Goal: Task Accomplishment & Management: Manage account settings

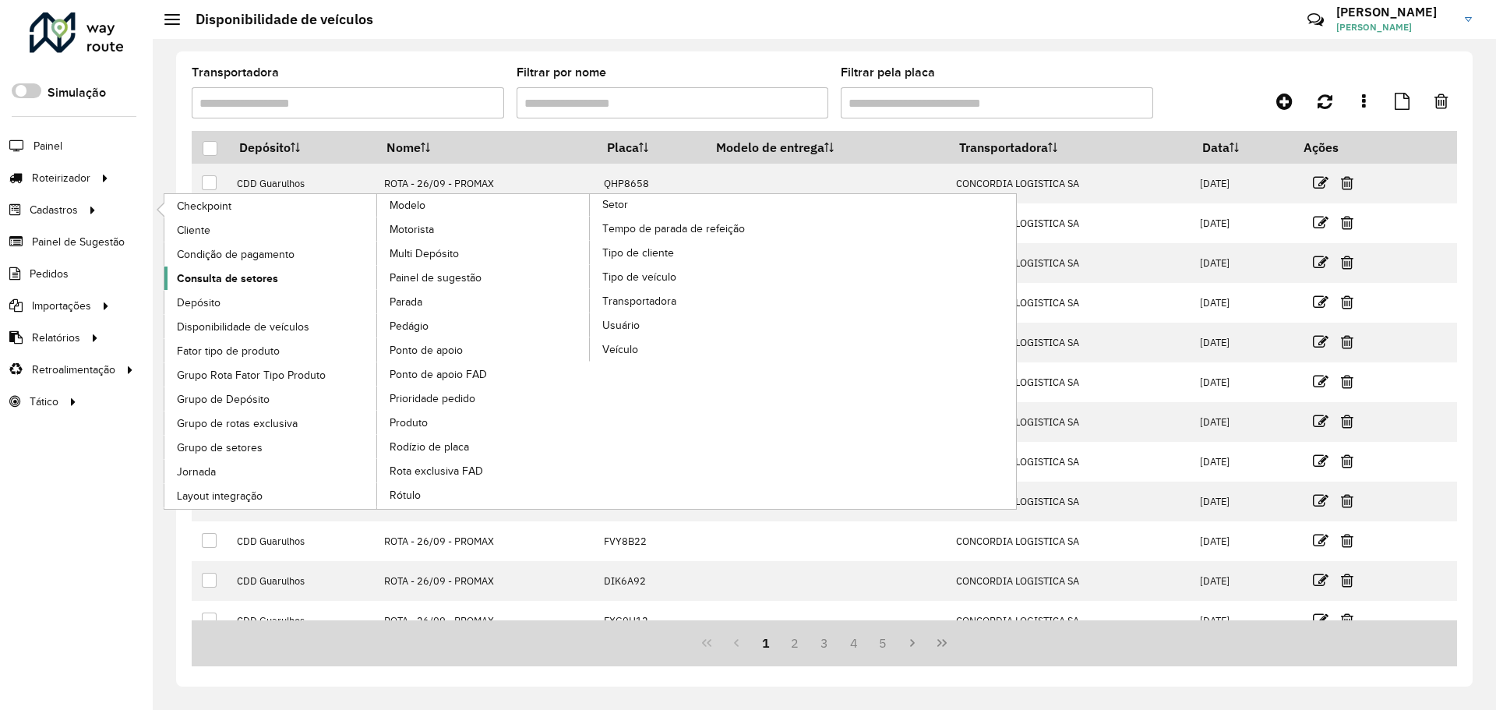
click at [226, 278] on span "Consulta de setores" at bounding box center [227, 278] width 101 height 16
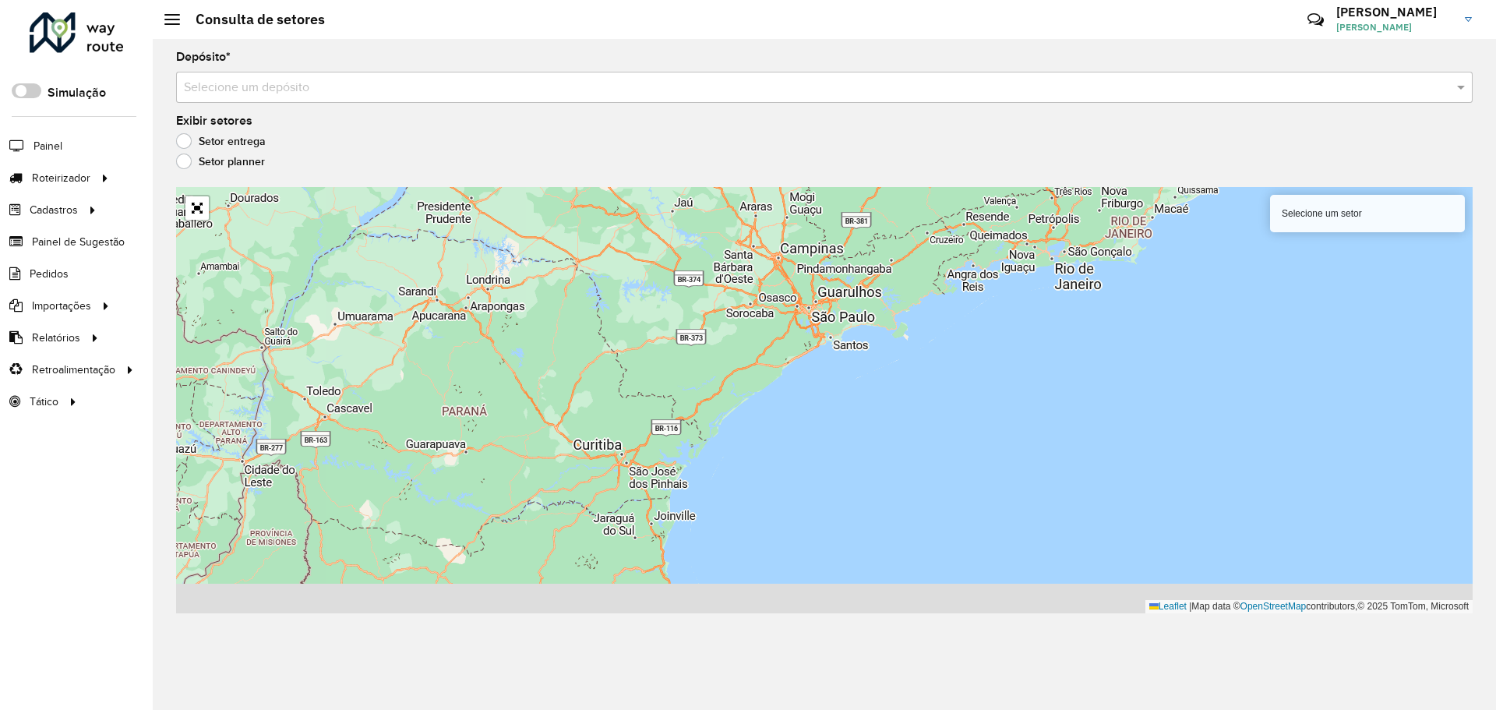
click at [469, 96] on input "text" at bounding box center [809, 88] width 1250 height 19
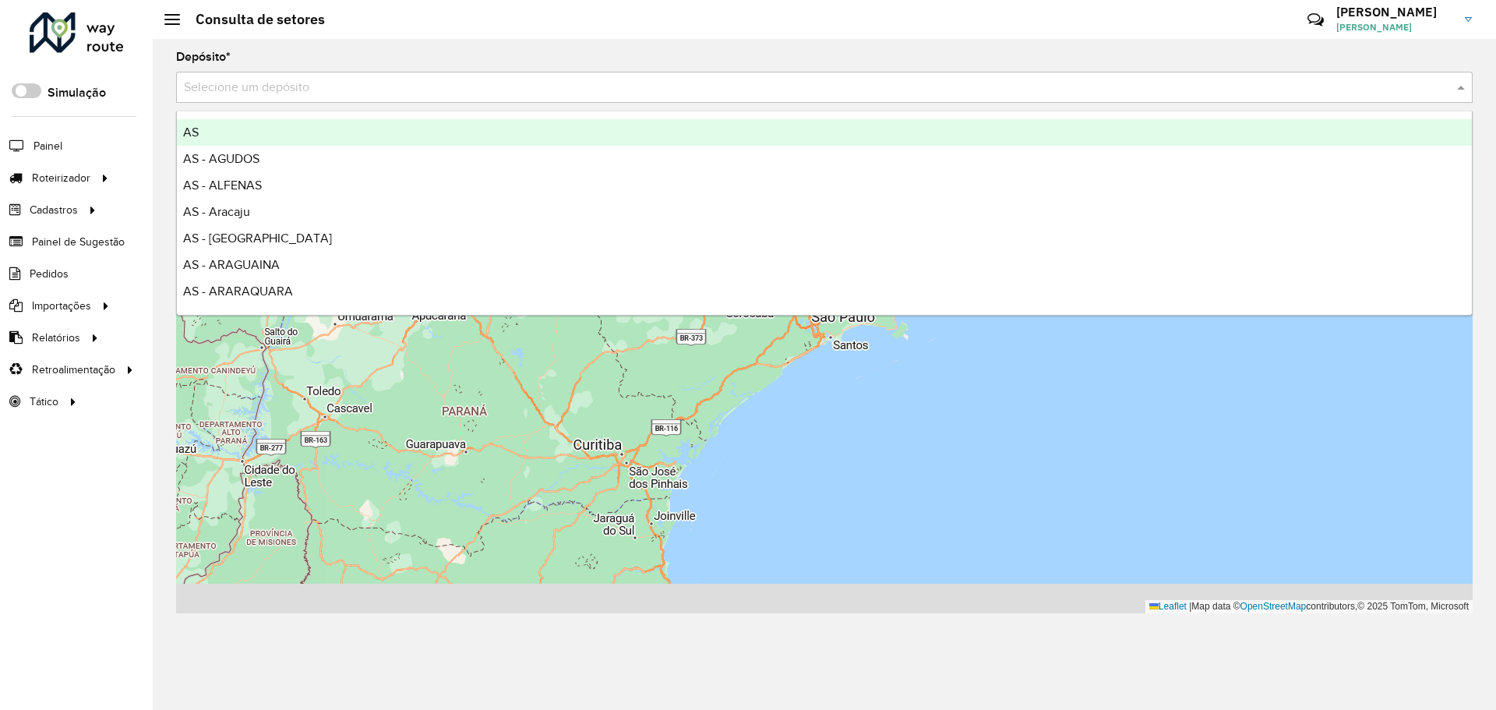
click at [472, 83] on input "text" at bounding box center [809, 88] width 1250 height 19
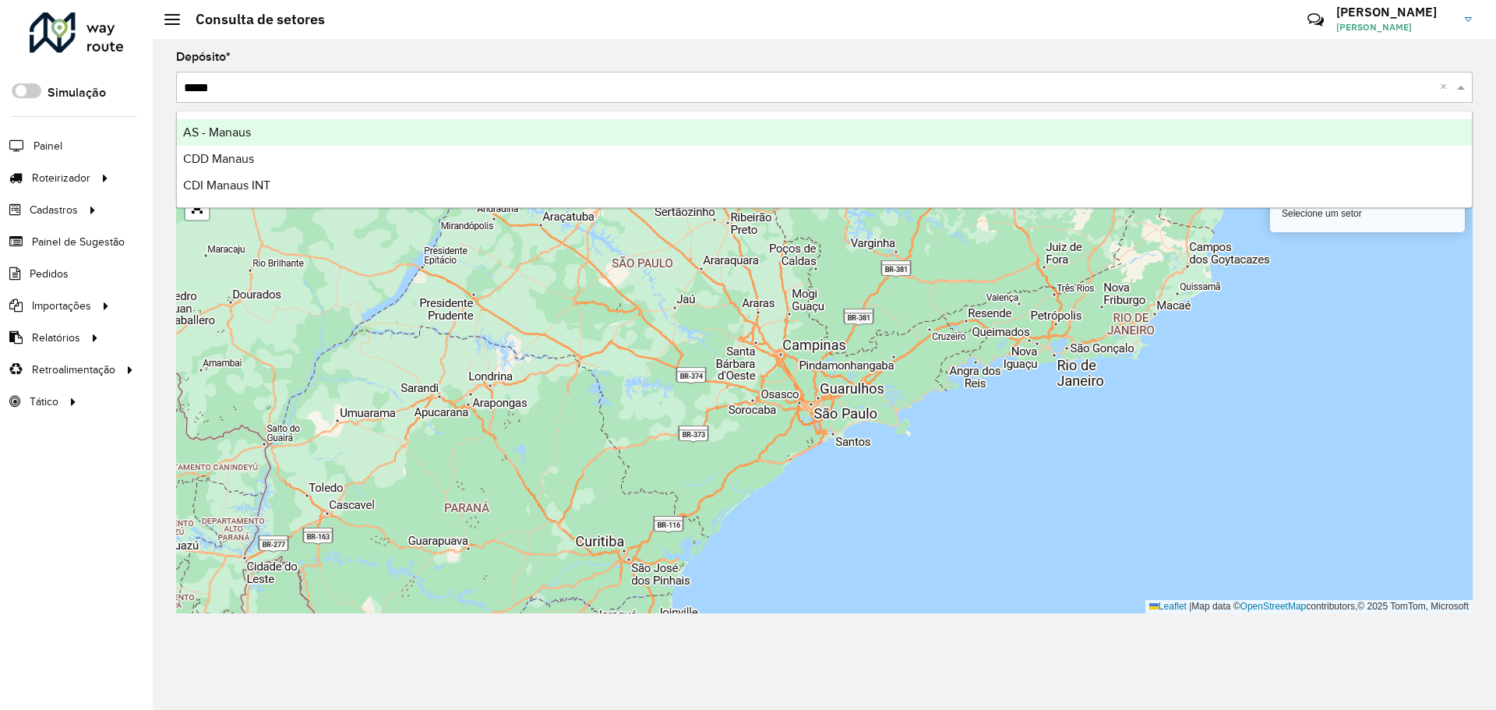
type input "******"
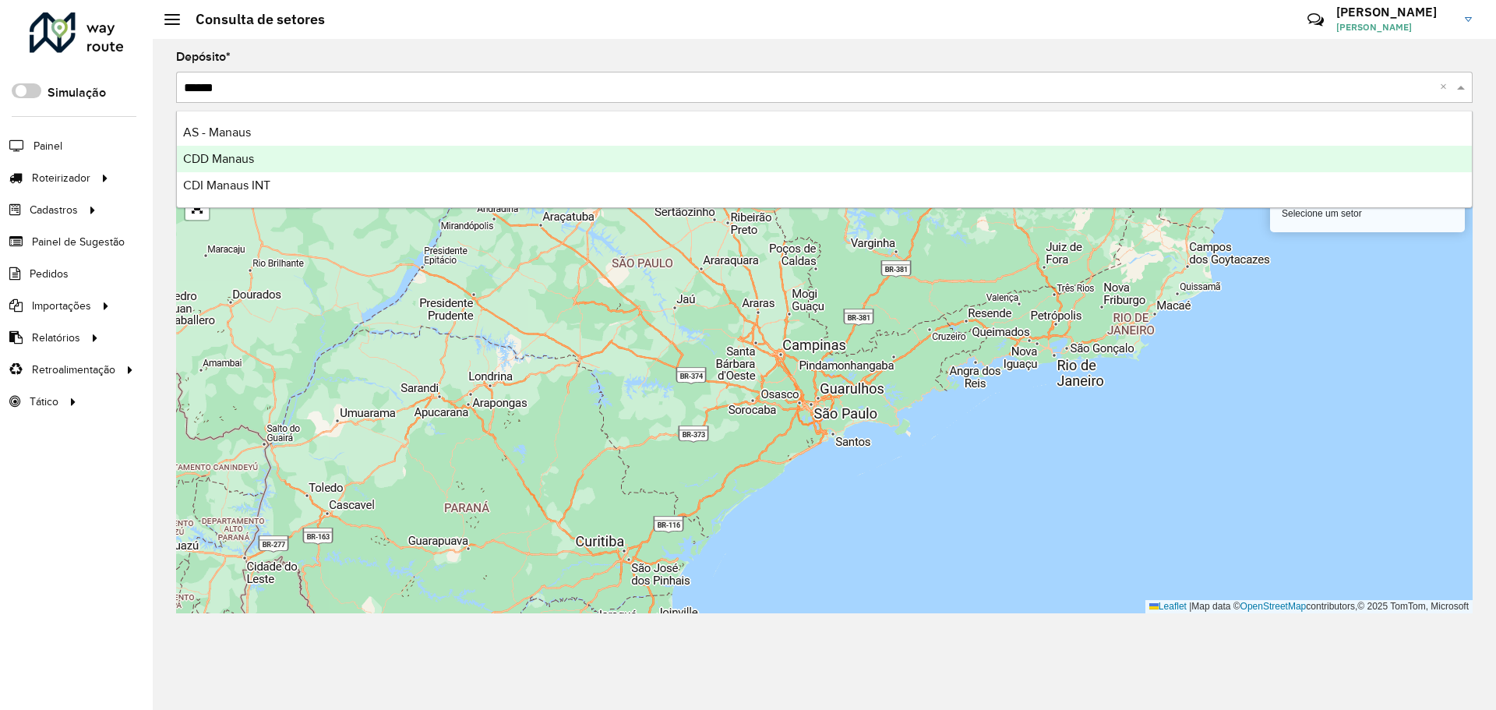
click at [481, 161] on div "CDD Manaus" at bounding box center [824, 159] width 1295 height 26
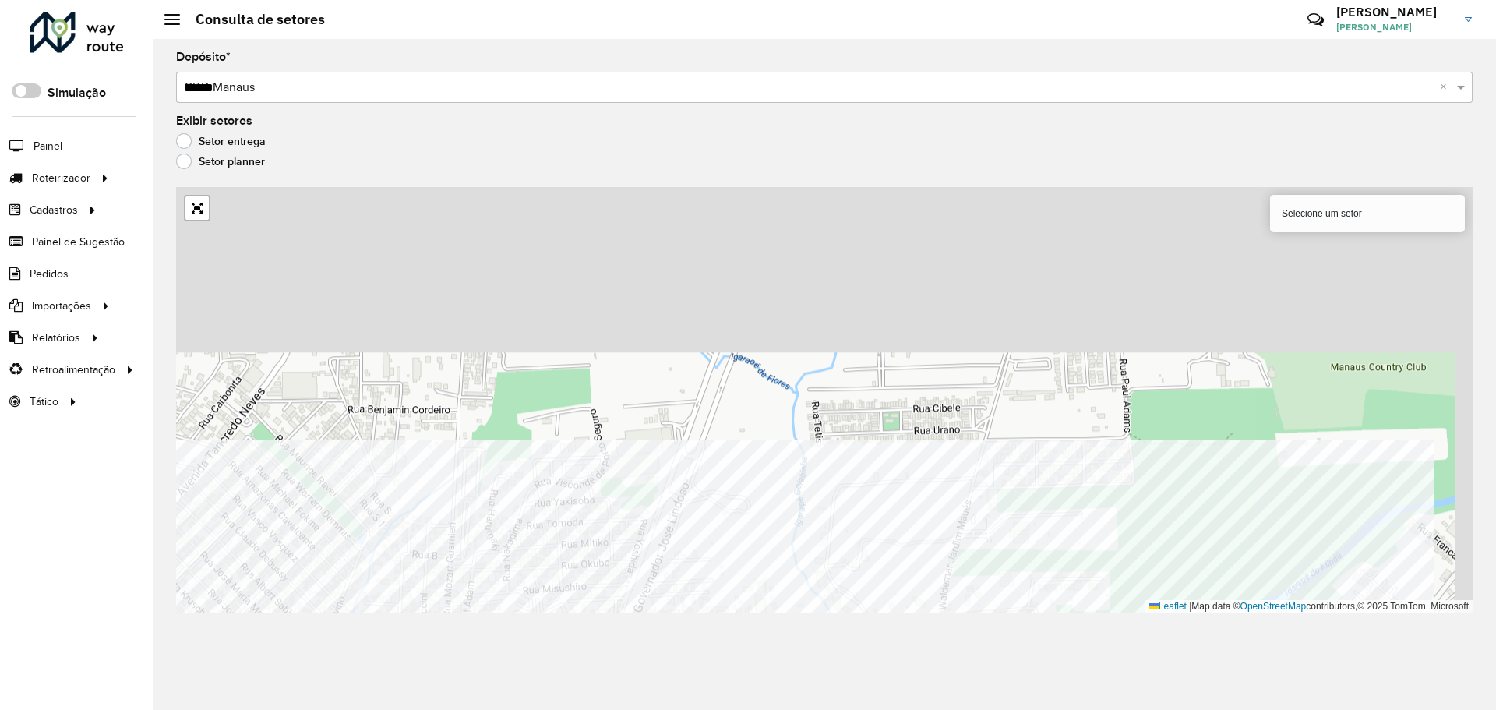
click at [659, 700] on div "Depósito * Selecione um depósito × CDD Manaus ****** × Exibir setores Setor ent…" at bounding box center [824, 374] width 1343 height 671
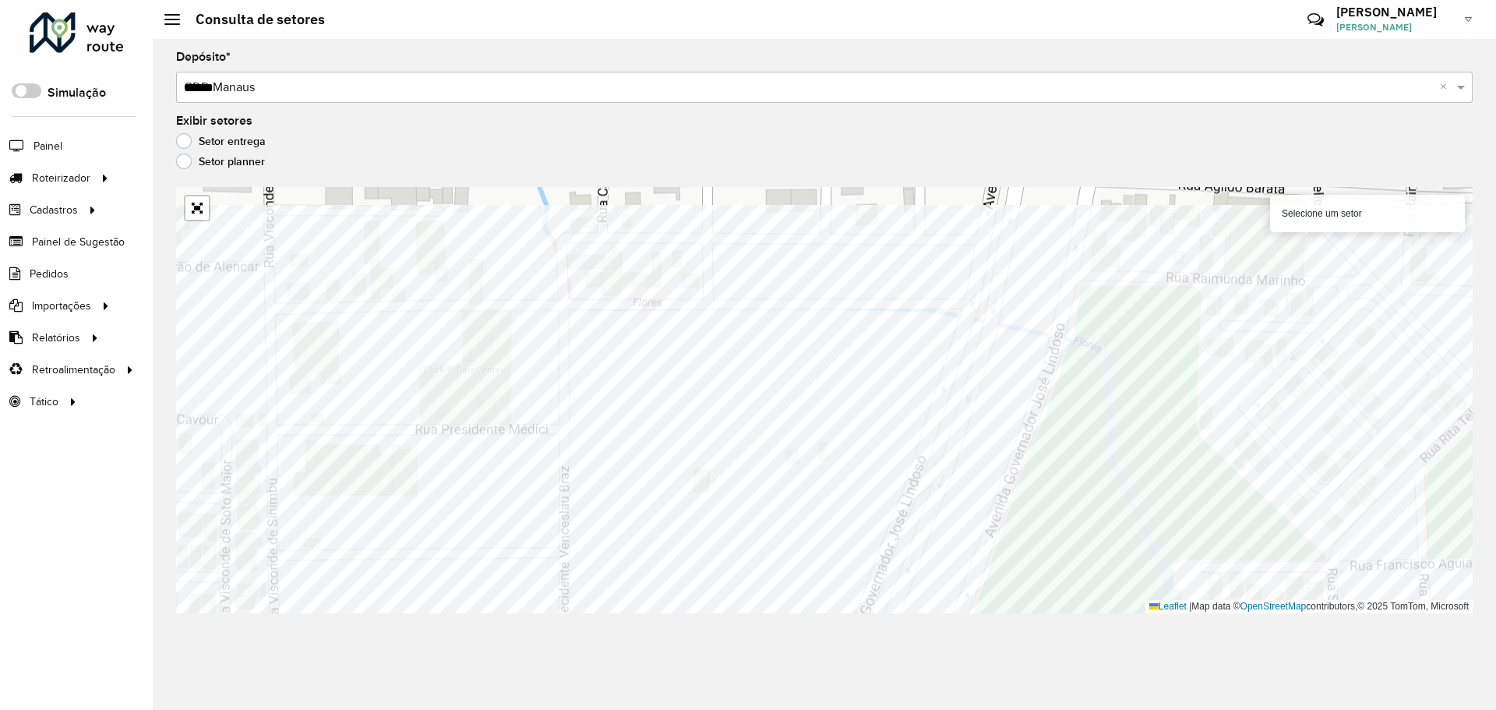
click at [868, 629] on div "Depósito * Selecione um depósito × CDD Manaus ****** × Exibir setores Setor ent…" at bounding box center [824, 374] width 1343 height 671
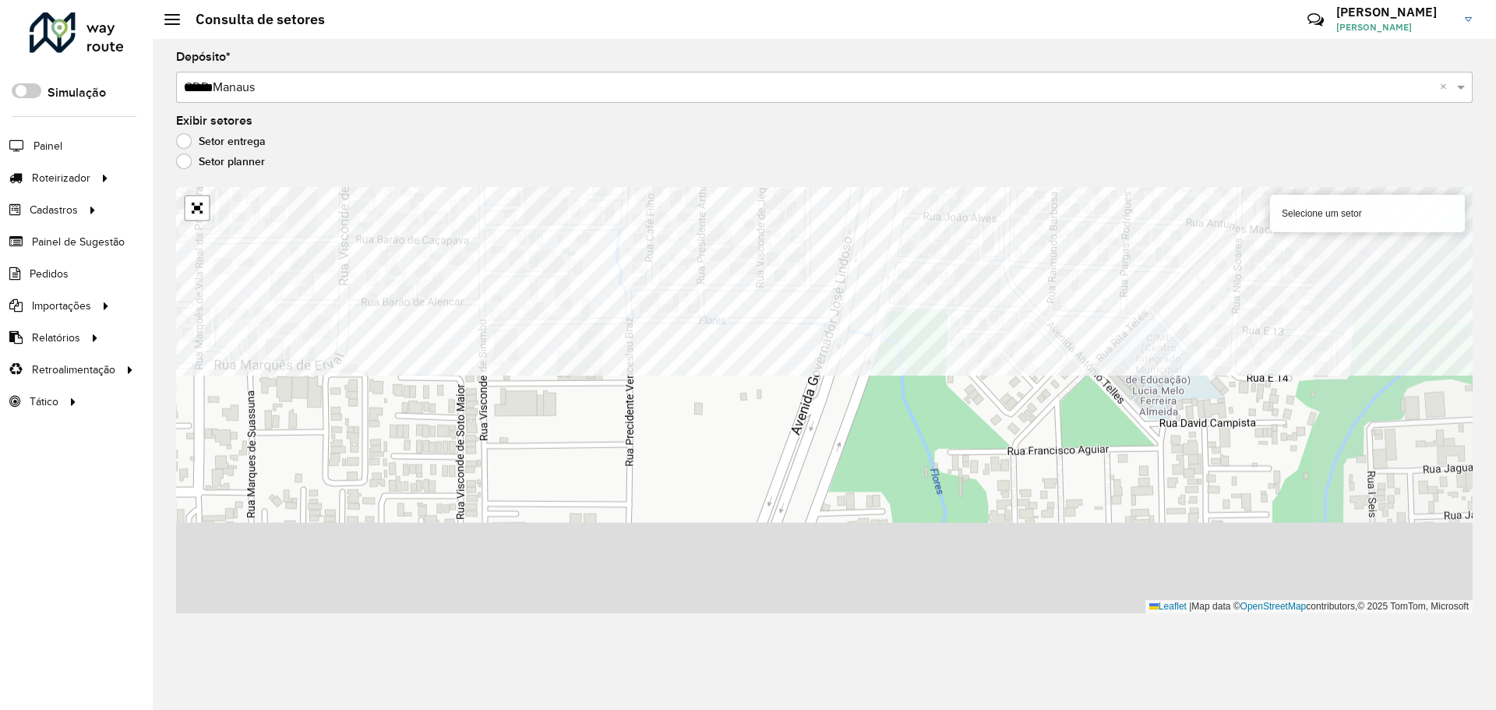
click at [827, 174] on formly-group "Depósito * Selecione um depósito × CDD Manaus ****** × Exibir setores Setor ent…" at bounding box center [824, 332] width 1296 height 562
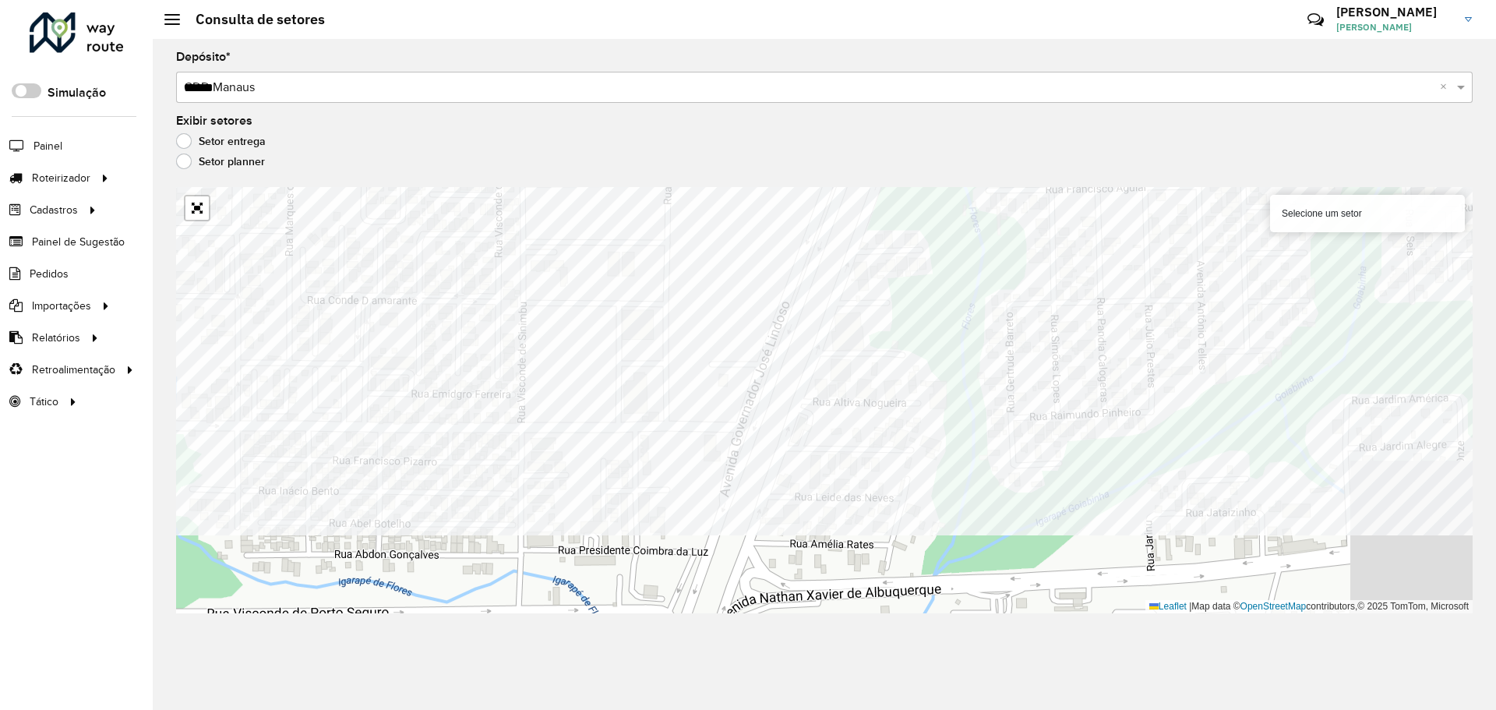
drag, startPoint x: 726, startPoint y: 487, endPoint x: 827, endPoint y: 177, distance: 325.9
click at [827, 170] on formly-group "Depósito * Selecione um depósito × CDD Manaus ****** × Exibir setores Setor ent…" at bounding box center [824, 332] width 1296 height 562
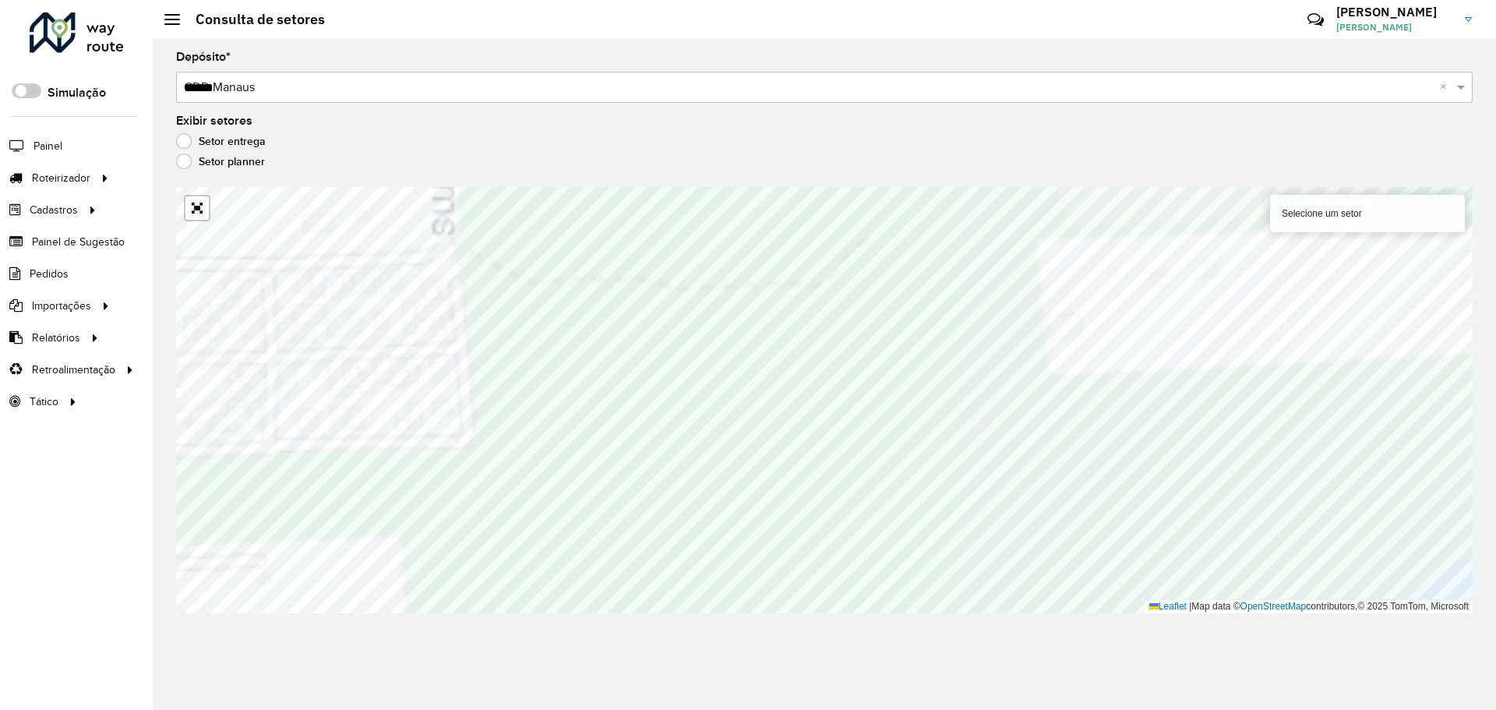
click at [628, 74] on formly-group "Depósito * Selecione um depósito × CDD Manaus ****** × Exibir setores Setor ent…" at bounding box center [824, 332] width 1296 height 562
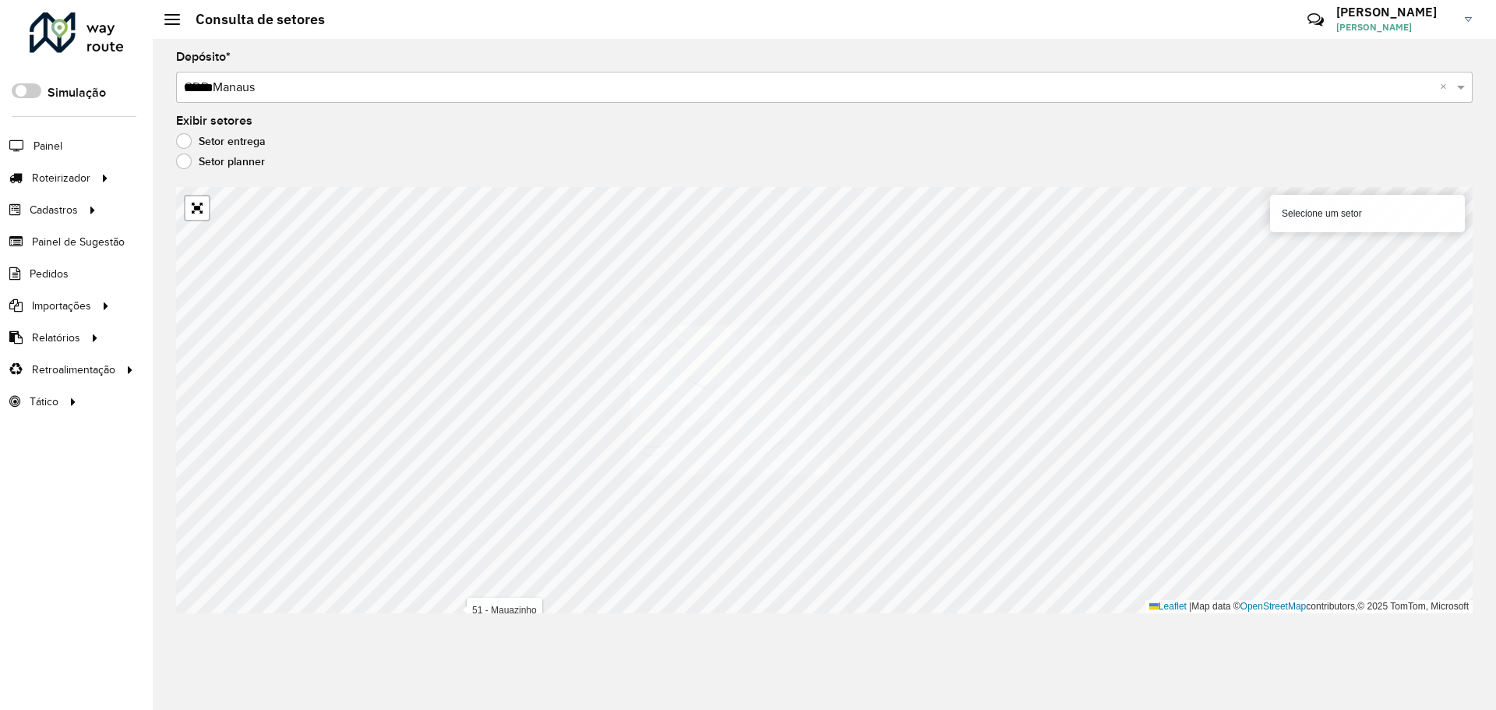
click at [1107, 178] on div "Depósito * Selecione um depósito × CDD Manaus ****** × Exibir setores Setor ent…" at bounding box center [824, 374] width 1343 height 671
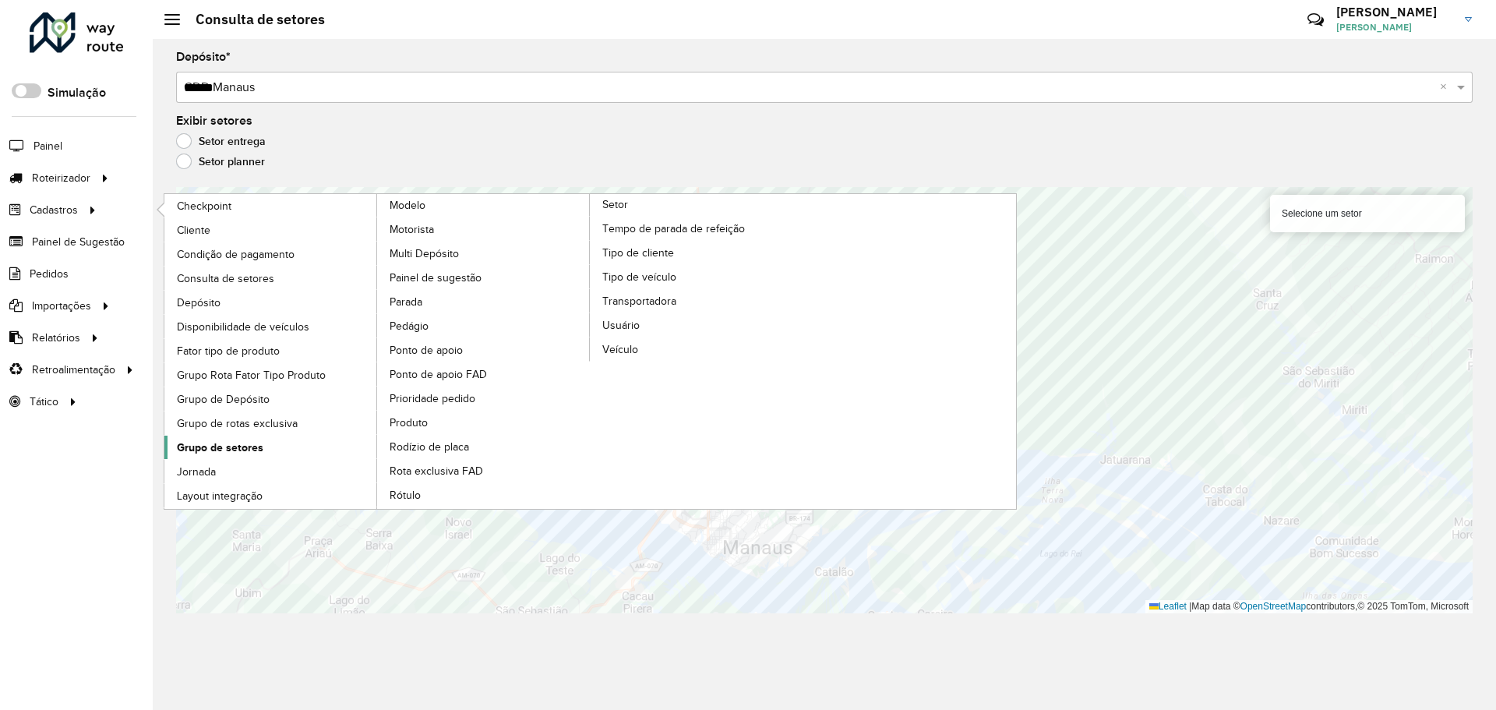
click at [246, 451] on span "Grupo de setores" at bounding box center [220, 447] width 86 height 16
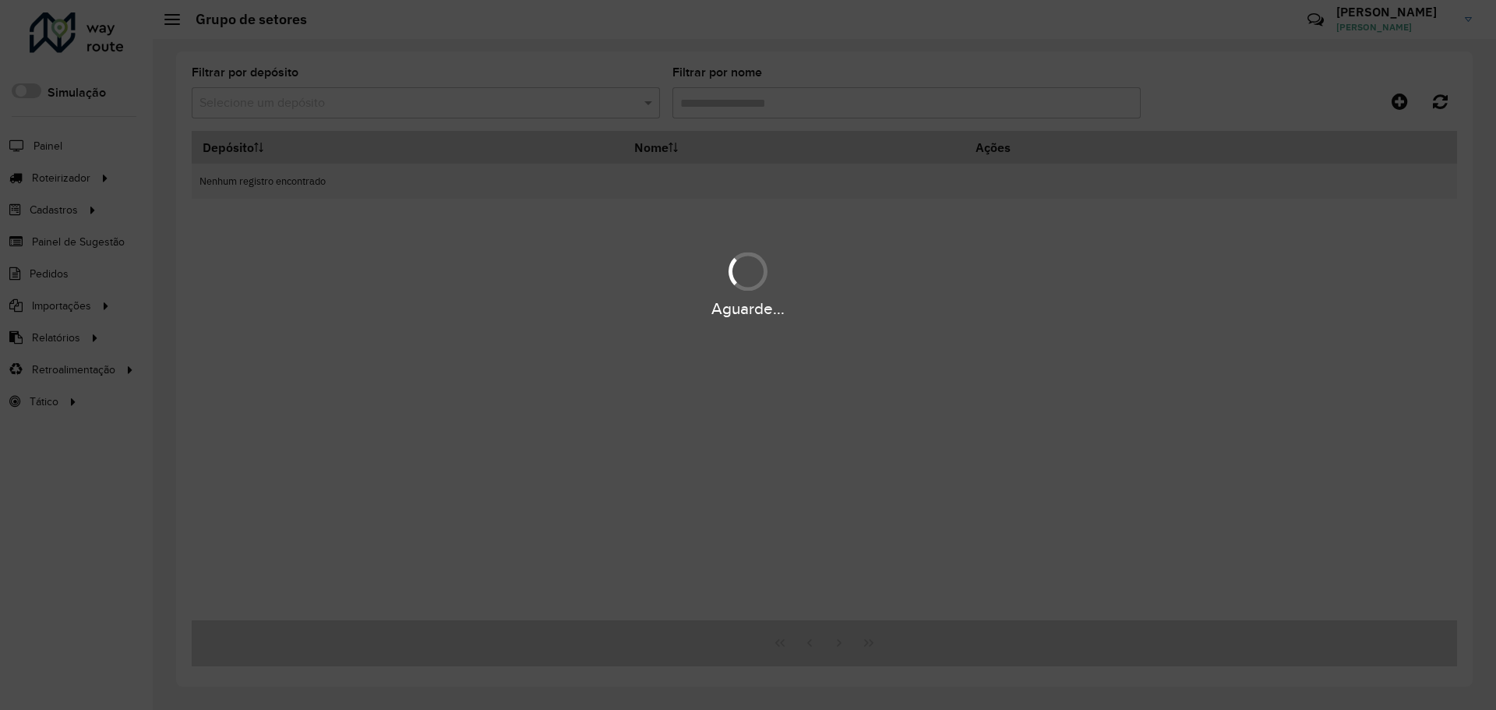
drag, startPoint x: 334, startPoint y: 108, endPoint x: 354, endPoint y: 99, distance: 21.3
click at [334, 108] on div "Aguarde..." at bounding box center [748, 355] width 1496 height 710
click at [354, 99] on div "Aguarde..." at bounding box center [748, 355] width 1496 height 710
click at [385, 95] on div "Aguarde..." at bounding box center [748, 355] width 1496 height 710
click at [392, 100] on div "Aguarde..." at bounding box center [748, 355] width 1496 height 710
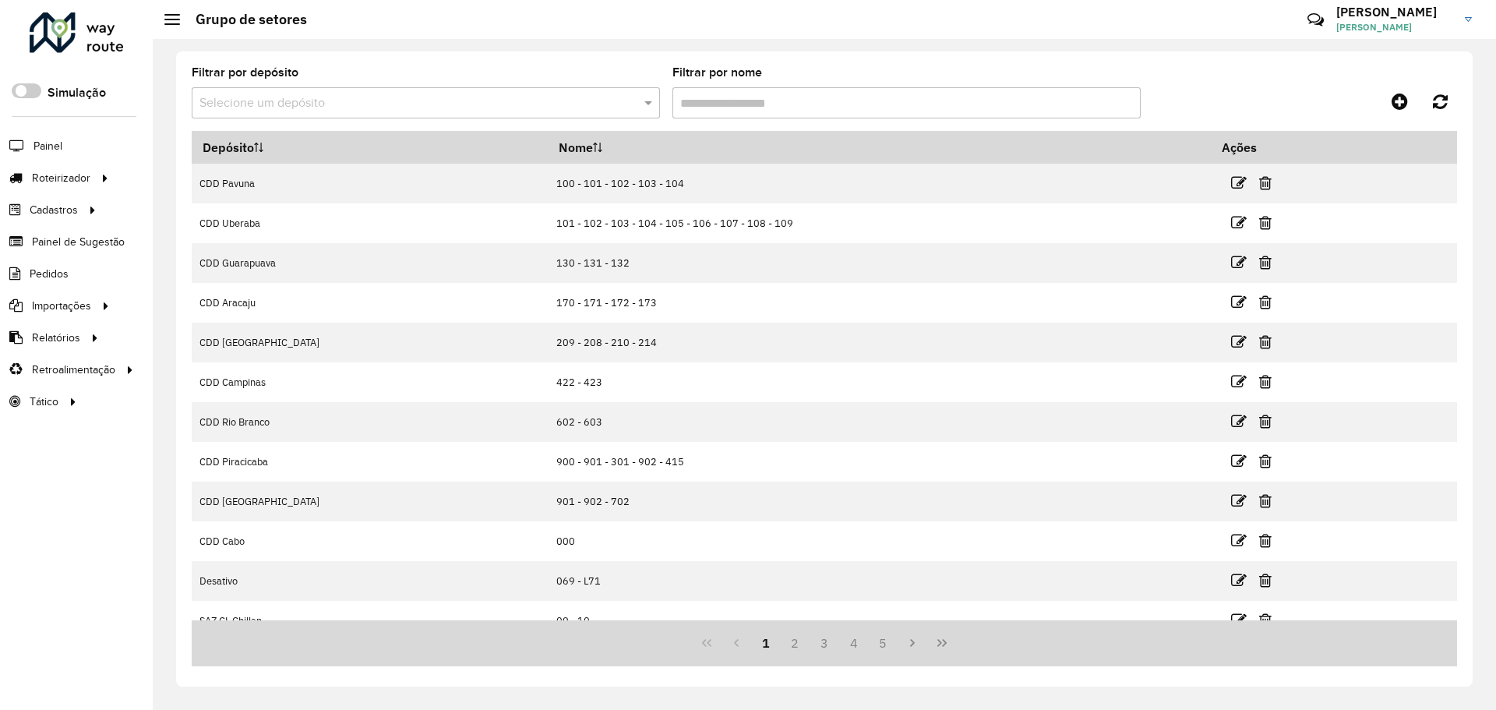
click at [391, 101] on input "text" at bounding box center [409, 103] width 421 height 19
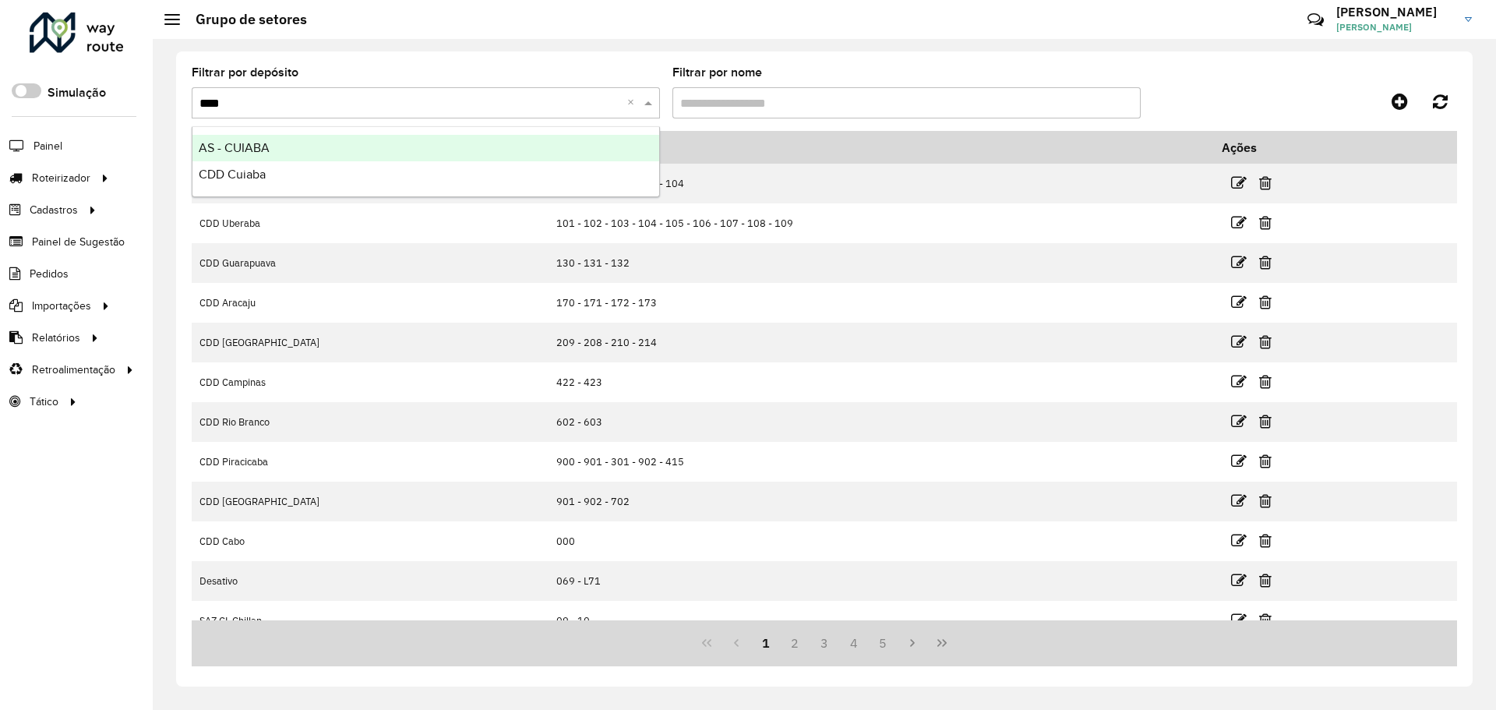
type input "*****"
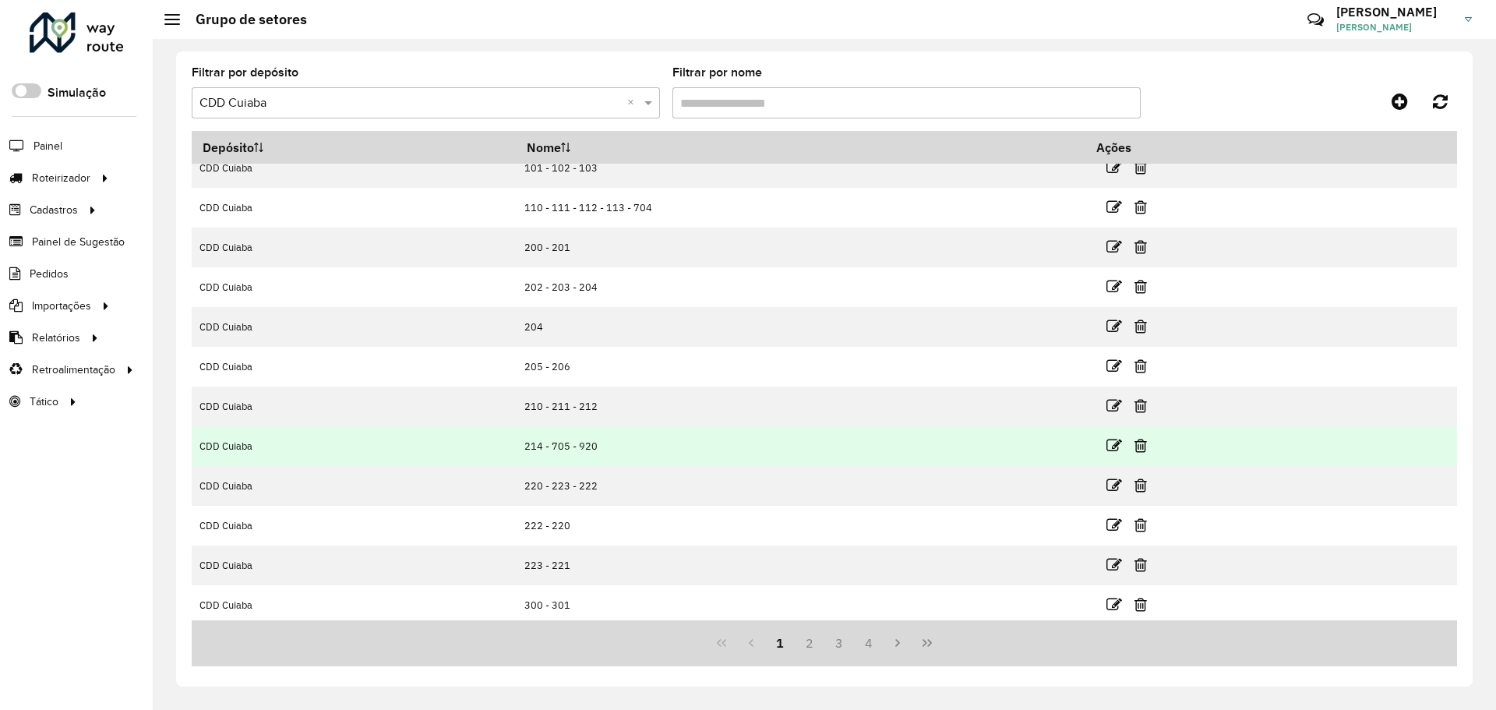
scroll to position [20, 0]
click at [543, 444] on td "214 - 705 - 920" at bounding box center [800, 441] width 569 height 40
click at [571, 442] on td "214 - 705 - 920" at bounding box center [800, 441] width 569 height 40
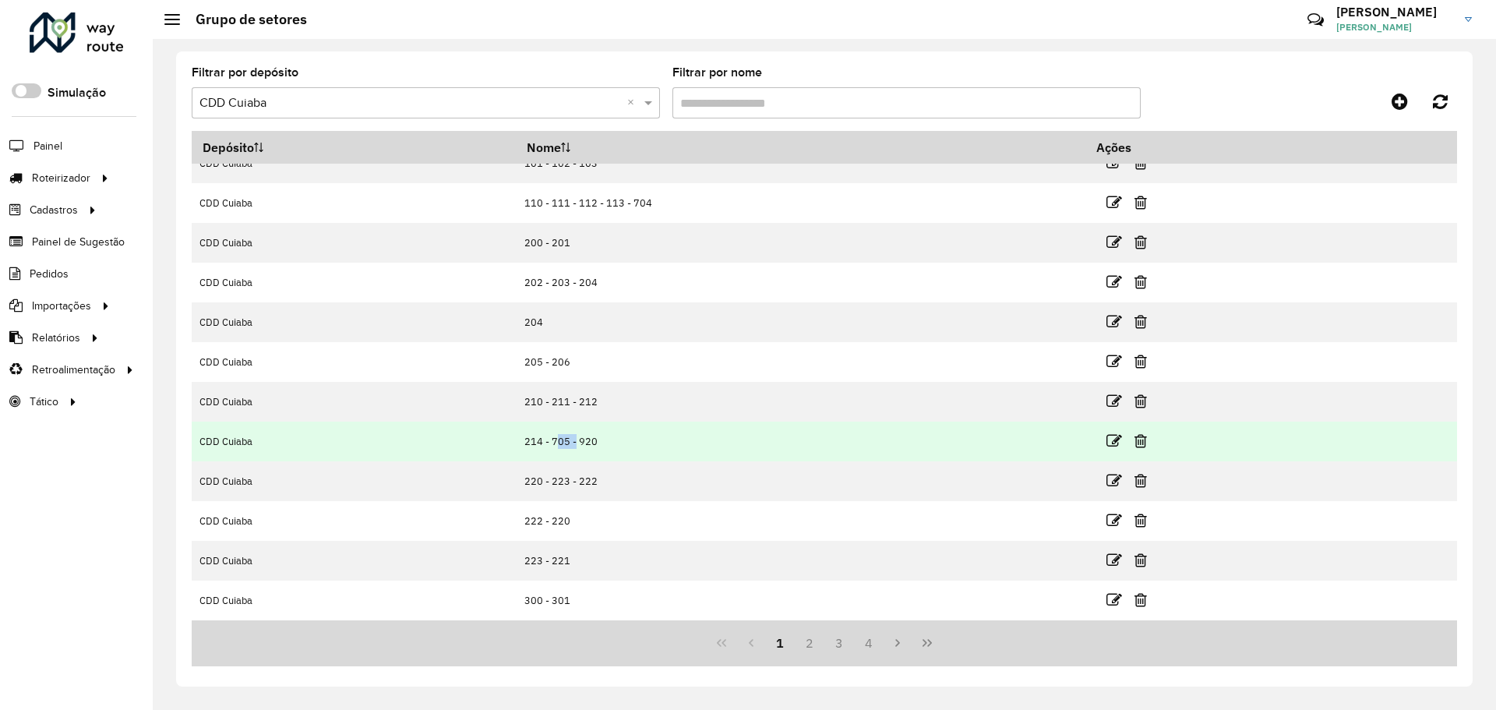
click at [571, 442] on td "214 - 705 - 920" at bounding box center [800, 441] width 569 height 40
click at [555, 441] on td "214 - 705 - 920" at bounding box center [800, 441] width 569 height 40
click at [550, 440] on td "214 - 705 - 920" at bounding box center [800, 441] width 569 height 40
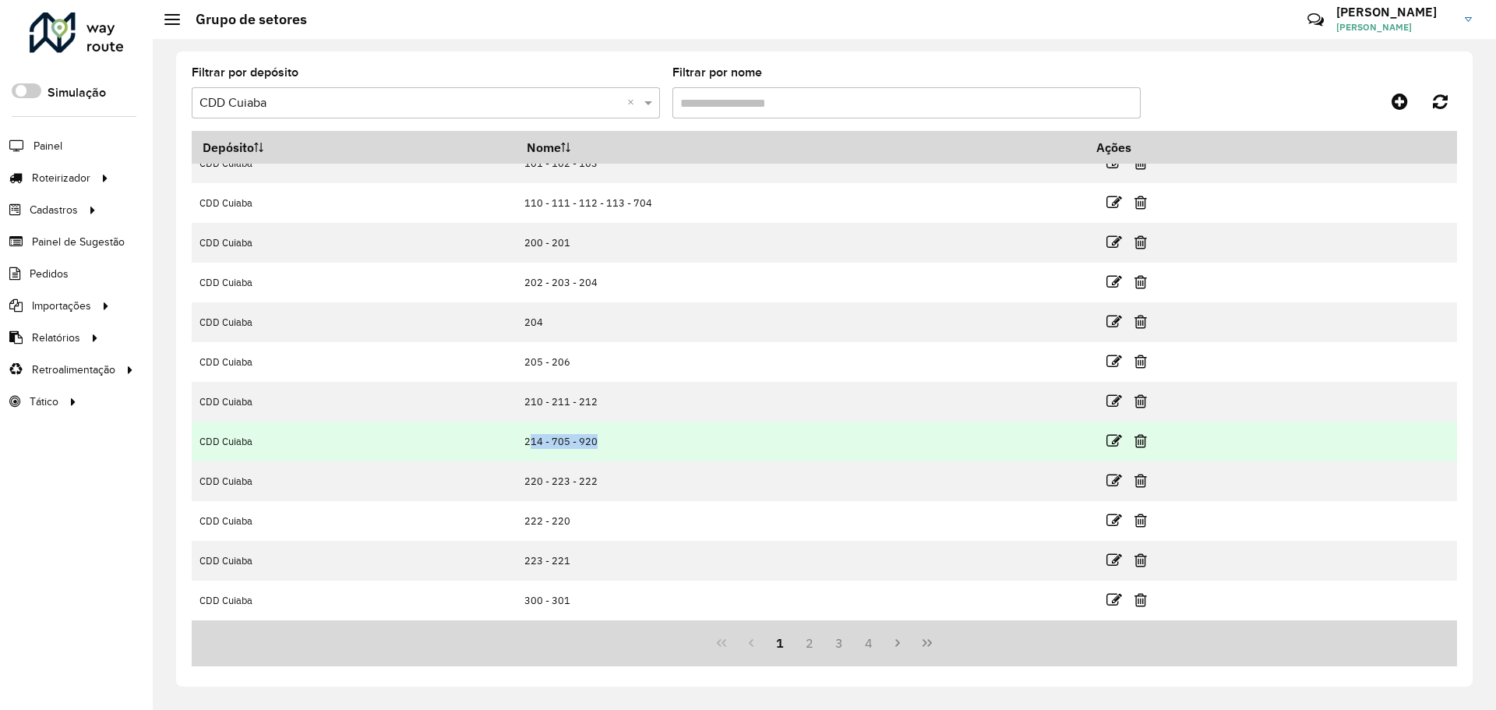
drag, startPoint x: 550, startPoint y: 440, endPoint x: 643, endPoint y: 445, distance: 93.6
click at [550, 439] on td "214 - 705 - 920" at bounding box center [800, 441] width 569 height 40
click at [544, 438] on td "214 - 705 - 920" at bounding box center [800, 441] width 569 height 40
click at [544, 439] on td "214 - 705 - 920" at bounding box center [800, 441] width 569 height 40
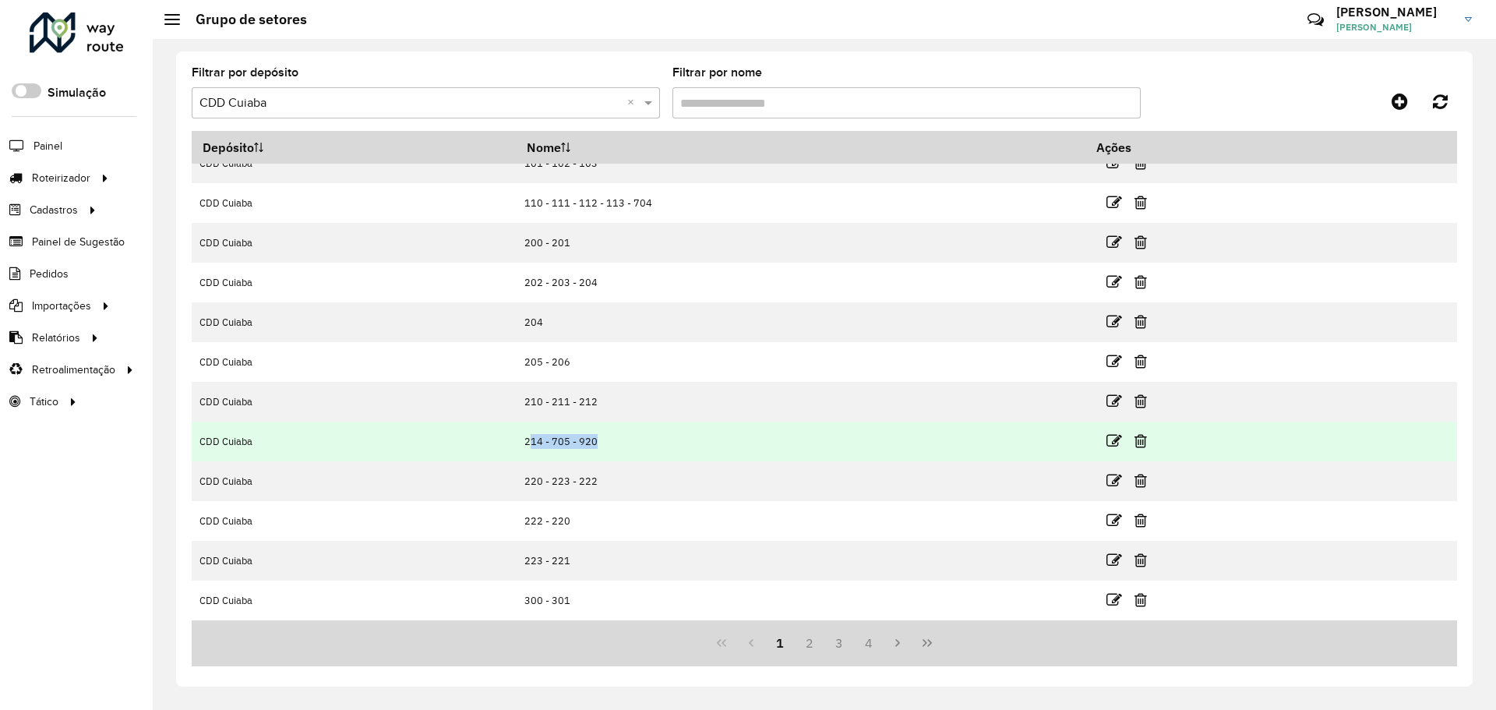
click at [575, 447] on td "214 - 705 - 920" at bounding box center [800, 441] width 569 height 40
click at [600, 446] on td "214 - 705 - 920" at bounding box center [800, 441] width 569 height 40
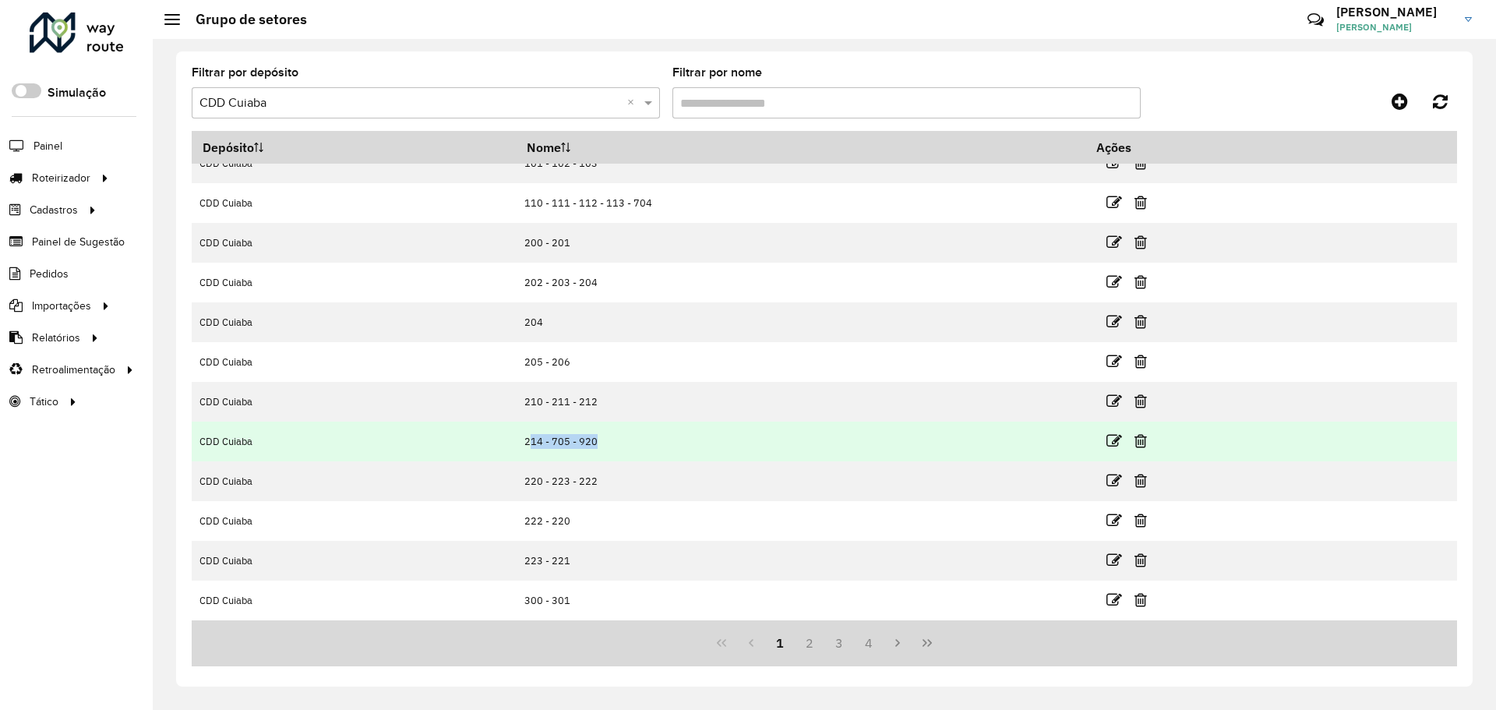
click at [600, 446] on td "214 - 705 - 920" at bounding box center [800, 441] width 569 height 40
click at [563, 437] on td "214 - 705 - 920" at bounding box center [800, 441] width 569 height 40
click at [592, 443] on td "214 - 705 - 920" at bounding box center [800, 441] width 569 height 40
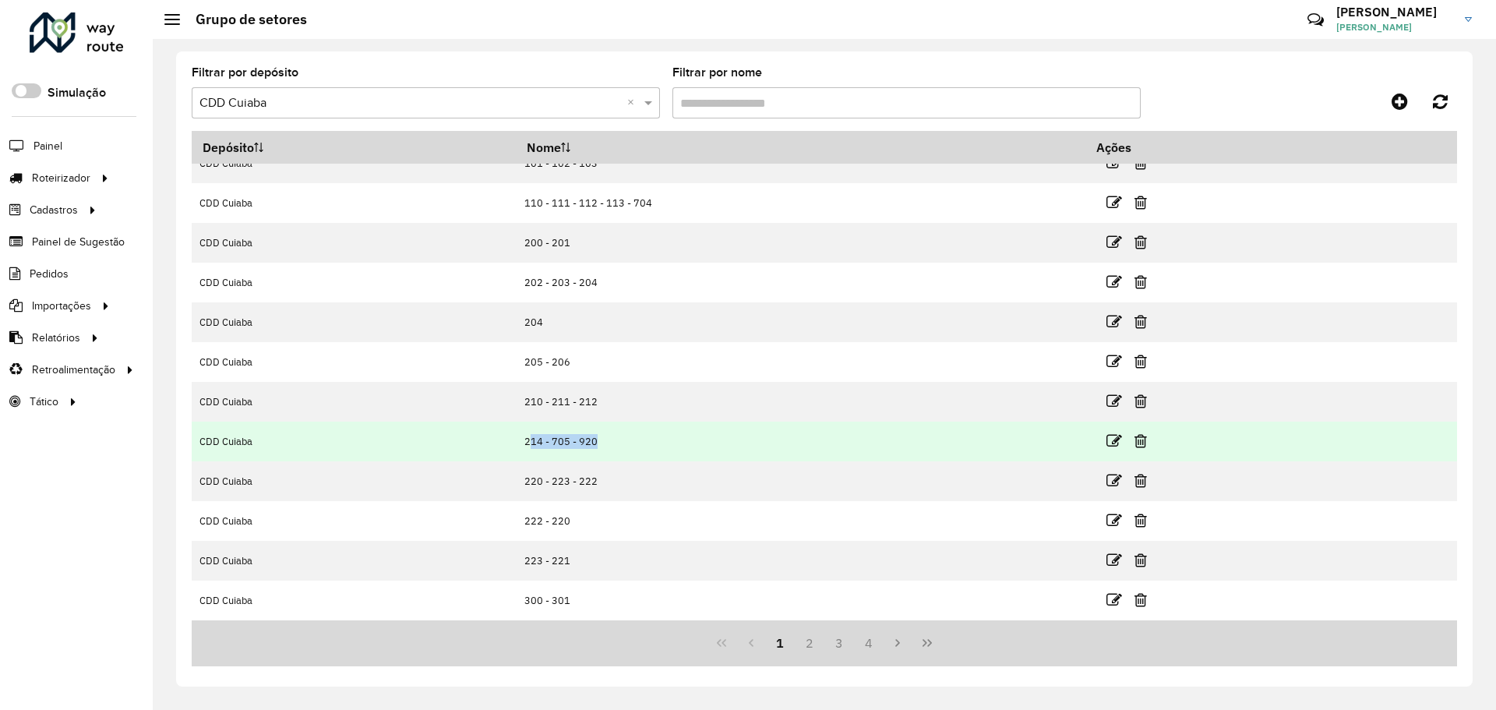
click at [592, 443] on td "214 - 705 - 920" at bounding box center [800, 441] width 569 height 40
click at [570, 442] on td "214 - 705 - 920" at bounding box center [800, 441] width 569 height 40
click at [553, 442] on td "214 - 705 - 920" at bounding box center [800, 441] width 569 height 40
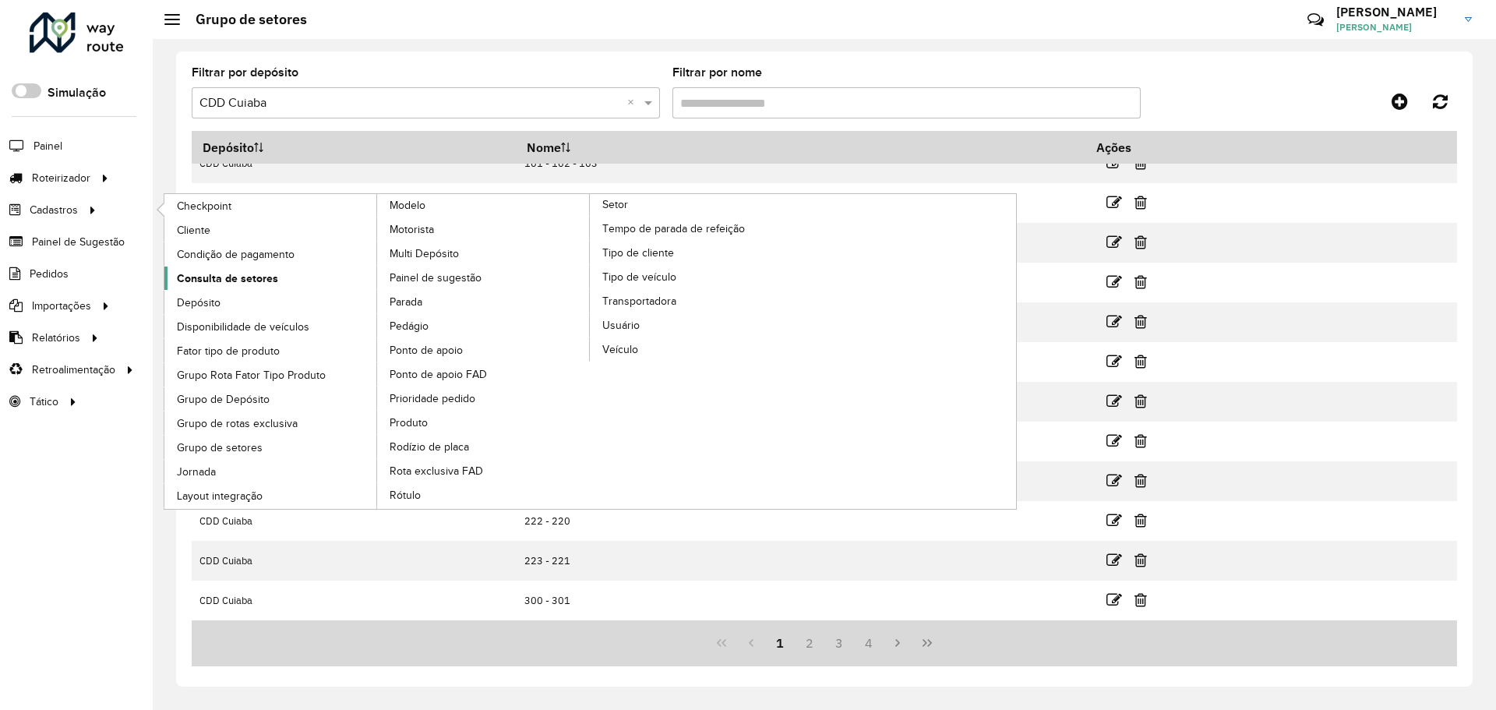
click at [224, 270] on span "Consulta de setores" at bounding box center [227, 278] width 101 height 16
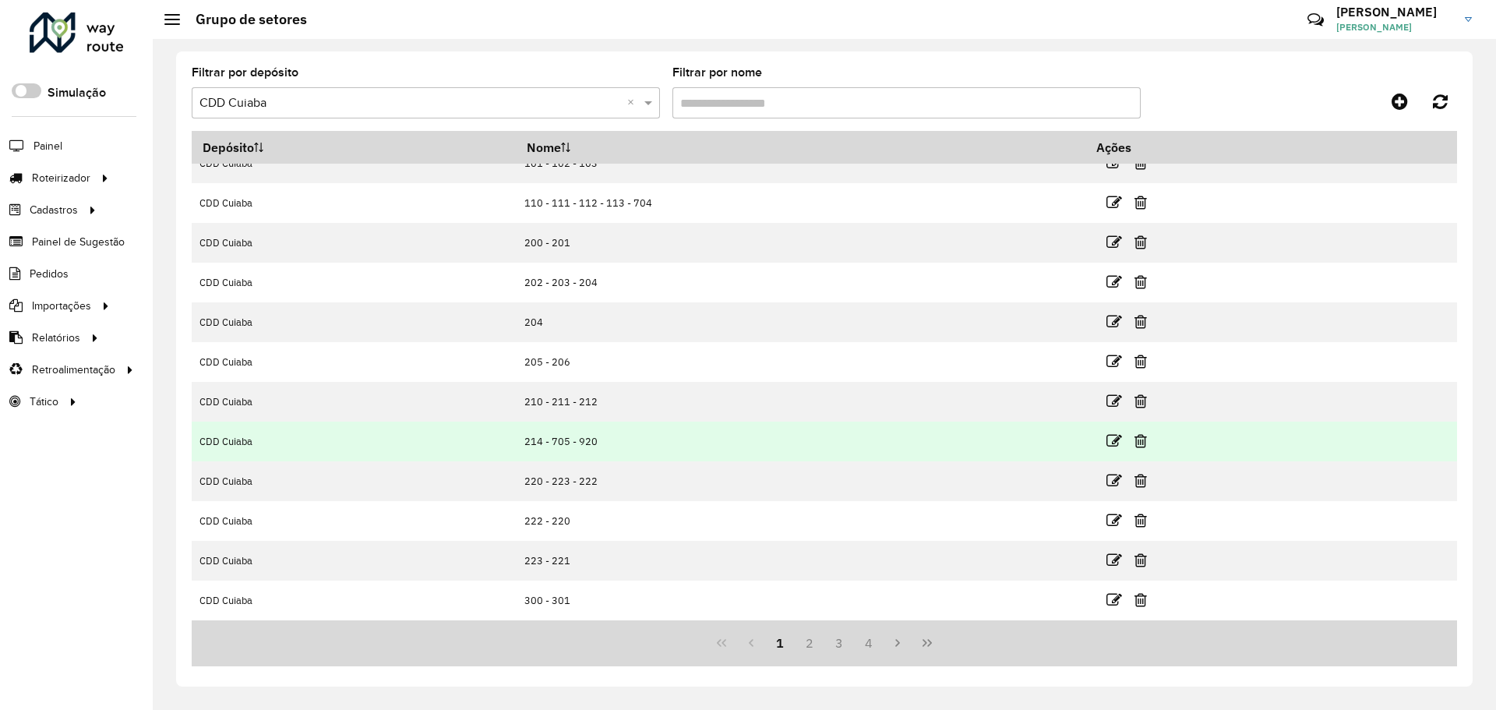
drag, startPoint x: 523, startPoint y: 439, endPoint x: 644, endPoint y: 447, distance: 121.0
click at [645, 447] on tr "CDD Cuiaba 214 - 705 - 920" at bounding box center [824, 441] width 1265 height 40
click at [615, 447] on td "214 - 705 - 920" at bounding box center [800, 441] width 569 height 40
click at [600, 439] on td "214 - 705 - 920" at bounding box center [800, 441] width 569 height 40
click at [544, 443] on td "214 - 705 - 920" at bounding box center [800, 441] width 569 height 40
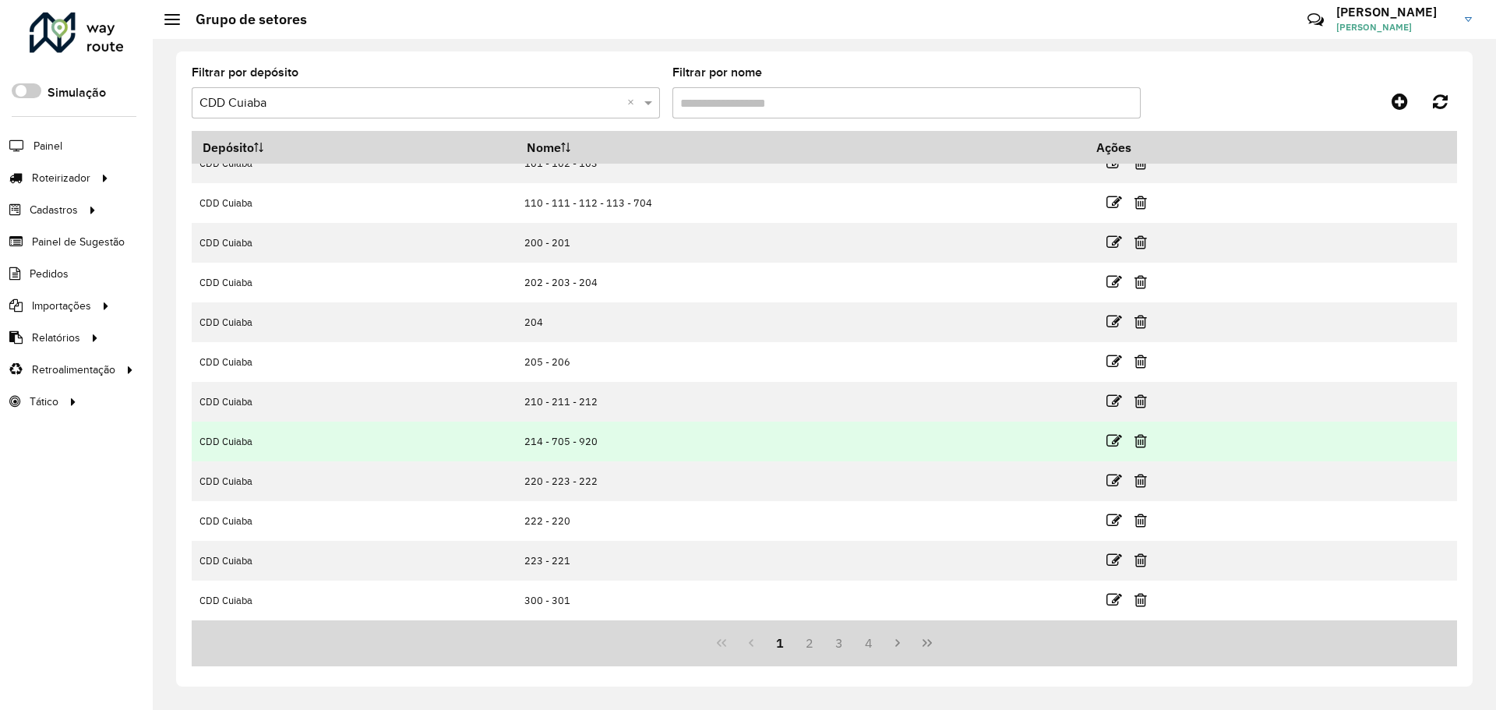
click at [544, 441] on td "214 - 705 - 920" at bounding box center [800, 441] width 569 height 40
click at [598, 440] on td "214 - 705 - 920" at bounding box center [800, 441] width 569 height 40
click at [598, 442] on td "214 - 705 - 920" at bounding box center [800, 441] width 569 height 40
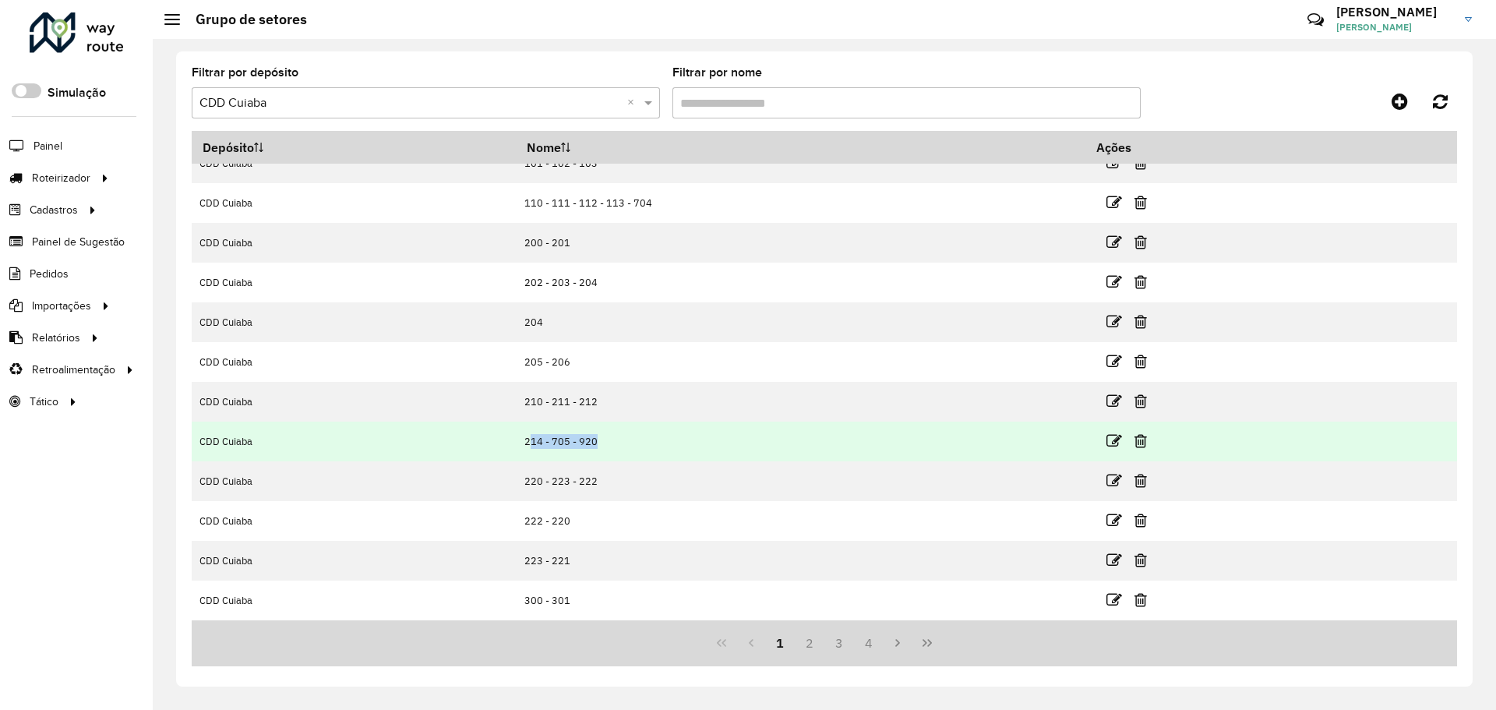
click at [598, 442] on td "214 - 705 - 920" at bounding box center [800, 441] width 569 height 40
click at [603, 439] on td "214 - 705 - 920" at bounding box center [800, 441] width 569 height 40
drag, startPoint x: 611, startPoint y: 442, endPoint x: 534, endPoint y: 435, distance: 76.7
click at [534, 435] on td "214 - 705 - 920" at bounding box center [800, 441] width 569 height 40
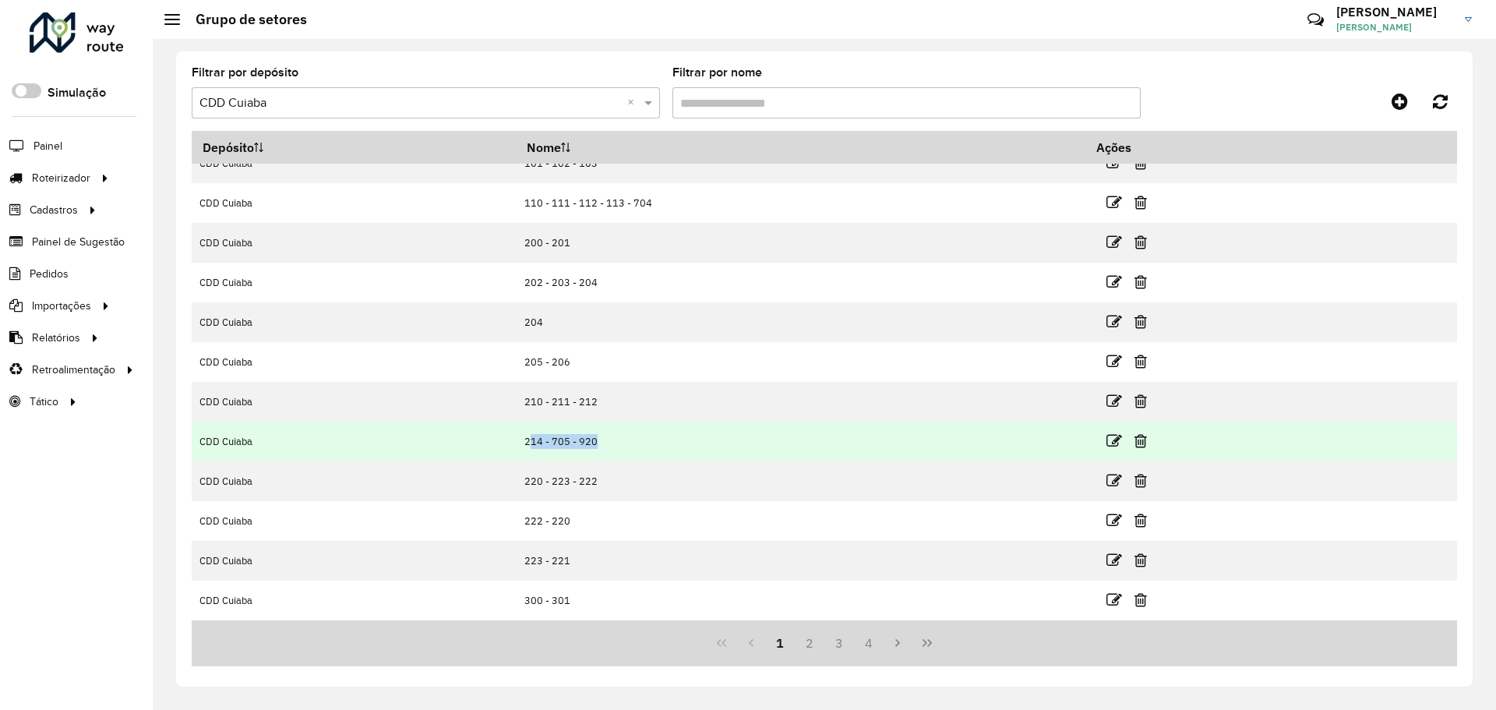
click at [538, 438] on td "214 - 705 - 920" at bounding box center [800, 441] width 569 height 40
click at [551, 439] on td "214 - 705 - 920" at bounding box center [800, 441] width 569 height 40
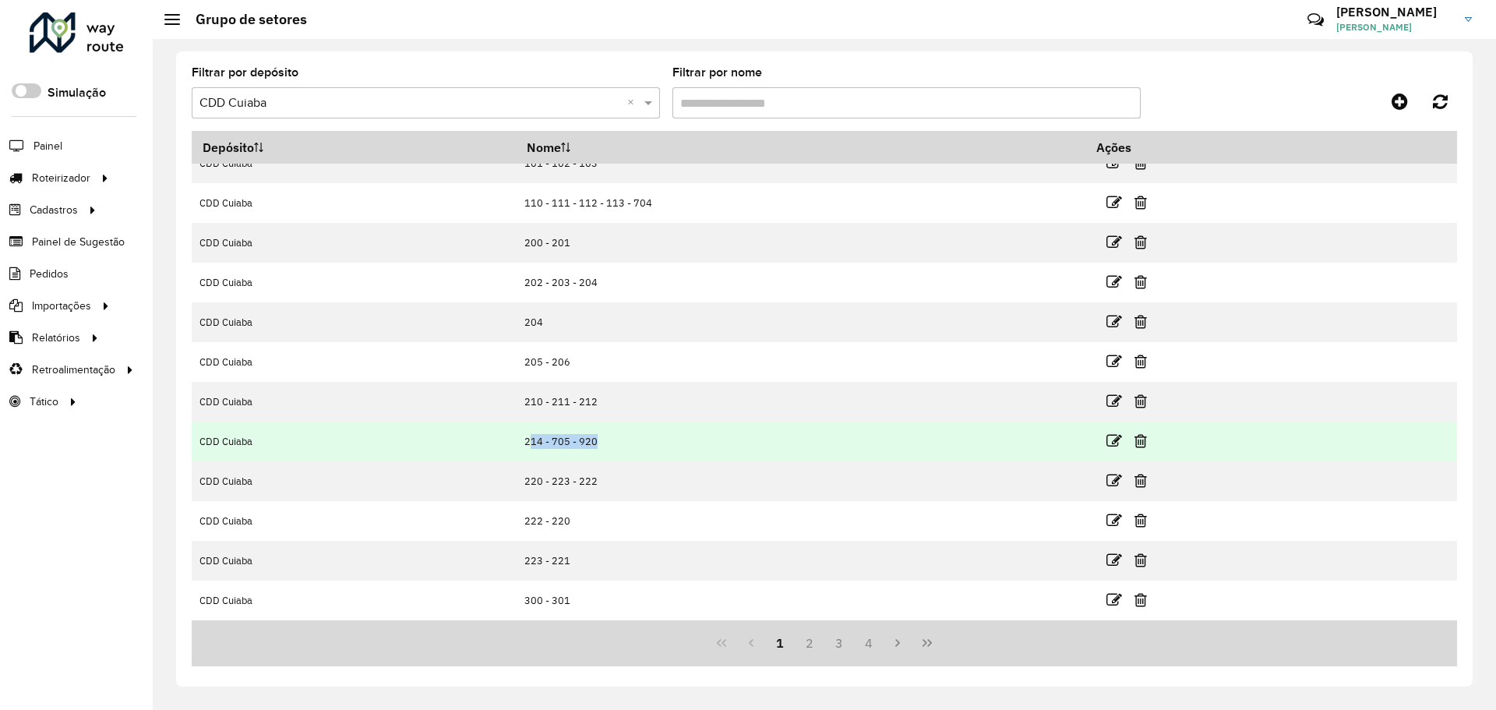
click at [551, 439] on td "214 - 705 - 920" at bounding box center [800, 441] width 569 height 40
click at [541, 439] on td "214 - 705 - 920" at bounding box center [800, 441] width 569 height 40
click at [547, 434] on td "214 - 705 - 920" at bounding box center [800, 441] width 569 height 40
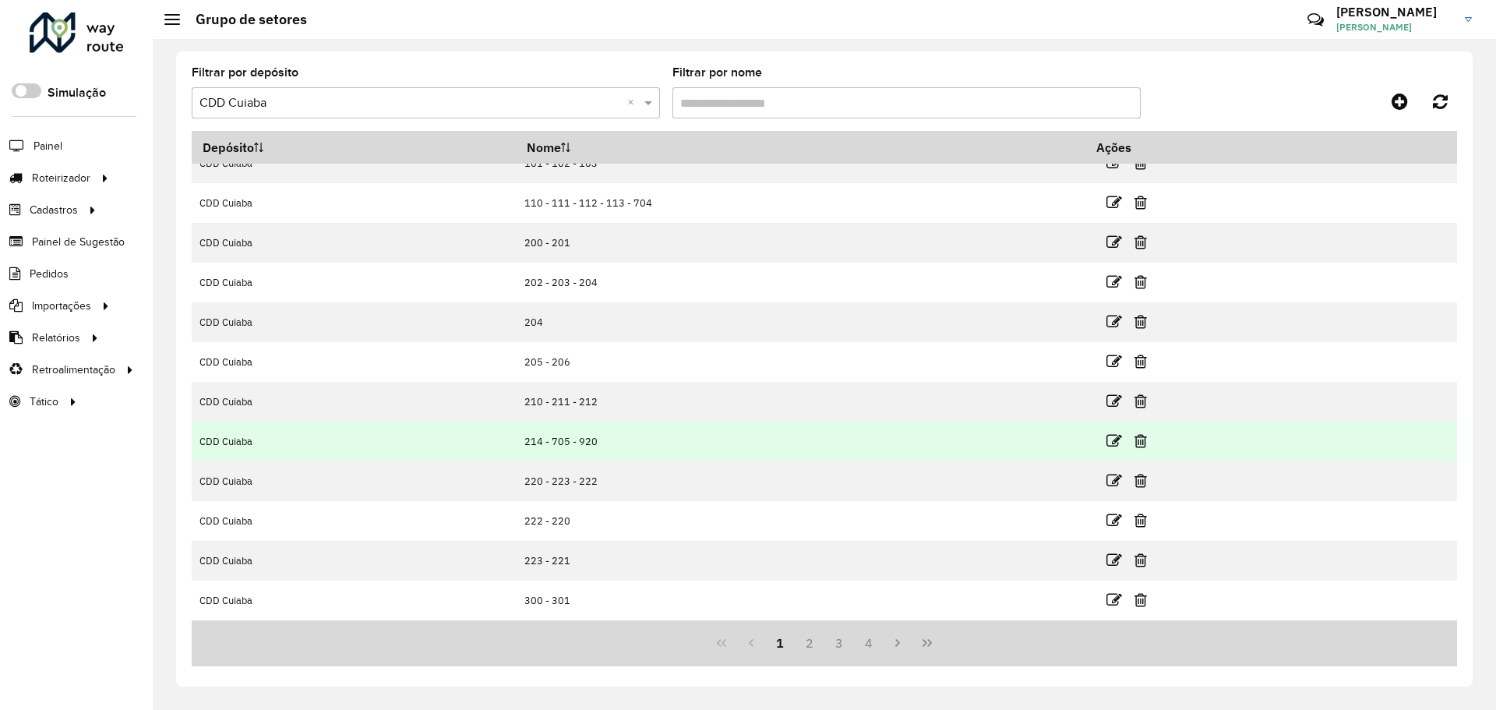
click at [547, 441] on td "214 - 705 - 920" at bounding box center [800, 441] width 569 height 40
click at [544, 441] on td "214 - 705 - 920" at bounding box center [800, 441] width 569 height 40
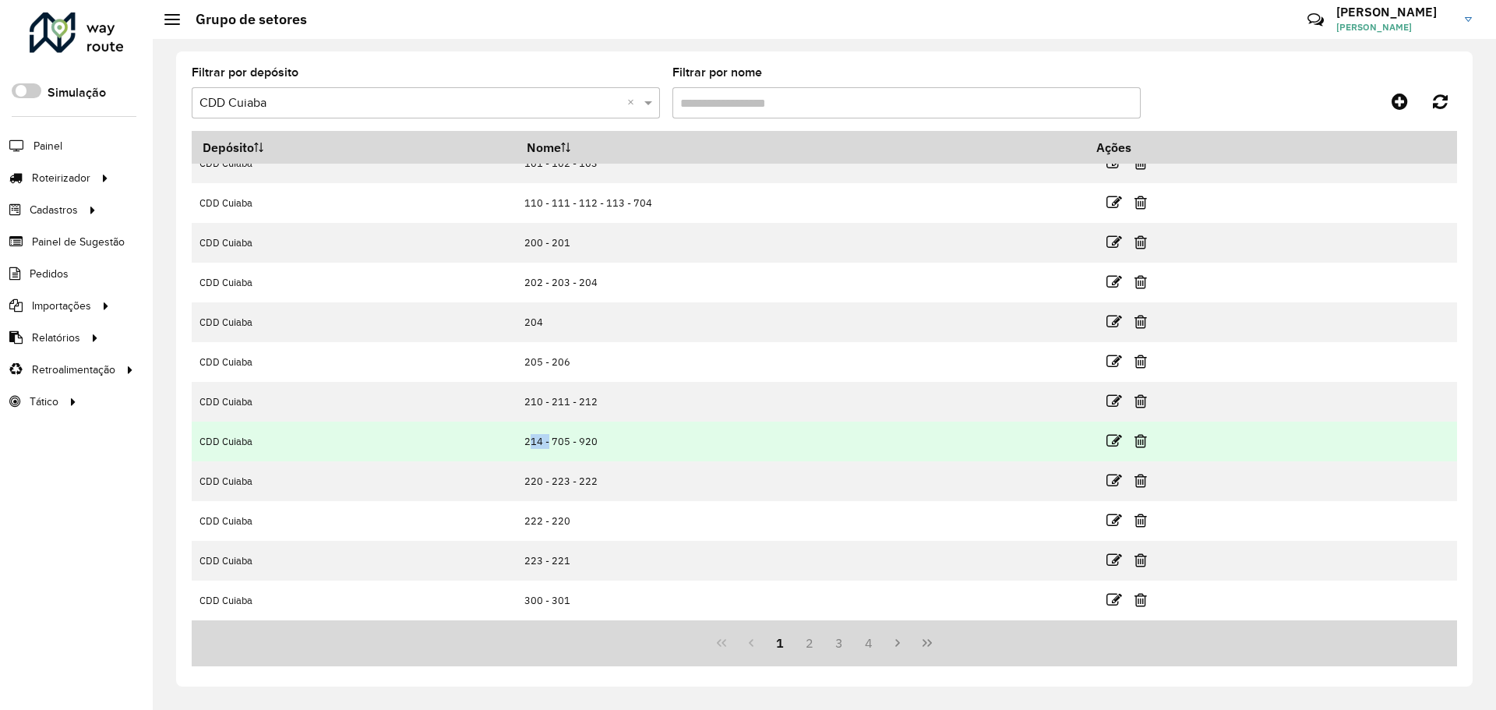
click at [544, 440] on td "214 - 705 - 920" at bounding box center [800, 441] width 569 height 40
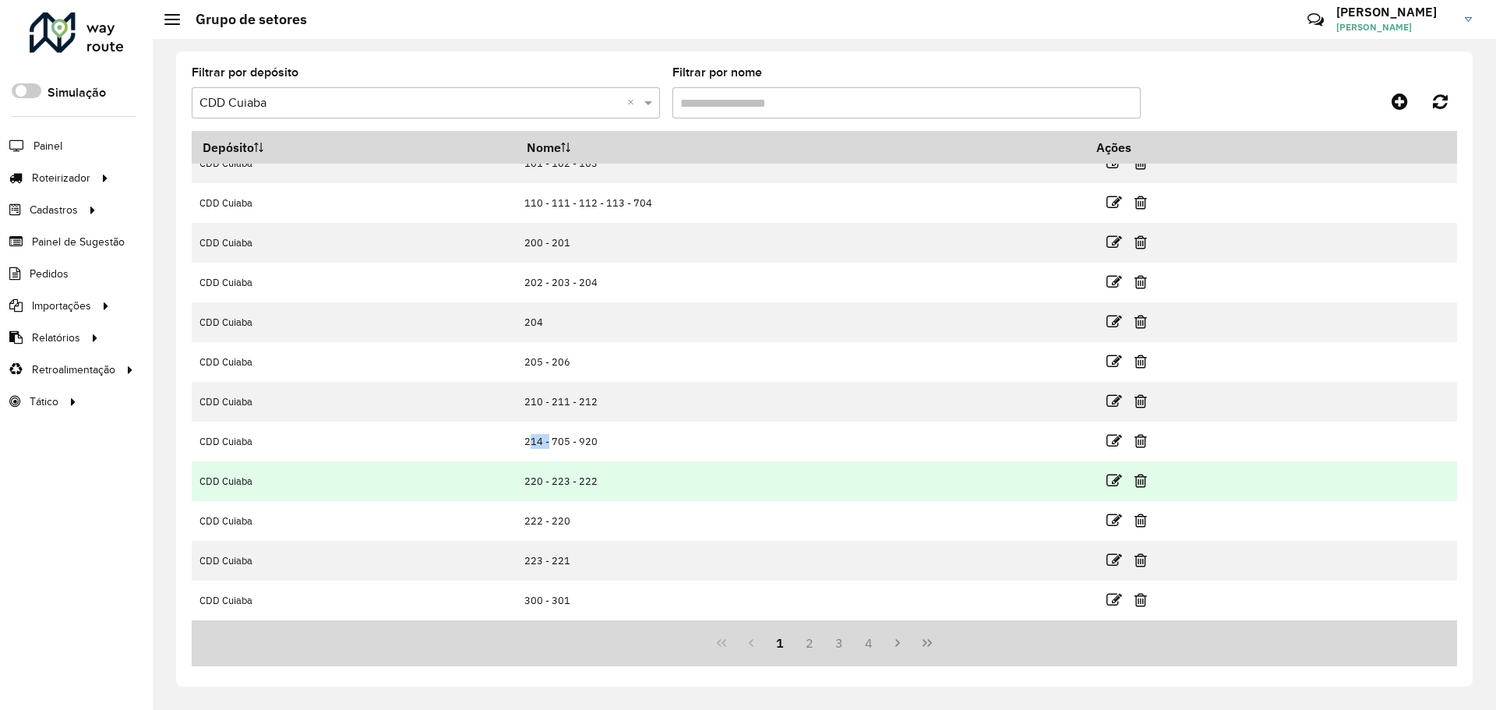
drag, startPoint x: 587, startPoint y: 442, endPoint x: 629, endPoint y: 469, distance: 49.1
click at [643, 438] on td "214 - 705 - 920" at bounding box center [800, 441] width 569 height 40
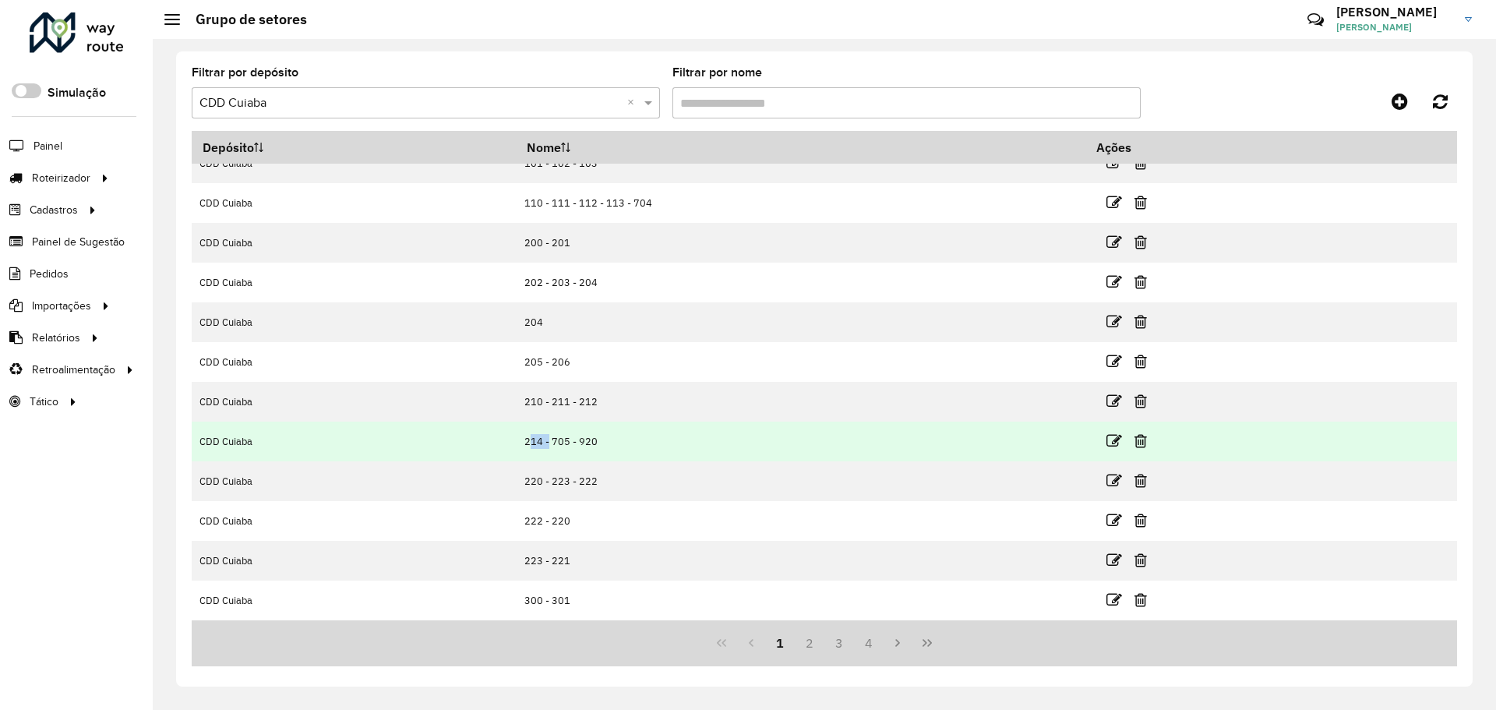
click at [598, 439] on td "214 - 705 - 920" at bounding box center [800, 441] width 569 height 40
click at [609, 441] on td "214 - 705 - 920" at bounding box center [800, 441] width 569 height 40
drag, startPoint x: 613, startPoint y: 438, endPoint x: 530, endPoint y: 442, distance: 83.4
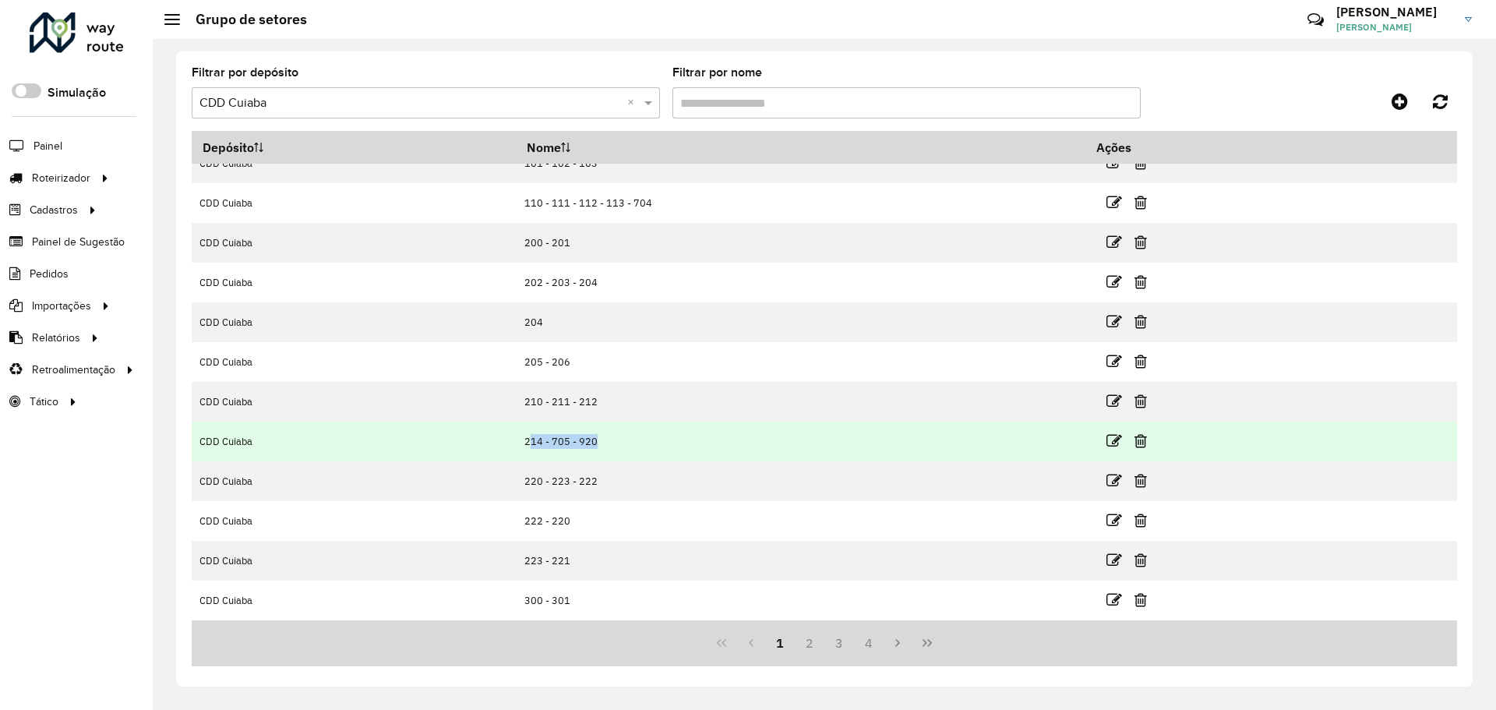
click at [530, 442] on td "214 - 705 - 920" at bounding box center [800, 441] width 569 height 40
click at [601, 444] on td "214 - 705 - 920" at bounding box center [800, 441] width 569 height 40
click at [605, 442] on td "214 - 705 - 920" at bounding box center [800, 441] width 569 height 40
drag, startPoint x: 538, startPoint y: 446, endPoint x: 576, endPoint y: 442, distance: 38.3
click at [576, 442] on td "214 - 705 - 920" at bounding box center [800, 441] width 569 height 40
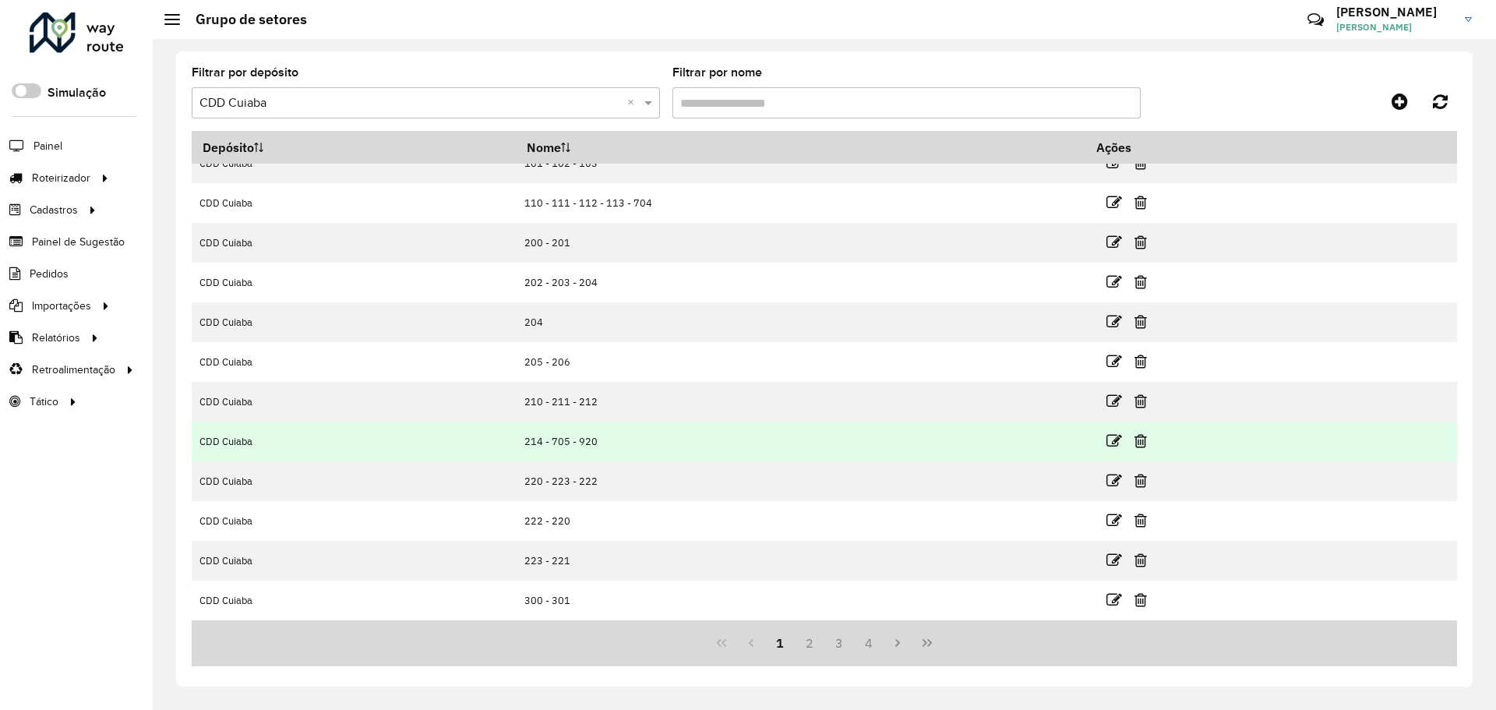
click at [621, 443] on td "214 - 705 - 920" at bounding box center [800, 441] width 569 height 40
click at [545, 445] on td "214 - 705 - 920" at bounding box center [800, 441] width 569 height 40
click at [543, 445] on td "214 - 705 - 920" at bounding box center [800, 441] width 569 height 40
click at [566, 437] on td "214 - 705 - 920" at bounding box center [800, 441] width 569 height 40
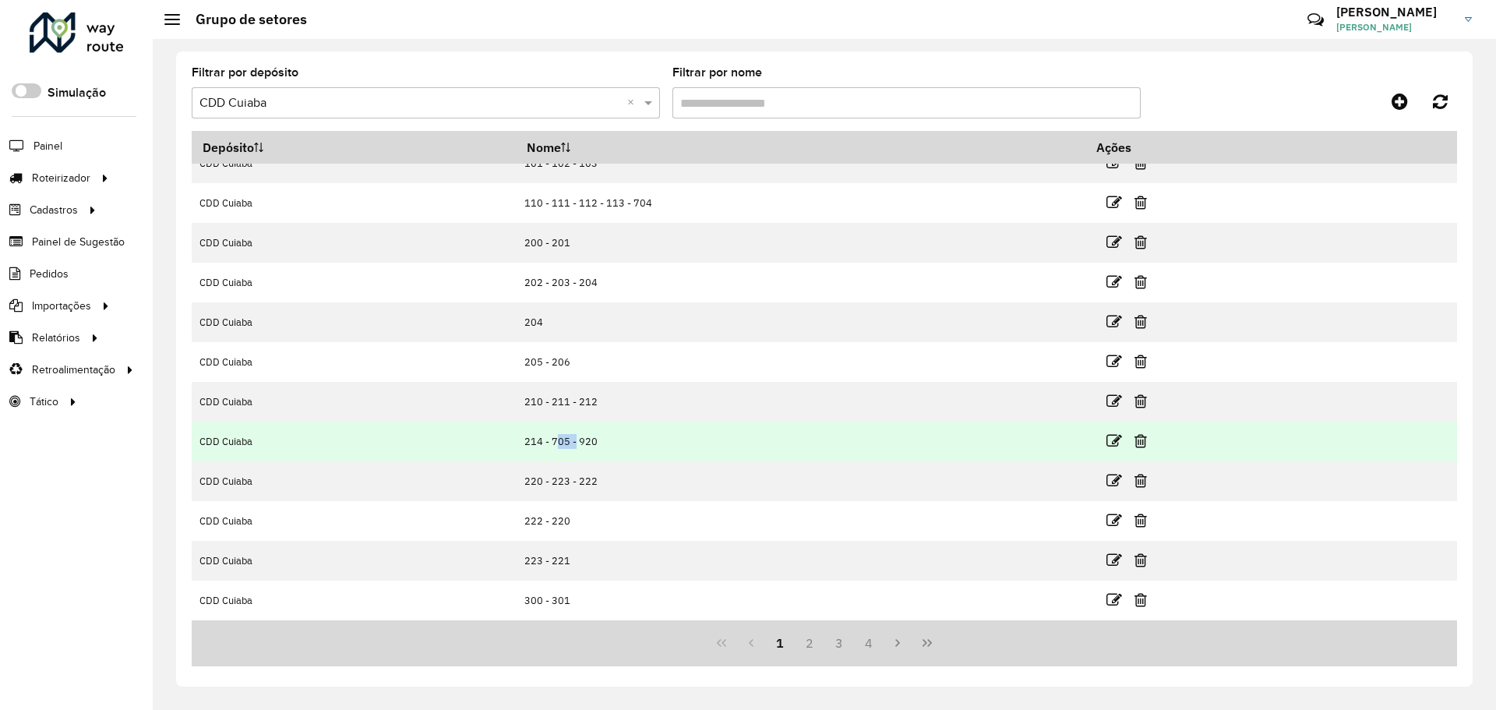
click at [566, 437] on td "214 - 705 - 920" at bounding box center [800, 441] width 569 height 40
click at [541, 446] on td "214 - 705 - 920" at bounding box center [800, 441] width 569 height 40
click at [607, 448] on td "214 - 705 - 920" at bounding box center [800, 441] width 569 height 40
drag, startPoint x: 607, startPoint y: 439, endPoint x: 535, endPoint y: 433, distance: 71.9
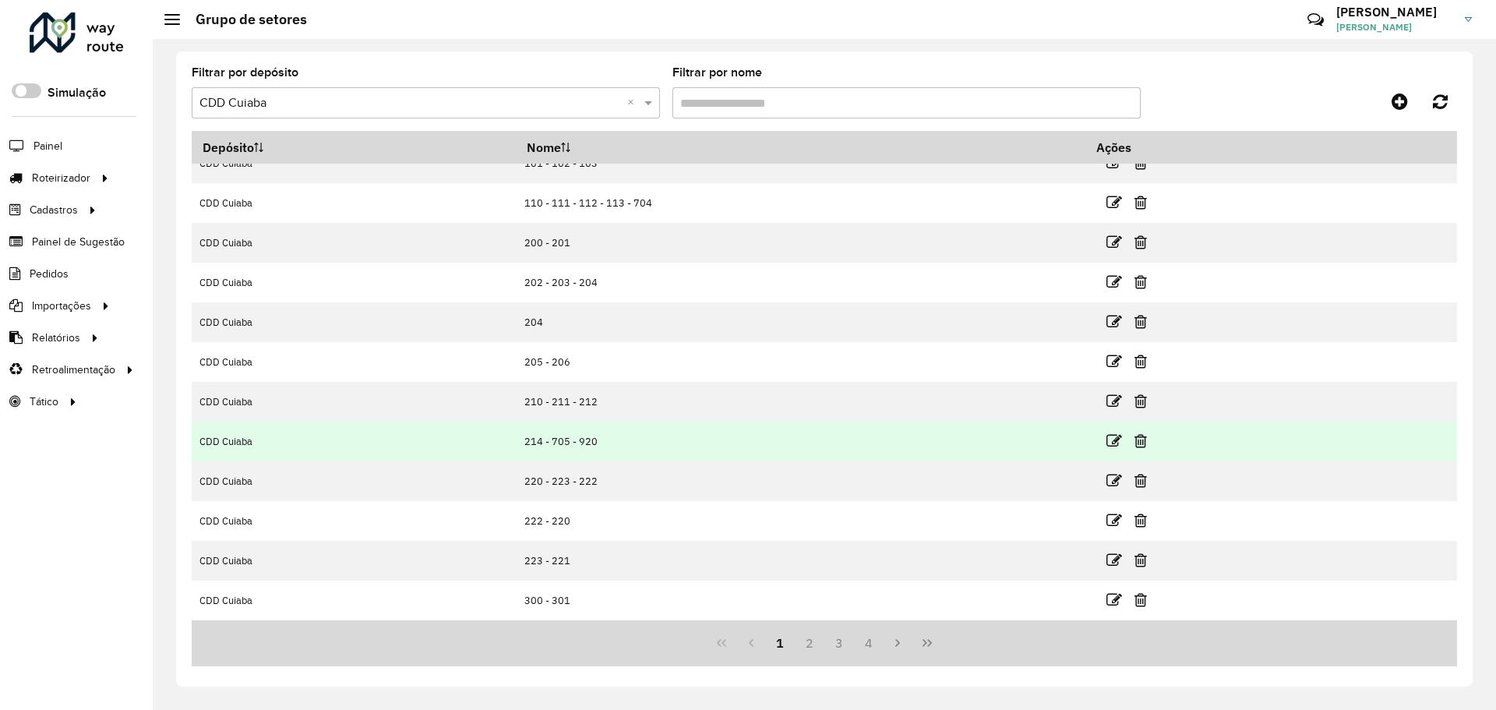
click at [535, 433] on td "214 - 705 - 920" at bounding box center [800, 441] width 569 height 40
click at [1106, 444] on icon at bounding box center [1114, 441] width 16 height 16
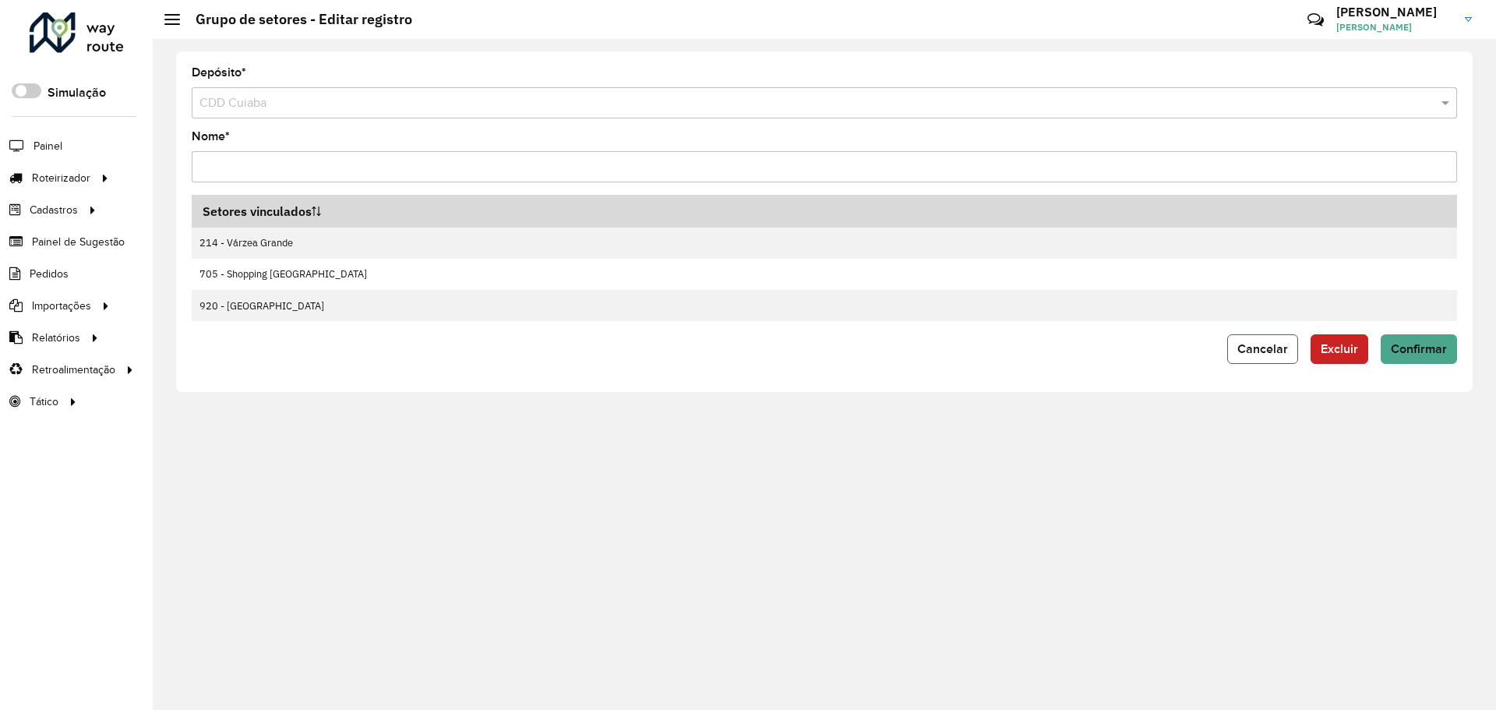
click at [1271, 360] on button "Cancelar" at bounding box center [1262, 349] width 71 height 30
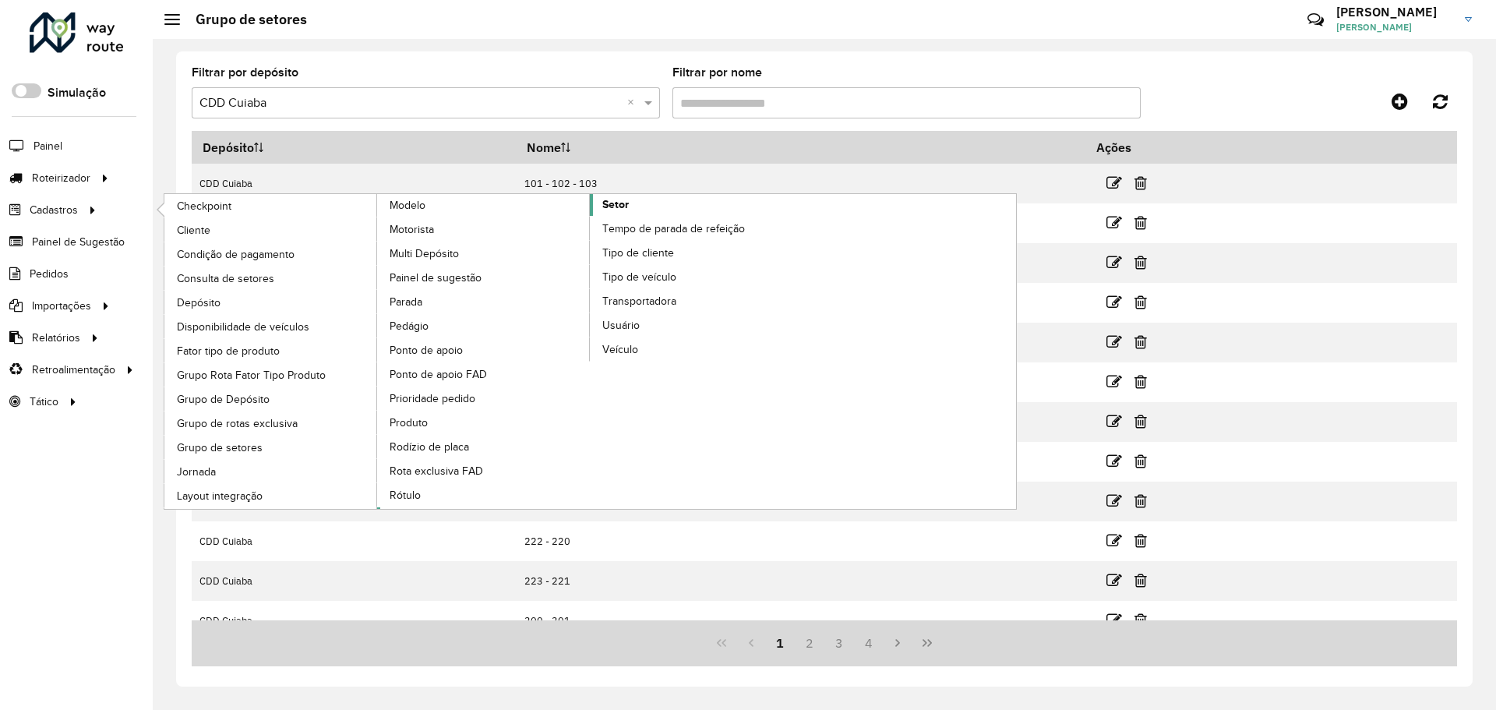
click at [629, 212] on link "Setor" at bounding box center [590, 351] width 426 height 315
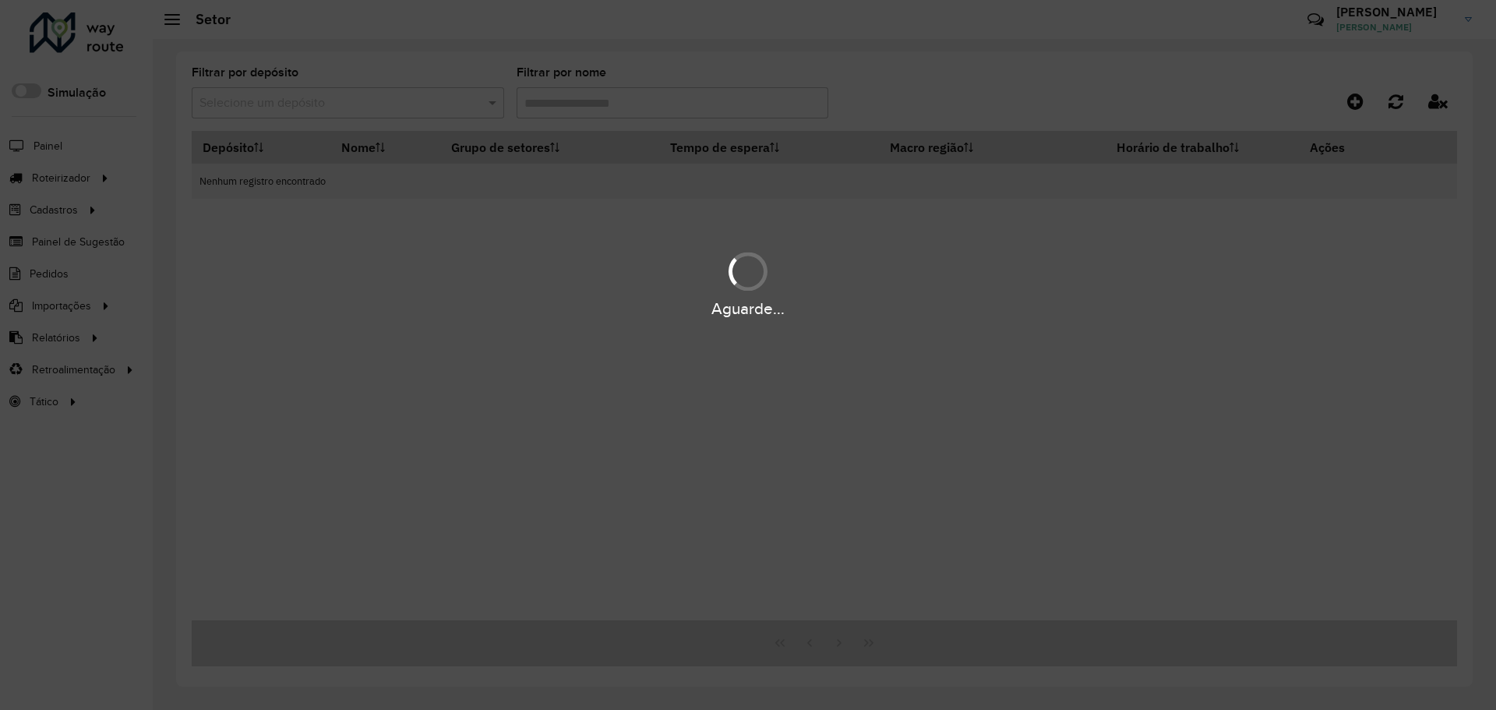
click at [355, 99] on div "Aguarde..." at bounding box center [748, 355] width 1496 height 710
click at [365, 103] on div "Aguarde..." at bounding box center [748, 355] width 1496 height 710
click at [376, 104] on div "Aguarde..." at bounding box center [748, 355] width 1496 height 710
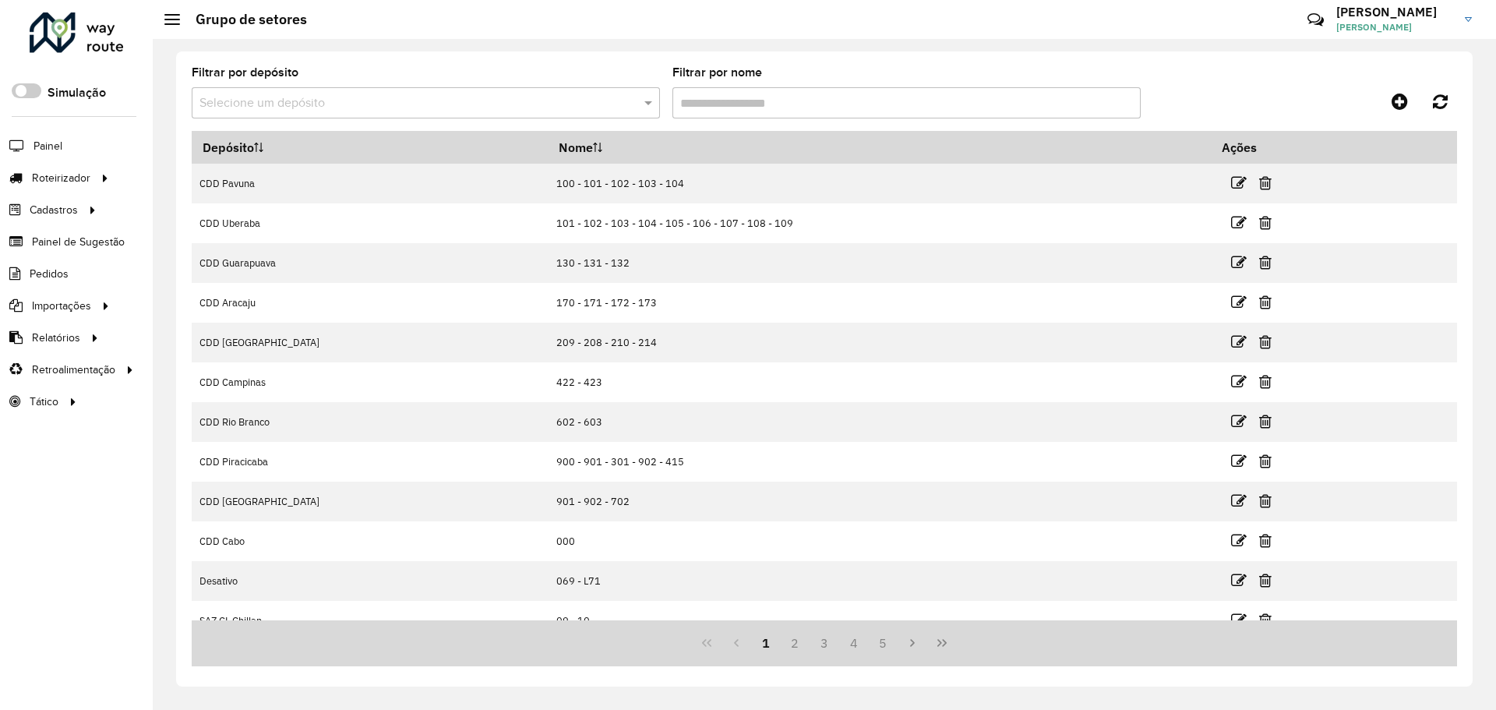
click at [334, 97] on input "text" at bounding box center [409, 103] width 421 height 19
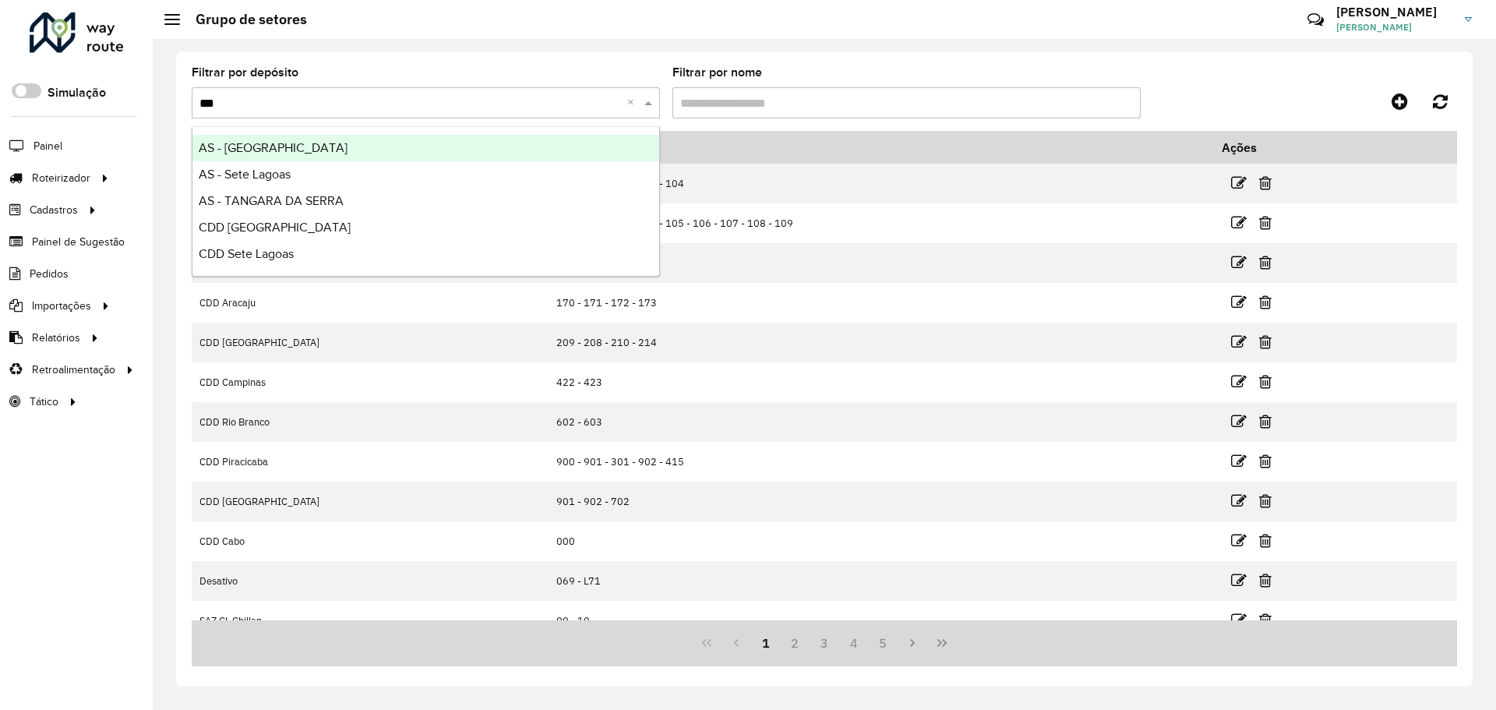
type input "****"
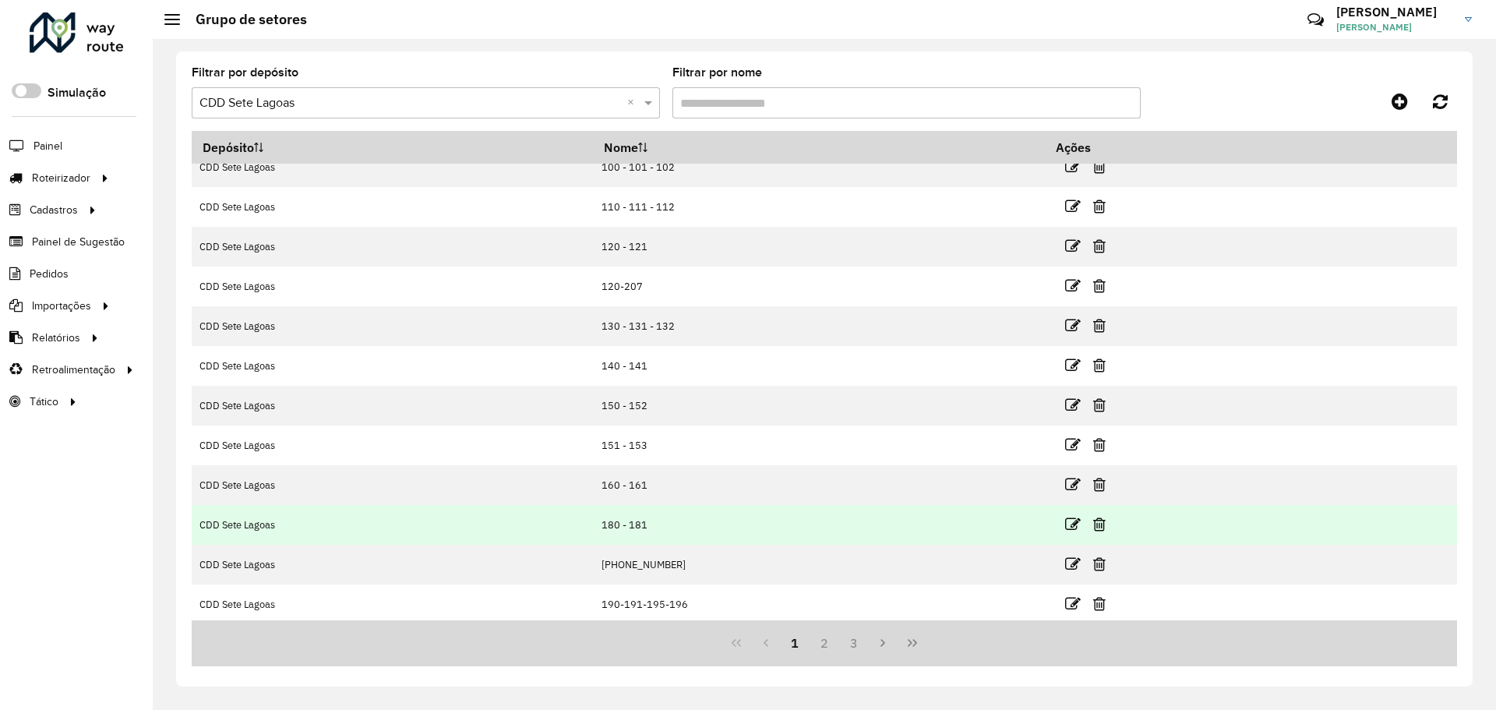
scroll to position [20, 0]
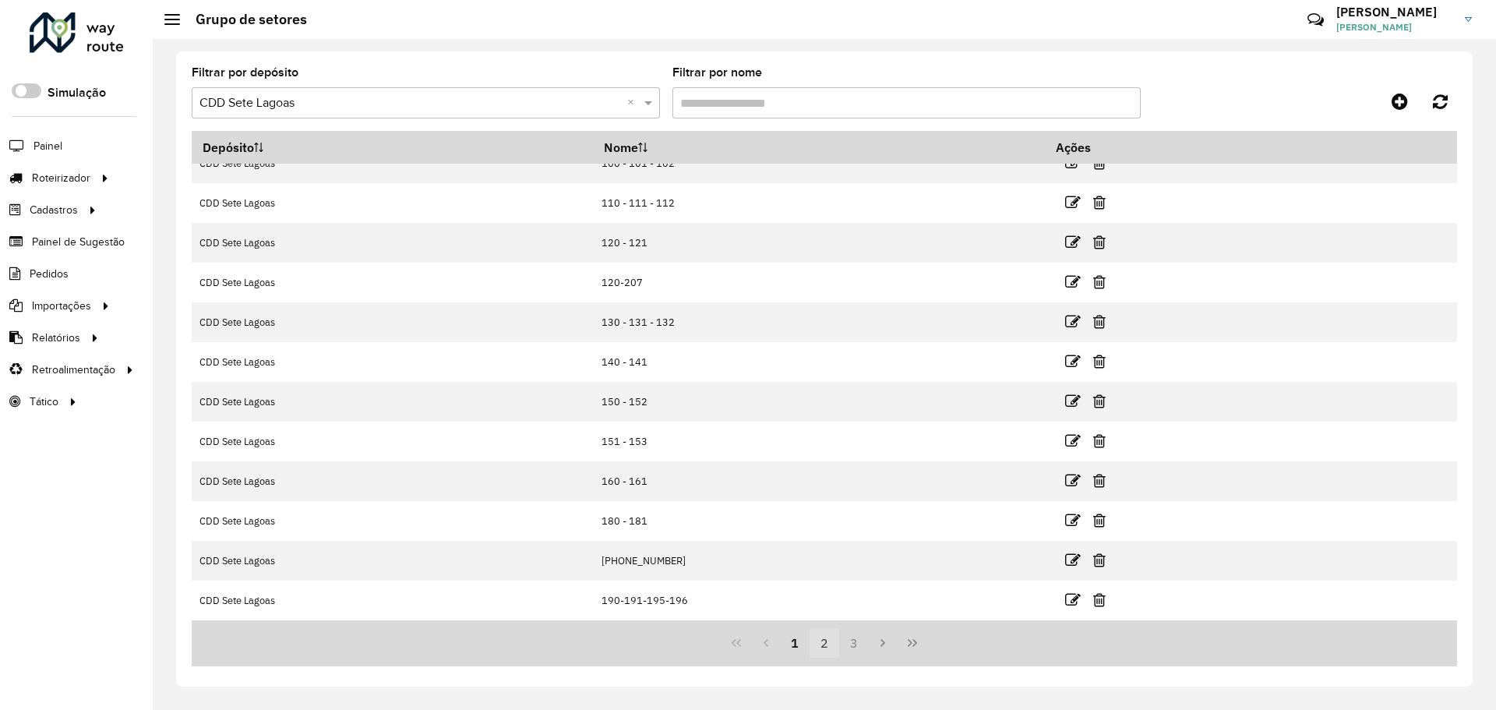
click at [813, 642] on button "2" at bounding box center [824, 643] width 30 height 30
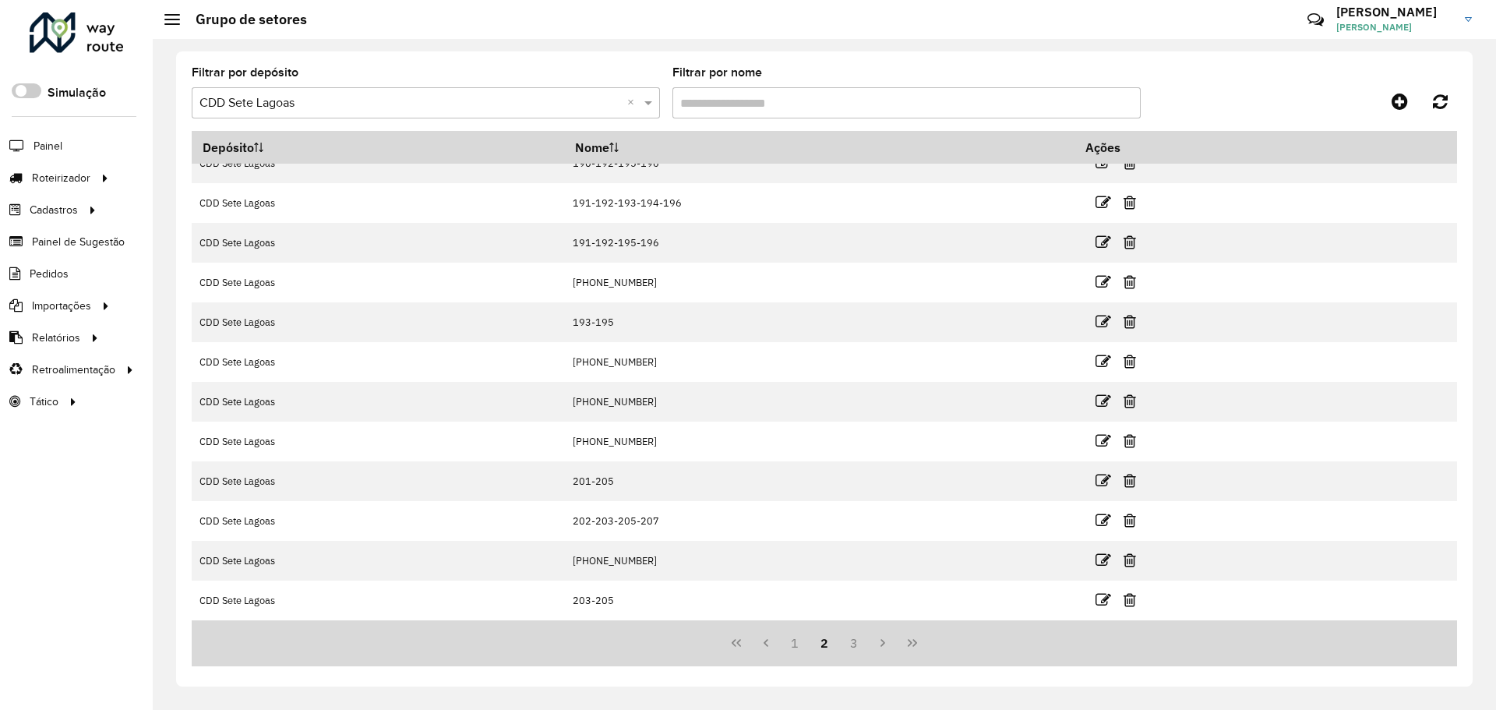
scroll to position [0, 0]
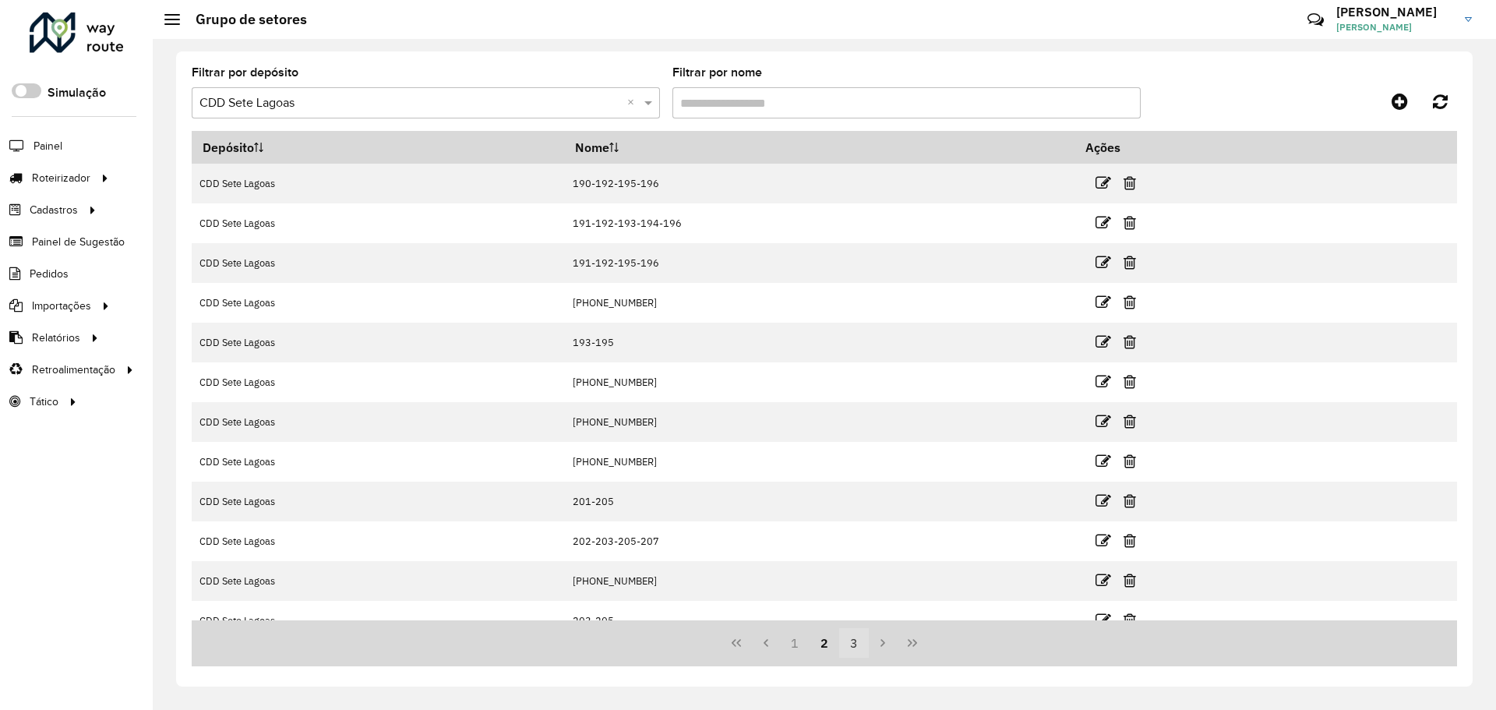
click at [844, 640] on button "3" at bounding box center [854, 643] width 30 height 30
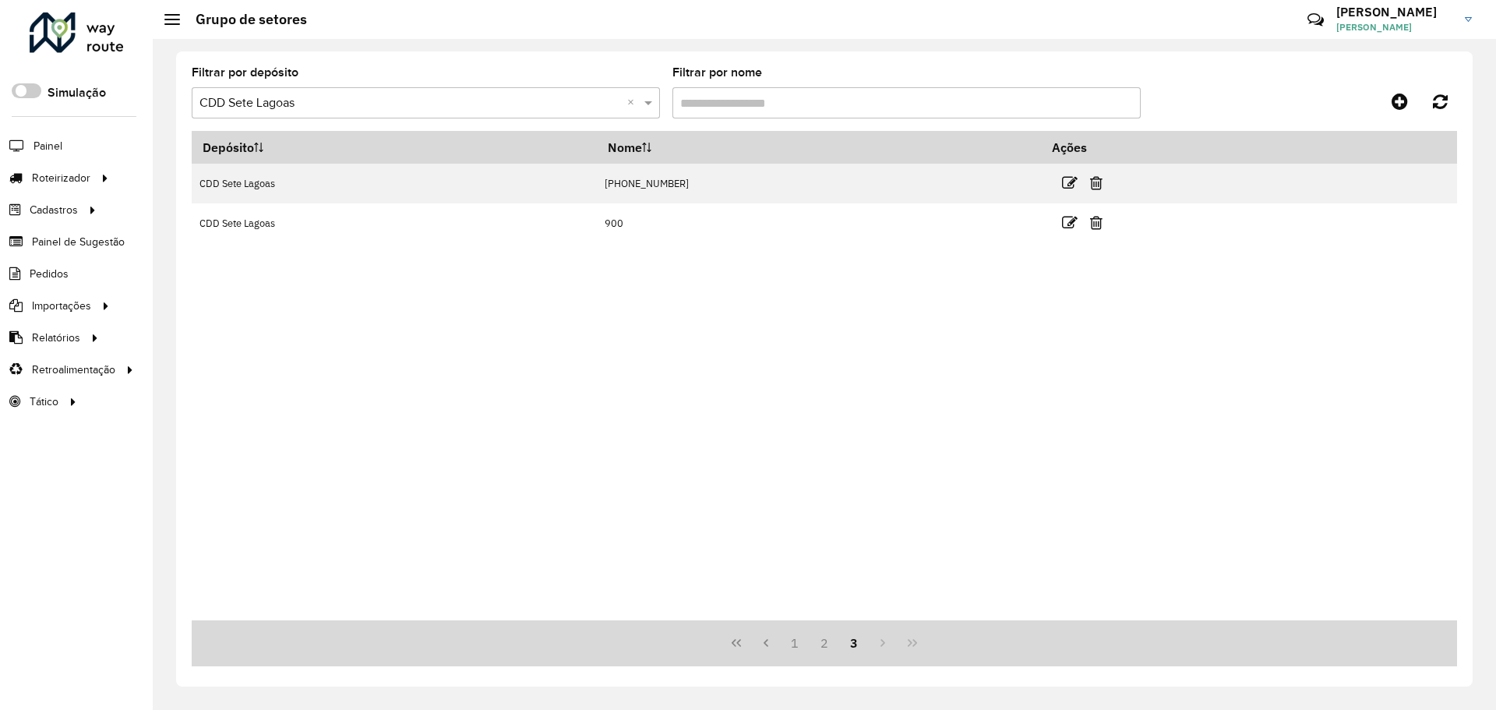
click at [367, 119] on formly-field "Filtrar por depósito Selecione um depósito × CDD Sete Lagoas ×" at bounding box center [426, 99] width 468 height 64
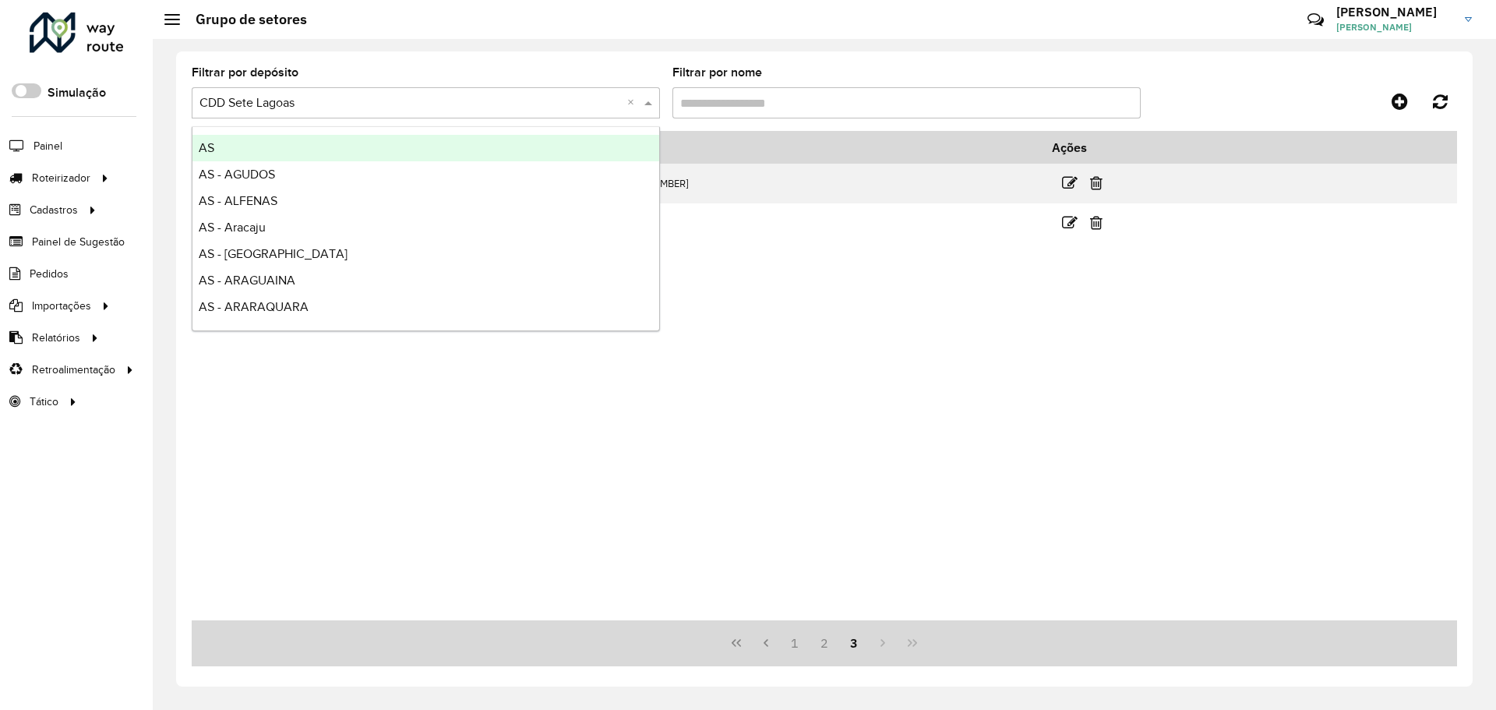
click at [372, 103] on input "text" at bounding box center [409, 103] width 421 height 19
type input "*****"
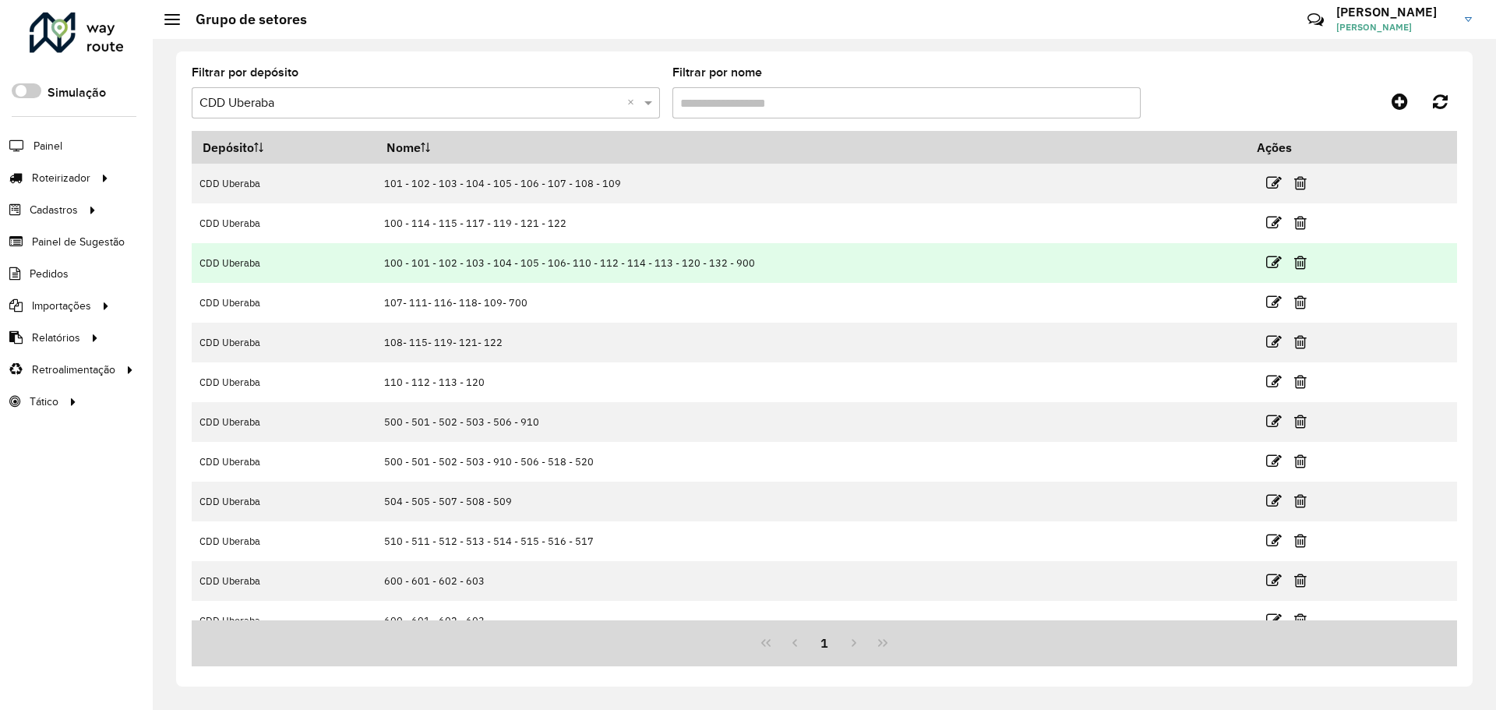
click at [524, 259] on td "100 - 101 - 102 - 103 - 104 - 105 - 106- 110 - 112 - 114 - 113 - 120 - 132 - 900" at bounding box center [811, 263] width 870 height 40
click at [1275, 266] on icon at bounding box center [1274, 263] width 16 height 16
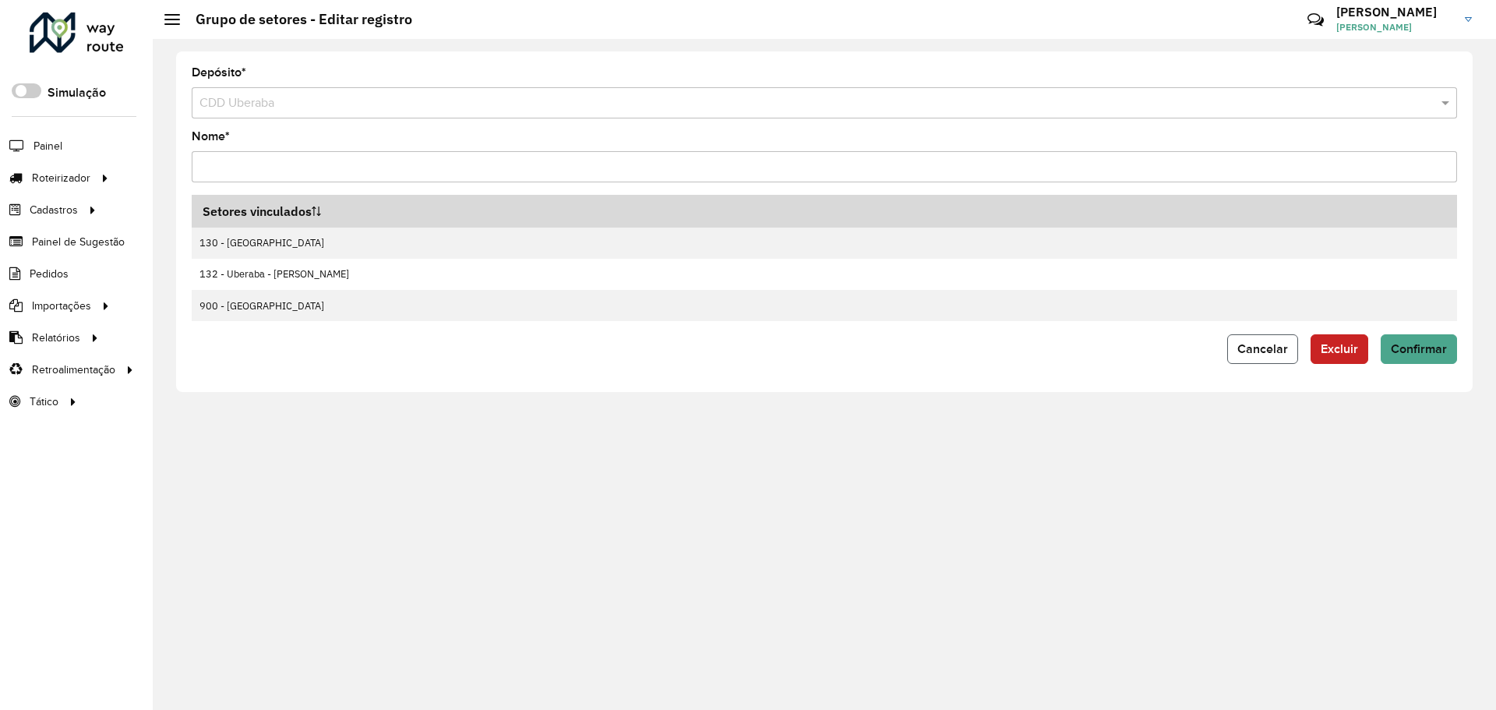
click at [1278, 340] on button "Cancelar" at bounding box center [1262, 349] width 71 height 30
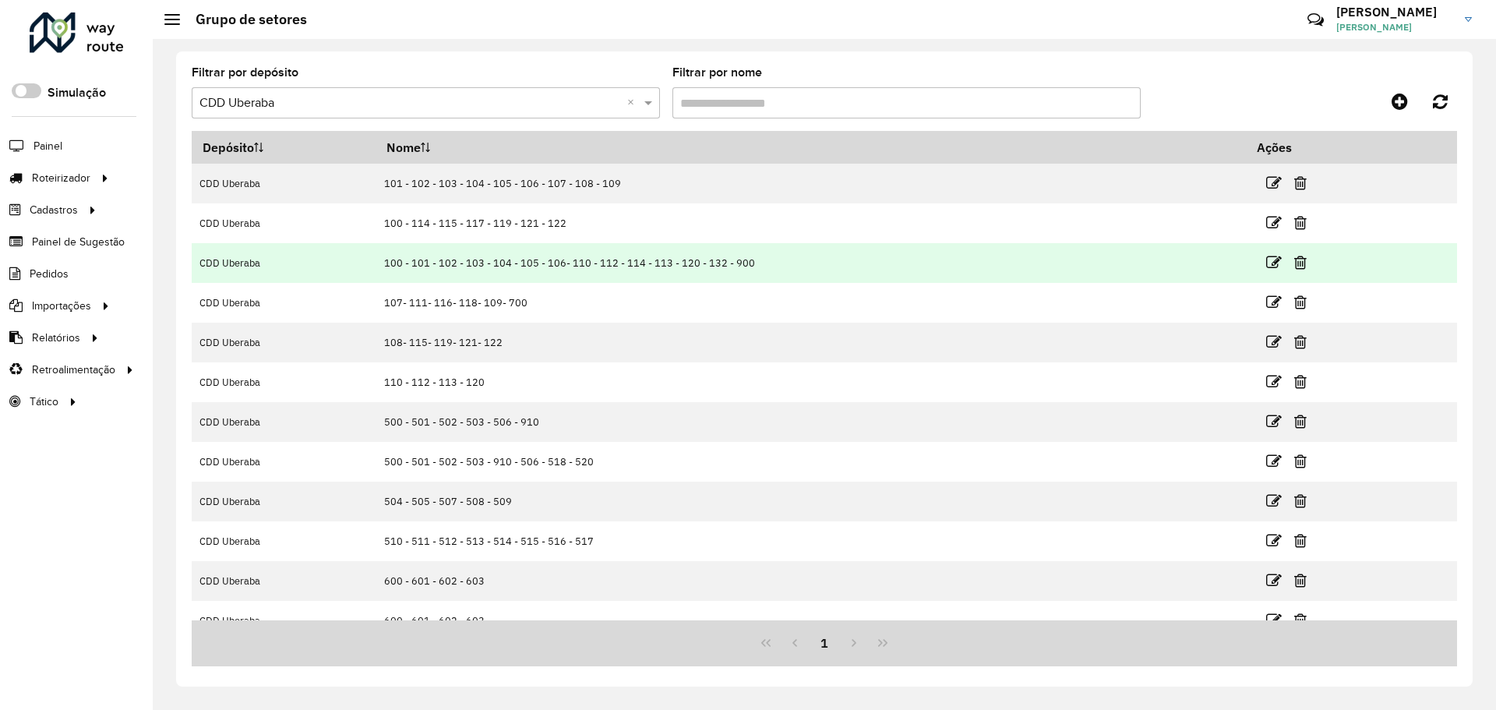
click at [544, 267] on td "100 - 101 - 102 - 103 - 104 - 105 - 106- 110 - 112 - 114 - 113 - 120 - 132 - 900" at bounding box center [811, 263] width 870 height 40
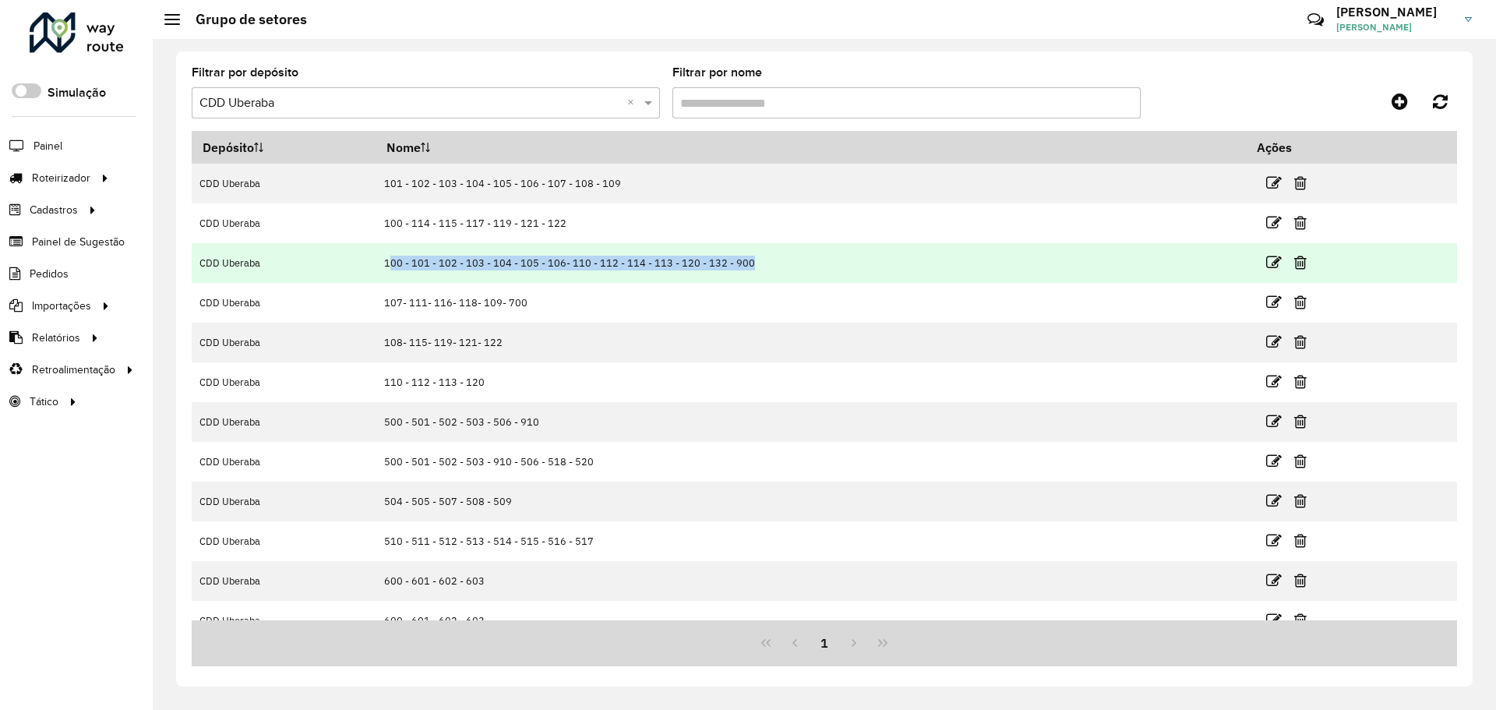
click at [544, 267] on td "100 - 101 - 102 - 103 - 104 - 105 - 106- 110 - 112 - 114 - 113 - 120 - 132 - 900" at bounding box center [811, 263] width 870 height 40
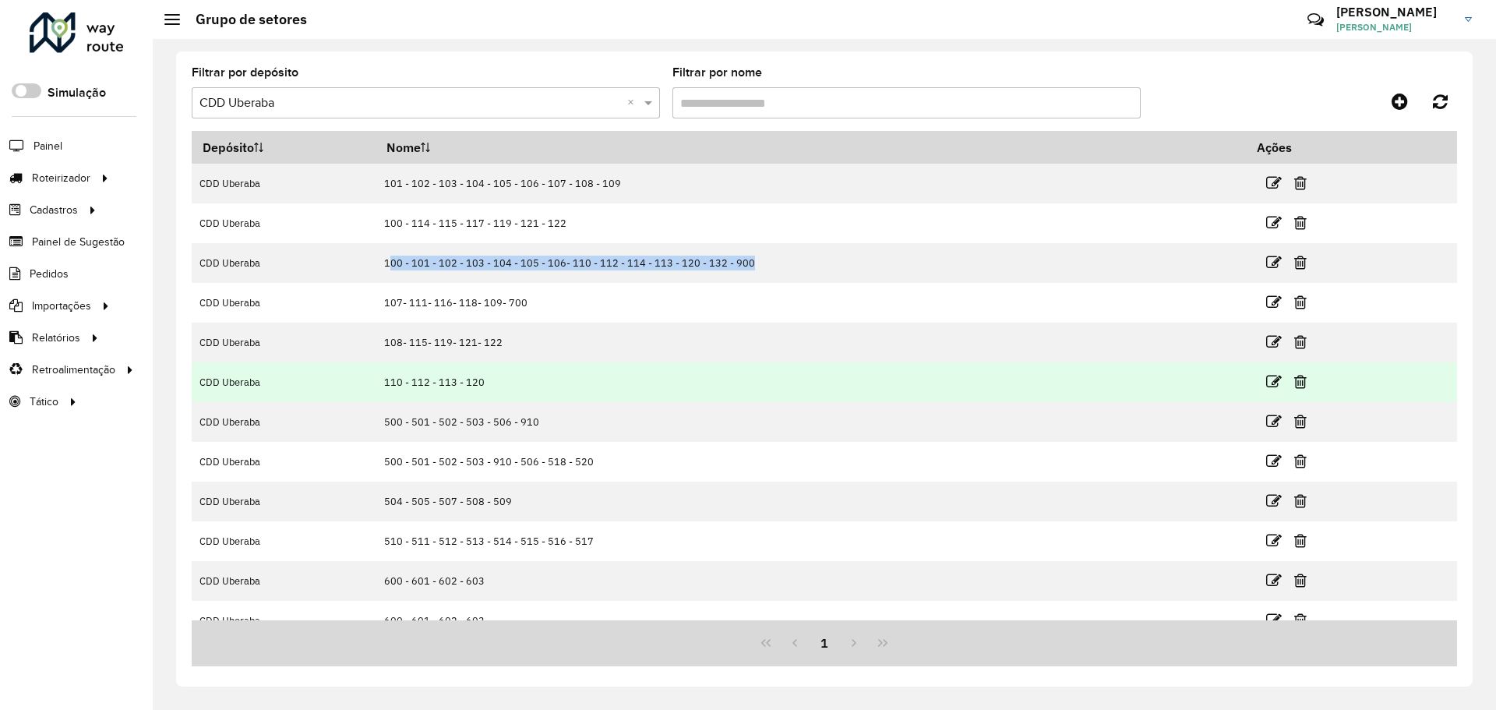
scroll to position [20, 0]
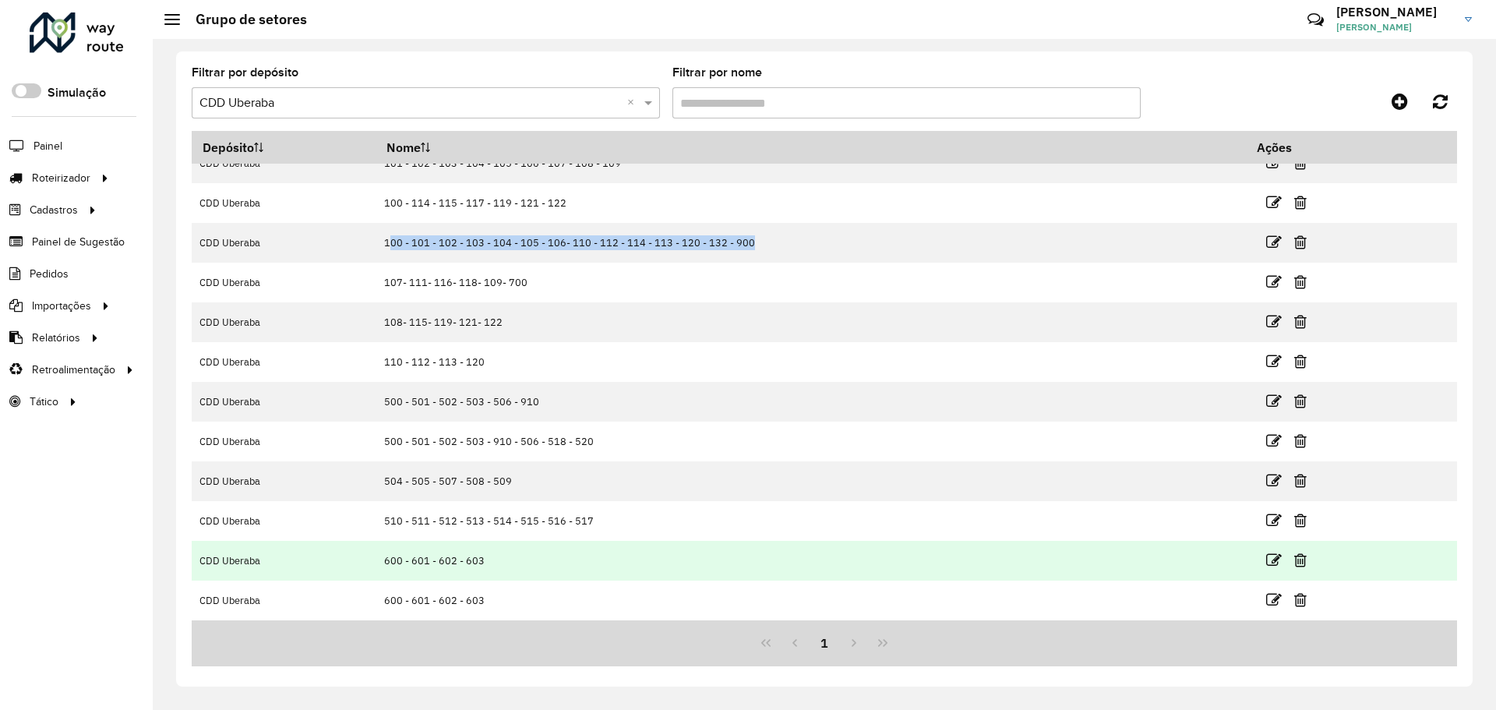
drag, startPoint x: 544, startPoint y: 593, endPoint x: 961, endPoint y: 562, distance: 418.7
click at [410, 590] on td "600 - 601 - 602 - 603" at bounding box center [811, 600] width 870 height 40
drag, startPoint x: 393, startPoint y: 557, endPoint x: 485, endPoint y: 568, distance: 91.8
click at [509, 562] on td "600 - 601 - 602 - 603" at bounding box center [811, 561] width 870 height 40
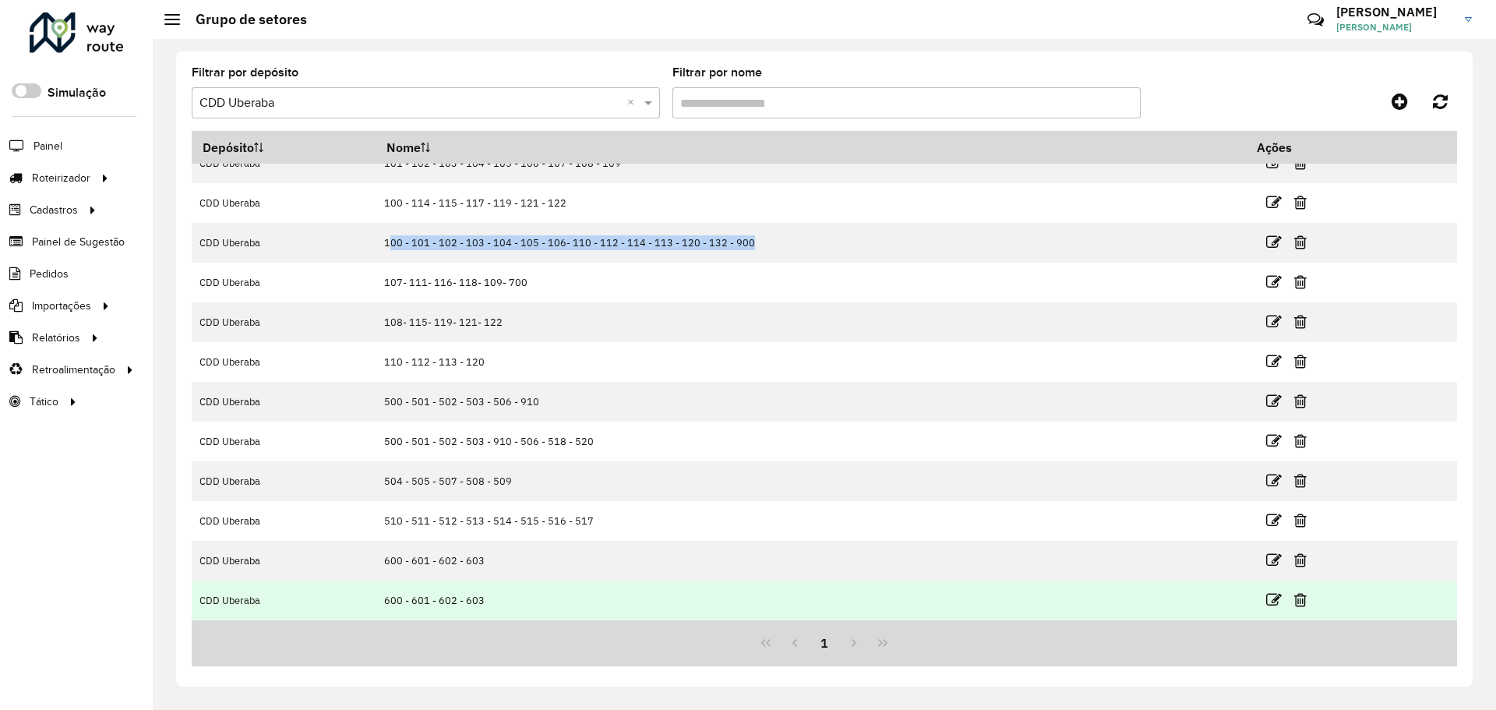
drag, startPoint x: 393, startPoint y: 596, endPoint x: 583, endPoint y: 594, distance: 190.1
click at [583, 594] on td "600 - 601 - 602 - 603" at bounding box center [811, 600] width 870 height 40
click at [1266, 592] on icon at bounding box center [1274, 600] width 16 height 16
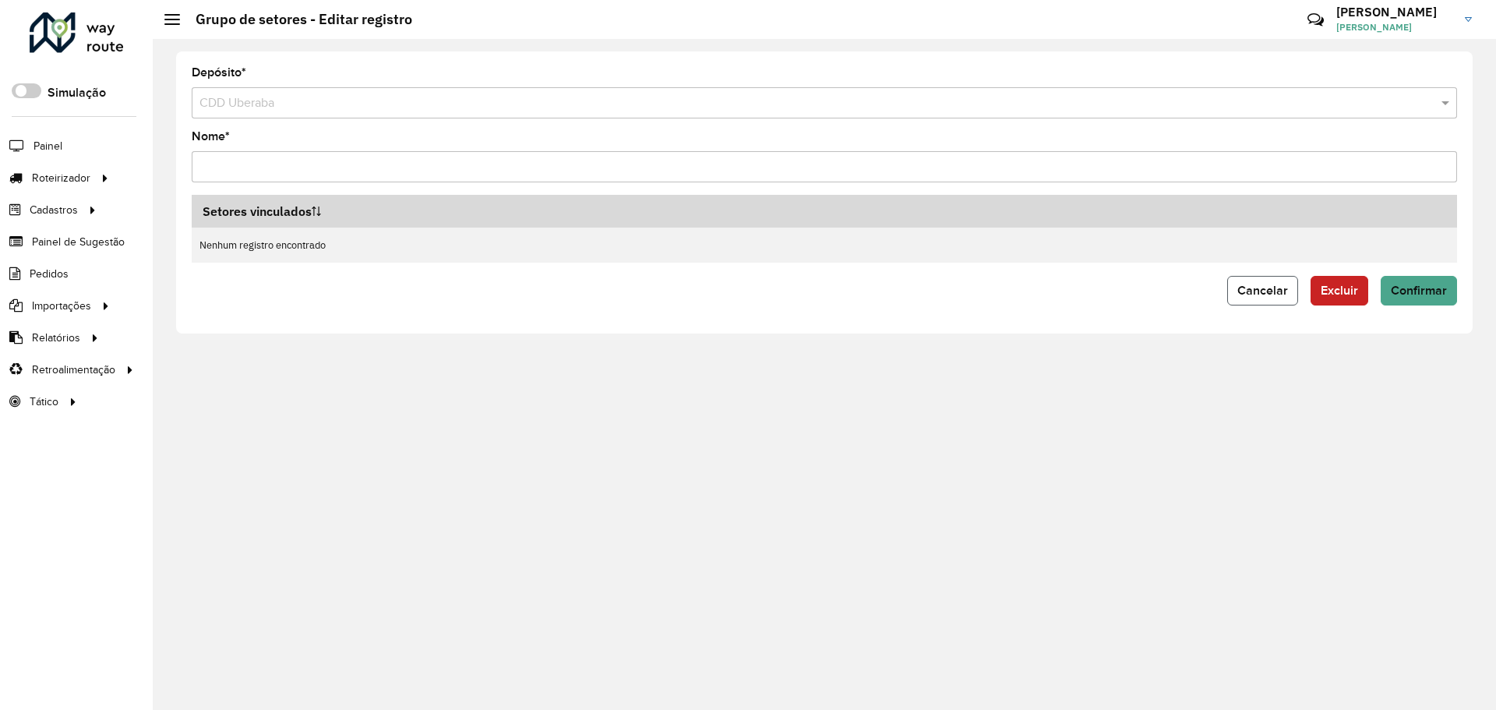
drag, startPoint x: 1254, startPoint y: 295, endPoint x: 1220, endPoint y: 339, distance: 55.5
click at [1253, 295] on span "Cancelar" at bounding box center [1262, 290] width 51 height 13
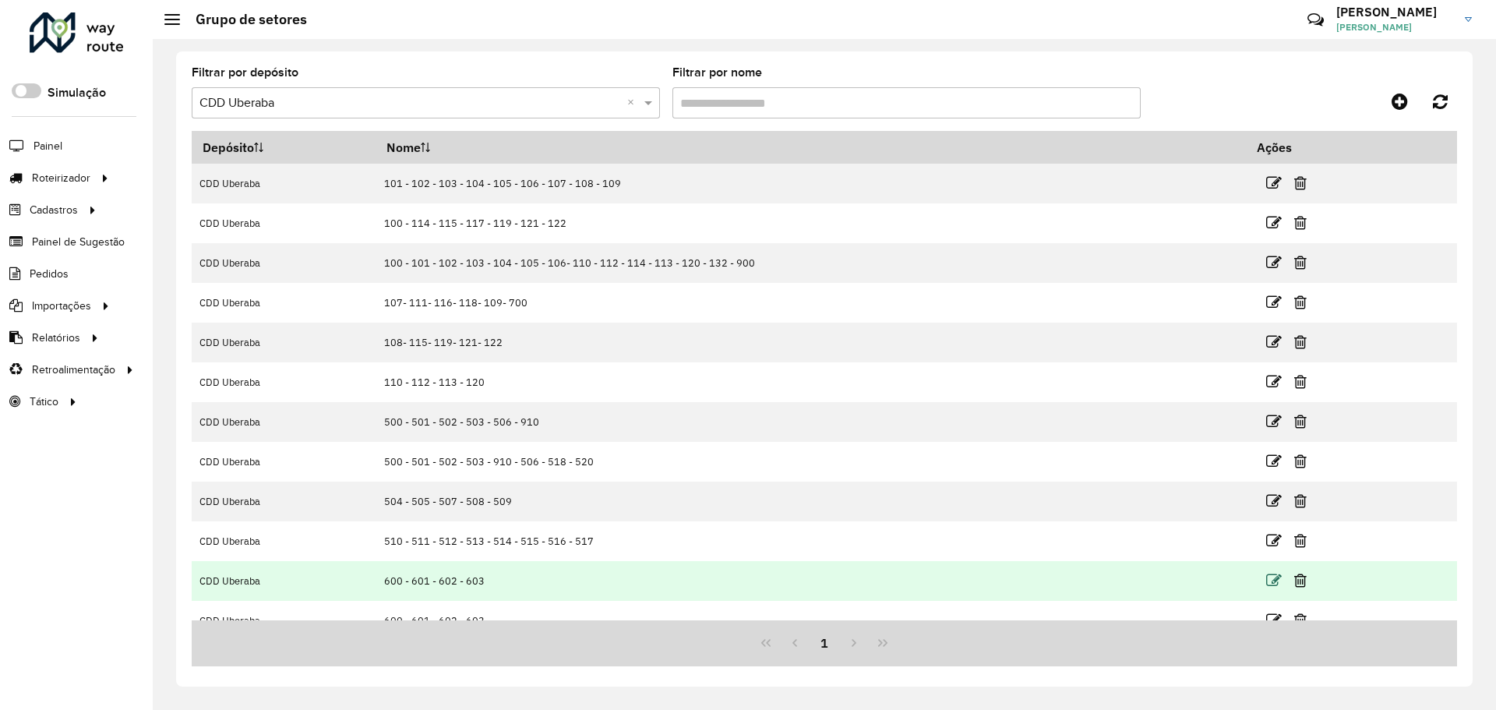
click at [1271, 584] on icon at bounding box center [1274, 581] width 16 height 16
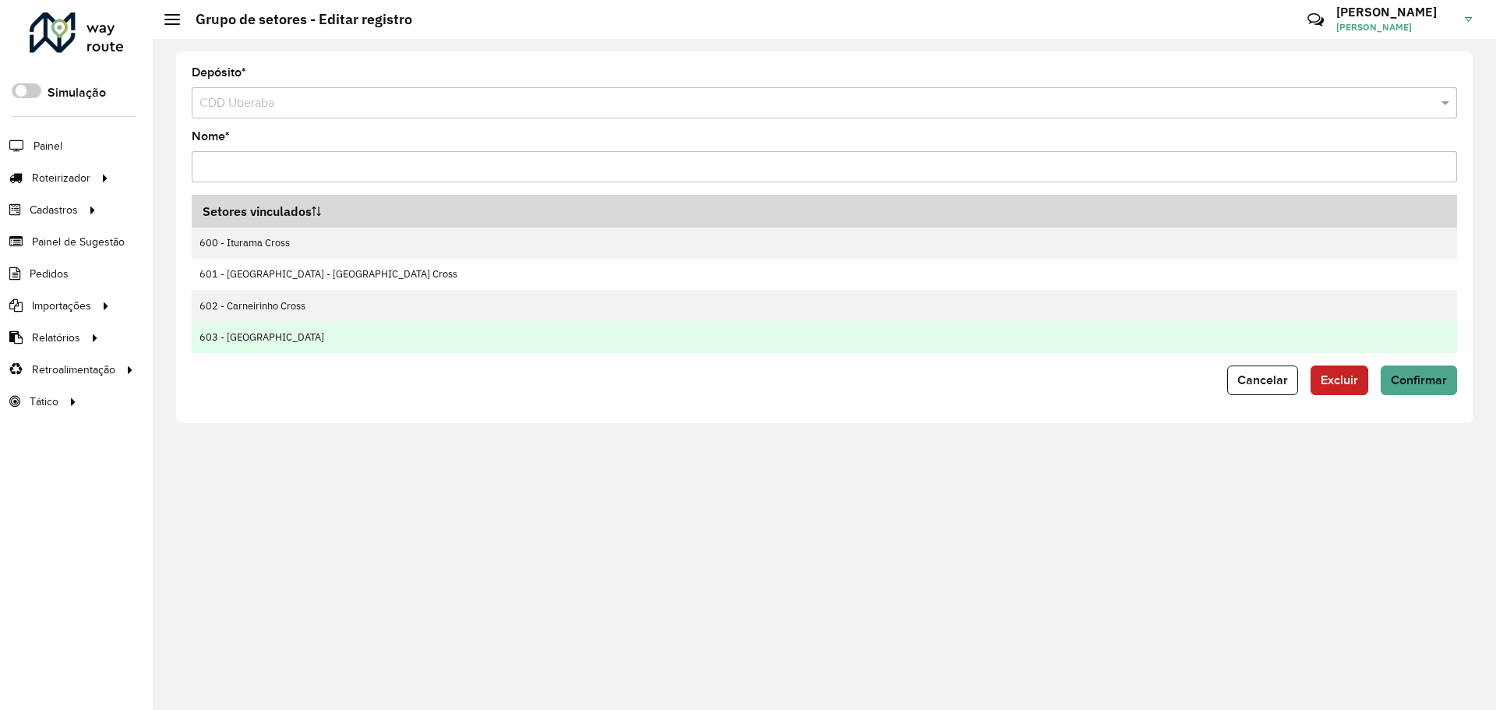
drag, startPoint x: 238, startPoint y: 243, endPoint x: 539, endPoint y: 330, distance: 313.8
click at [509, 319] on tbody "600 - Iturama Cross 601 - Iturama - Honorópolis Cross 602 - Carneirinho Cross 6…" at bounding box center [824, 289] width 1265 height 125
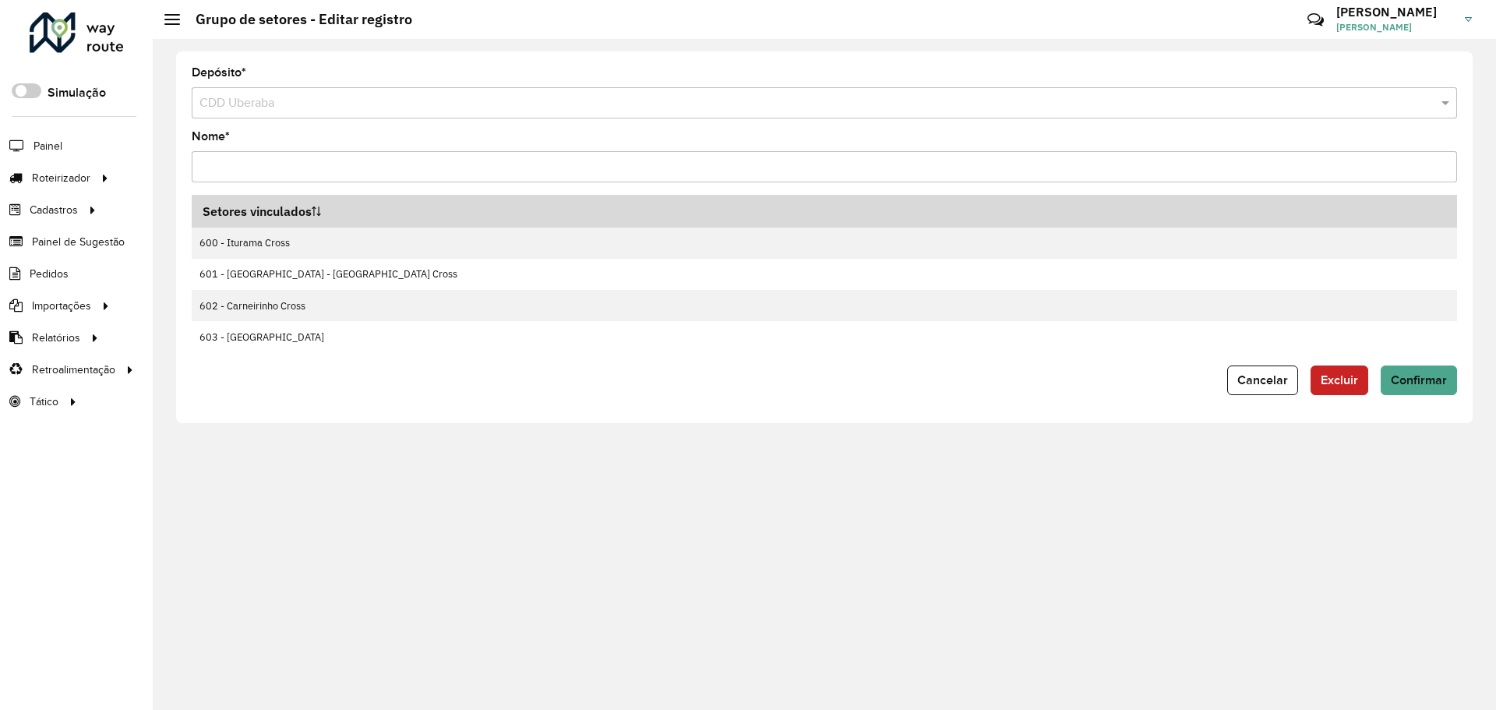
click at [1268, 365] on form "Depósito * Selecione um depósito × CDD Uberaba Nome * Setores vinculados 600 - …" at bounding box center [824, 231] width 1265 height 328
click at [1276, 393] on button "Cancelar" at bounding box center [1262, 380] width 71 height 30
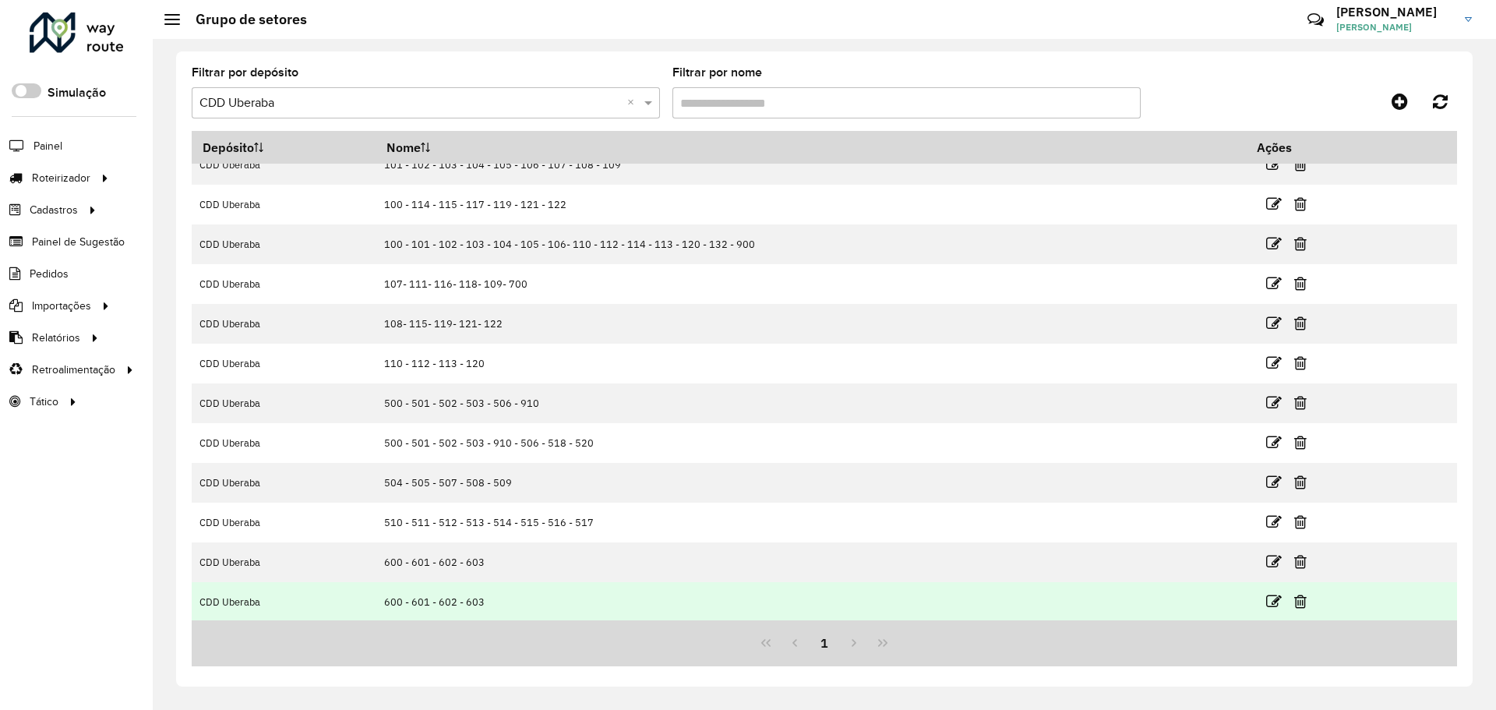
scroll to position [20, 0]
click at [1294, 601] on icon at bounding box center [1300, 600] width 12 height 16
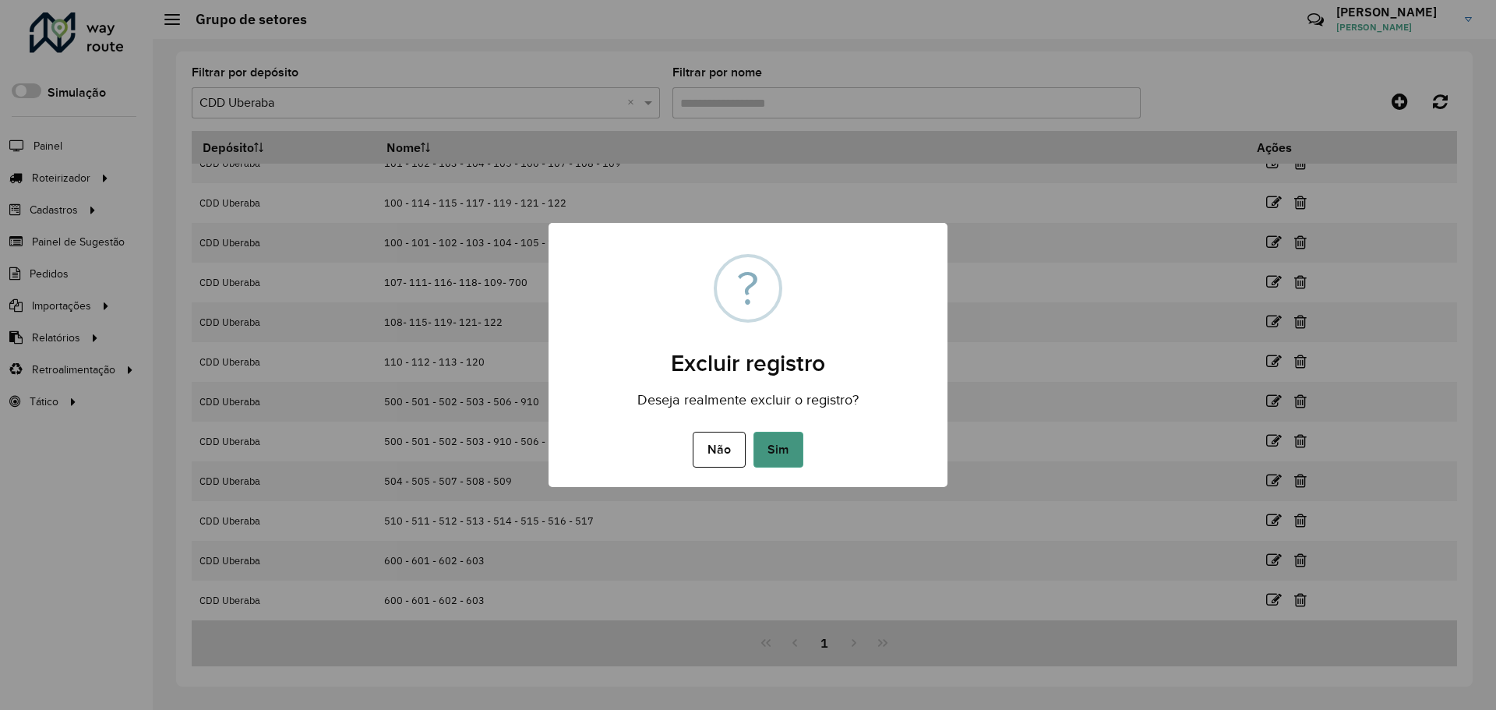
click at [790, 449] on button "Sim" at bounding box center [778, 450] width 50 height 36
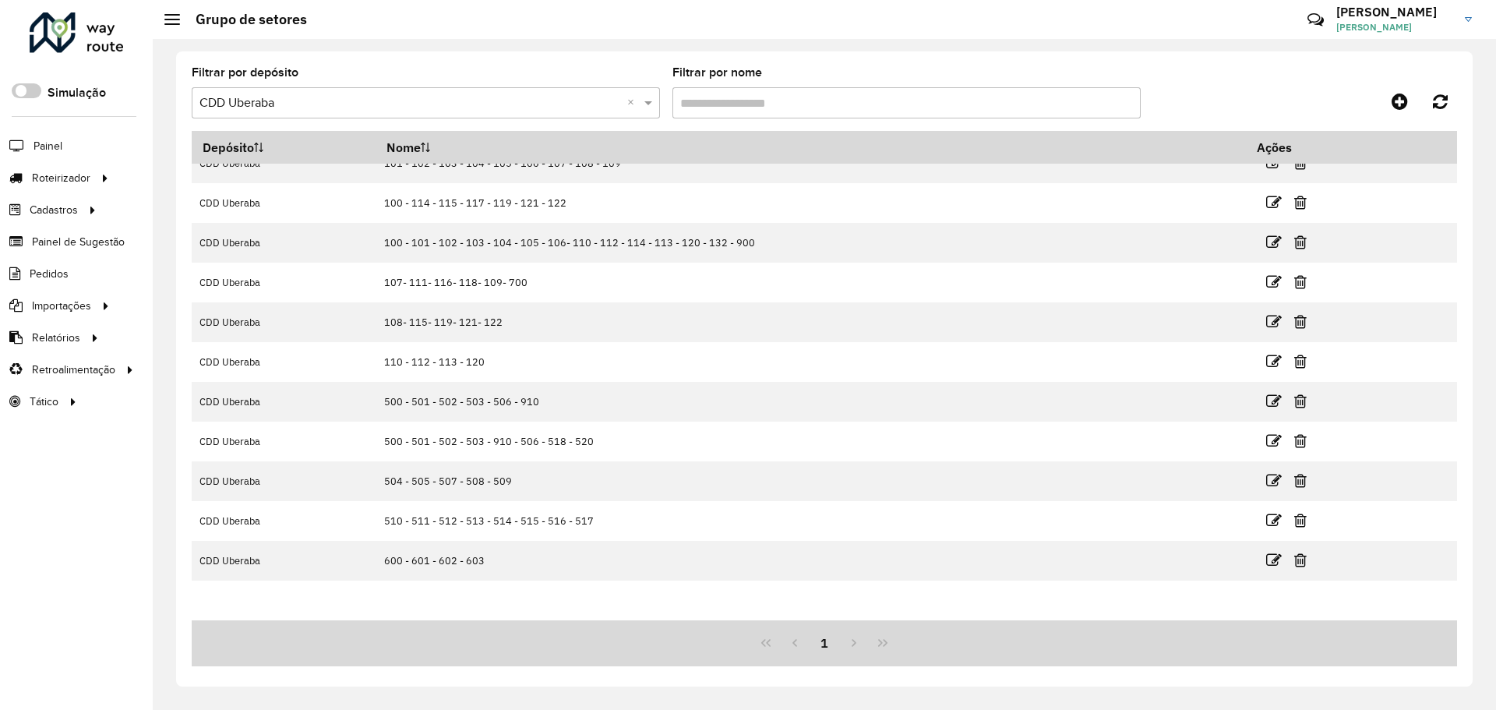
scroll to position [0, 0]
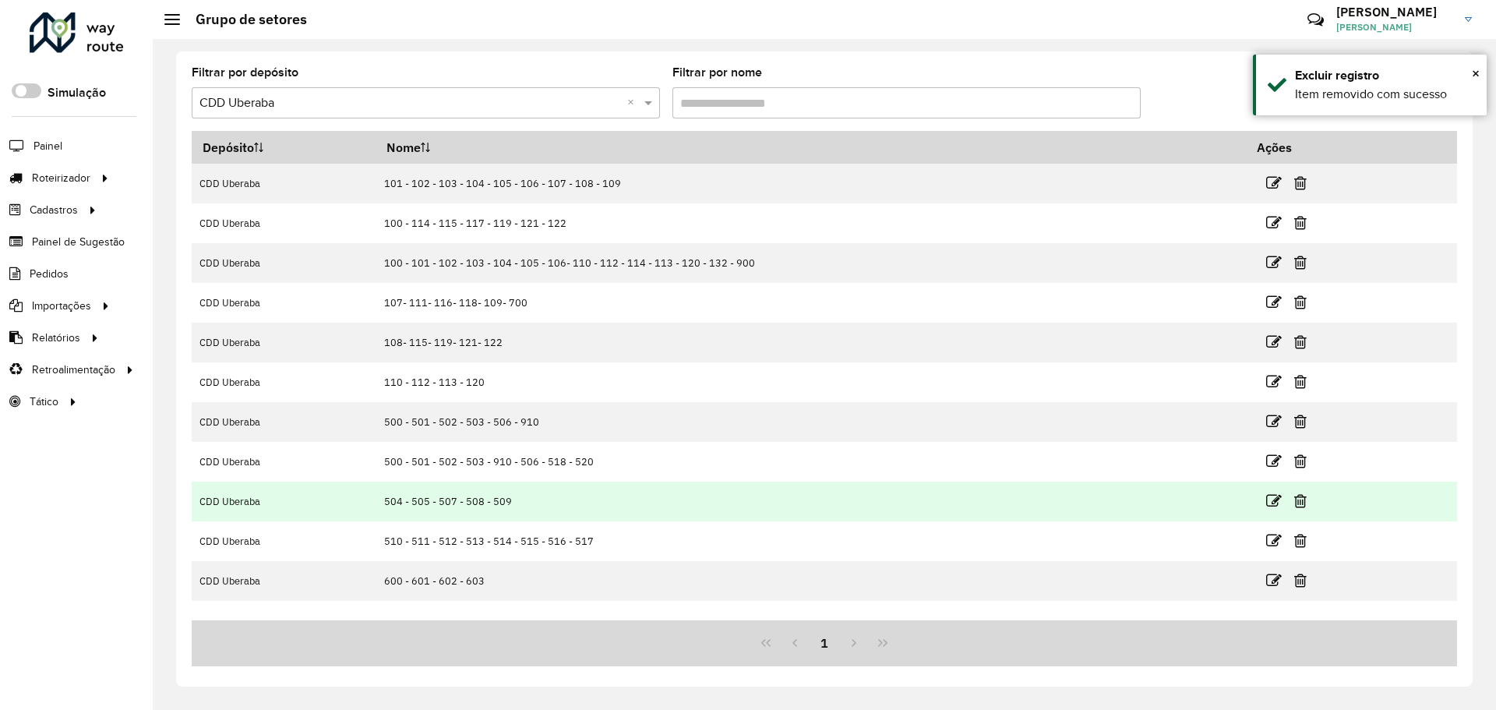
click at [437, 495] on td "504 - 505 - 507 - 508 - 509" at bounding box center [811, 501] width 870 height 40
drag, startPoint x: 421, startPoint y: 425, endPoint x: 478, endPoint y: 485, distance: 82.7
click at [544, 425] on td "500 - 501 - 502 - 503 - 506 - 910" at bounding box center [811, 422] width 870 height 40
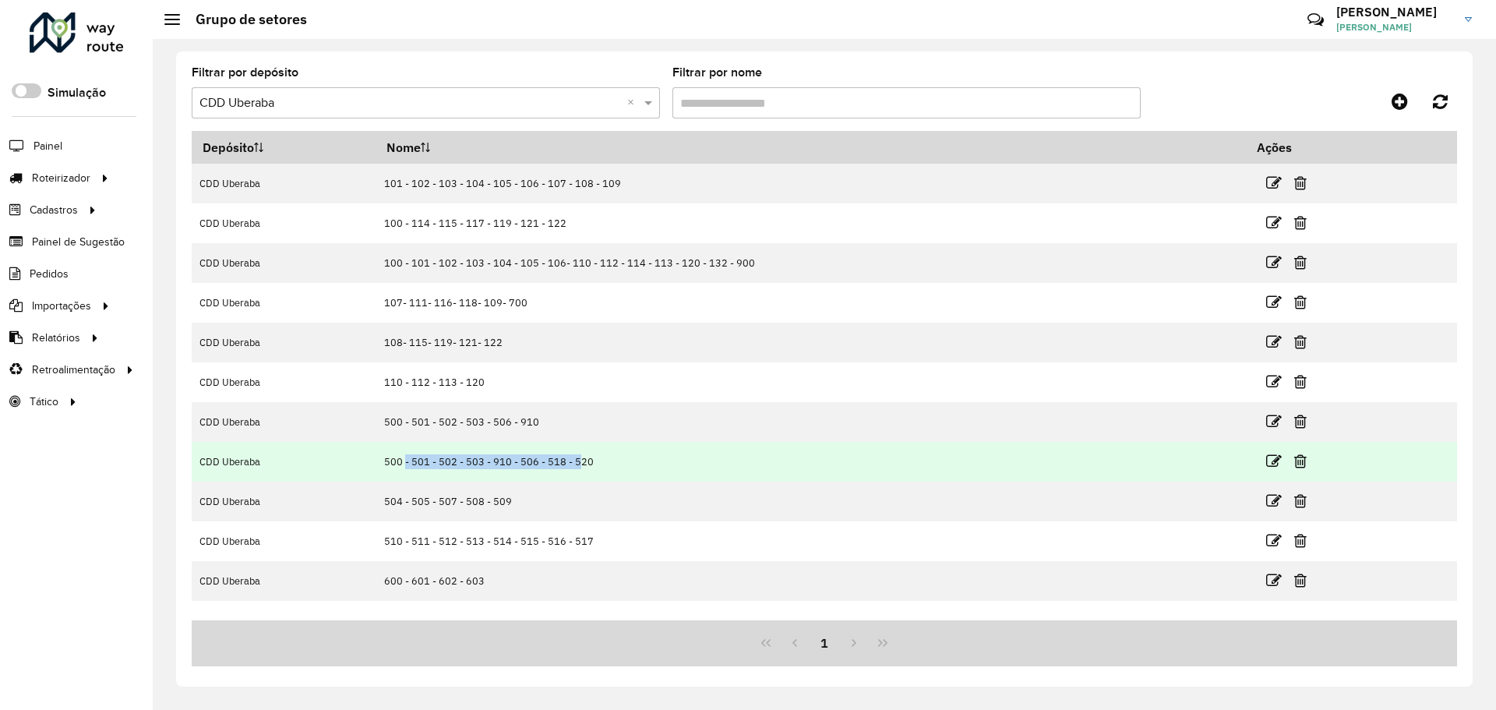
drag, startPoint x: 411, startPoint y: 460, endPoint x: 578, endPoint y: 467, distance: 167.7
click at [578, 467] on td "500 - 501 - 502 - 503 - 910 - 506 - 518 - 520" at bounding box center [811, 462] width 870 height 40
click at [552, 464] on td "500 - 501 - 502 - 503 - 910 - 506 - 518 - 520" at bounding box center [811, 462] width 870 height 40
click at [583, 463] on td "500 - 501 - 502 - 503 - 910 - 506 - 518 - 520" at bounding box center [811, 462] width 870 height 40
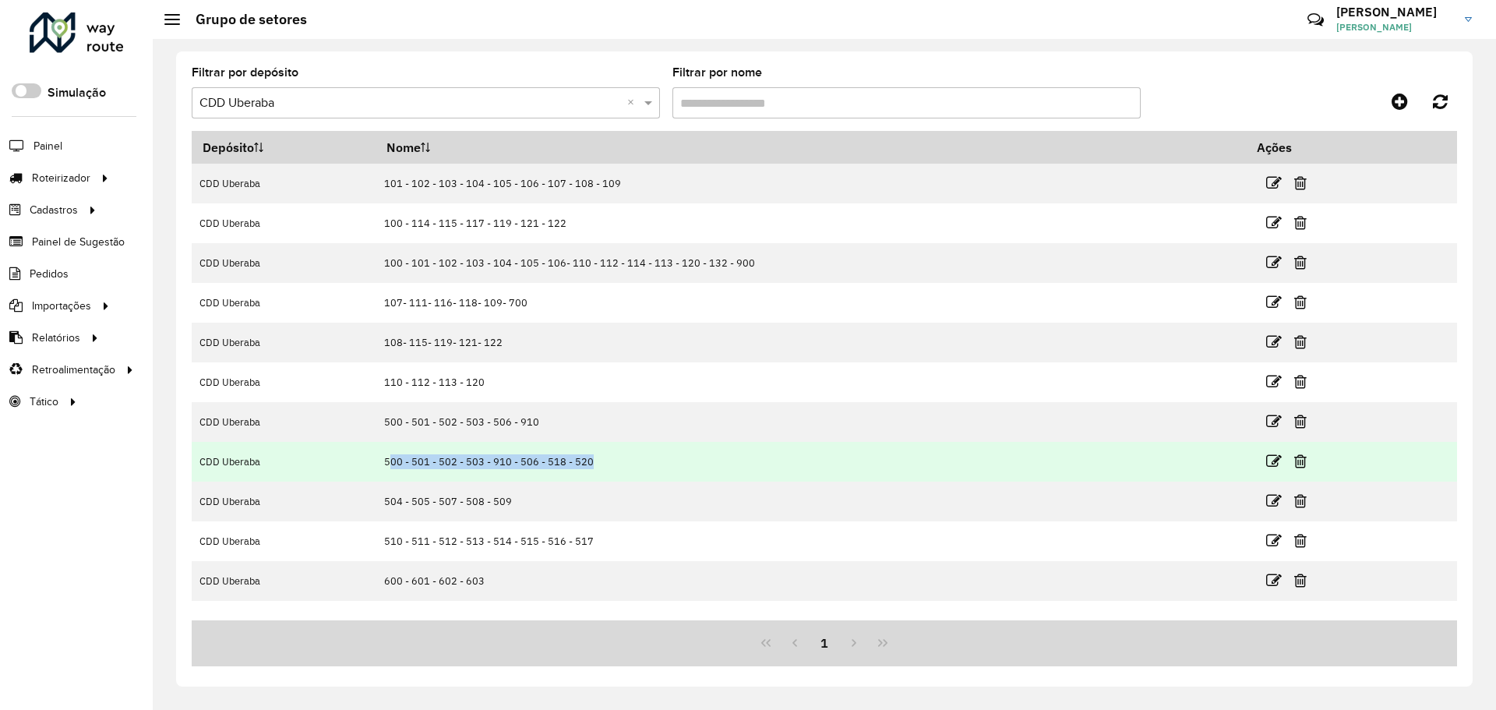
click at [583, 463] on td "500 - 501 - 502 - 503 - 910 - 506 - 518 - 520" at bounding box center [811, 462] width 870 height 40
click at [1271, 465] on icon at bounding box center [1274, 461] width 16 height 16
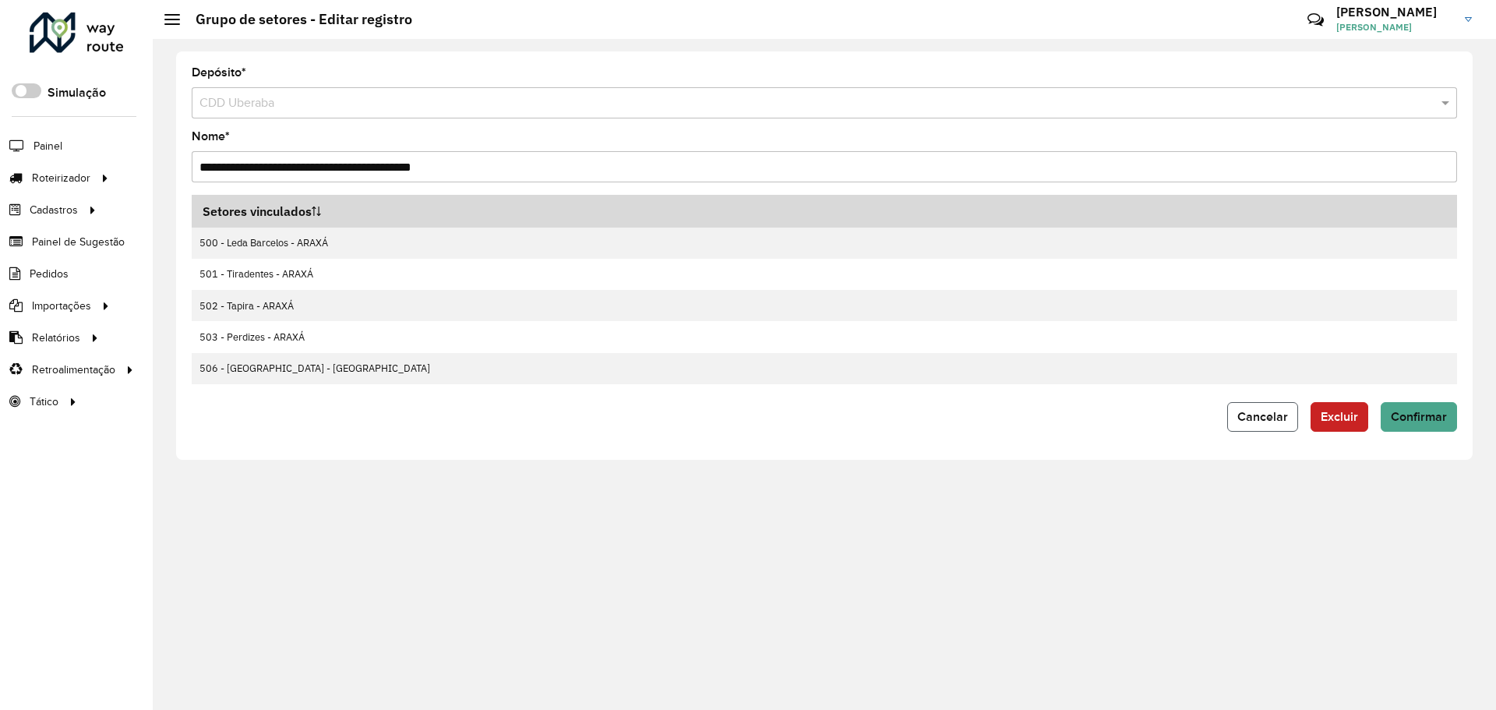
click at [1265, 411] on span "Cancelar" at bounding box center [1262, 416] width 51 height 13
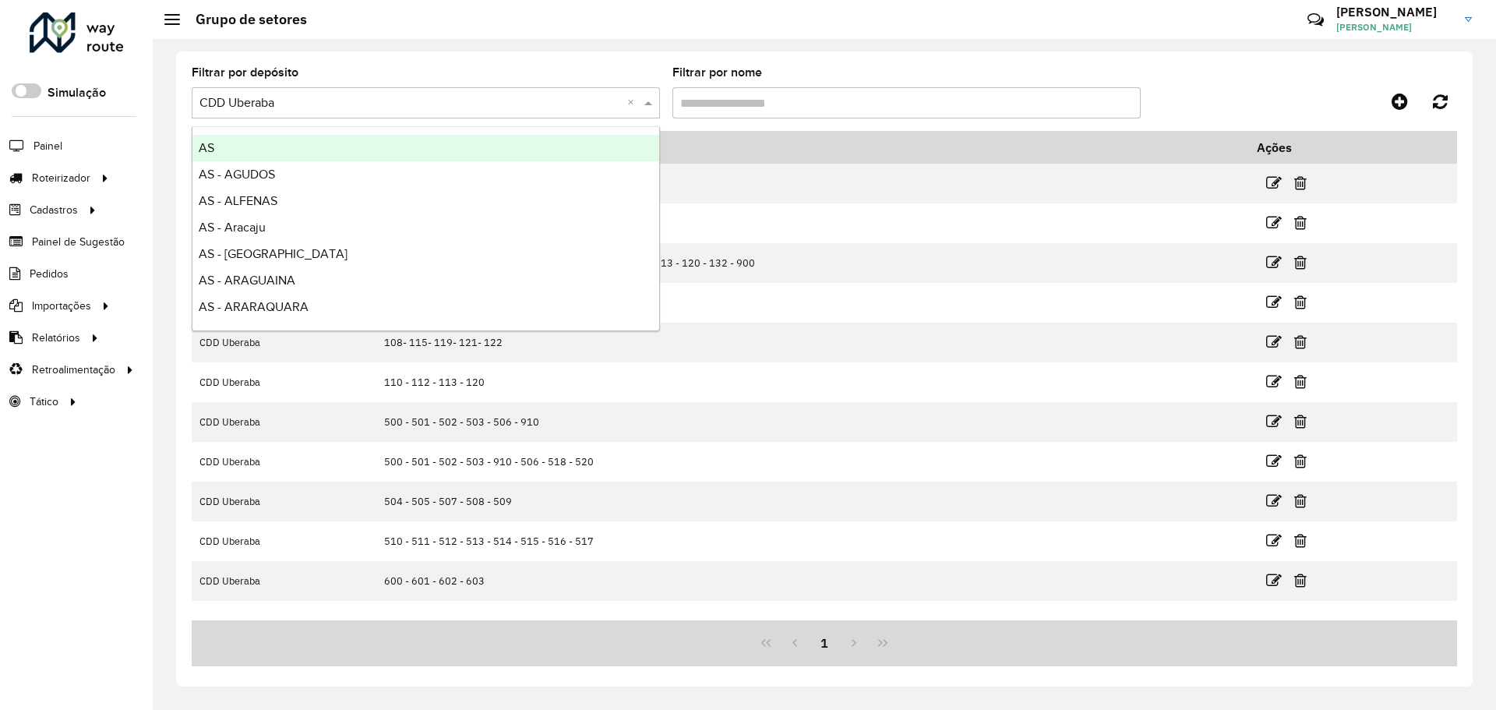
click at [514, 105] on input "text" at bounding box center [409, 103] width 421 height 19
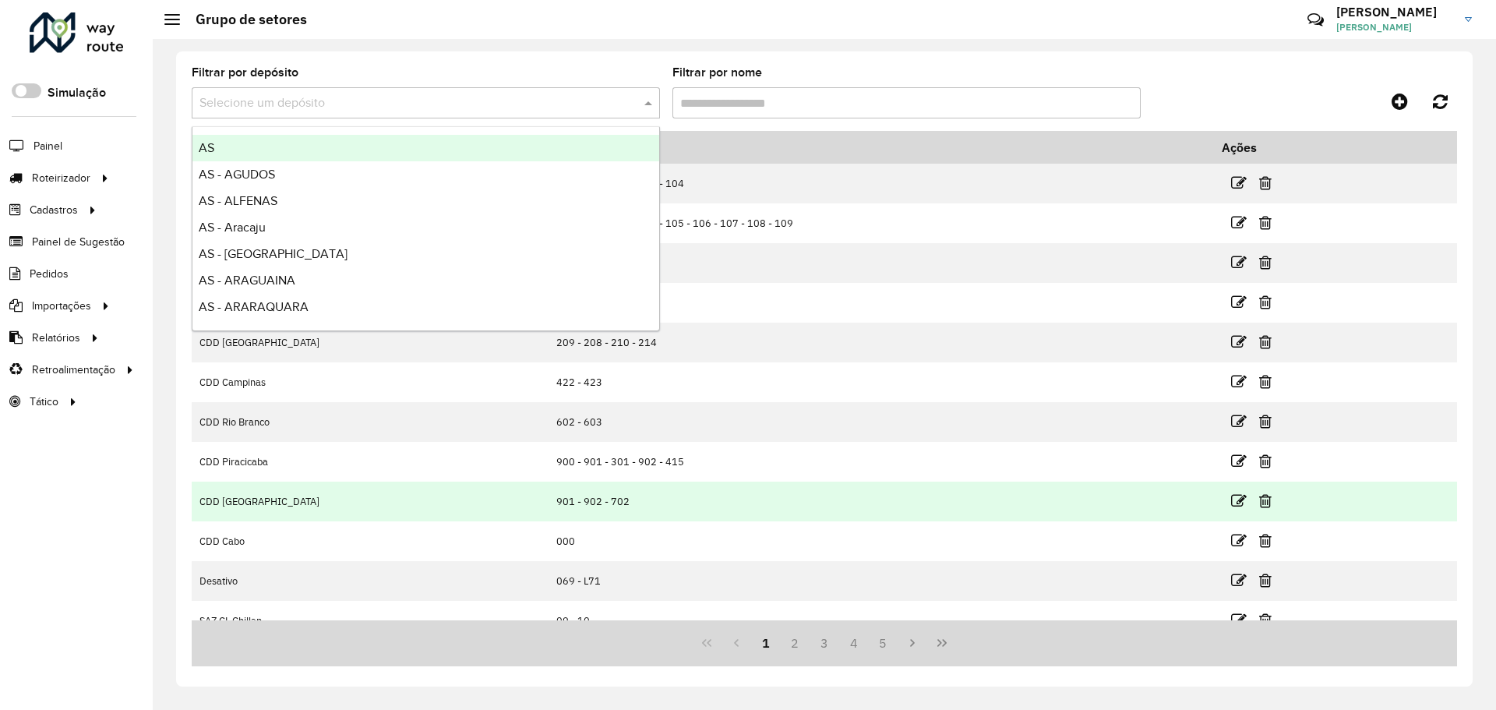
scroll to position [20, 0]
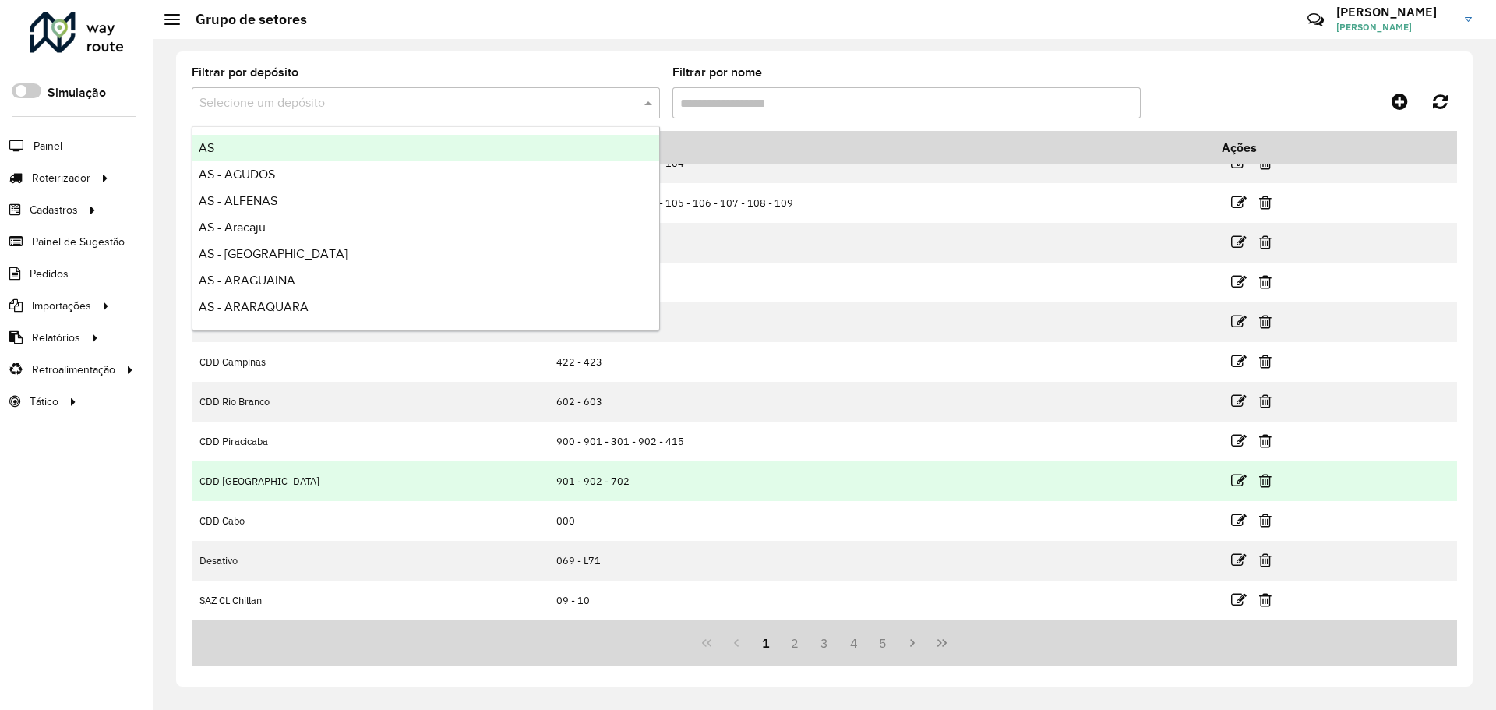
click at [674, 486] on td "901 - 902 - 702" at bounding box center [879, 481] width 663 height 40
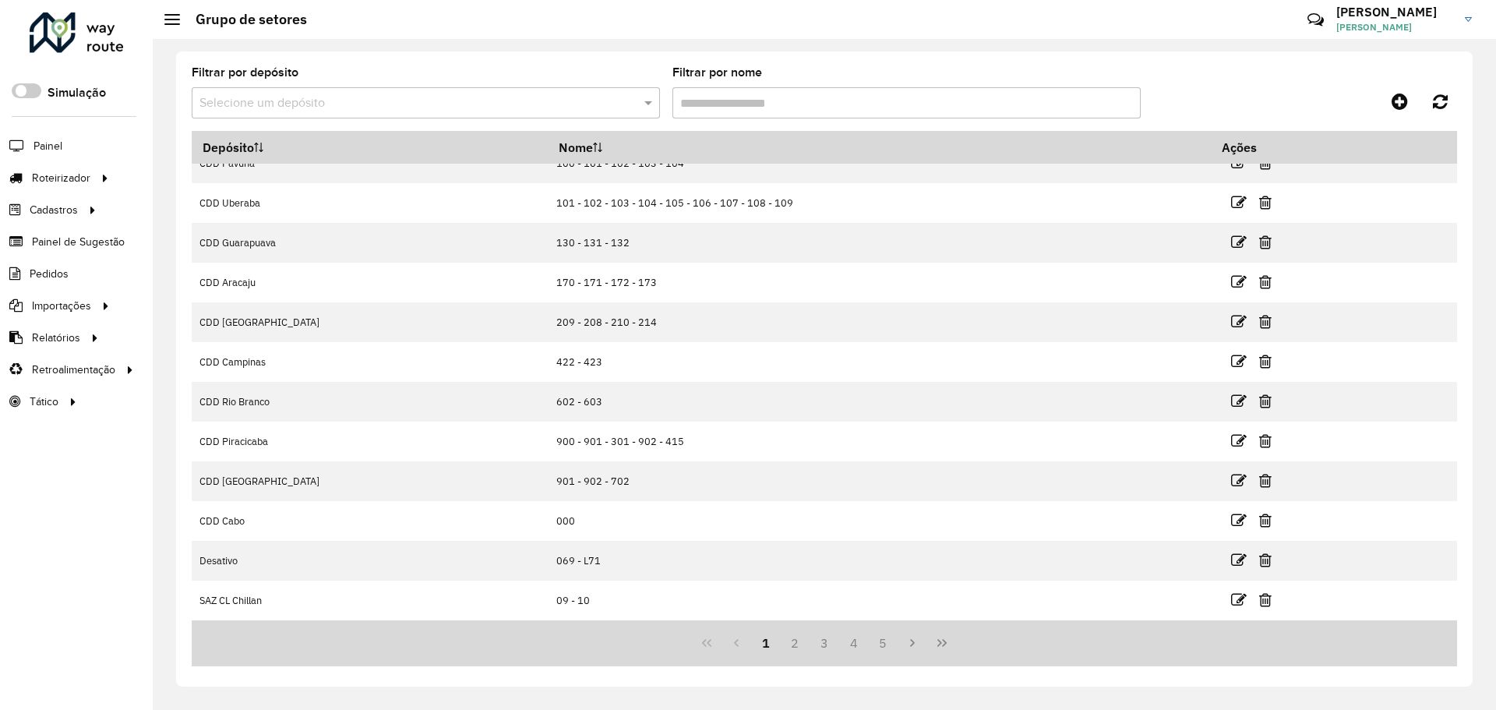
click at [845, 627] on div "1 2 3 4 5" at bounding box center [824, 643] width 1265 height 46
click at [847, 638] on button "4" at bounding box center [854, 643] width 30 height 30
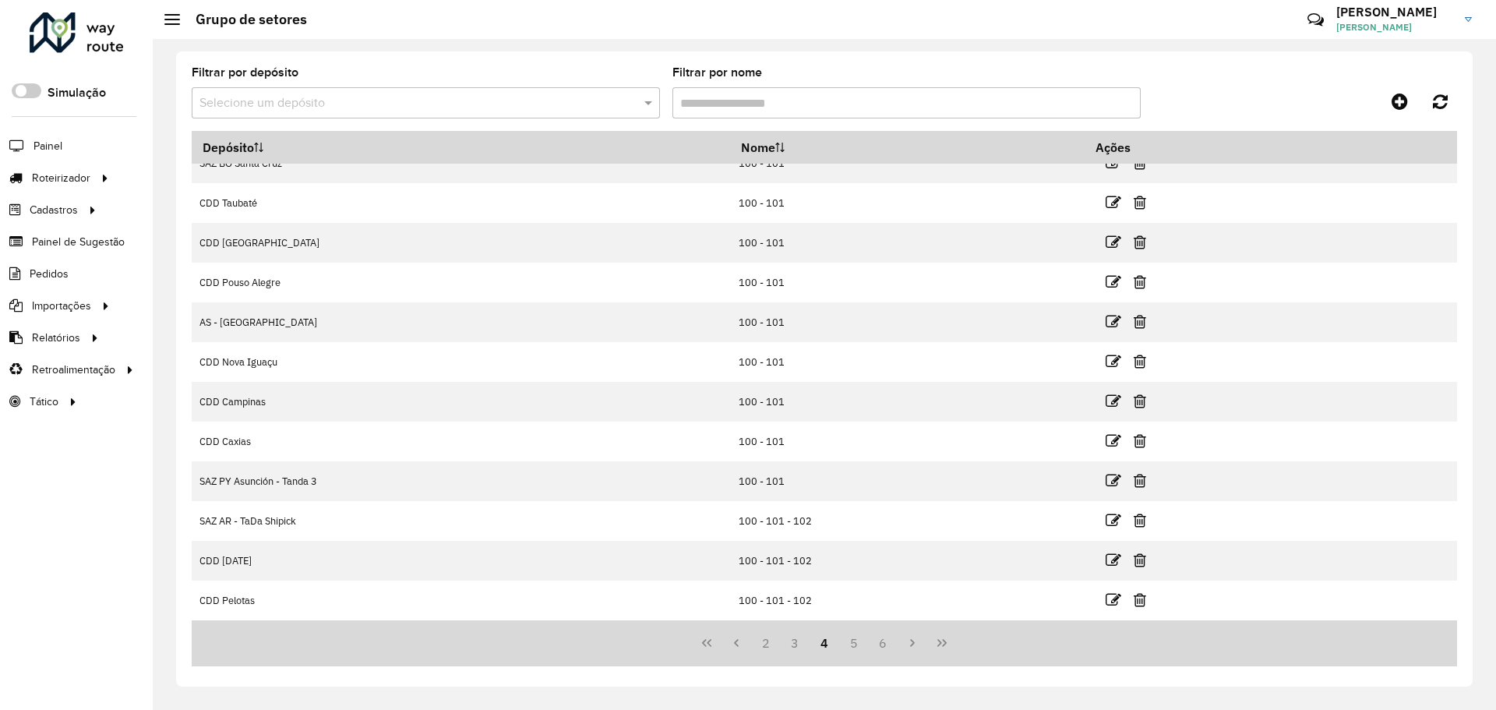
scroll to position [0, 0]
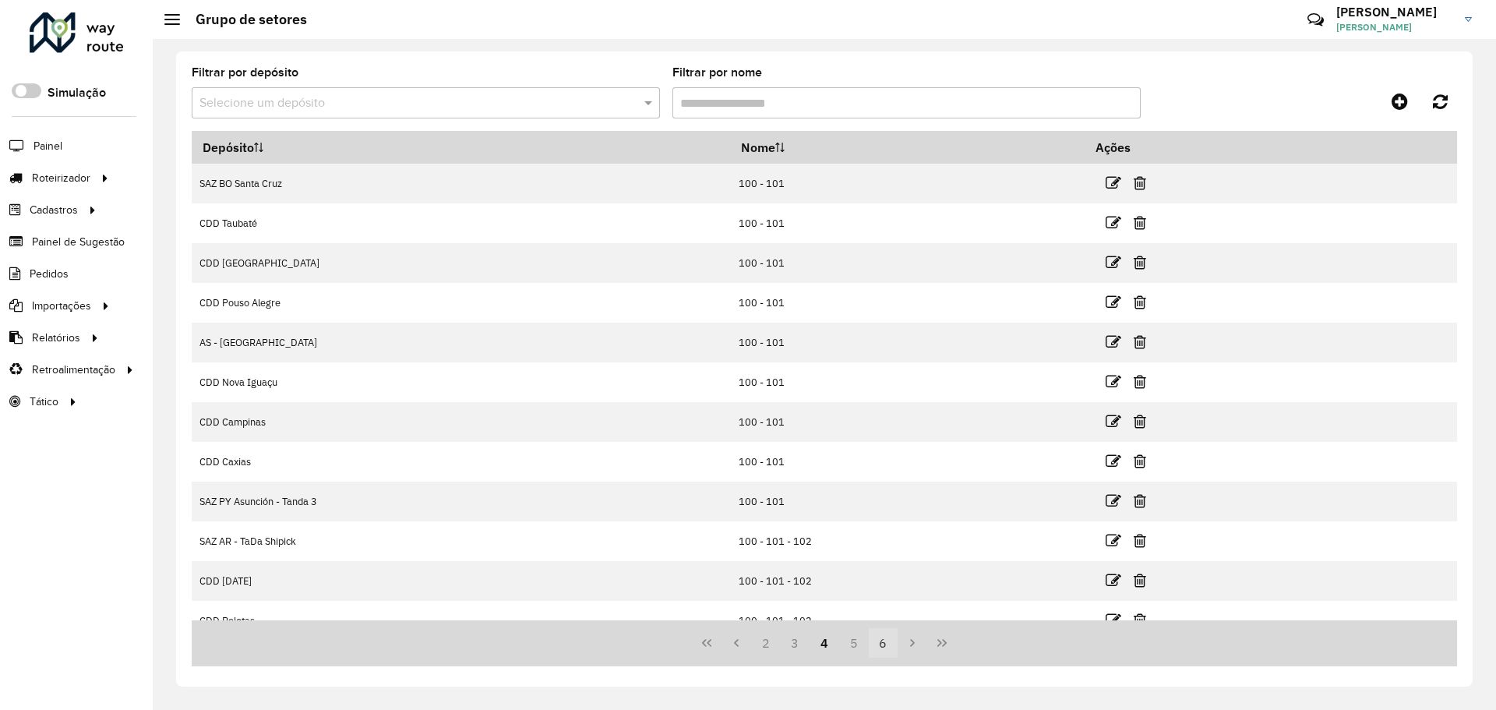
click at [871, 649] on button "6" at bounding box center [884, 643] width 30 height 30
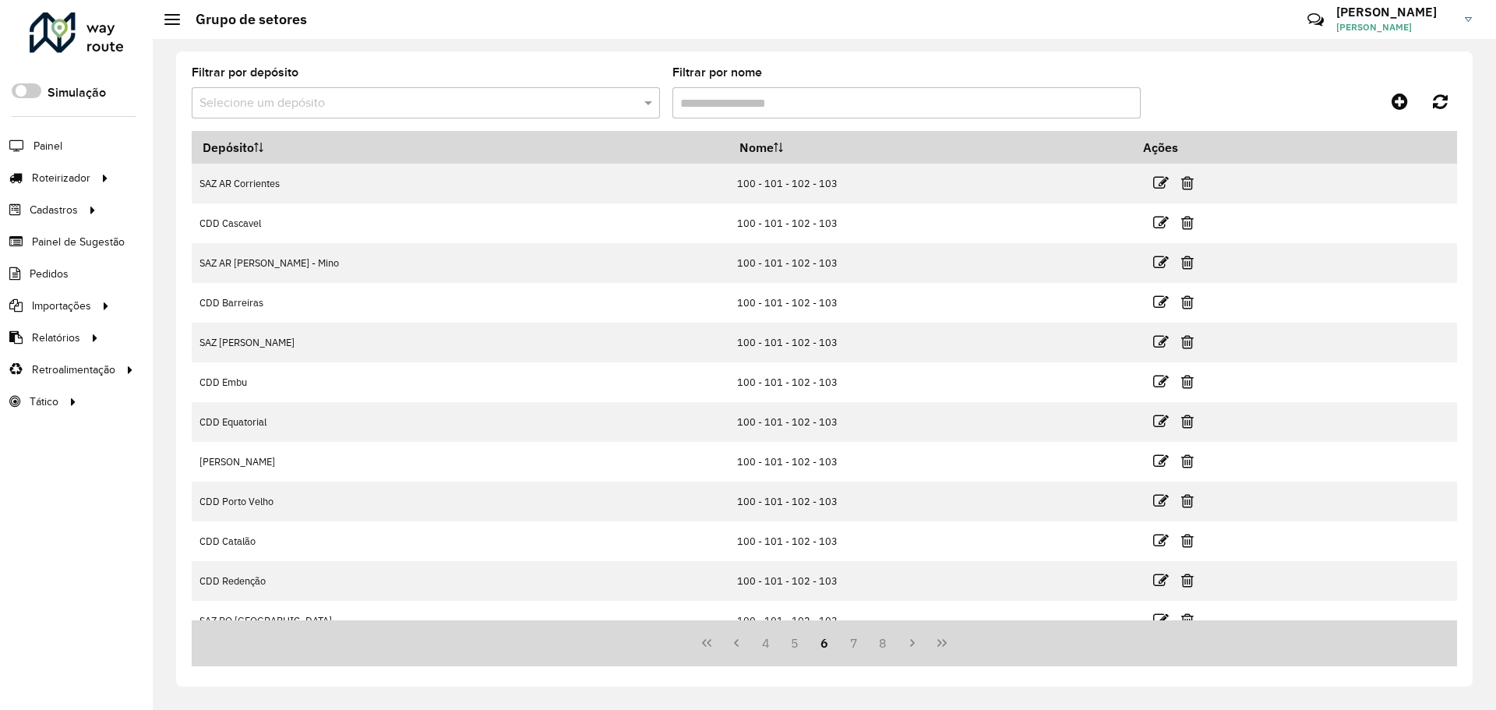
click at [871, 649] on button "8" at bounding box center [884, 643] width 30 height 30
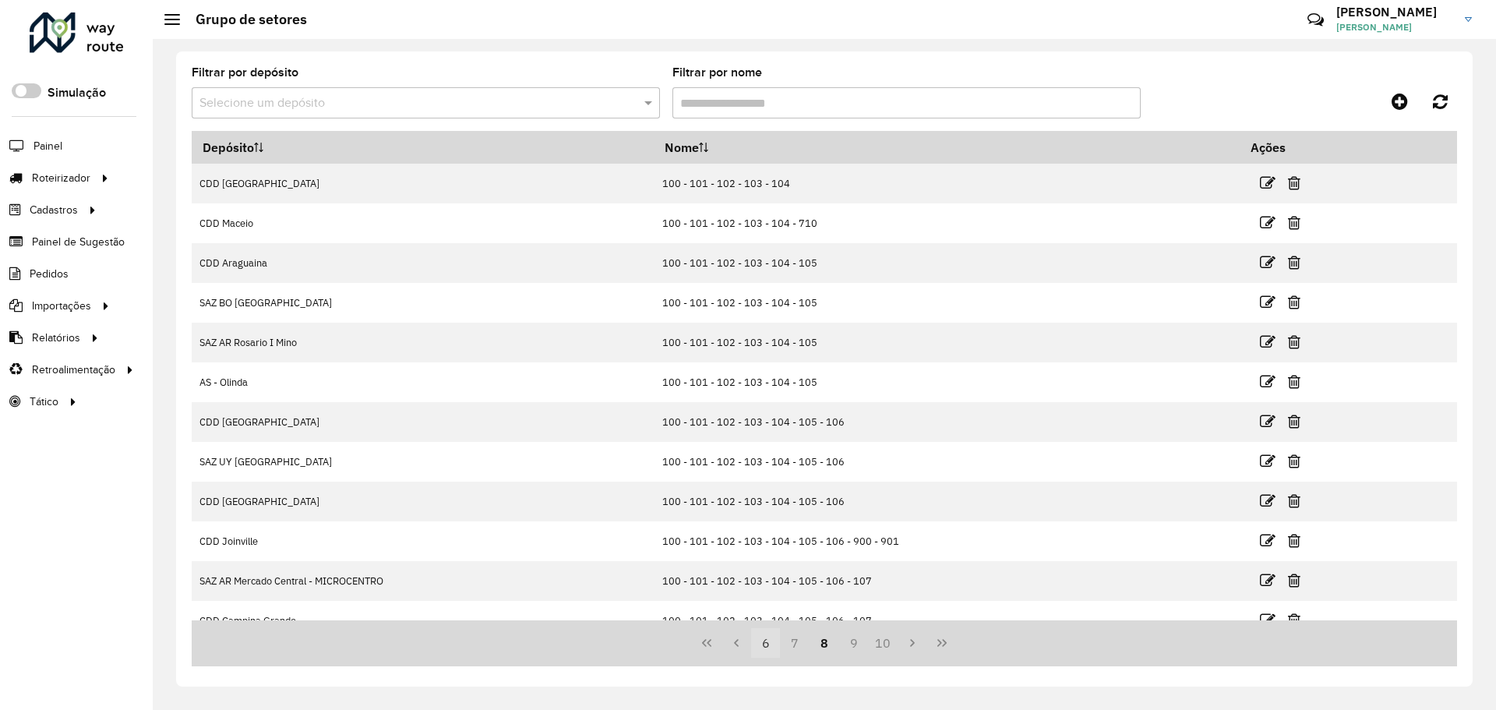
click at [759, 644] on button "6" at bounding box center [766, 643] width 30 height 30
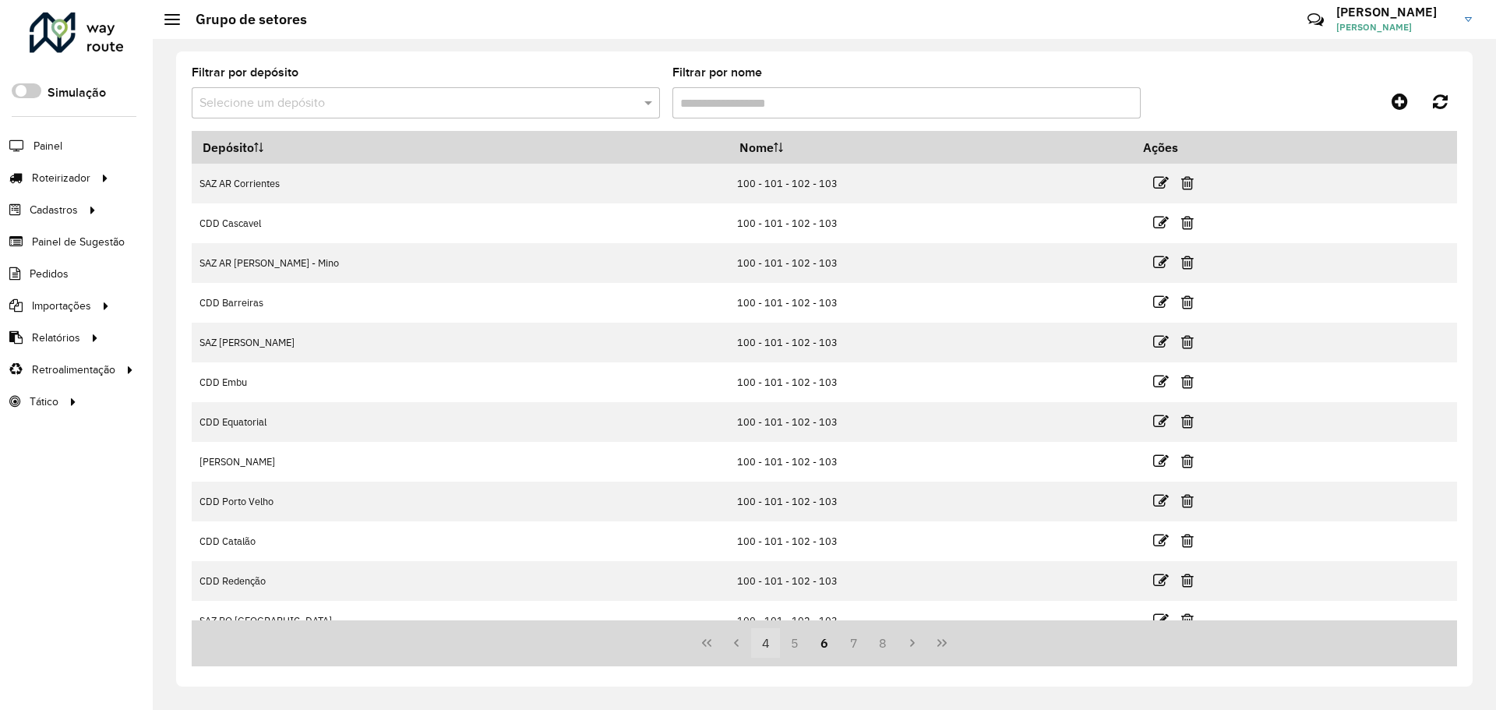
click at [798, 648] on button "5" at bounding box center [795, 643] width 30 height 30
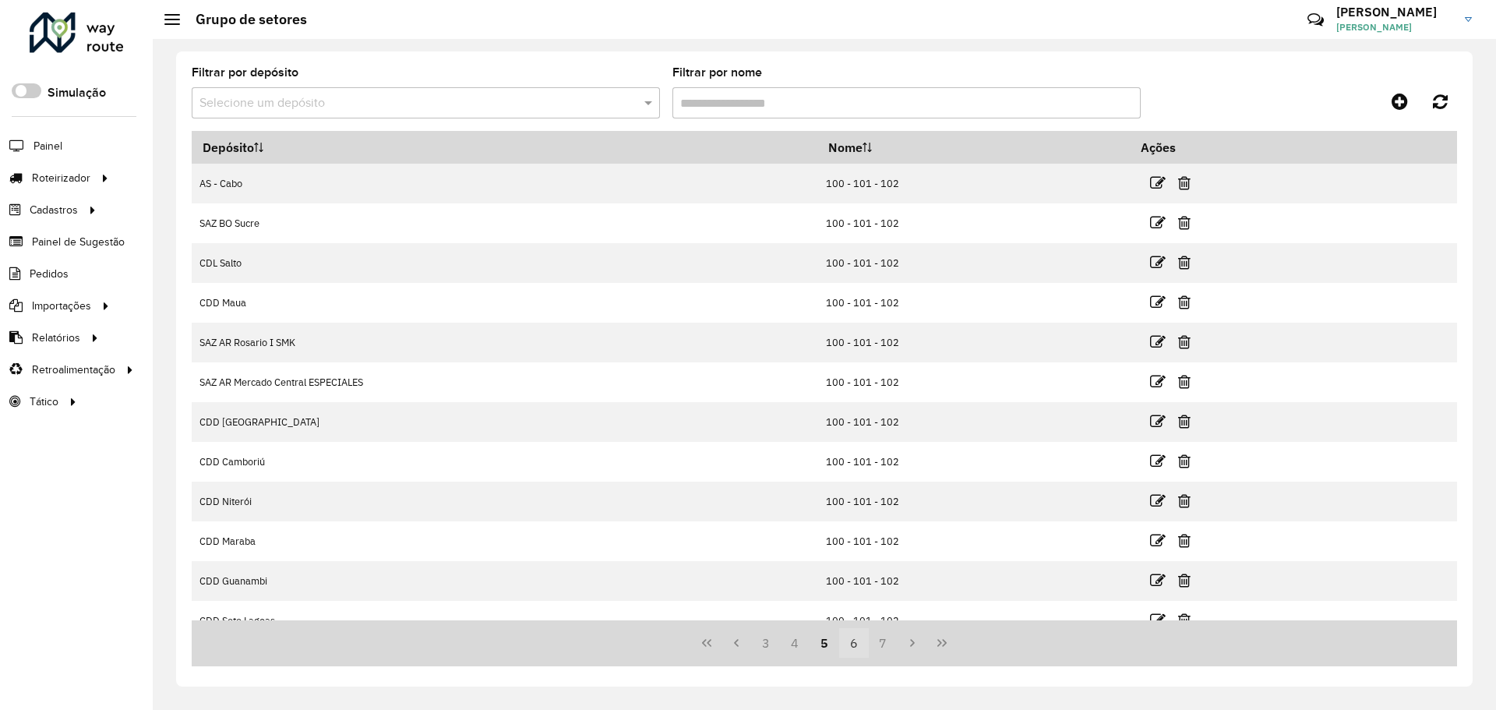
click at [856, 647] on button "6" at bounding box center [854, 643] width 30 height 30
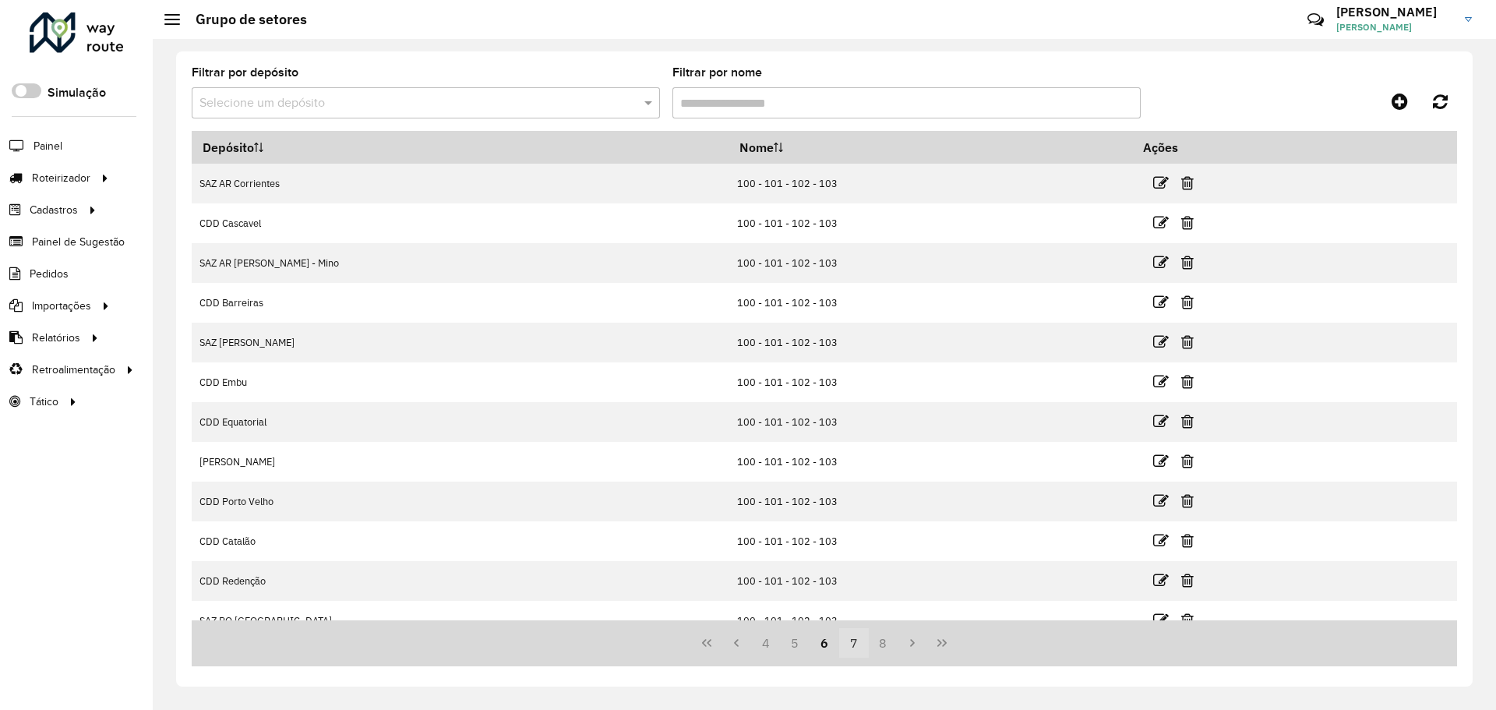
click at [874, 641] on button "8" at bounding box center [884, 643] width 30 height 30
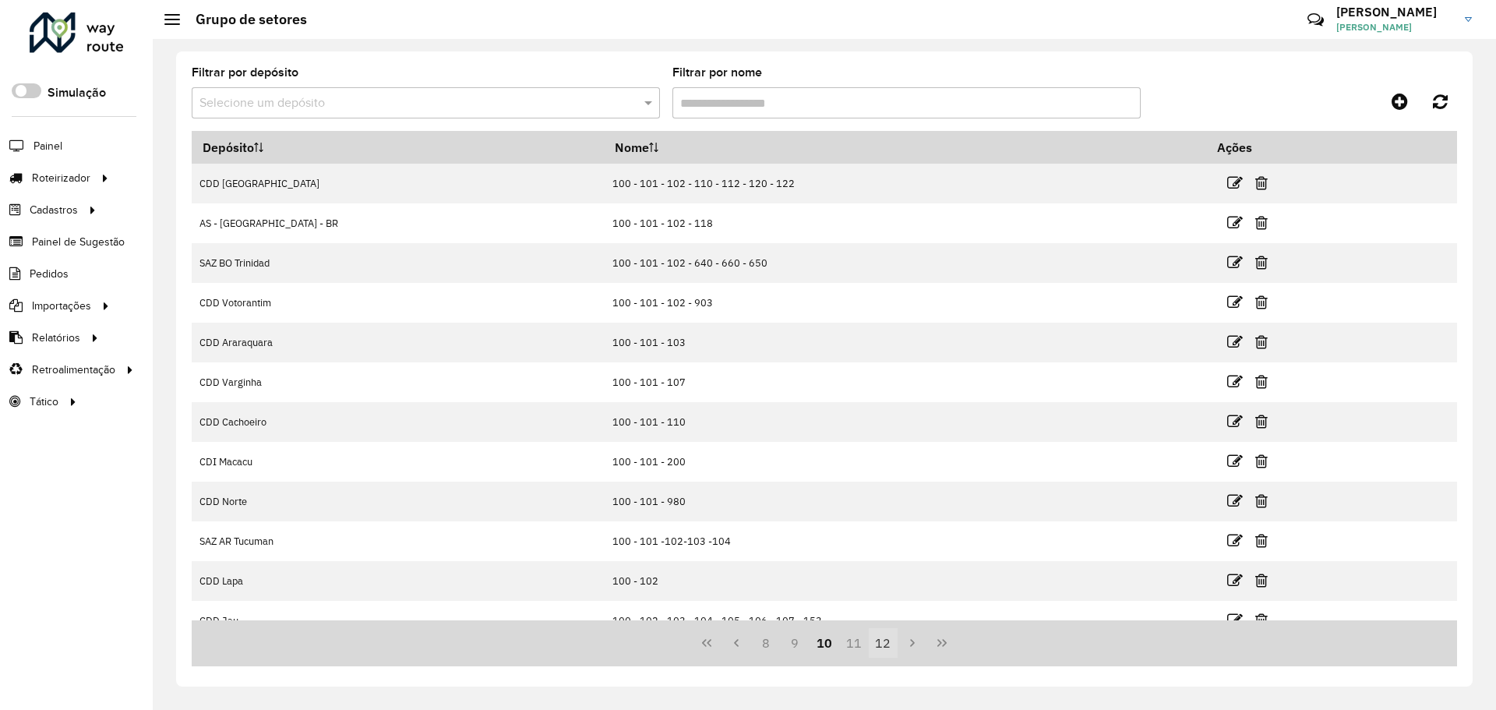
click at [879, 643] on button "12" at bounding box center [884, 643] width 30 height 30
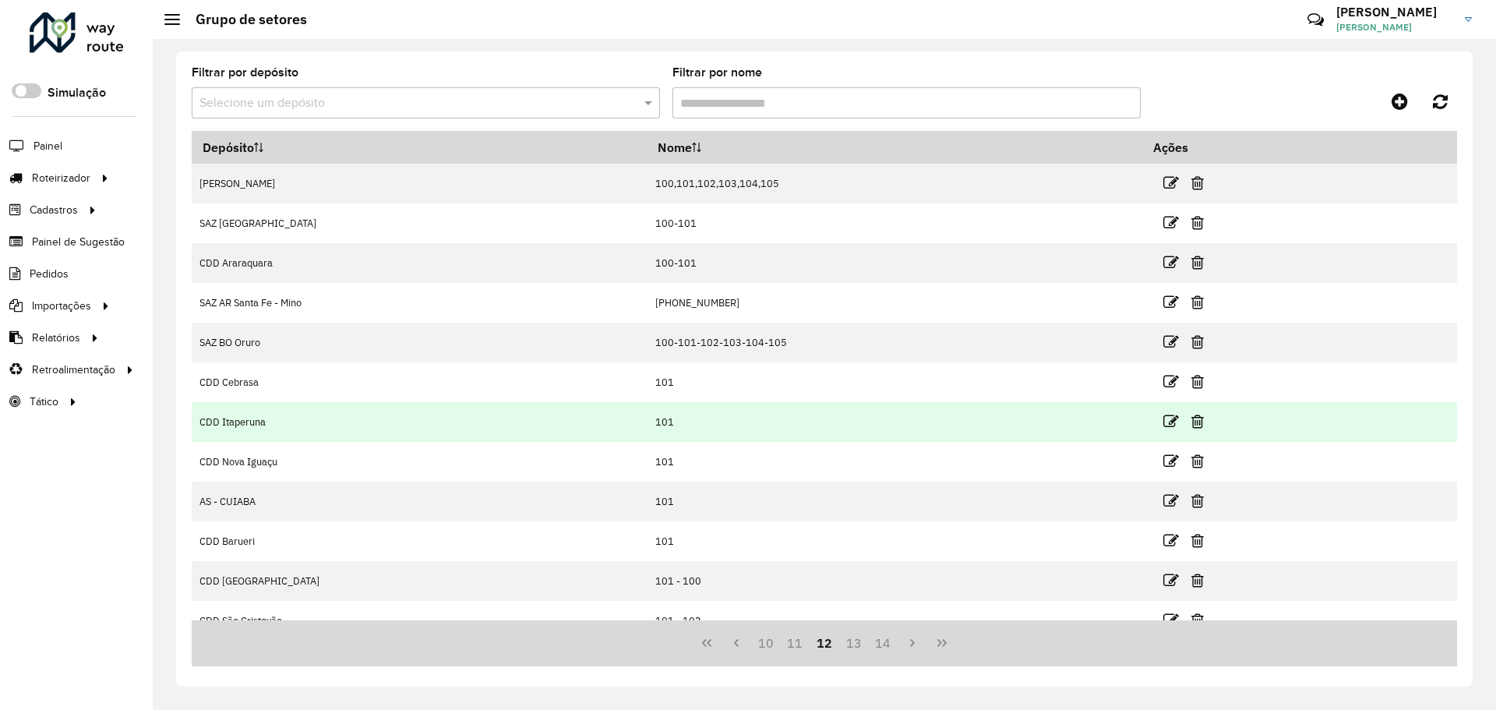
click at [252, 414] on td "CDD Itaperuna" at bounding box center [419, 422] width 455 height 40
click at [250, 420] on td "CDD Itaperuna" at bounding box center [419, 422] width 455 height 40
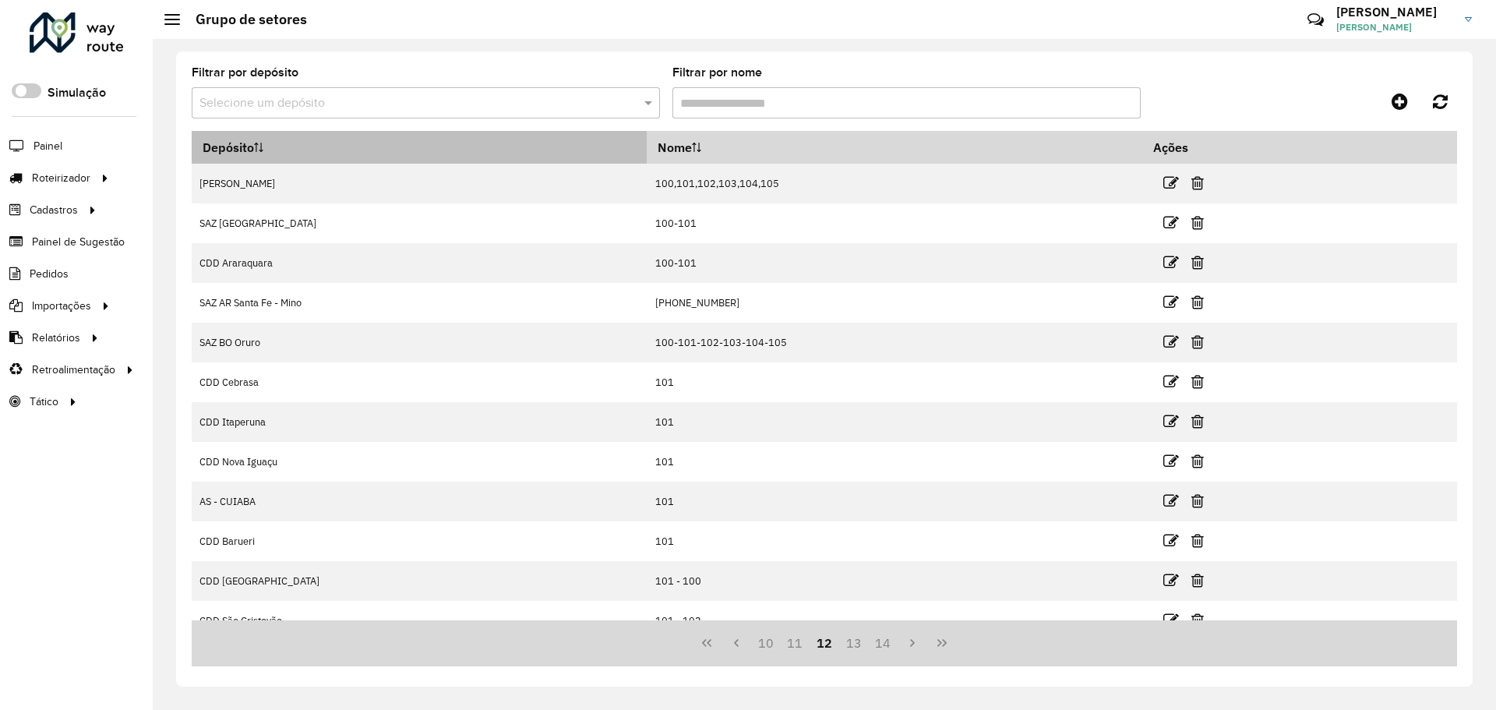
copy td "Itaperuna"
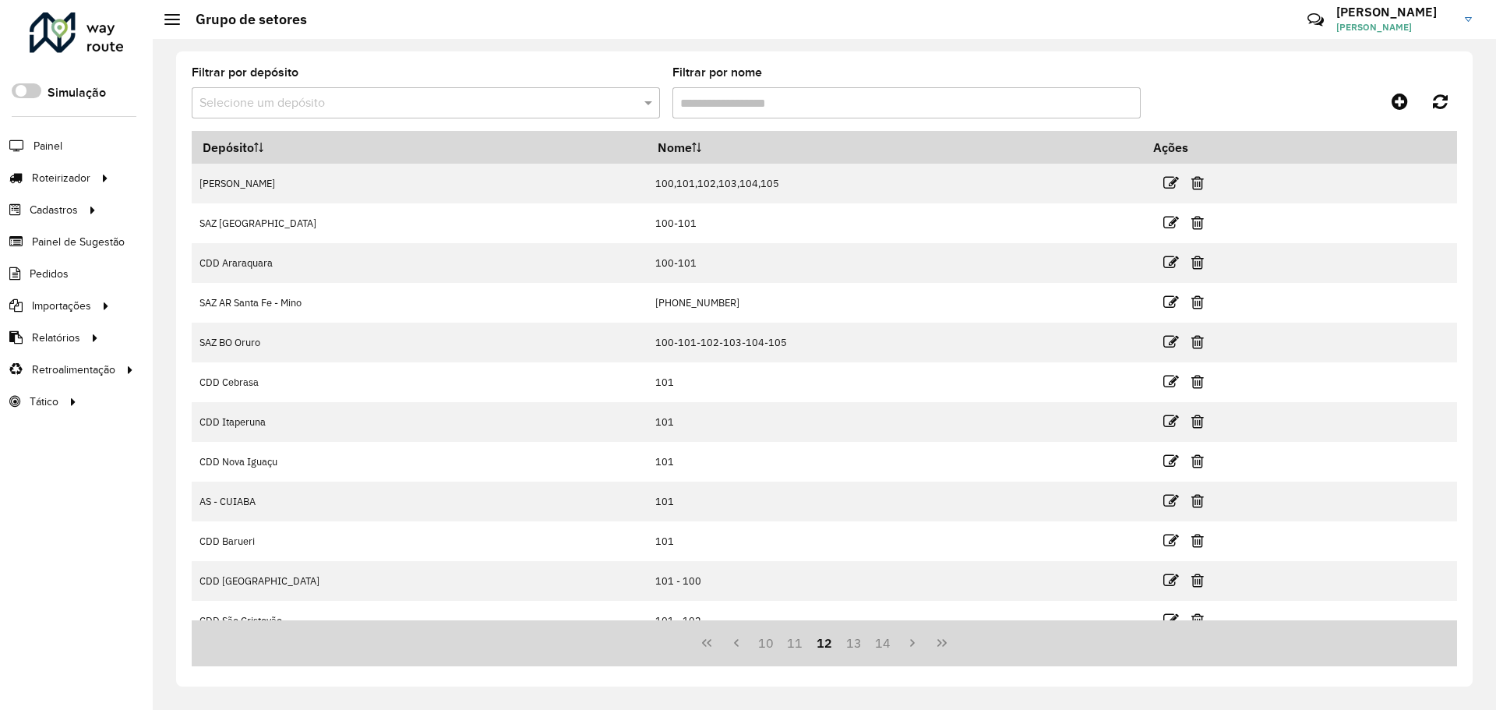
click at [289, 98] on input "text" at bounding box center [409, 103] width 421 height 19
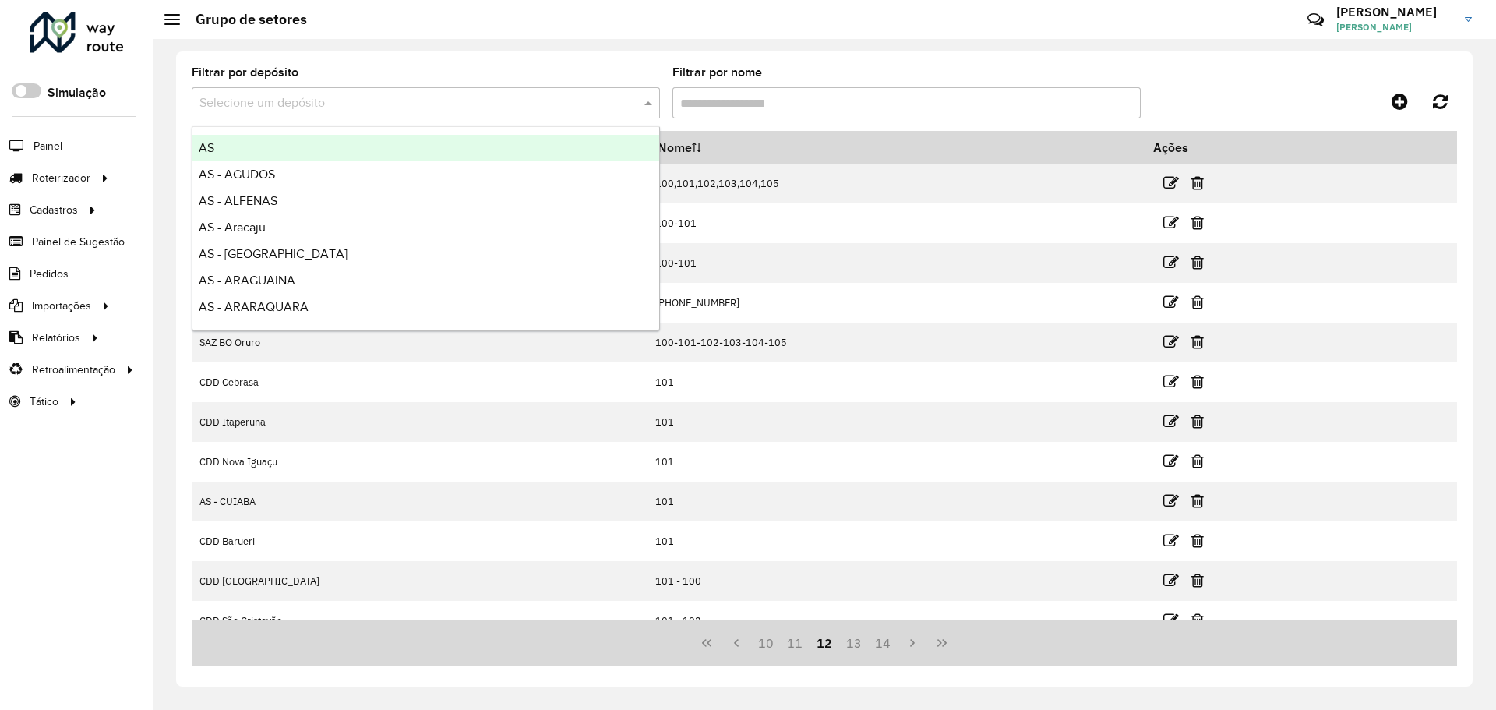
paste input "*********"
type input "*********"
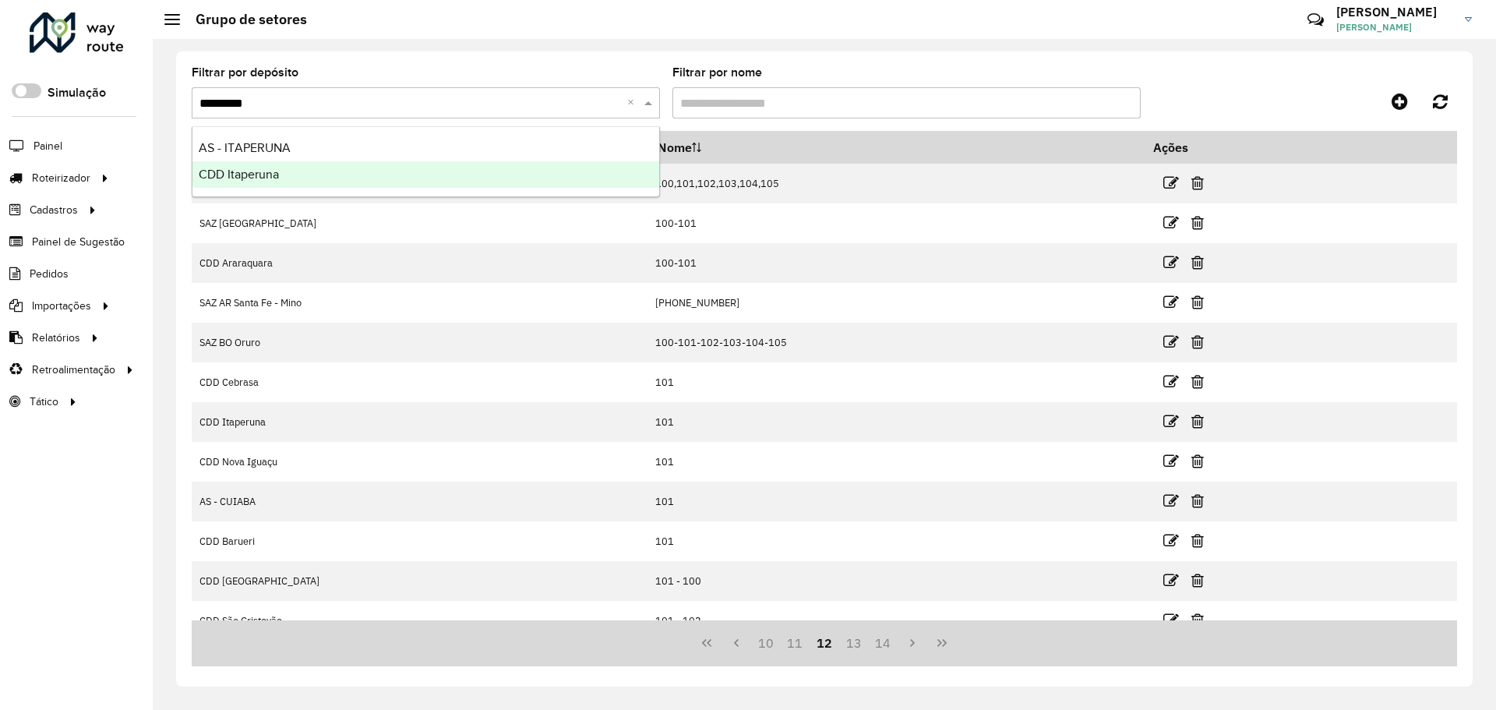
drag, startPoint x: 323, startPoint y: 144, endPoint x: 334, endPoint y: 182, distance: 38.9
click at [334, 182] on div "AS - ITAPERUNA CDD Itaperuna" at bounding box center [425, 161] width 467 height 53
click at [336, 173] on div "CDD Itaperuna" at bounding box center [425, 174] width 467 height 26
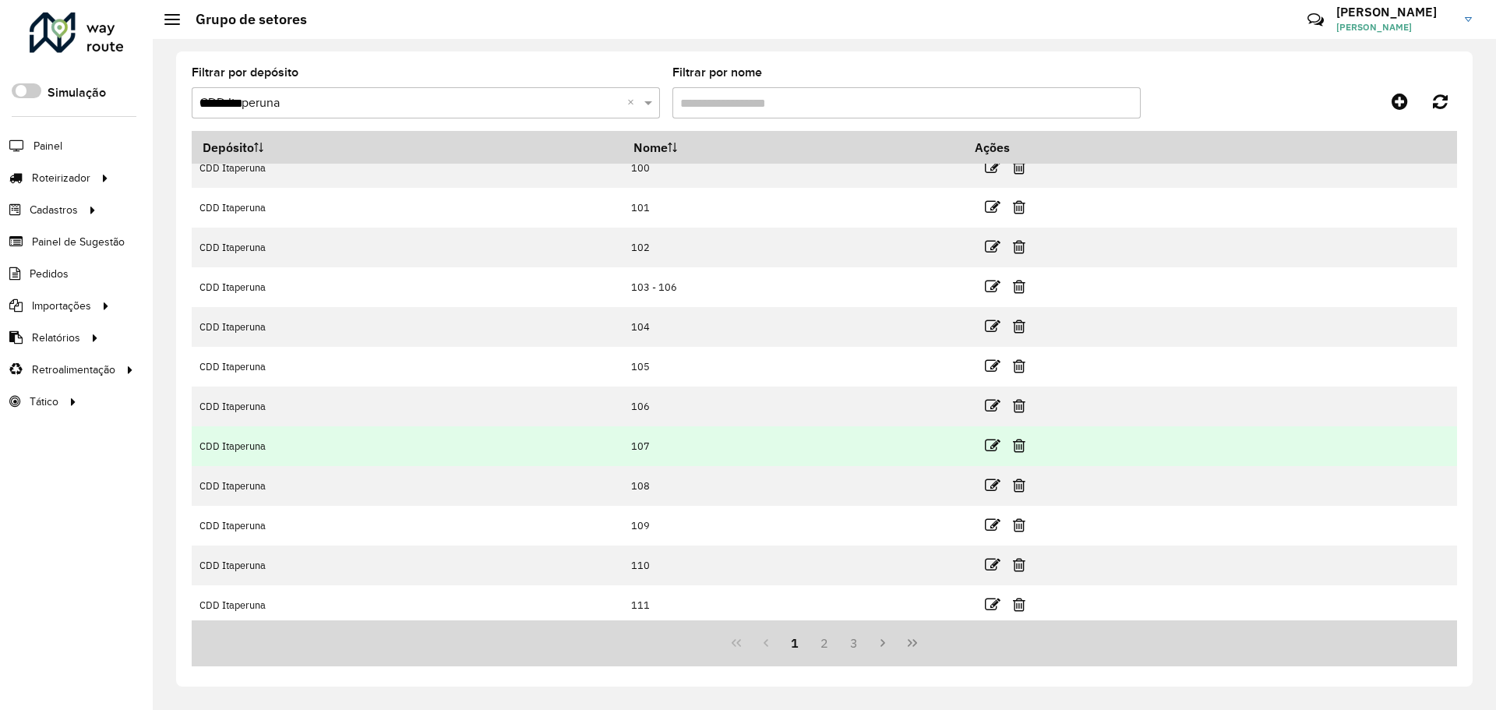
scroll to position [20, 0]
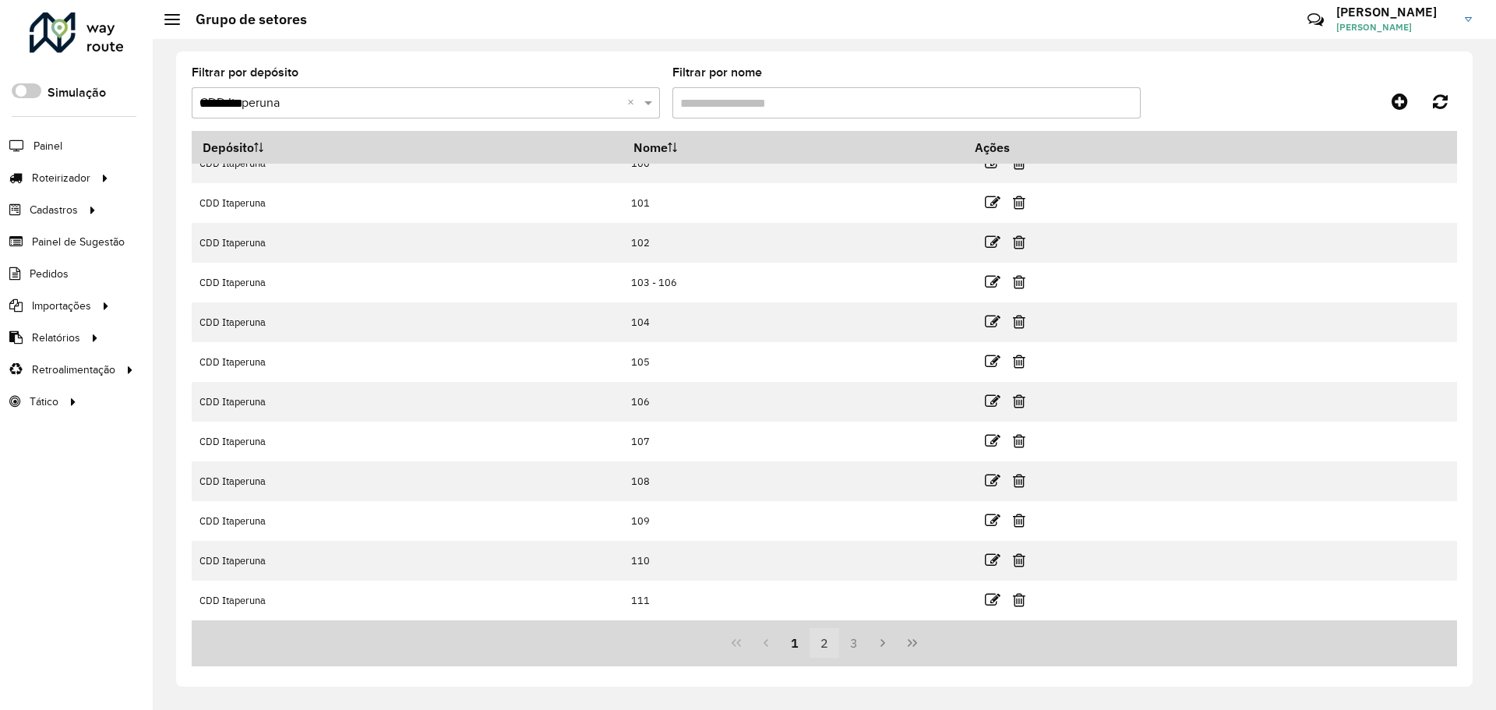
click at [824, 643] on button "2" at bounding box center [824, 643] width 30 height 30
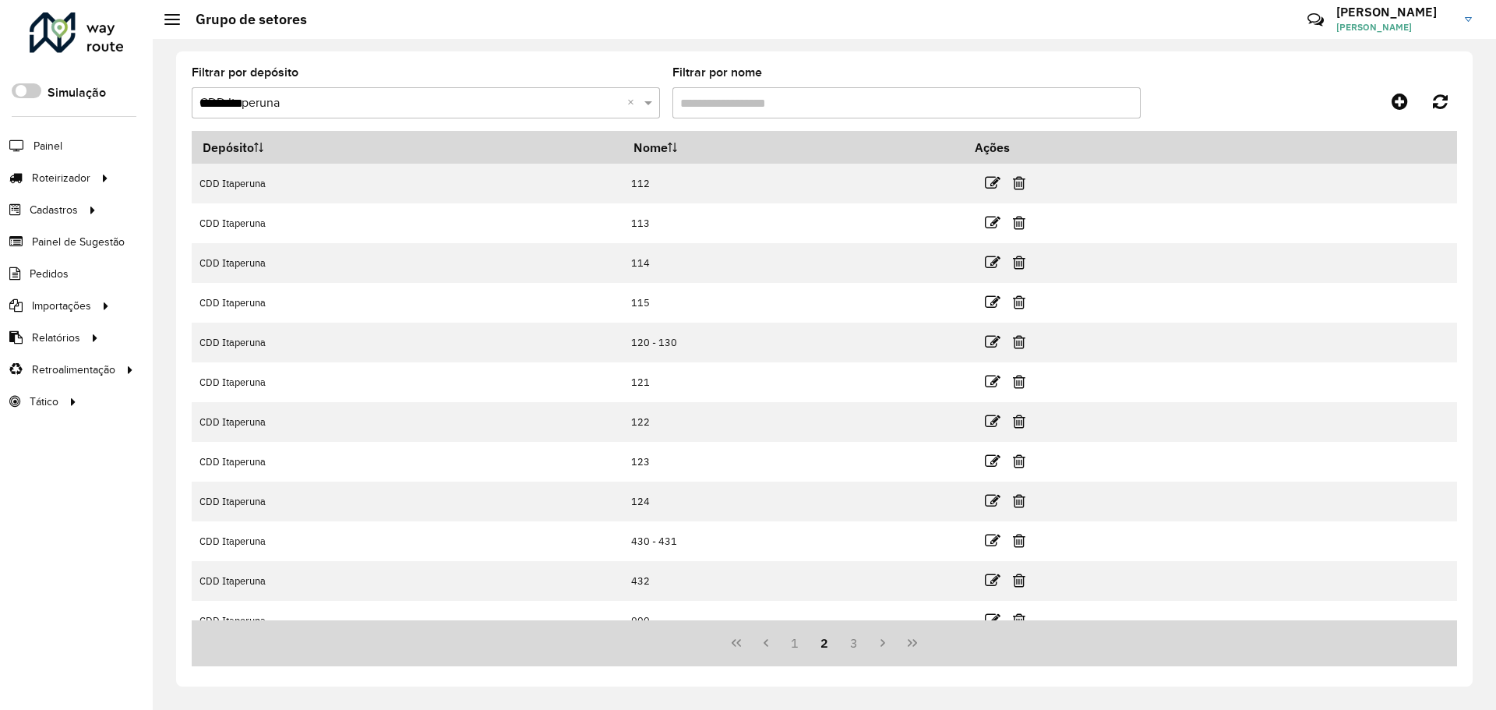
click at [827, 644] on button "2" at bounding box center [824, 643] width 30 height 30
click at [862, 643] on button "3" at bounding box center [854, 643] width 30 height 30
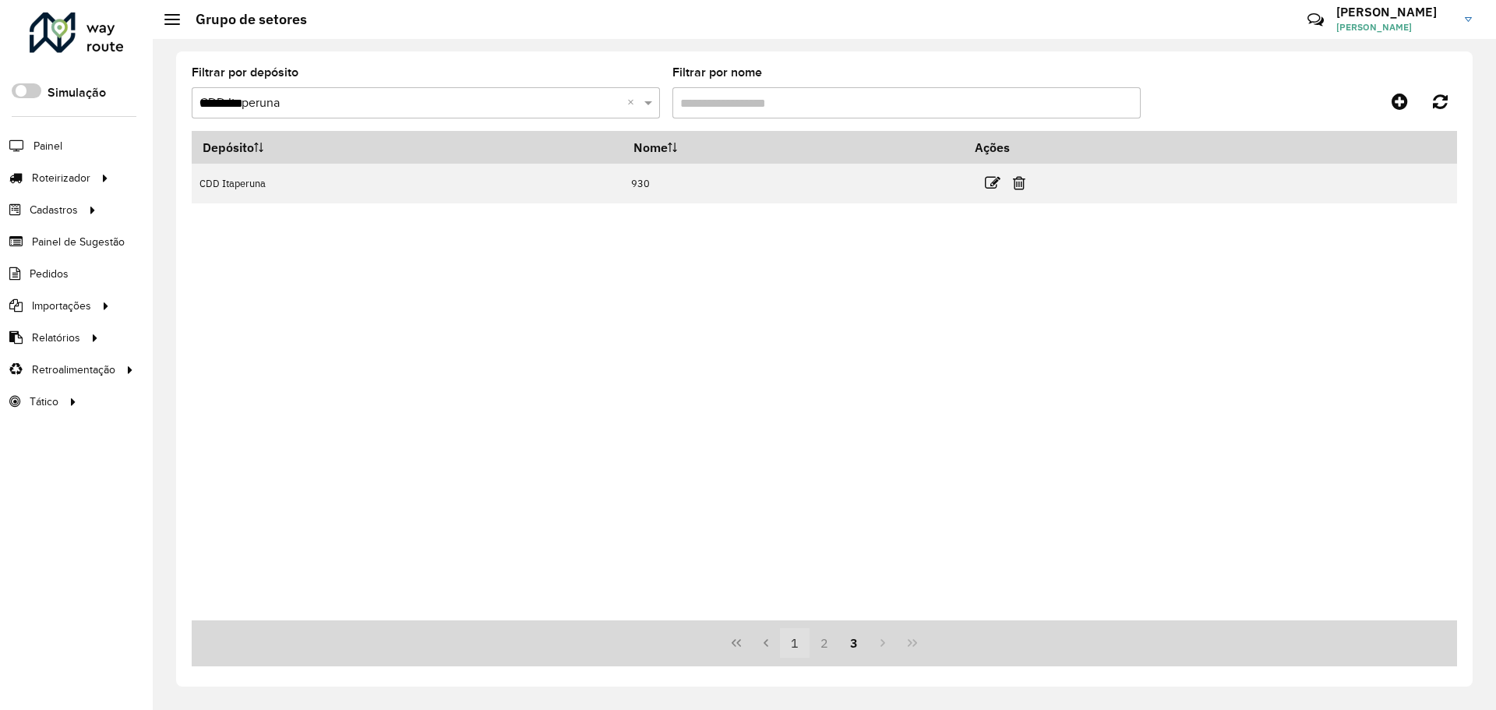
click at [782, 648] on button "1" at bounding box center [795, 643] width 30 height 30
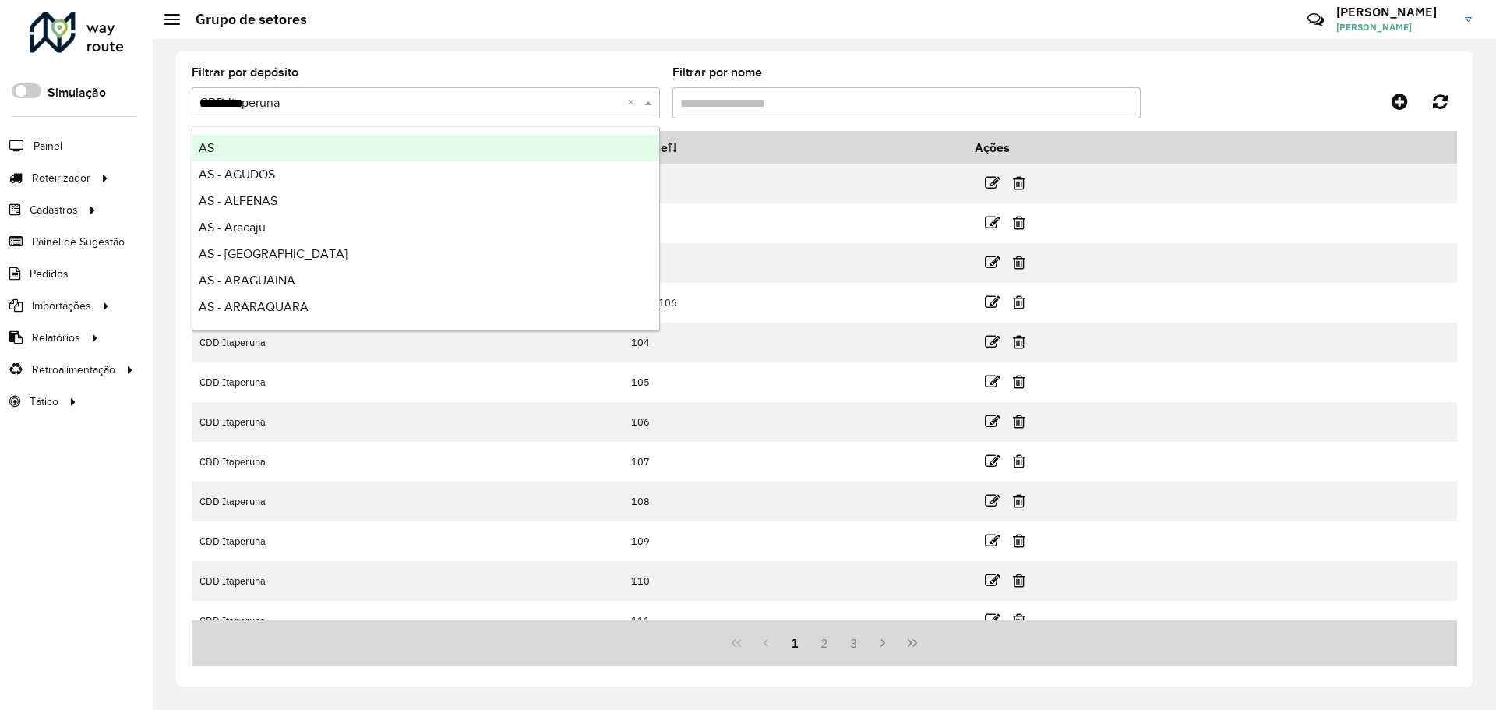
click at [400, 104] on input "*********" at bounding box center [409, 103] width 421 height 19
type input "******"
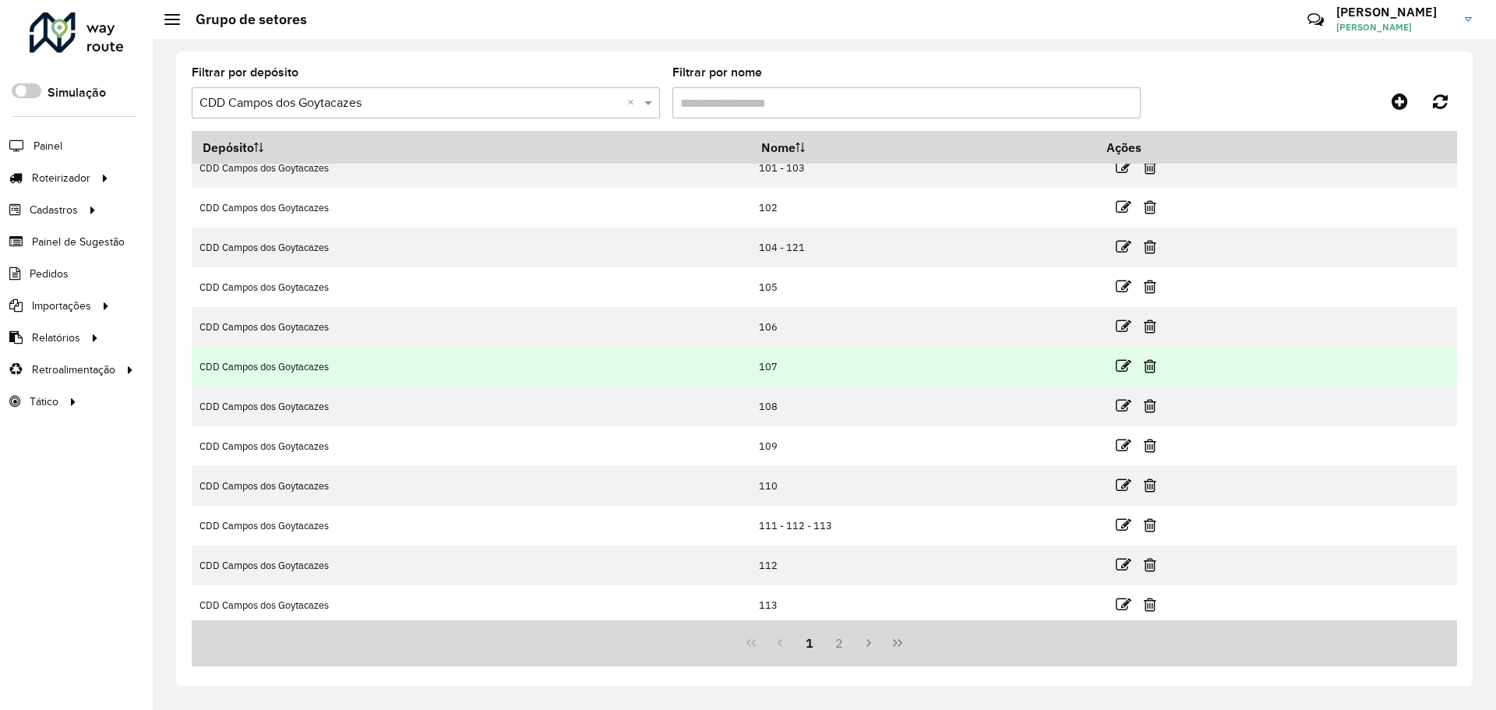
scroll to position [20, 0]
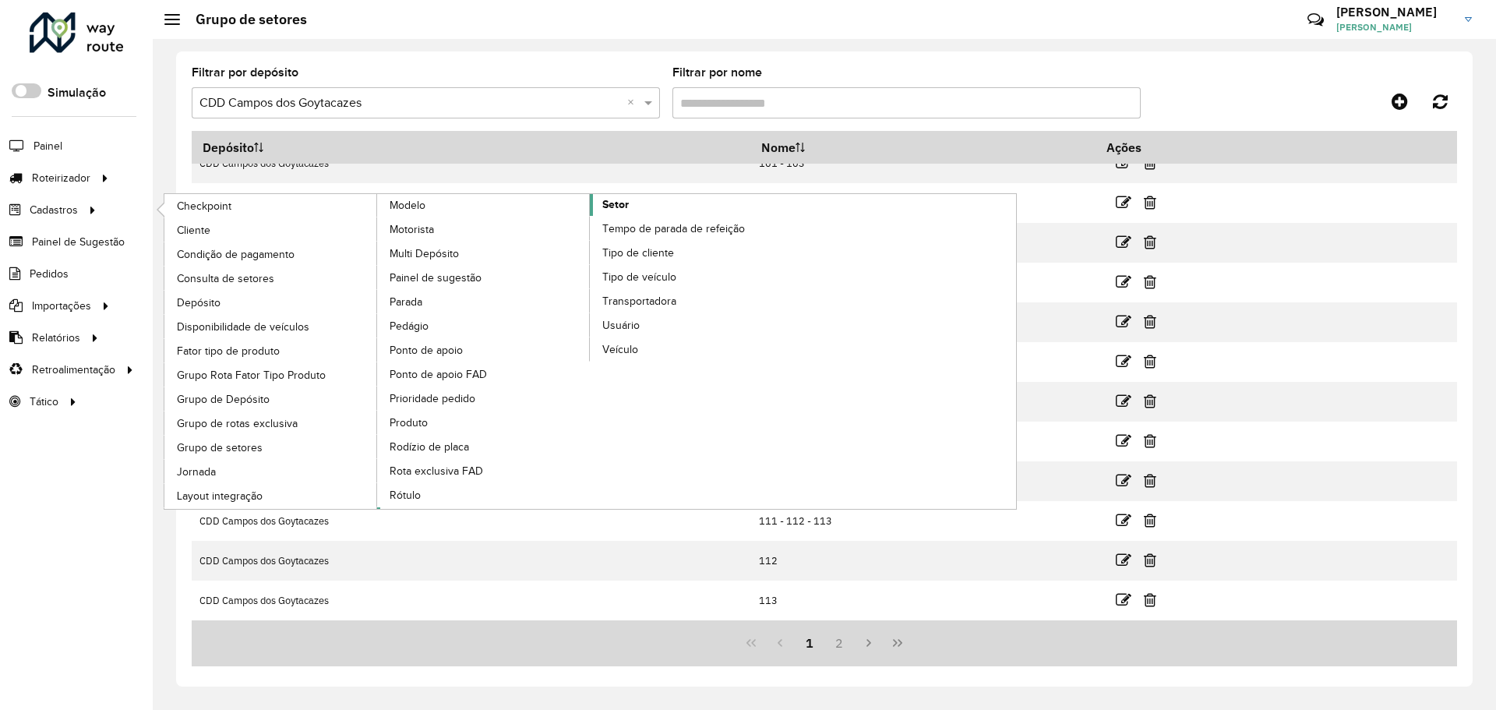
click at [616, 209] on span "Setor" at bounding box center [615, 204] width 26 height 16
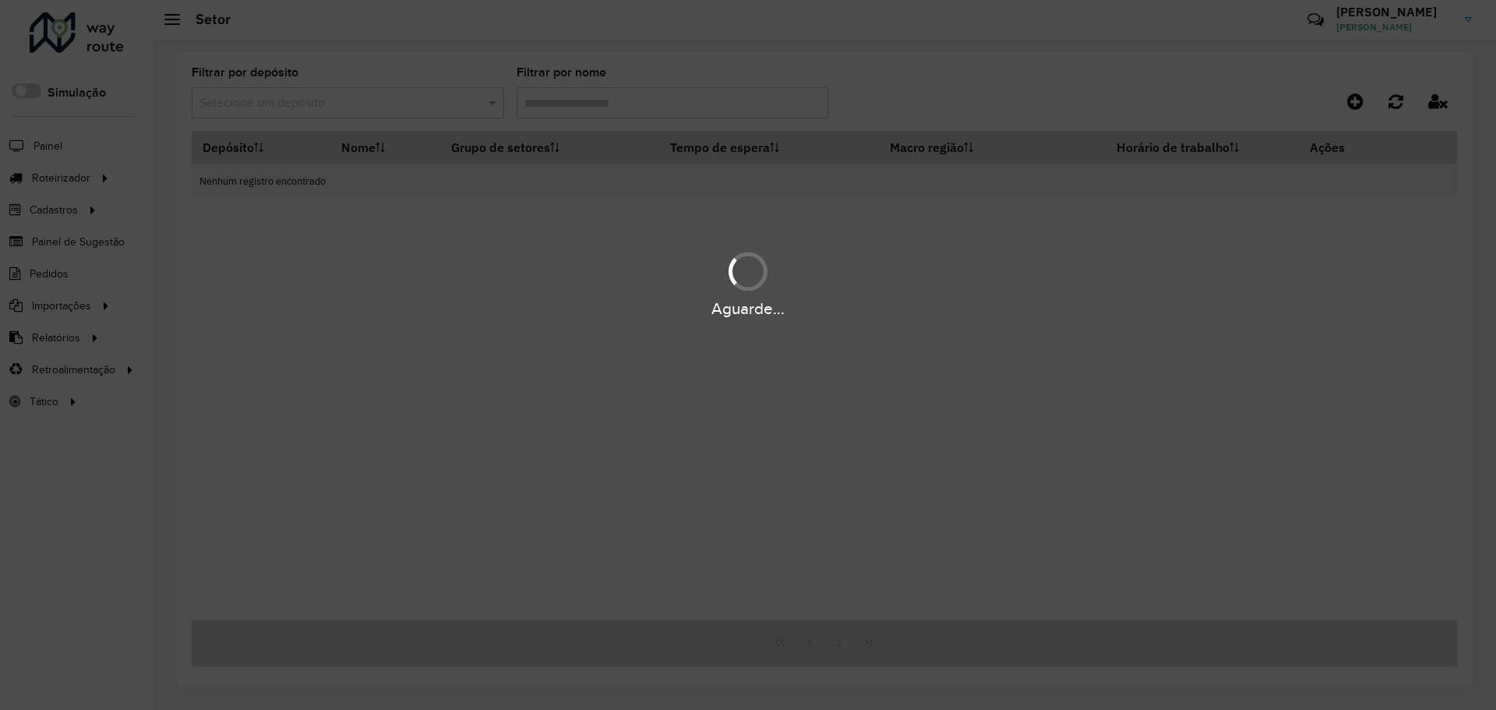
drag, startPoint x: 365, startPoint y: 108, endPoint x: 376, endPoint y: 97, distance: 16.0
click at [365, 108] on div "Aguarde..." at bounding box center [748, 355] width 1496 height 710
click at [376, 97] on div "Aguarde..." at bounding box center [748, 355] width 1496 height 710
click at [393, 100] on div "Aguarde..." at bounding box center [748, 355] width 1496 height 710
click at [400, 94] on div "Aguarde..." at bounding box center [748, 355] width 1496 height 710
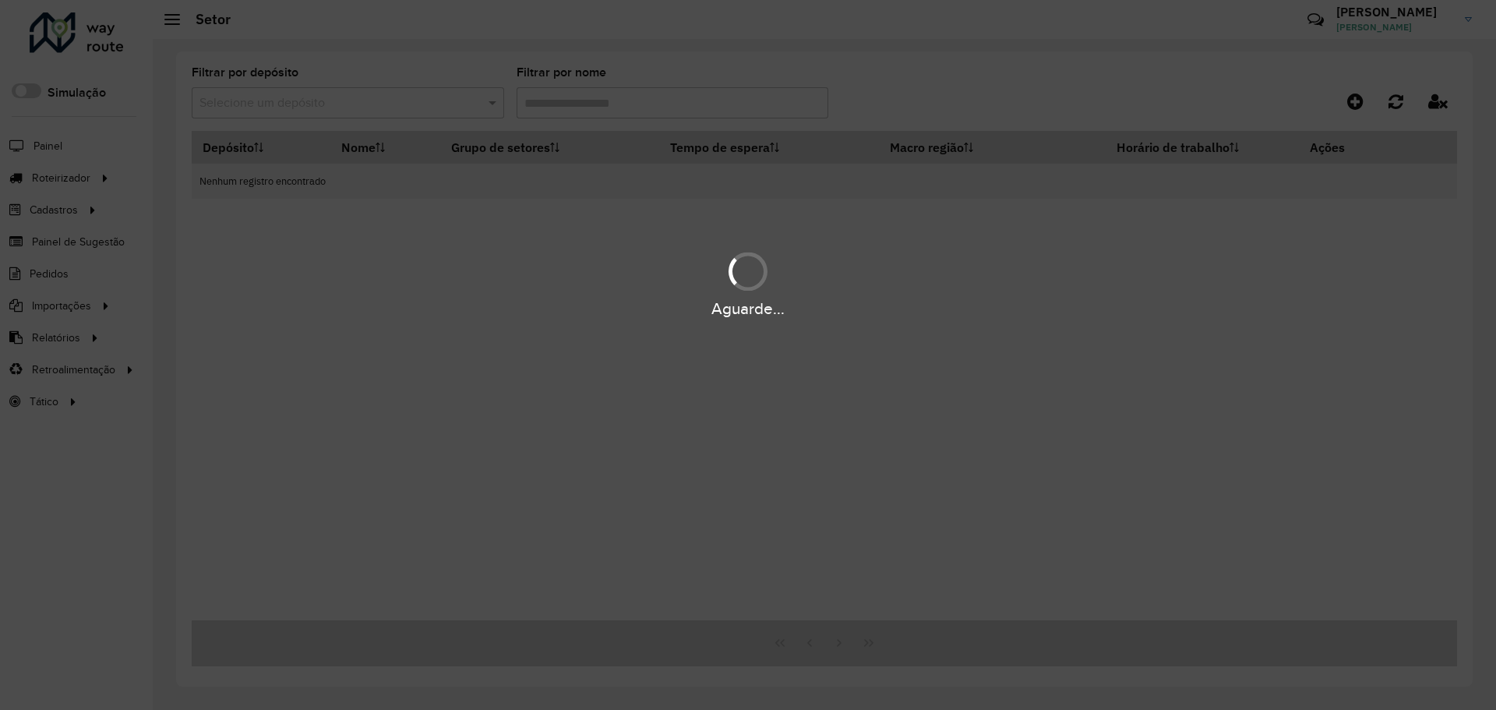
click at [400, 102] on div "Aguarde..." at bounding box center [748, 355] width 1496 height 710
click at [400, 104] on div "Aguarde..." at bounding box center [748, 355] width 1496 height 710
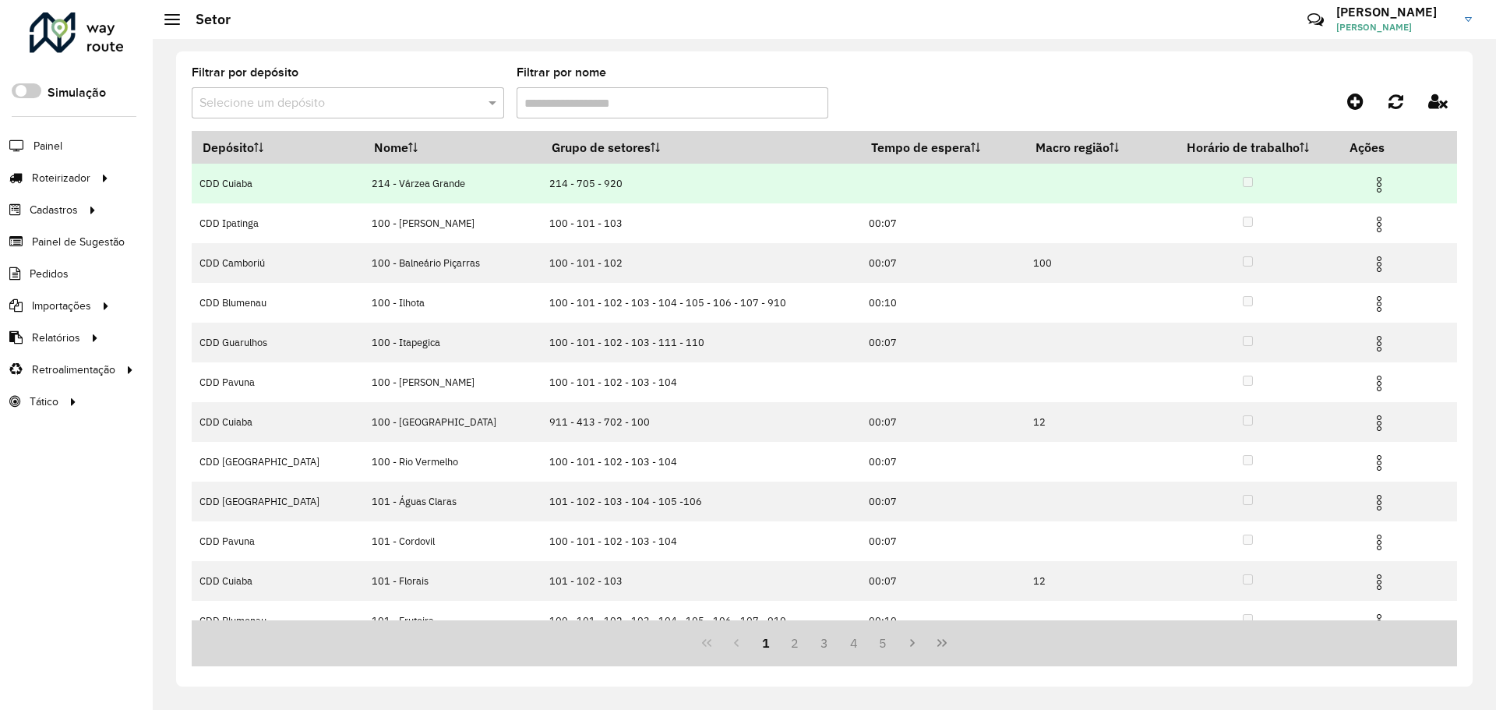
click at [1369, 176] on img at bounding box center [1378, 184] width 19 height 19
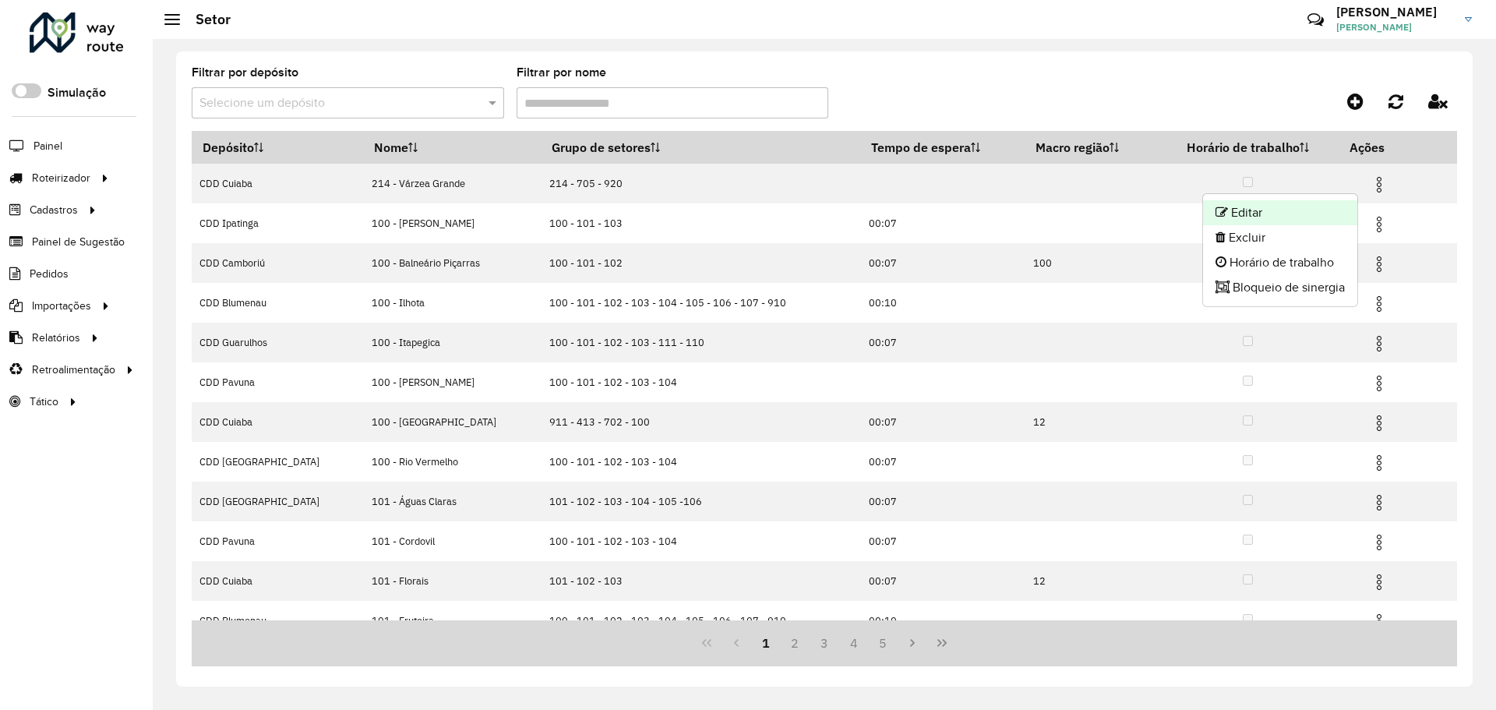
click at [1304, 209] on li "Editar" at bounding box center [1280, 212] width 154 height 25
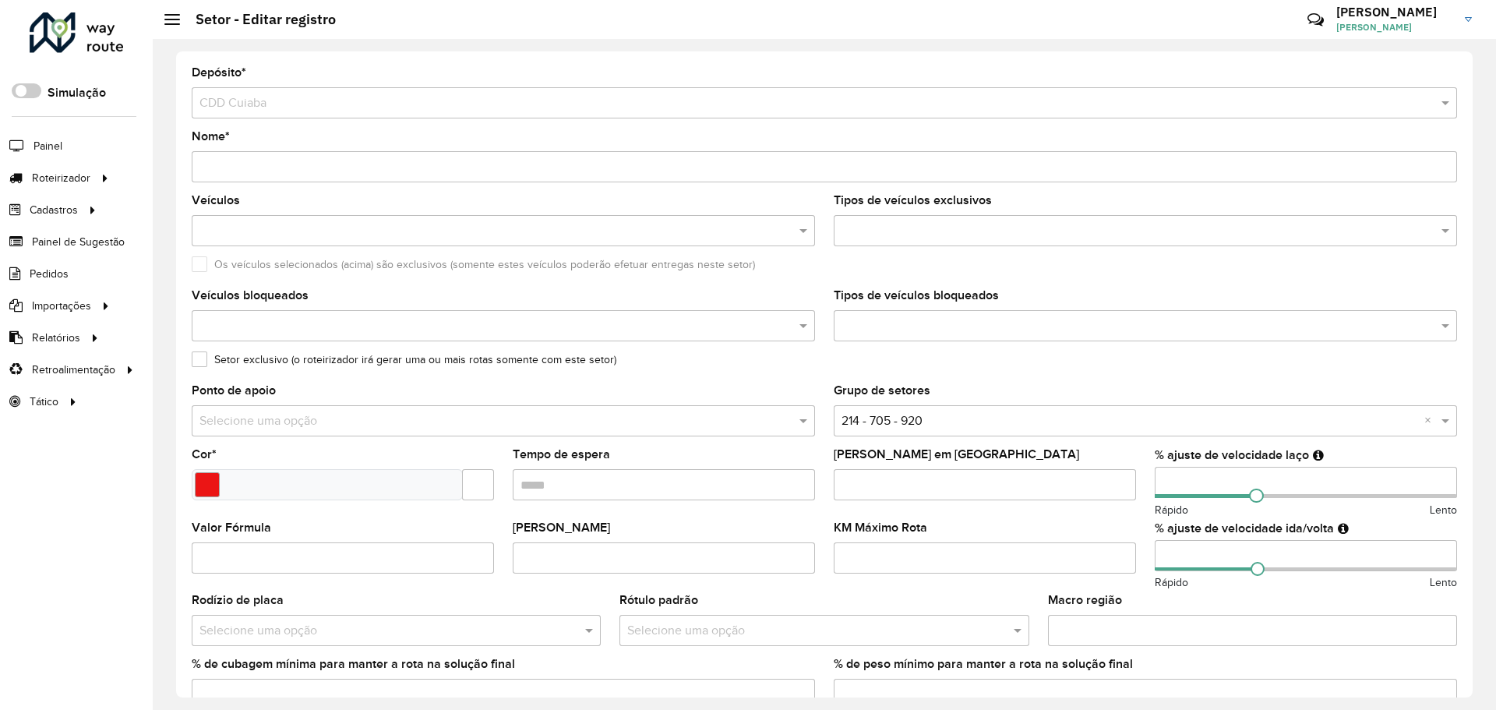
click at [400, 164] on input "Nome *" at bounding box center [824, 166] width 1265 height 31
drag, startPoint x: 400, startPoint y: 164, endPoint x: 427, endPoint y: 156, distance: 28.6
click at [401, 164] on input "Nome *" at bounding box center [824, 166] width 1265 height 31
click at [920, 323] on input "text" at bounding box center [1137, 326] width 600 height 19
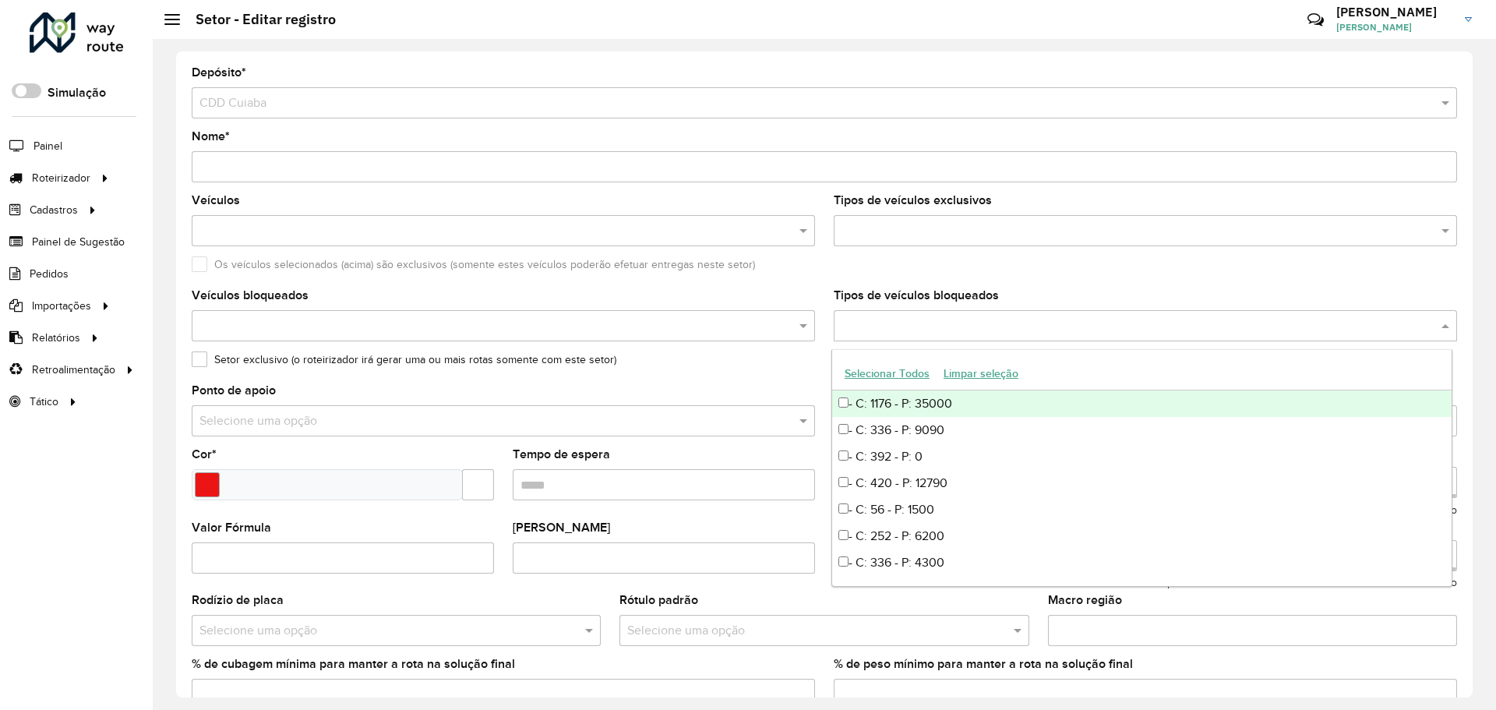
click at [896, 365] on button "Selecionar Todos" at bounding box center [886, 373] width 99 height 24
type input "***"
click at [970, 372] on button "Limpar seleção" at bounding box center [980, 373] width 89 height 24
click at [957, 326] on input "***" at bounding box center [1130, 326] width 587 height 19
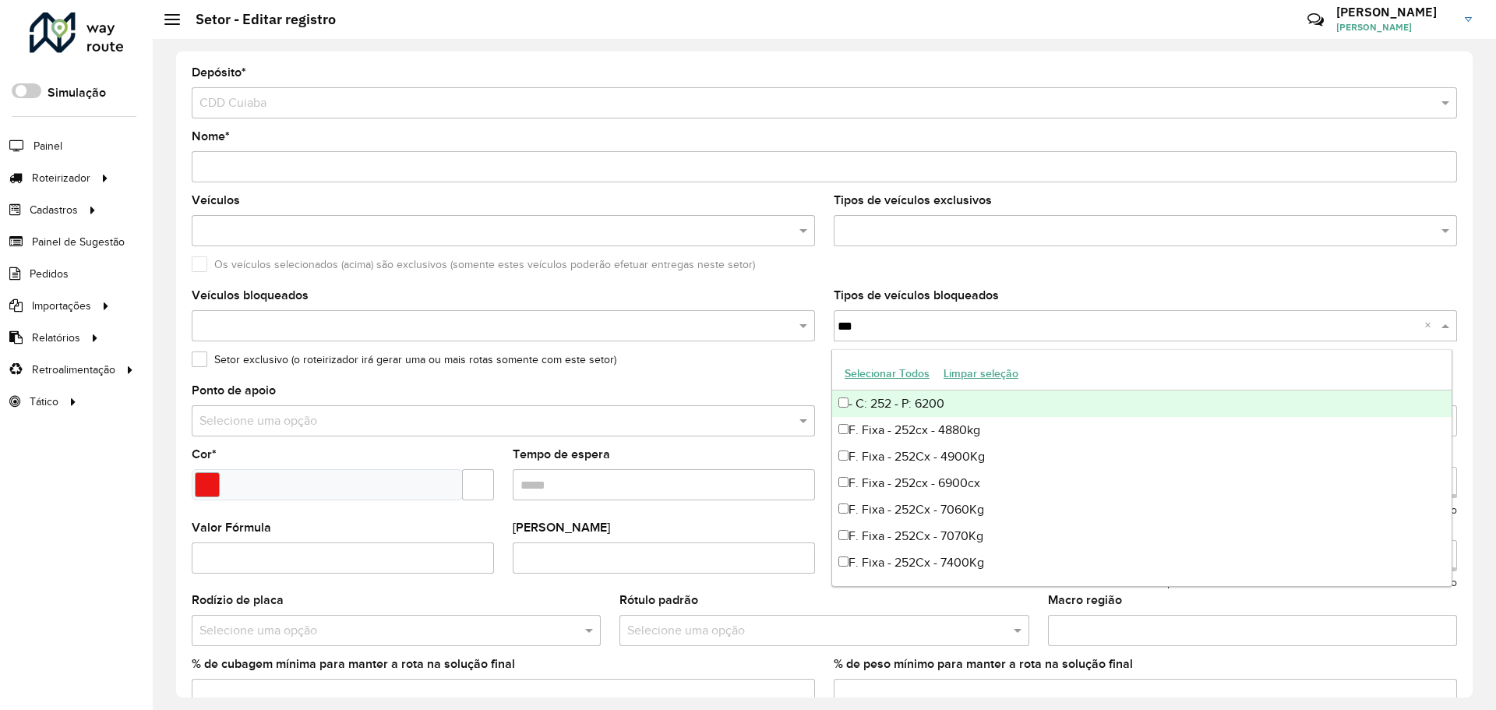
click at [957, 326] on input "***" at bounding box center [1130, 326] width 587 height 19
click at [887, 272] on div "Os veículos selecionados (acima) são exclusivos (somente estes veículos poderão…" at bounding box center [824, 268] width 1265 height 19
click at [903, 321] on input "text" at bounding box center [1137, 326] width 600 height 19
click at [922, 256] on formly-field "Tipos de veículos exclusivos" at bounding box center [1145, 227] width 642 height 64
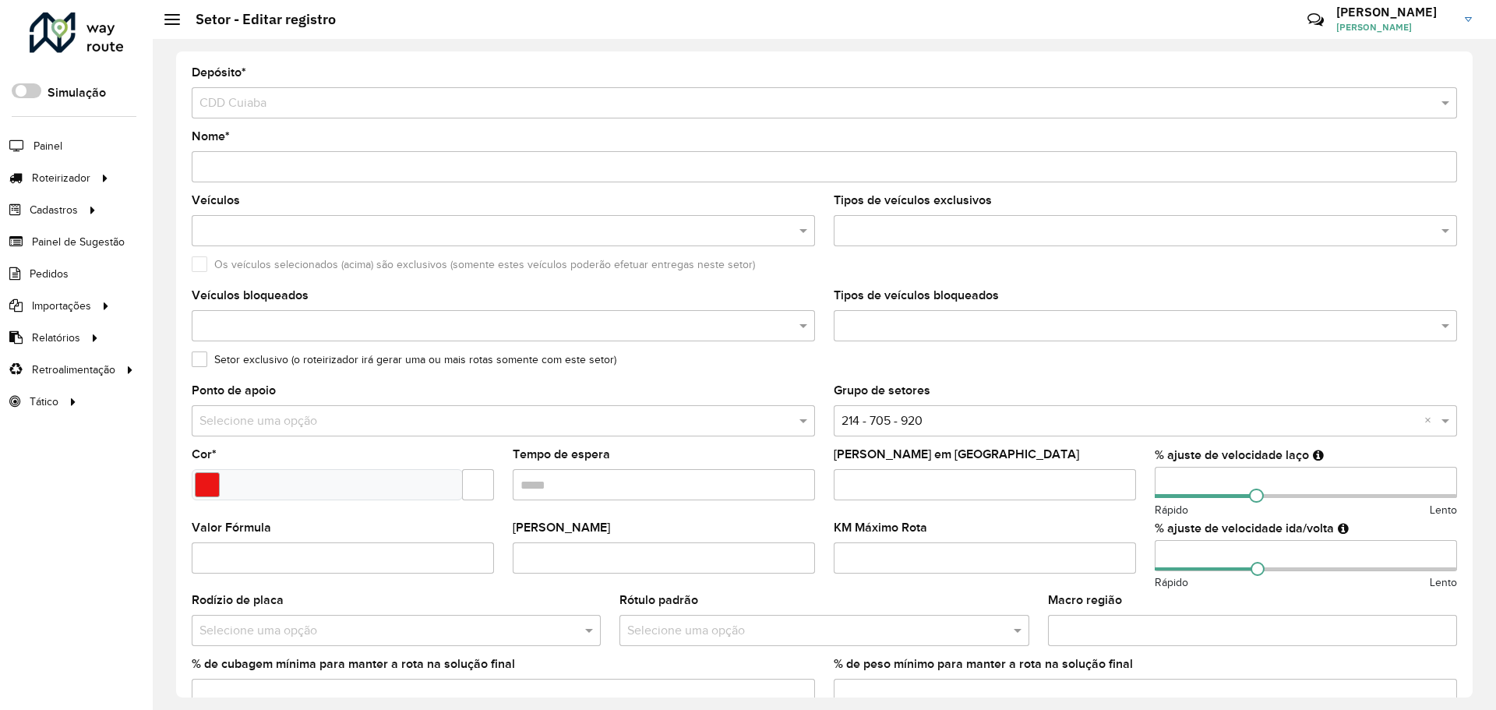
click at [924, 229] on input "text" at bounding box center [1137, 231] width 600 height 19
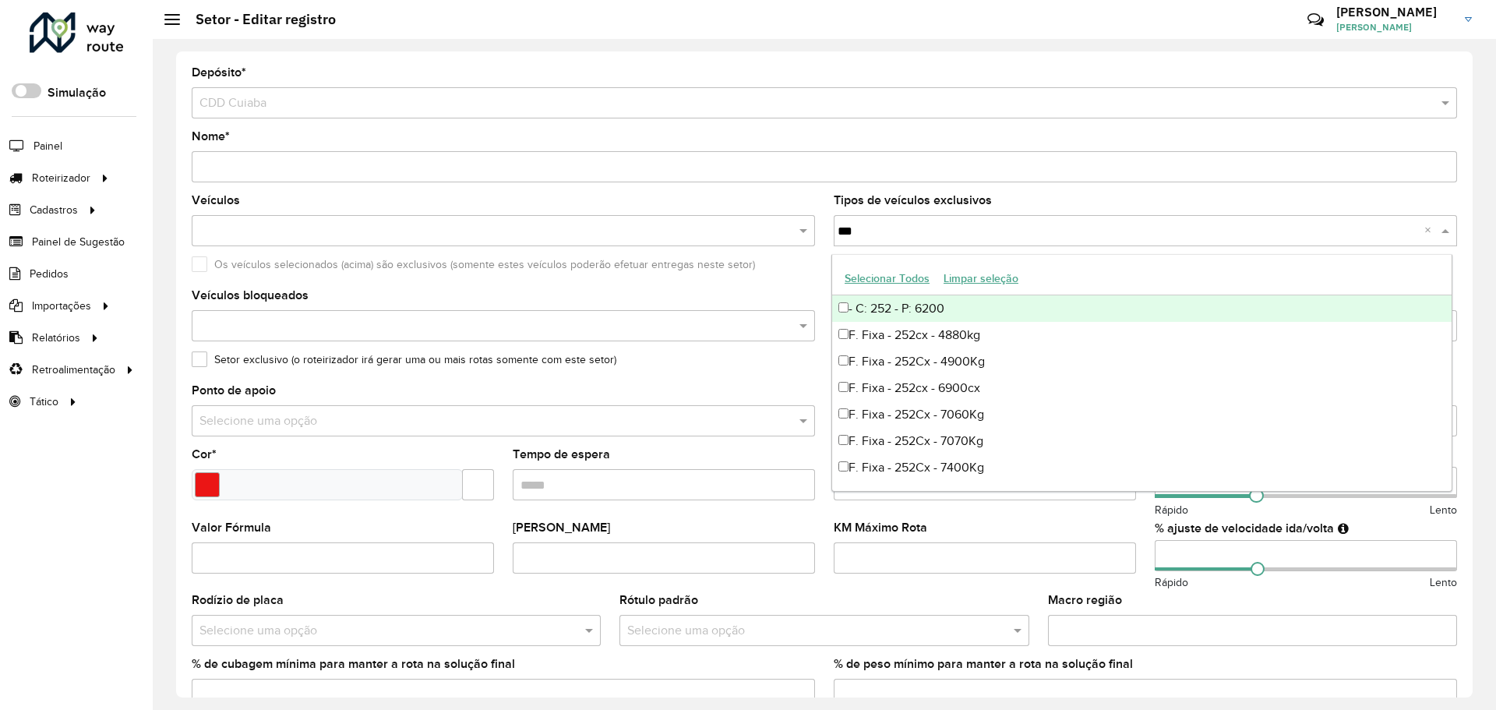
click at [902, 274] on button "Selecionar Todos" at bounding box center [886, 278] width 99 height 24
click at [1027, 231] on input "***" at bounding box center [1191, 231] width 466 height 19
click at [881, 281] on button "Selecionar Todos" at bounding box center [886, 278] width 99 height 24
click at [1003, 231] on input "***" at bounding box center [1191, 231] width 466 height 19
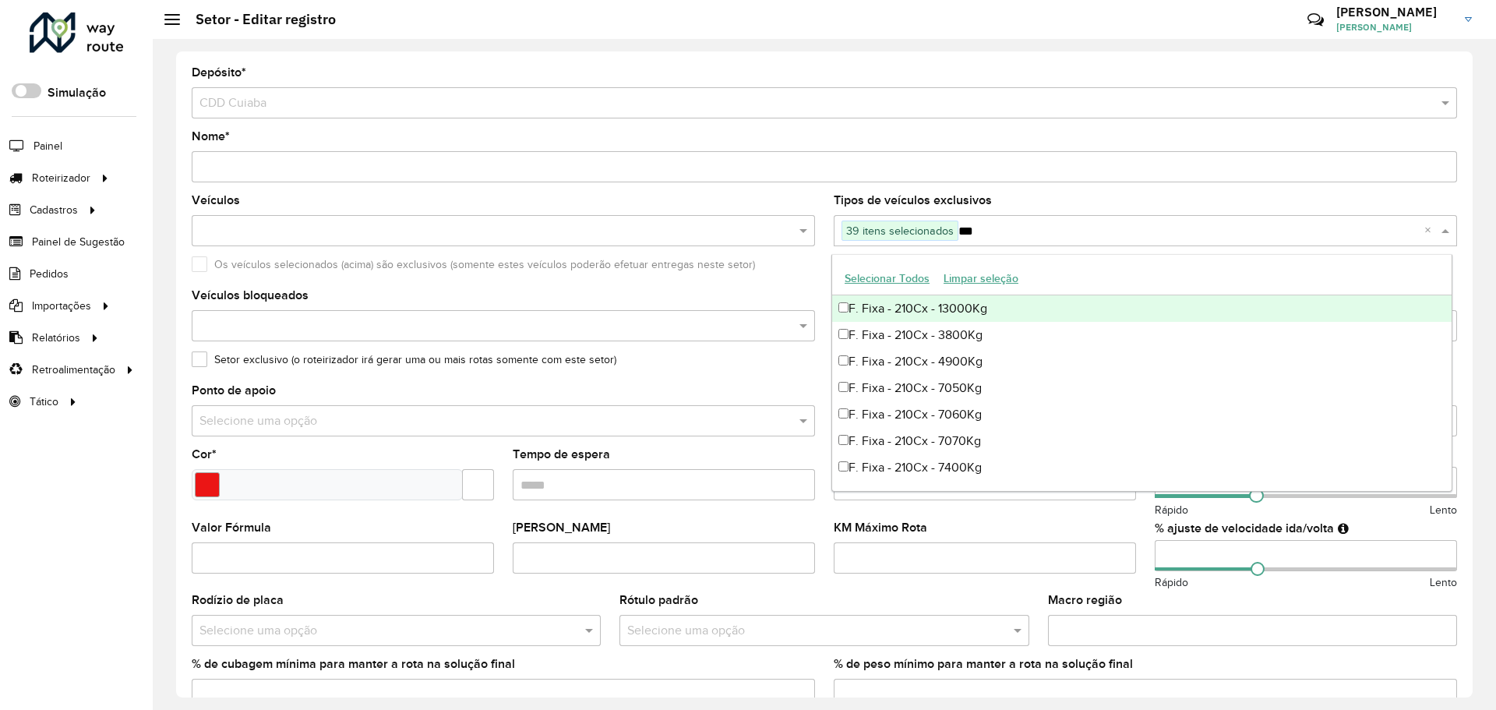
click at [1003, 231] on input "***" at bounding box center [1191, 231] width 466 height 19
type input "**"
drag, startPoint x: 890, startPoint y: 278, endPoint x: 942, endPoint y: 280, distance: 52.2
click at [894, 273] on button "Selecionar Todos" at bounding box center [886, 278] width 99 height 24
click at [1045, 230] on input "**" at bounding box center [1187, 231] width 473 height 19
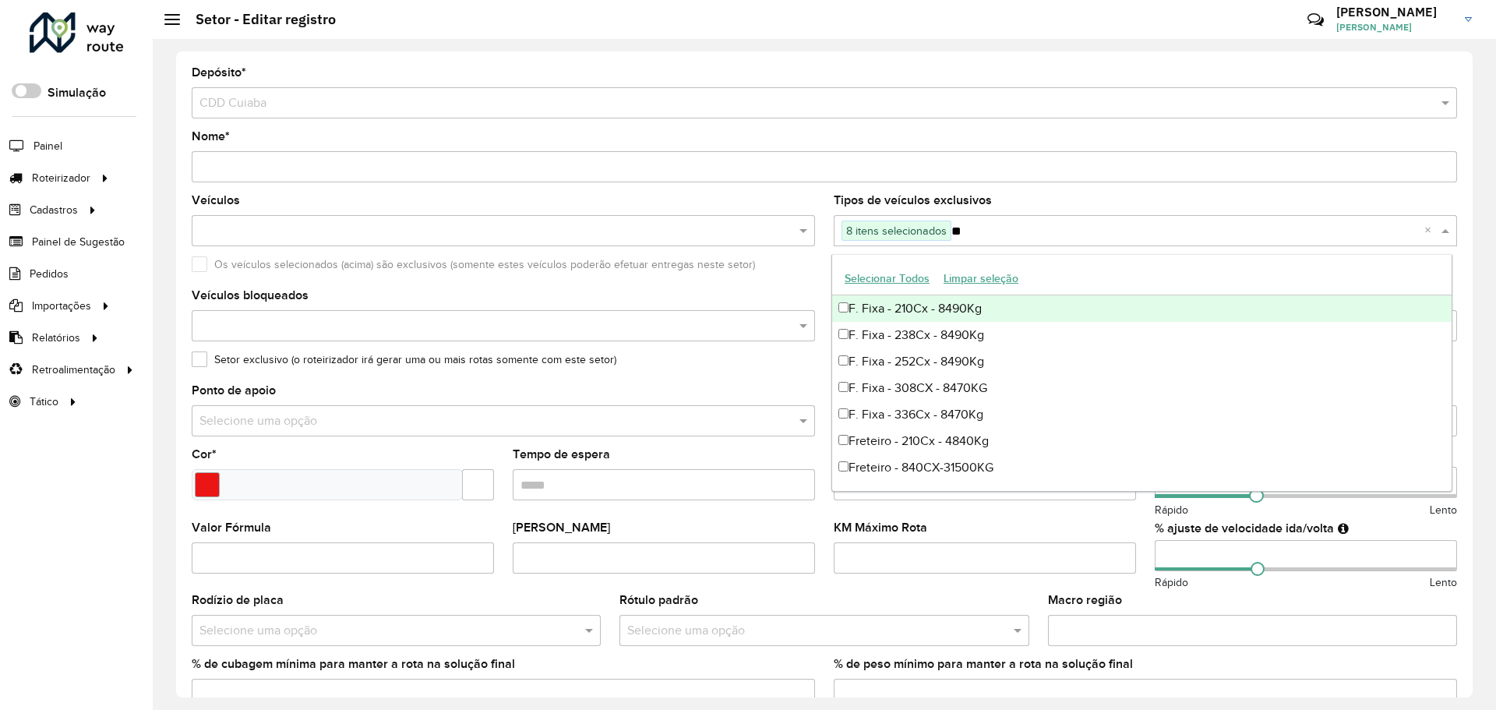
click at [1045, 230] on input "**" at bounding box center [1187, 231] width 473 height 19
type input "***"
click at [805, 277] on div "Os veículos selecionados (acima) são exclusivos (somente estes veículos poderão…" at bounding box center [824, 268] width 1265 height 19
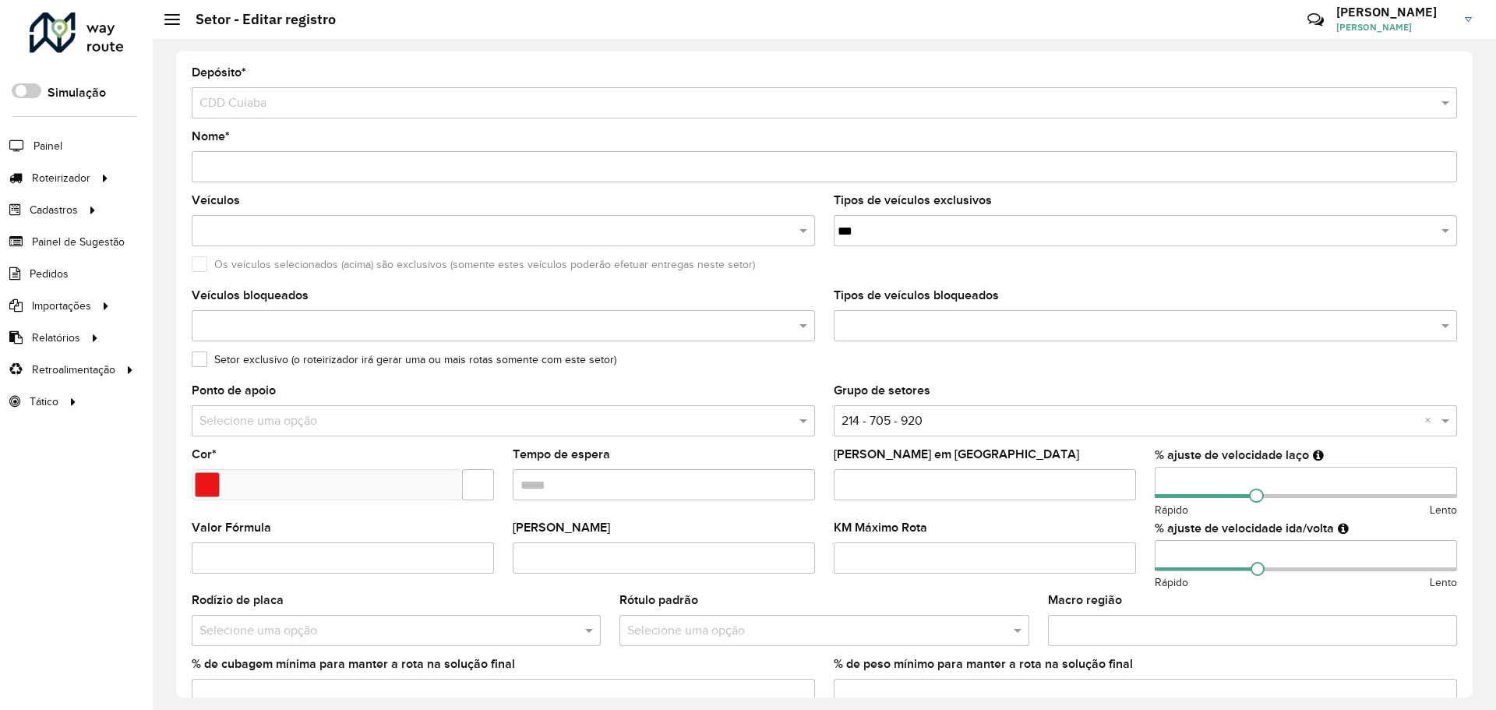
click at [961, 337] on div at bounding box center [1145, 325] width 623 height 31
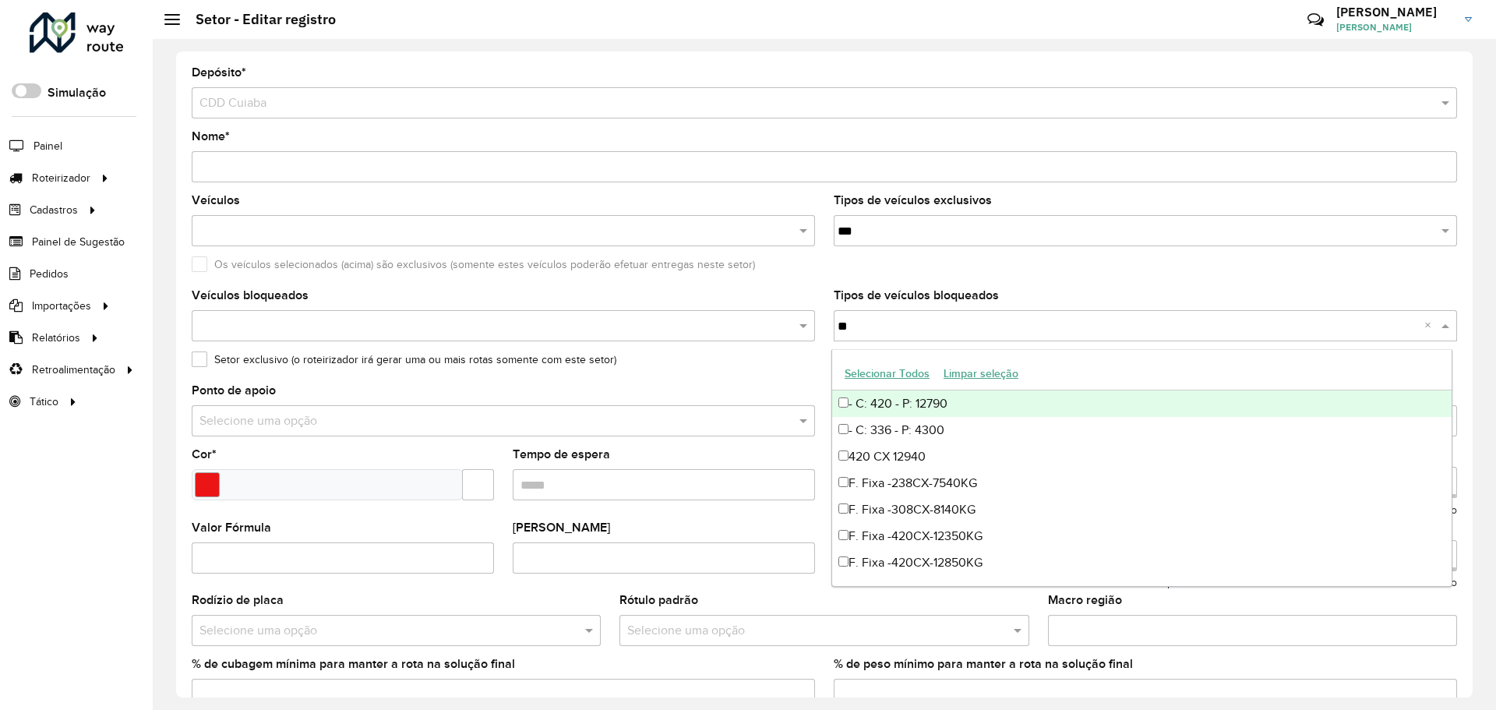
type input "***"
click at [901, 379] on button "Selecionar Todos" at bounding box center [886, 373] width 99 height 24
click at [1045, 328] on input "***" at bounding box center [1191, 326] width 466 height 19
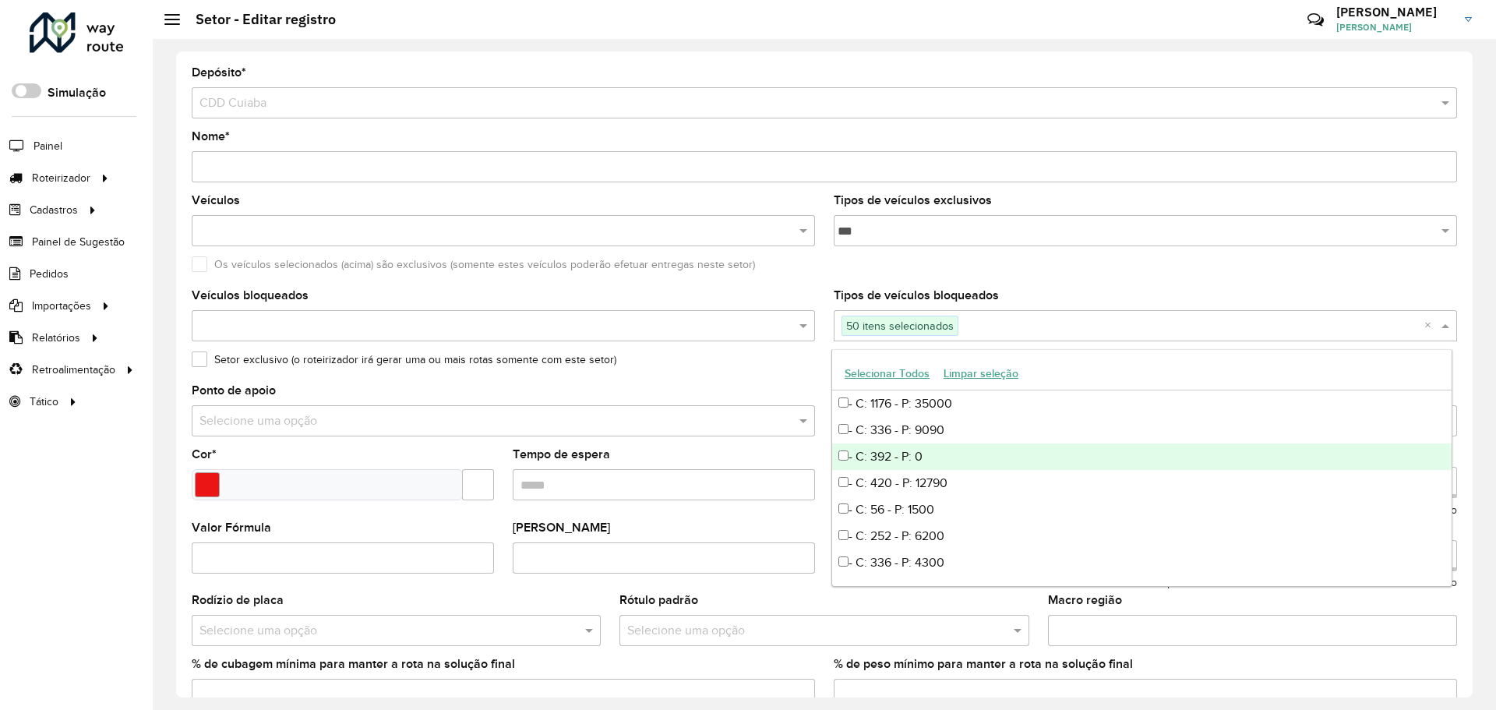
click at [798, 385] on div "Ponto de apoio Selecione uma opção" at bounding box center [503, 410] width 623 height 51
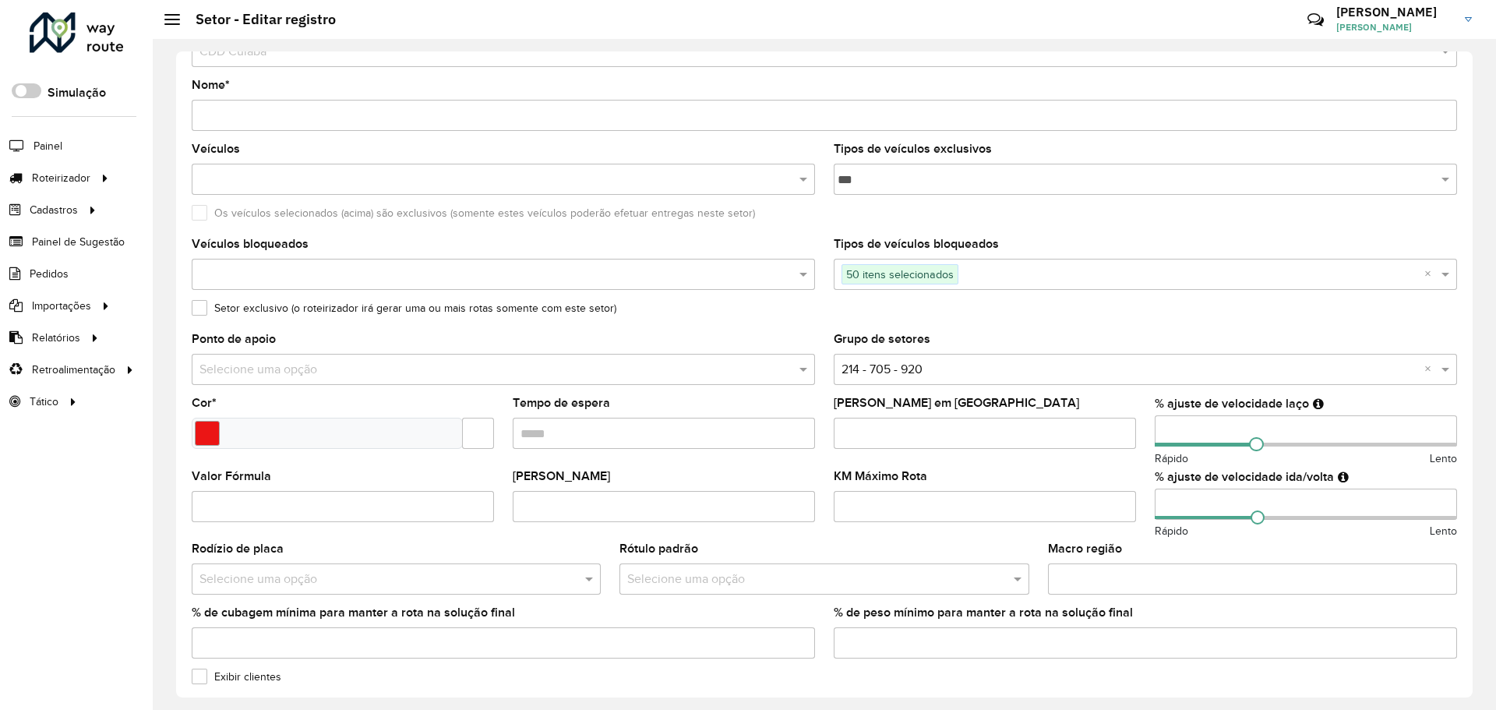
scroll to position [78, 0]
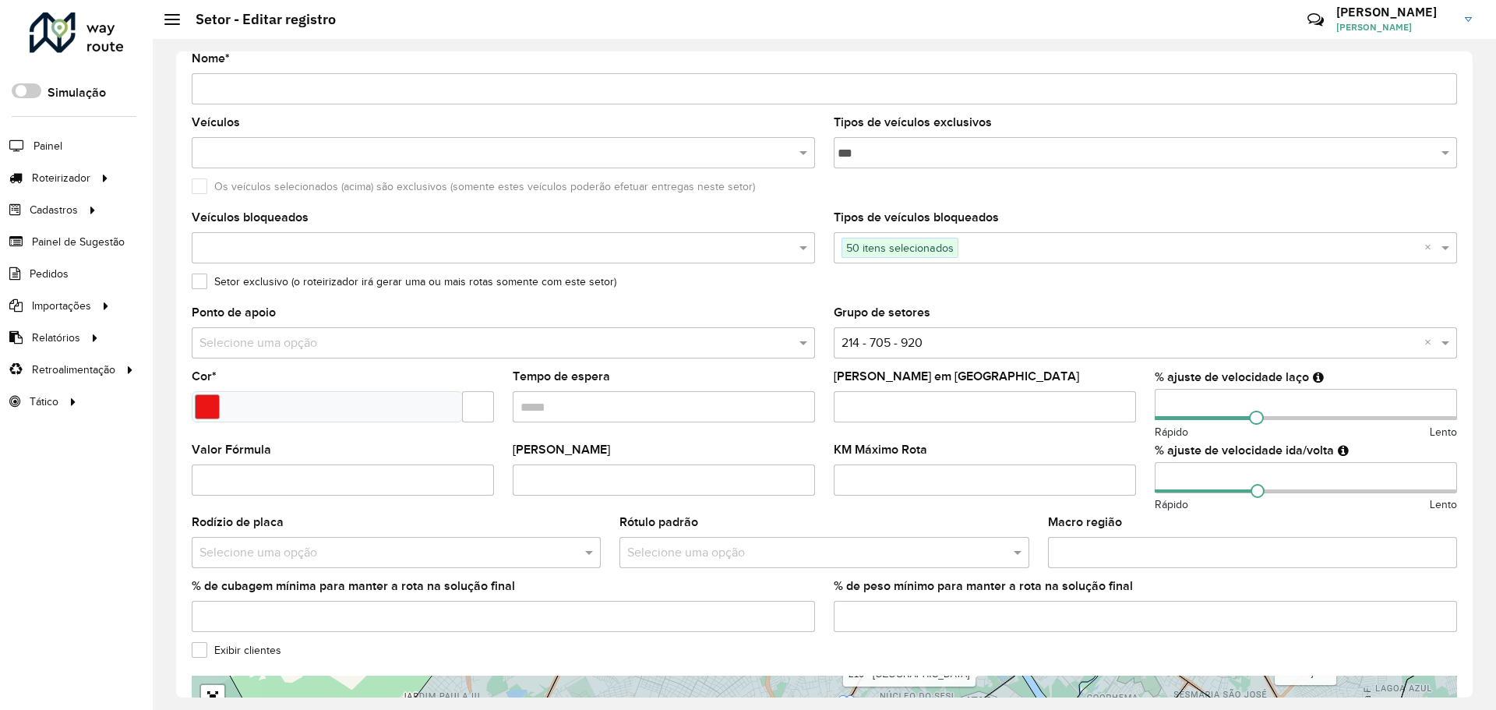
click at [350, 335] on input "text" at bounding box center [487, 343] width 576 height 19
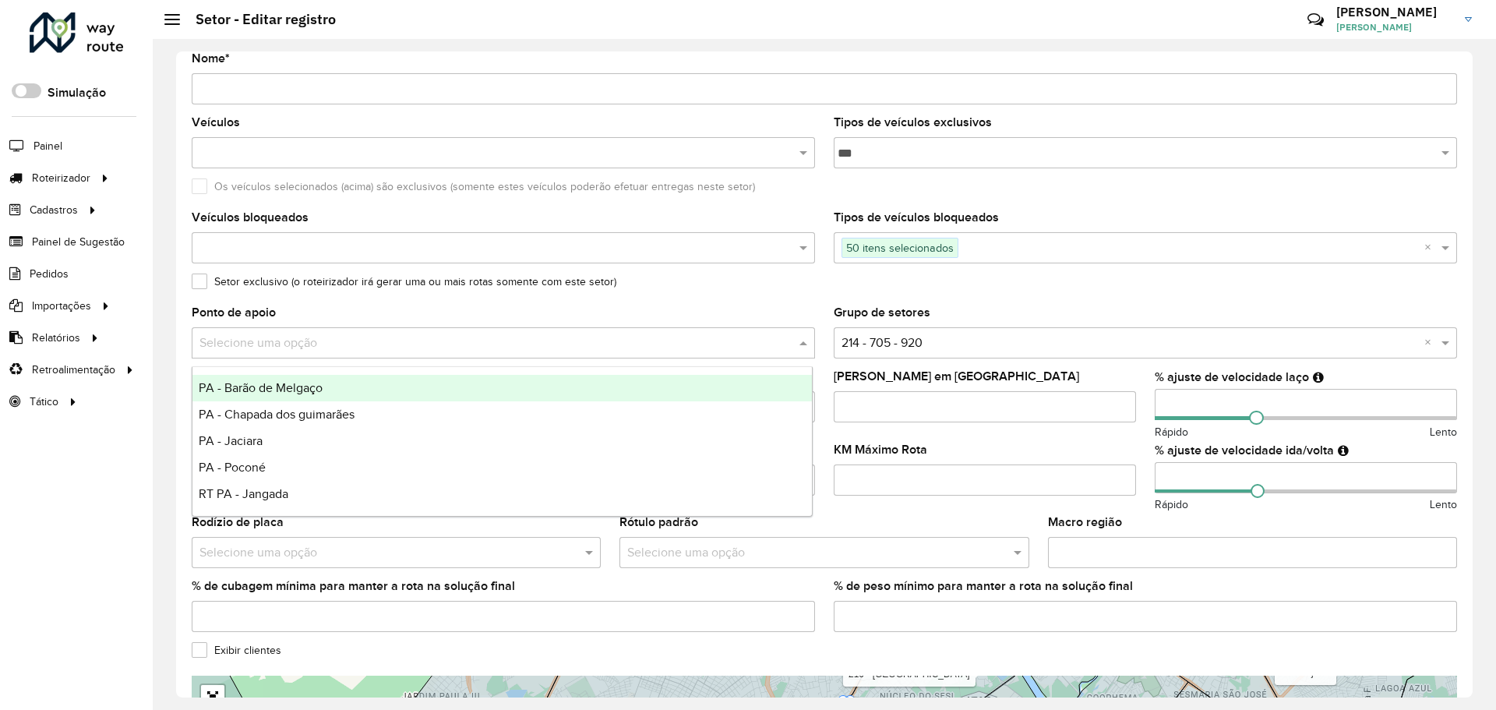
click at [519, 310] on div "Ponto de apoio Selecione uma opção" at bounding box center [503, 332] width 623 height 51
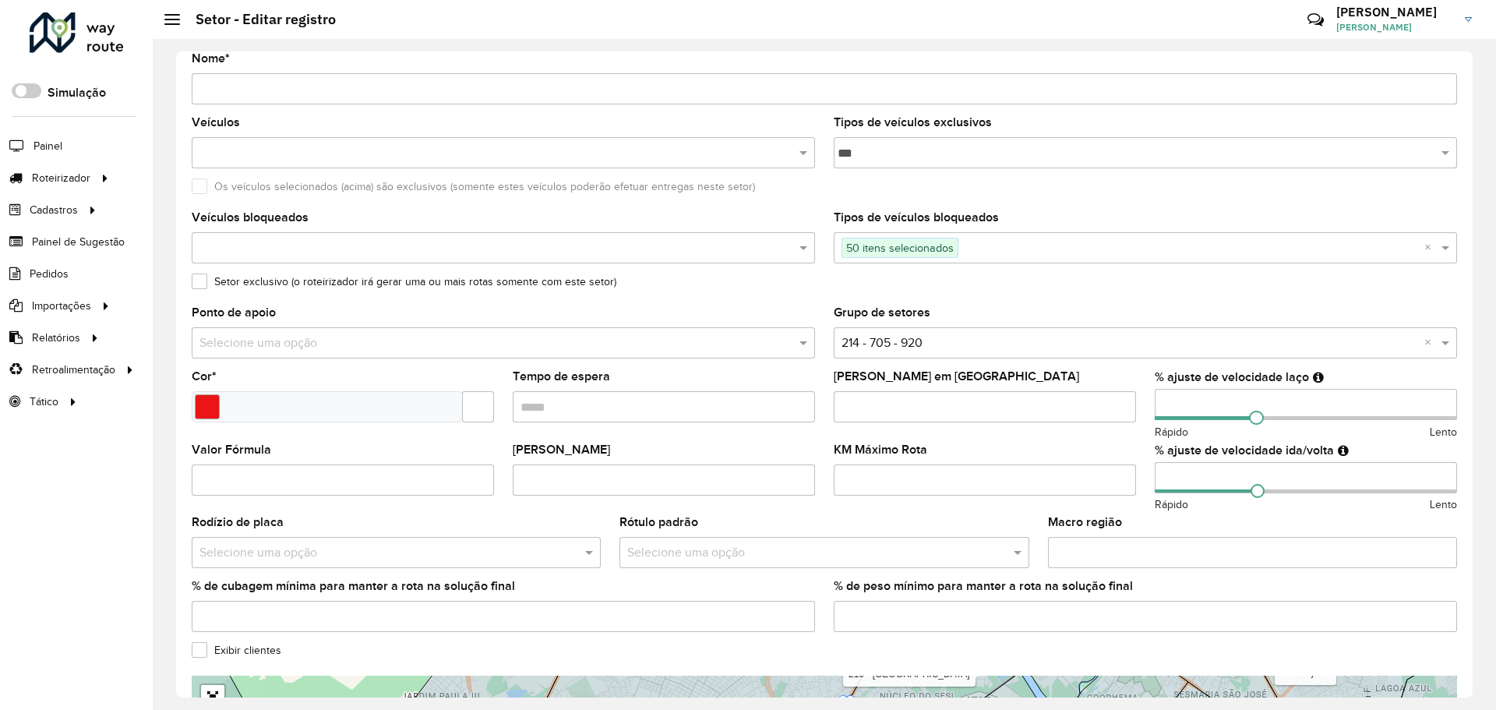
click at [688, 318] on div "Ponto de apoio Selecione uma opção" at bounding box center [503, 332] width 623 height 51
click at [528, 344] on input "text" at bounding box center [487, 343] width 576 height 19
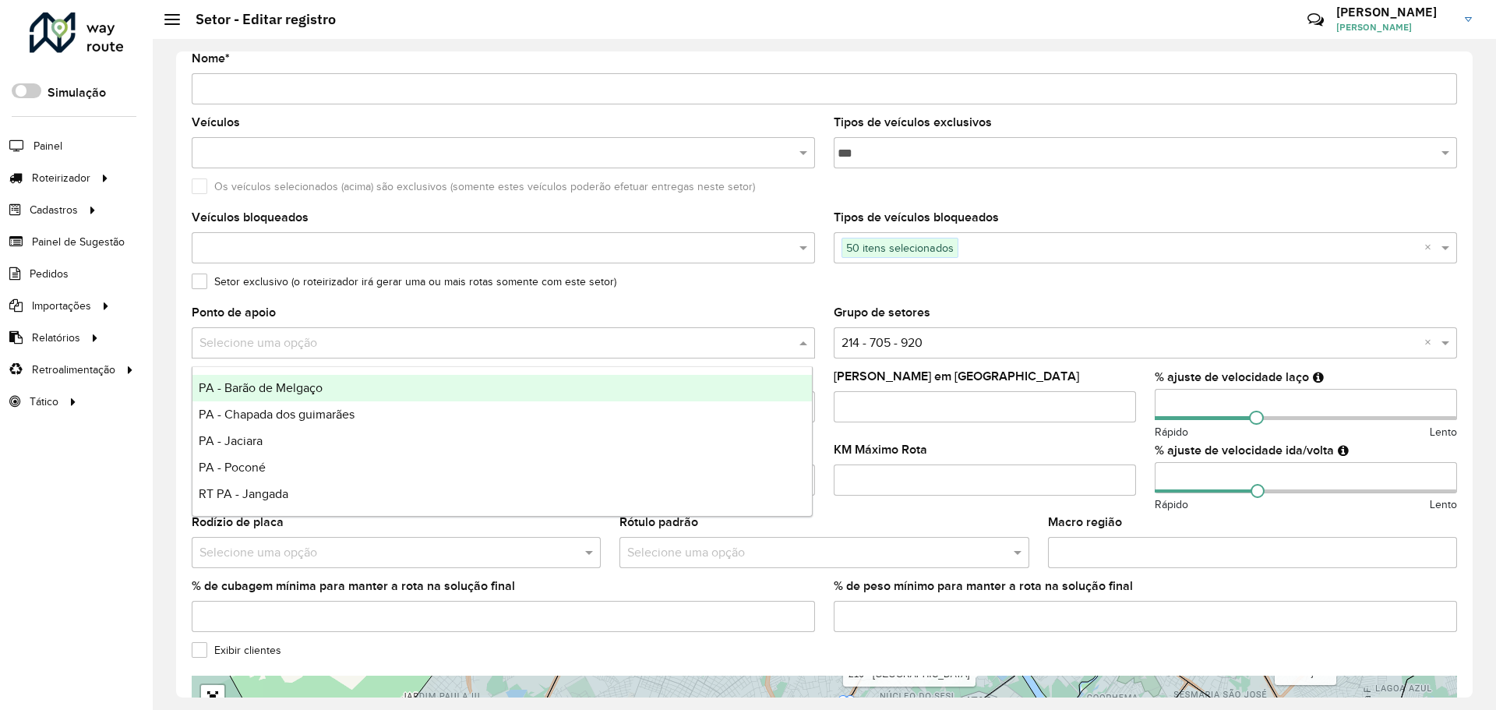
click at [641, 309] on div "Ponto de apoio Selecione uma opção" at bounding box center [503, 332] width 623 height 51
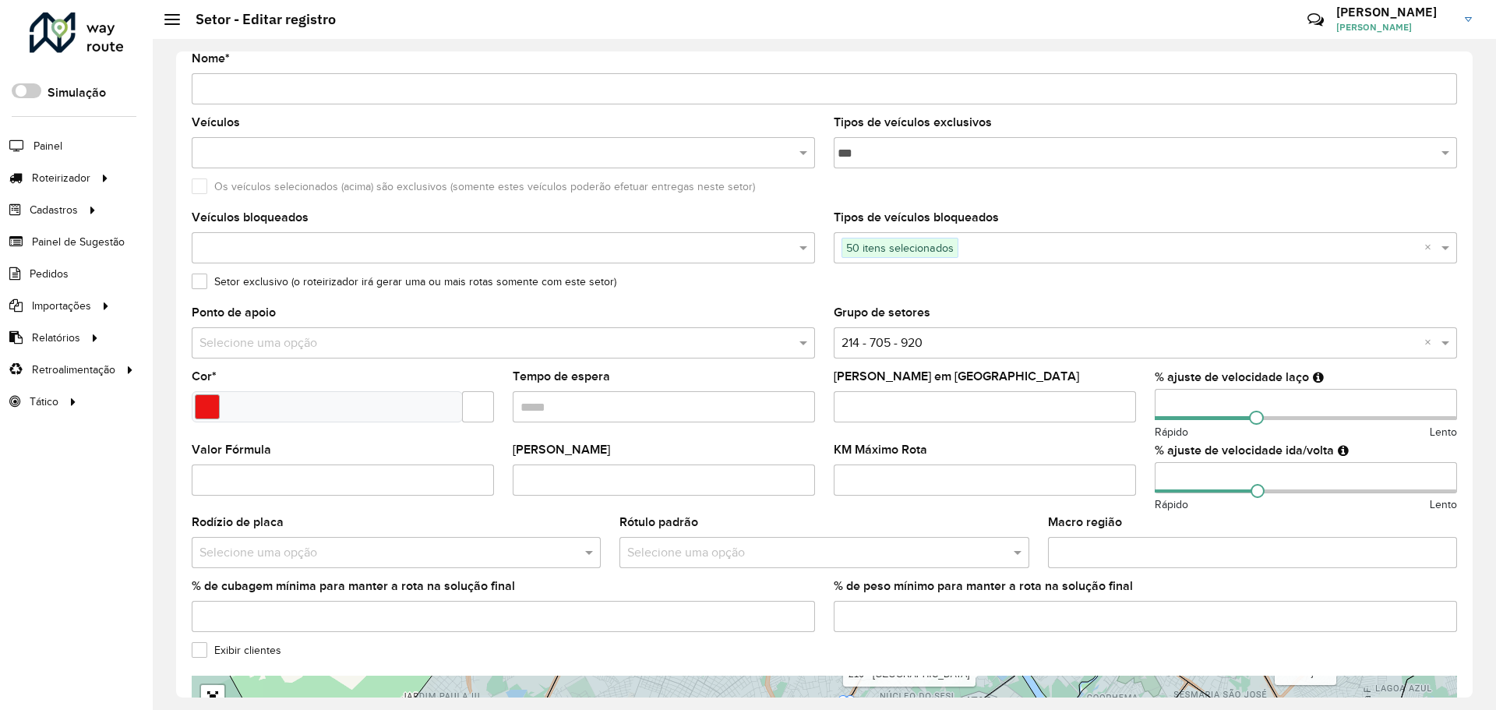
click at [826, 277] on div "Setor exclusivo (o roteirizador irá gerar uma ou mais rotas somente com este se…" at bounding box center [824, 285] width 1265 height 19
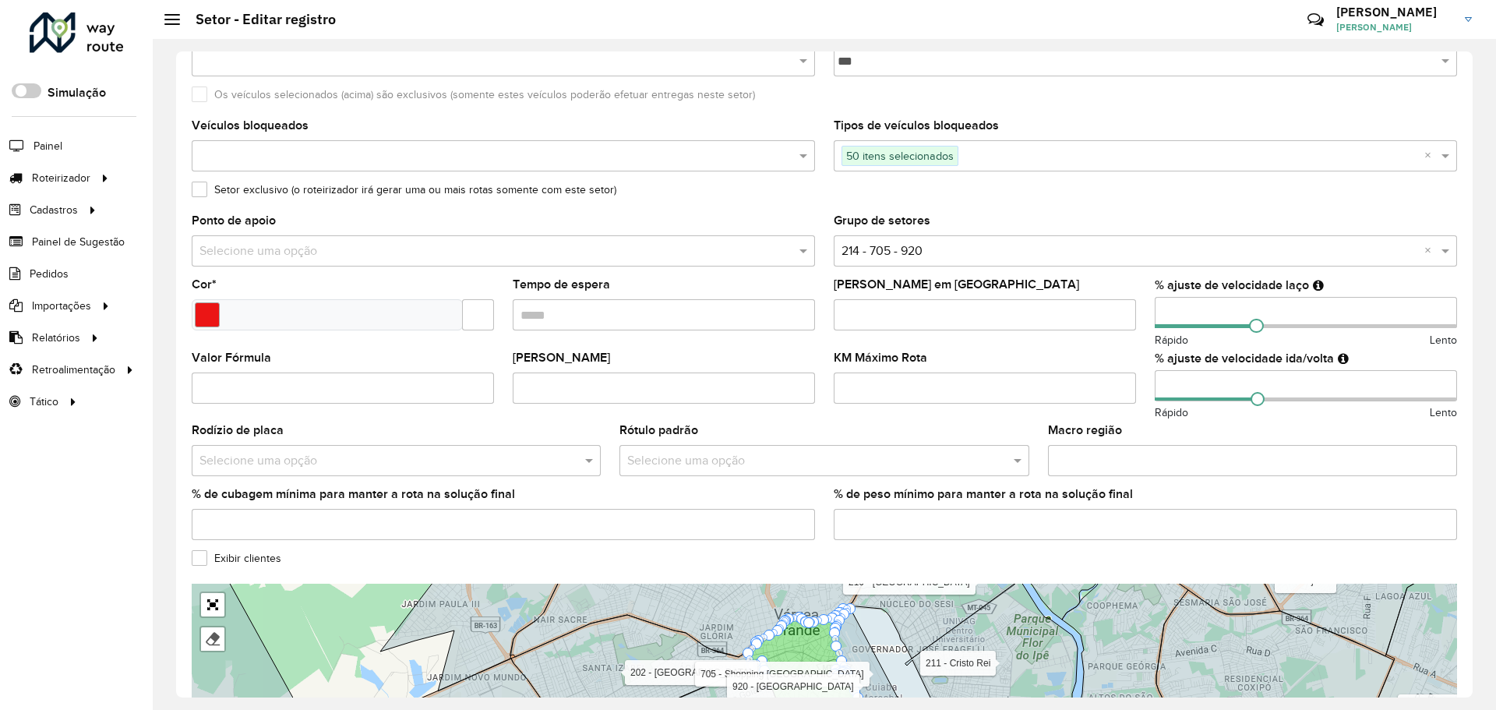
scroll to position [312, 0]
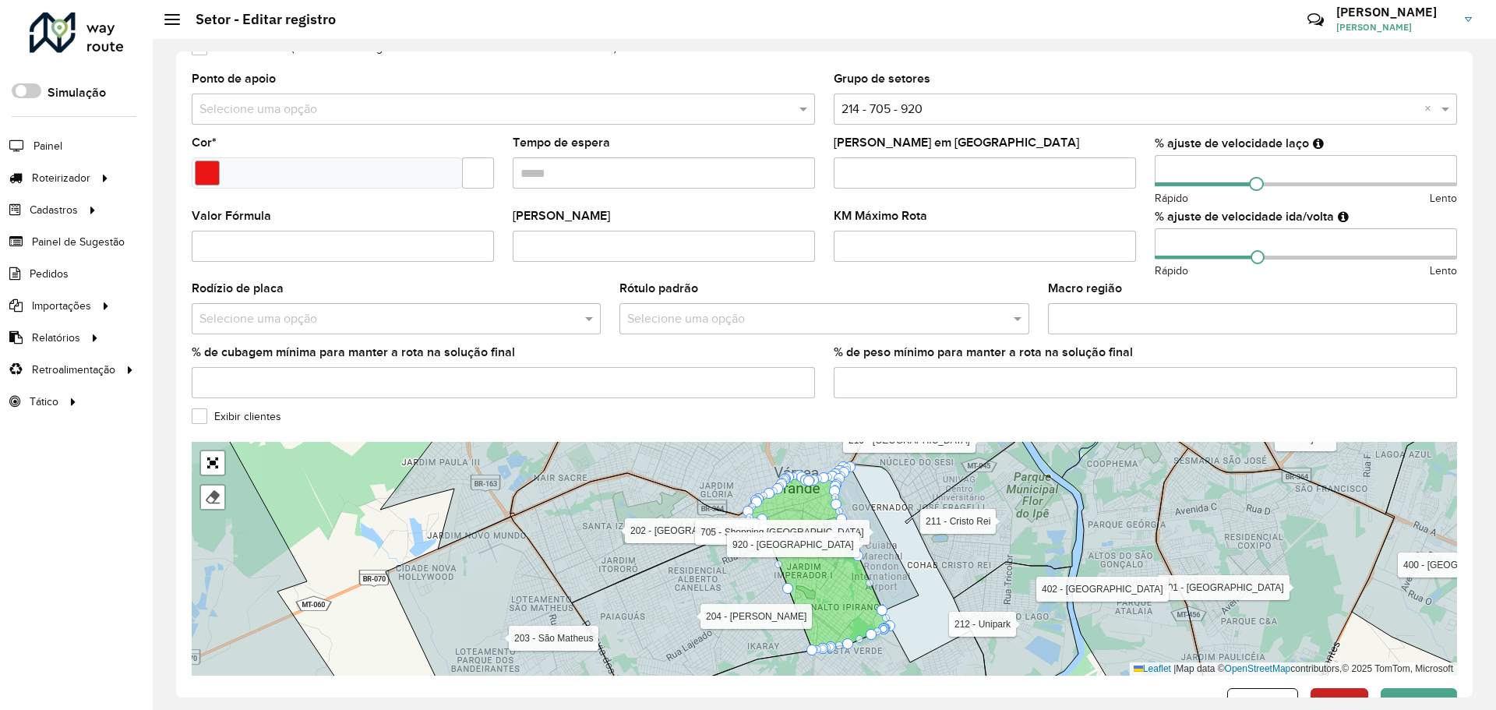
drag, startPoint x: 1158, startPoint y: 310, endPoint x: 1150, endPoint y: 305, distance: 9.8
click at [1150, 305] on input "Macro região" at bounding box center [1252, 318] width 409 height 31
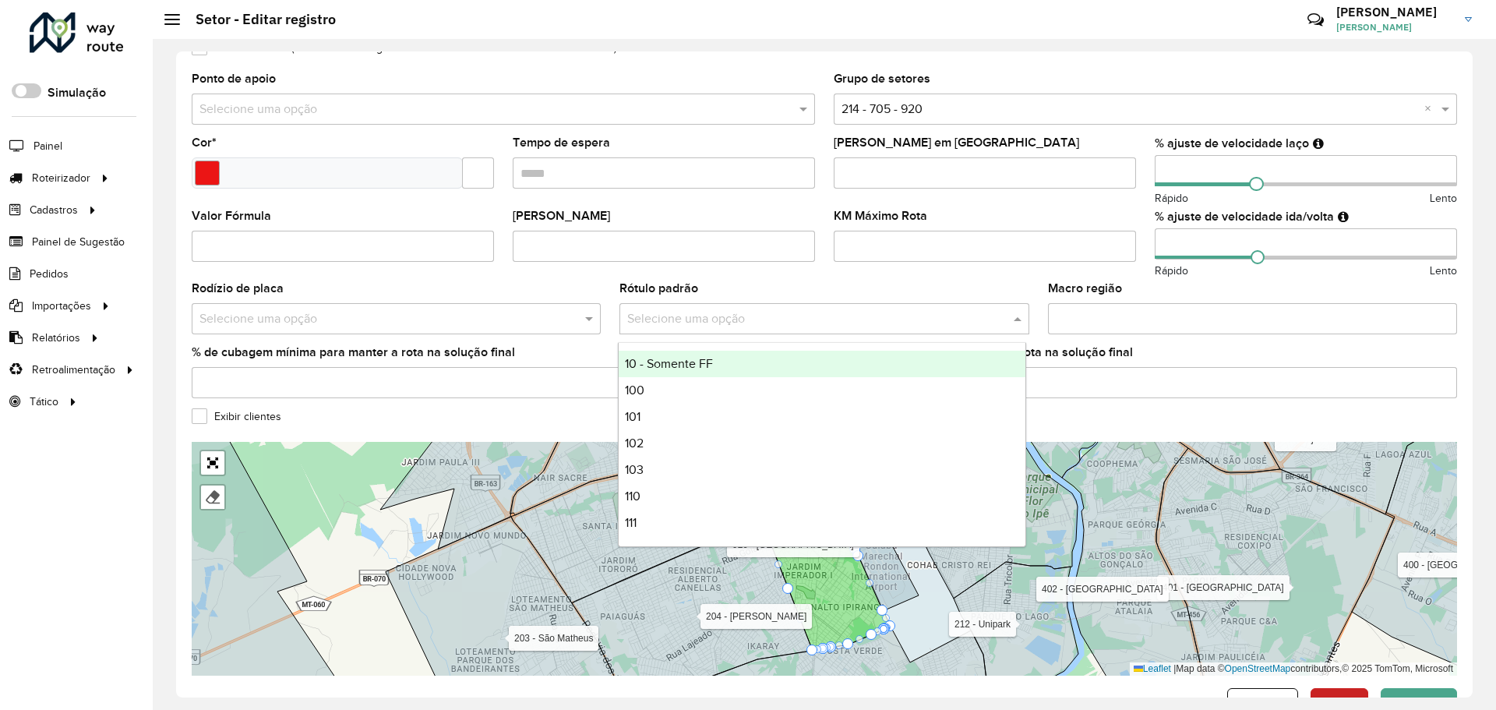
click at [783, 323] on input "text" at bounding box center [808, 319] width 362 height 19
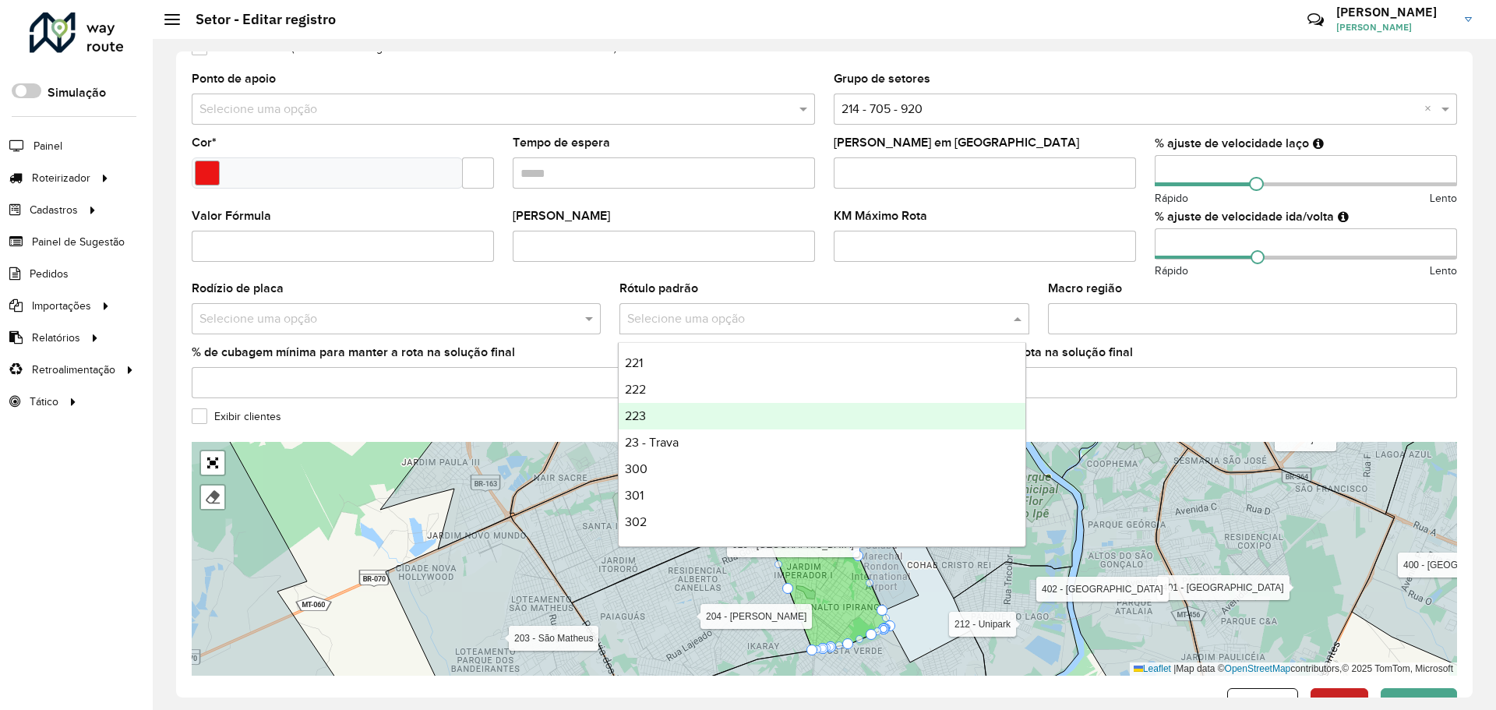
scroll to position [545, 0]
click at [605, 277] on formly-field "Valor Máximo Rota" at bounding box center [663, 246] width 321 height 73
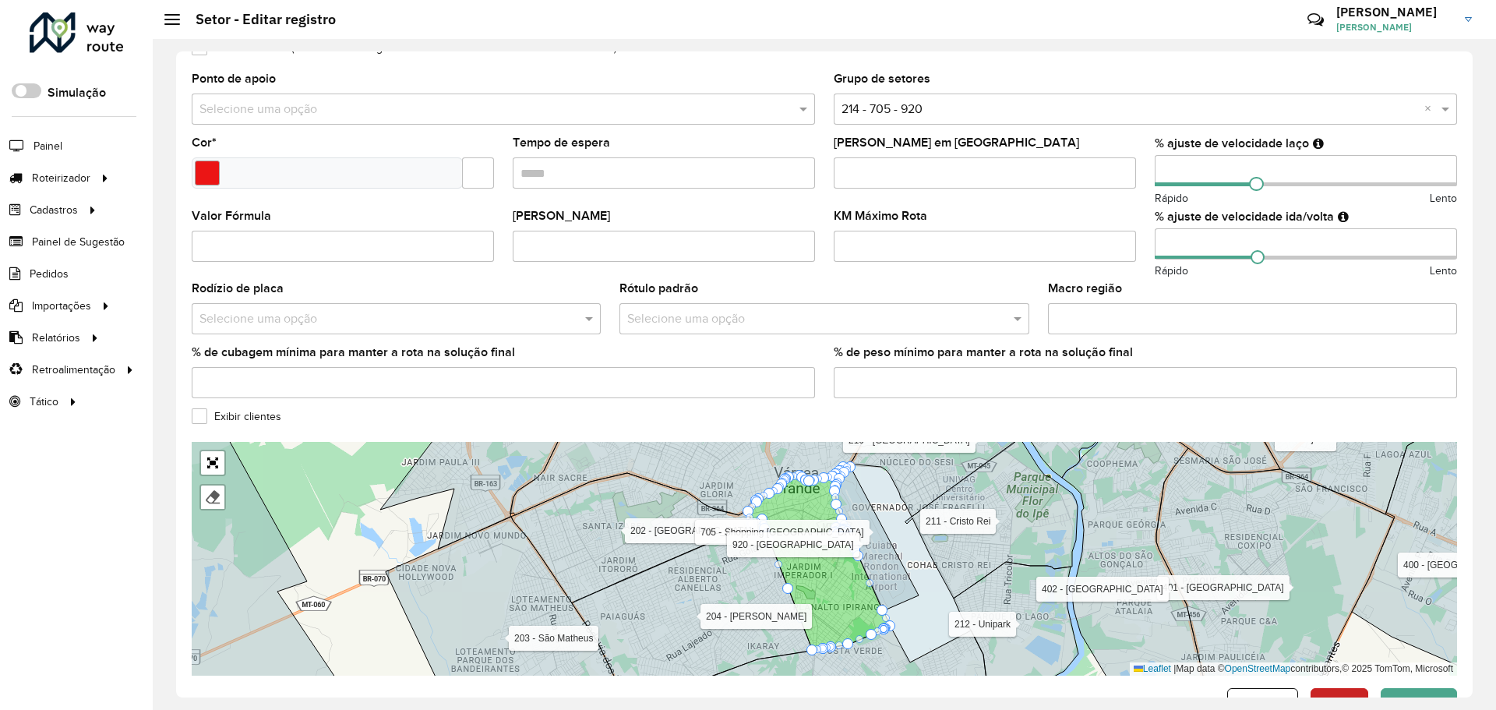
click at [375, 323] on input "text" at bounding box center [380, 319] width 362 height 19
drag, startPoint x: 594, startPoint y: 326, endPoint x: 587, endPoint y: 320, distance: 10.0
click at [591, 326] on span at bounding box center [590, 318] width 19 height 19
click at [516, 317] on input "text" at bounding box center [380, 319] width 362 height 19
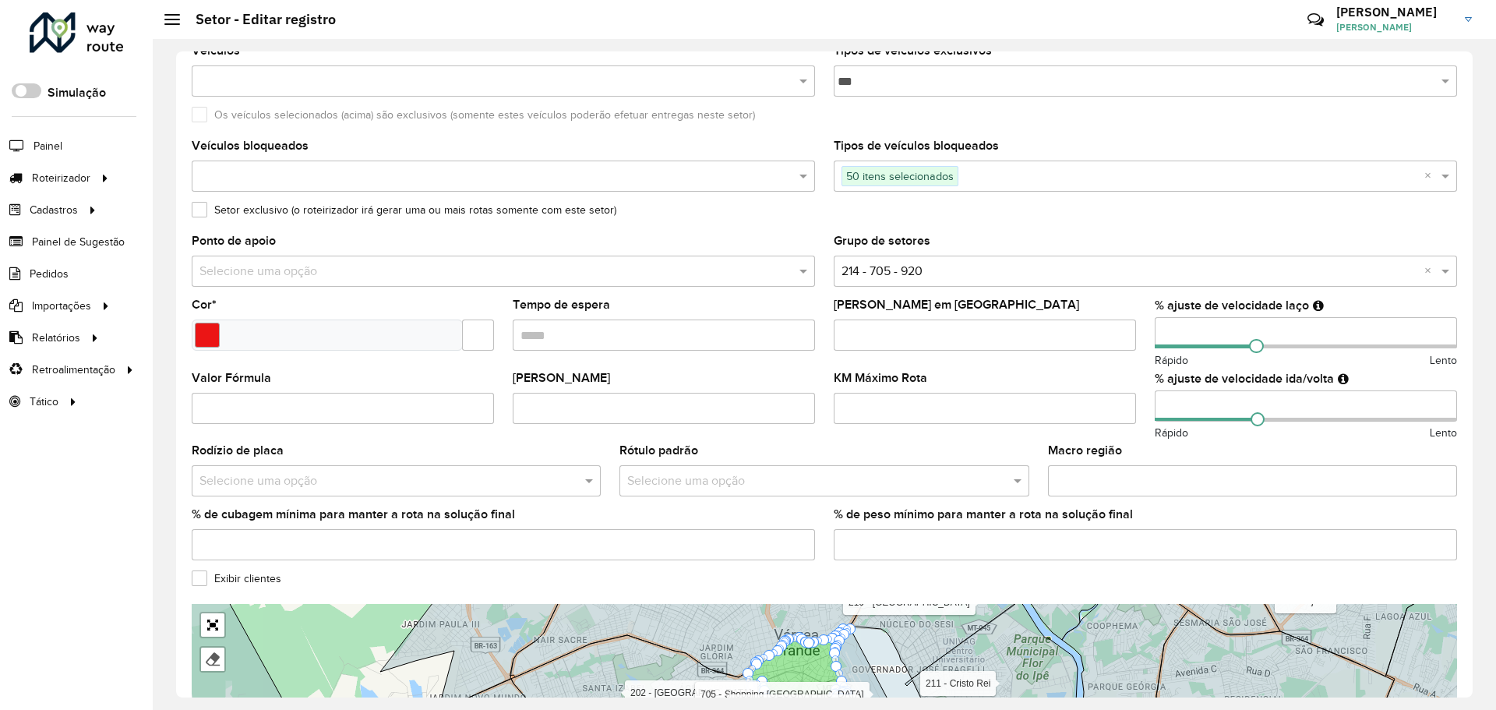
scroll to position [156, 0]
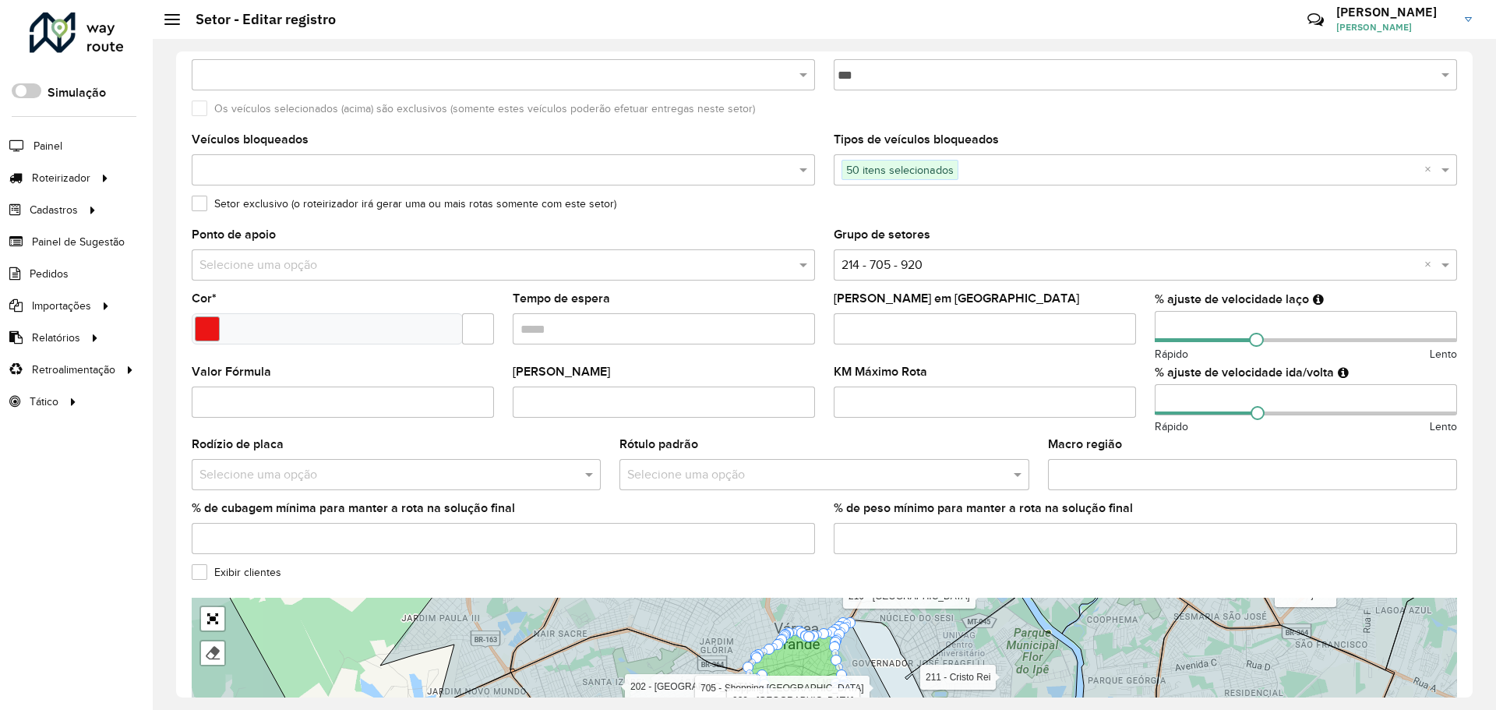
click at [469, 400] on input "Valor Fórmula" at bounding box center [343, 401] width 302 height 31
click at [252, 375] on label "Valor Fórmula" at bounding box center [231, 371] width 79 height 19
click at [252, 386] on input "Valor Fórmula" at bounding box center [343, 401] width 302 height 31
click at [252, 375] on label "Valor Fórmula" at bounding box center [231, 371] width 79 height 19
click at [252, 386] on input "Valor Fórmula" at bounding box center [343, 401] width 302 height 31
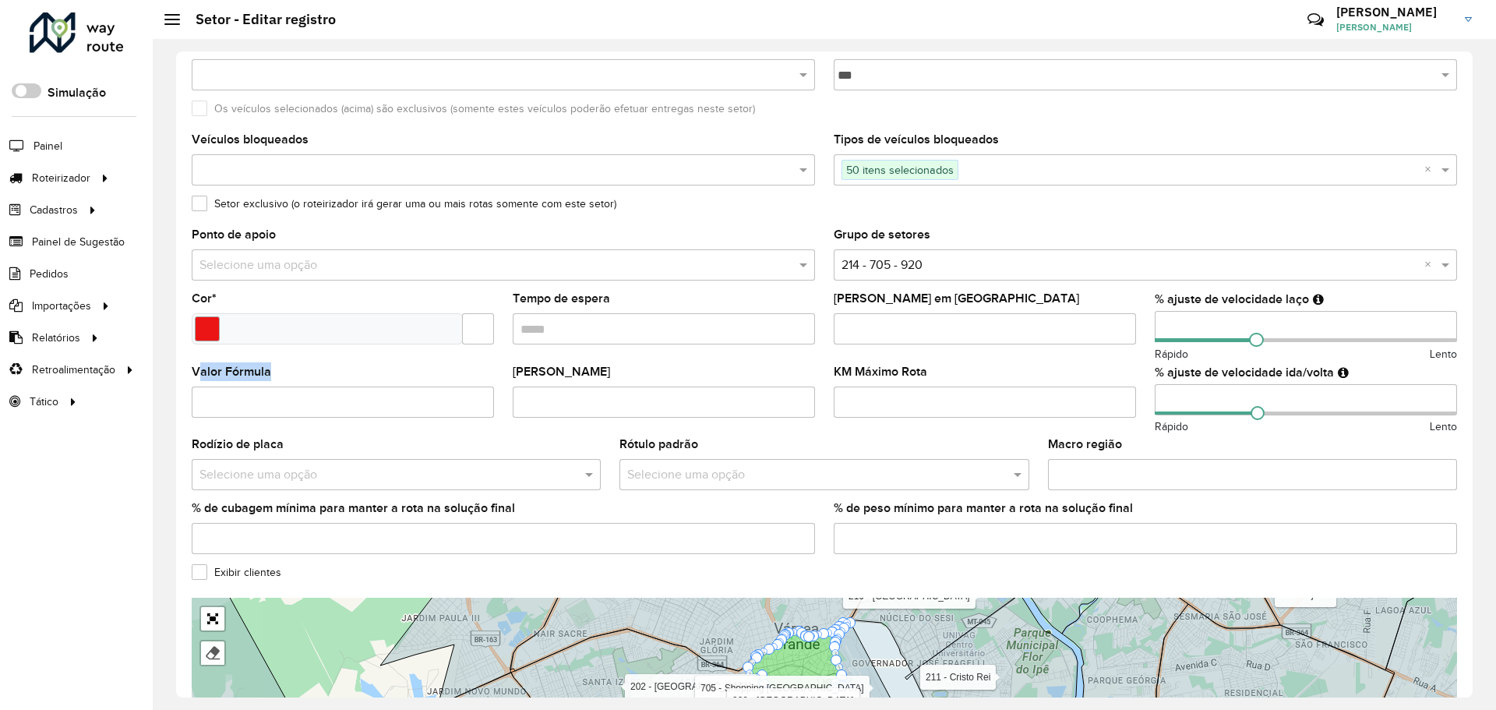
click at [252, 375] on label "Valor Fórmula" at bounding box center [231, 371] width 79 height 19
click at [252, 386] on input "Valor Fórmula" at bounding box center [343, 401] width 302 height 31
click at [597, 369] on label "Valor Máximo Rota" at bounding box center [561, 371] width 97 height 19
click at [597, 386] on input "Valor Máximo Rota" at bounding box center [664, 401] width 302 height 31
click at [597, 369] on label "Valor Máximo Rota" at bounding box center [561, 371] width 97 height 19
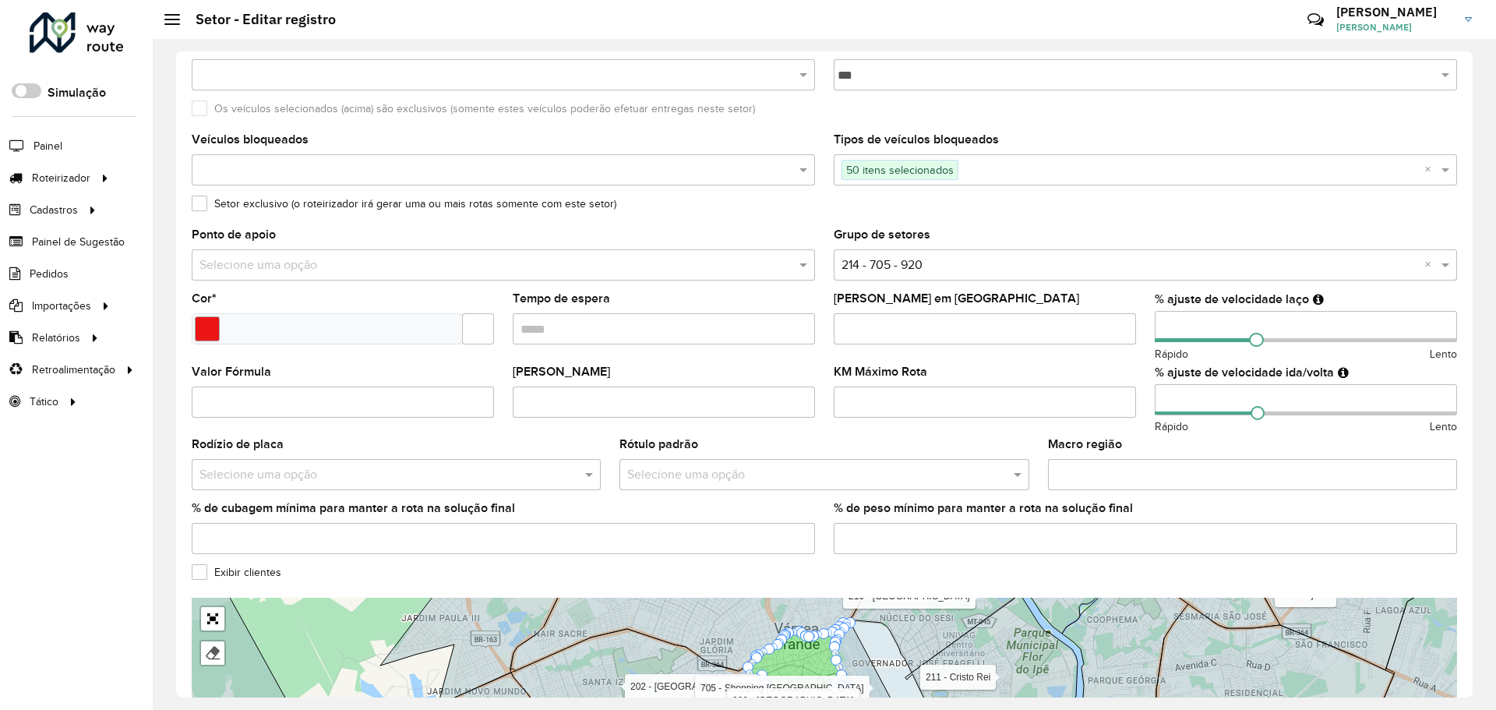
click at [597, 386] on input "Valor Máximo Rota" at bounding box center [664, 401] width 302 height 31
click at [597, 369] on label "Valor Máximo Rota" at bounding box center [561, 371] width 97 height 19
click at [597, 386] on input "Valor Máximo Rota" at bounding box center [664, 401] width 302 height 31
click at [535, 381] on div "Valor Máximo Rota" at bounding box center [664, 391] width 302 height 51
click at [256, 372] on label "Valor Fórmula" at bounding box center [231, 371] width 79 height 19
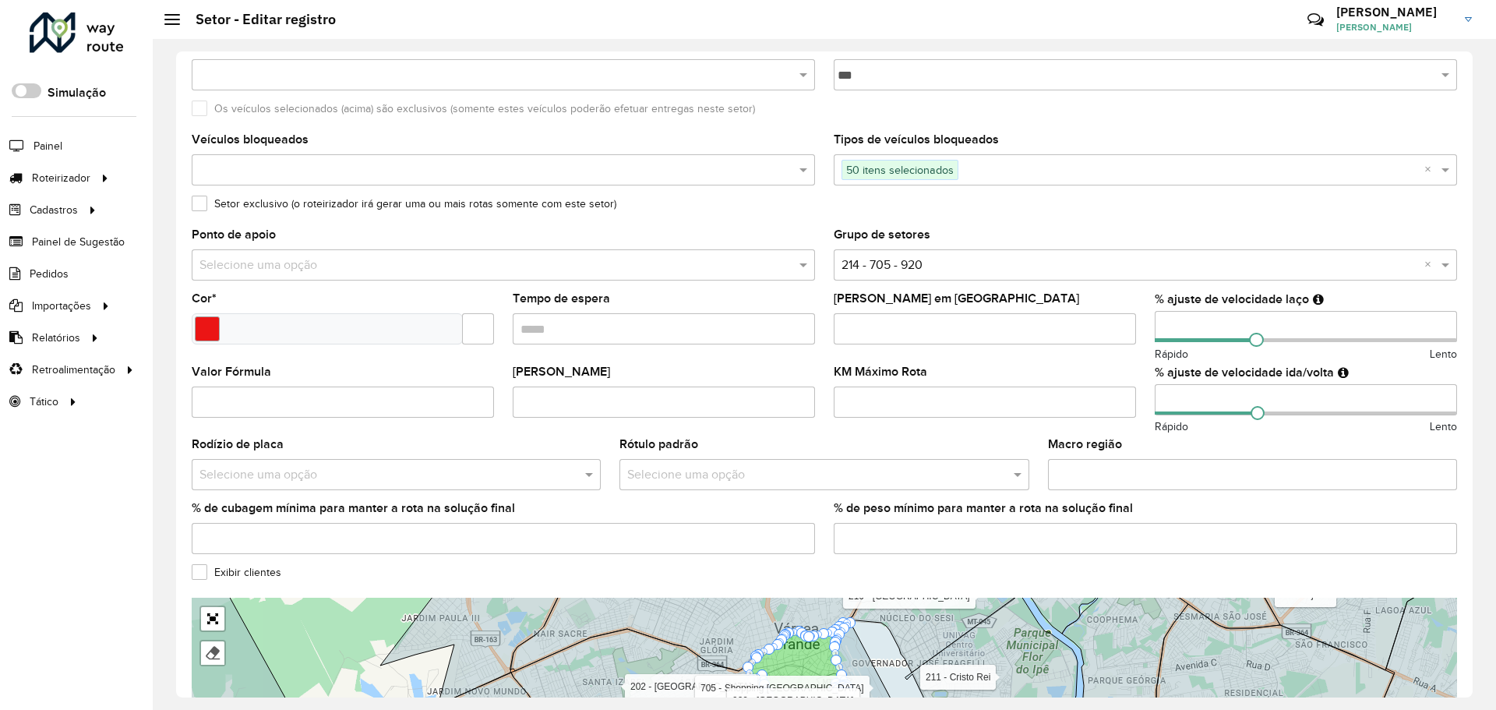
click at [256, 386] on input "Valor Fórmula" at bounding box center [343, 401] width 302 height 31
click at [256, 372] on label "Valor Fórmula" at bounding box center [231, 371] width 79 height 19
click at [256, 386] on input "Valor Fórmula" at bounding box center [343, 401] width 302 height 31
click at [256, 372] on label "Valor Fórmula" at bounding box center [231, 371] width 79 height 19
click at [256, 386] on input "Valor Fórmula" at bounding box center [343, 401] width 302 height 31
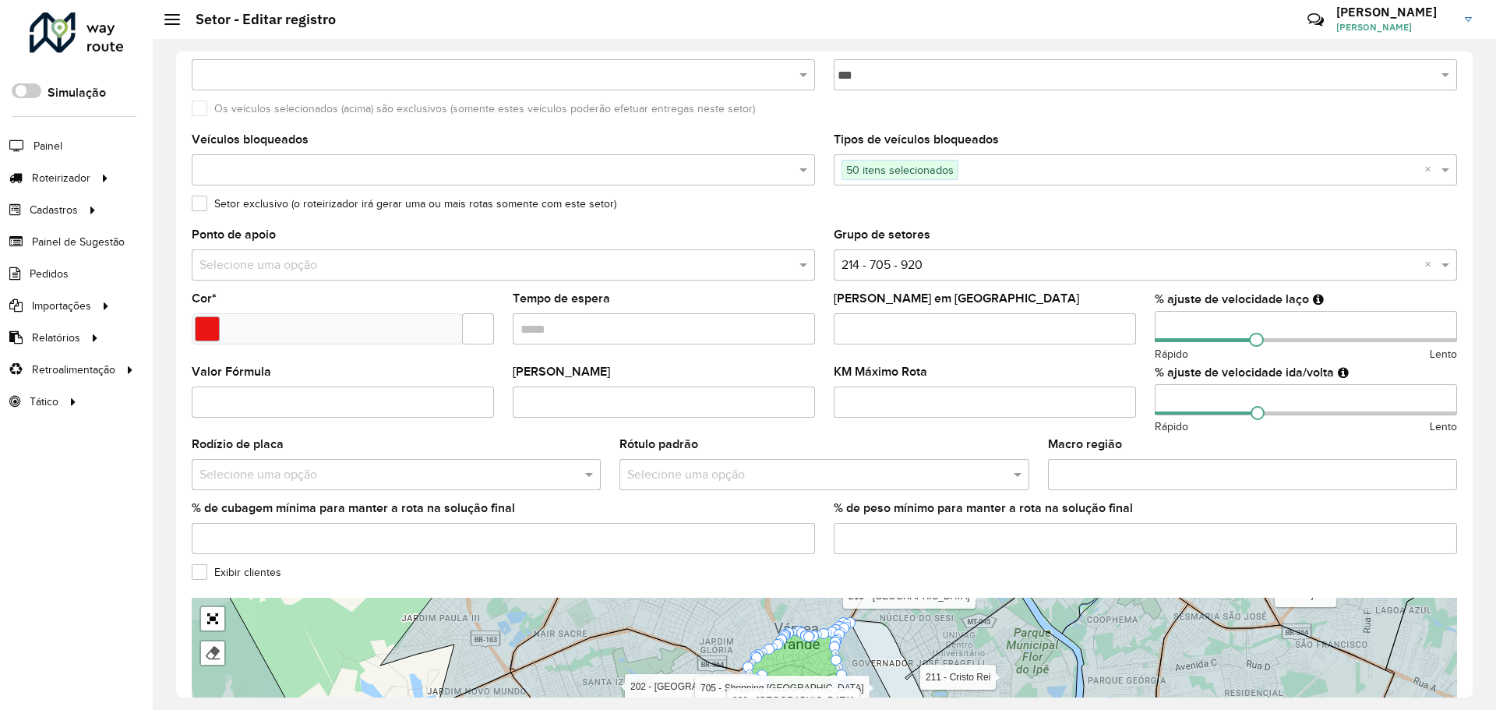
click at [848, 296] on label "Máximo dias em rota" at bounding box center [956, 298] width 245 height 19
click at [848, 313] on input "Máximo dias em rota" at bounding box center [985, 328] width 302 height 31
click at [847, 296] on label "Máximo dias em rota" at bounding box center [956, 298] width 245 height 19
click at [847, 313] on input "Máximo dias em rota" at bounding box center [985, 328] width 302 height 31
click at [847, 296] on label "Máximo dias em rota" at bounding box center [956, 298] width 245 height 19
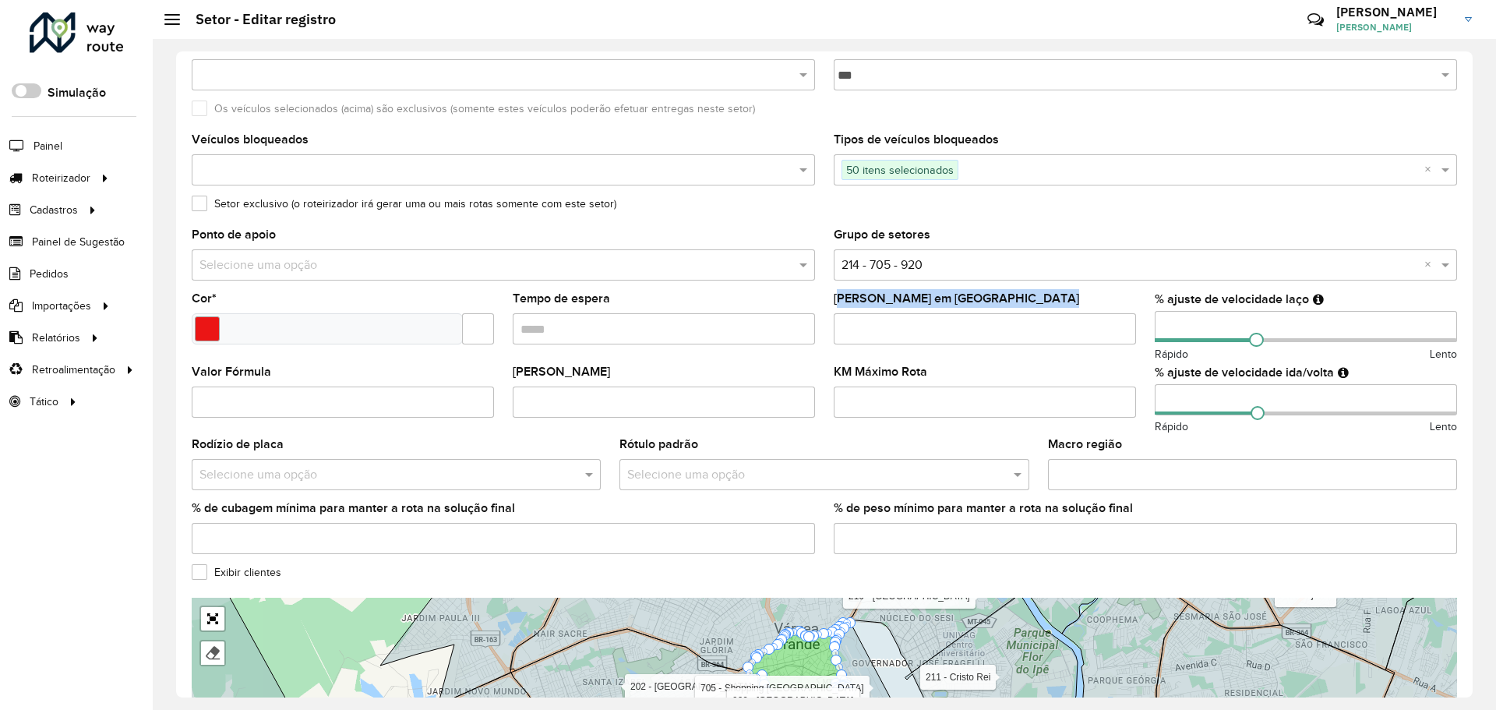
click at [847, 313] on input "Máximo dias em rota" at bounding box center [985, 328] width 302 height 31
click at [235, 378] on label "Valor Fórmula" at bounding box center [231, 371] width 79 height 19
click at [235, 386] on input "Valor Fórmula" at bounding box center [343, 401] width 302 height 31
click at [235, 378] on label "Valor Fórmula" at bounding box center [231, 371] width 79 height 19
click at [235, 386] on input "Valor Fórmula" at bounding box center [343, 401] width 302 height 31
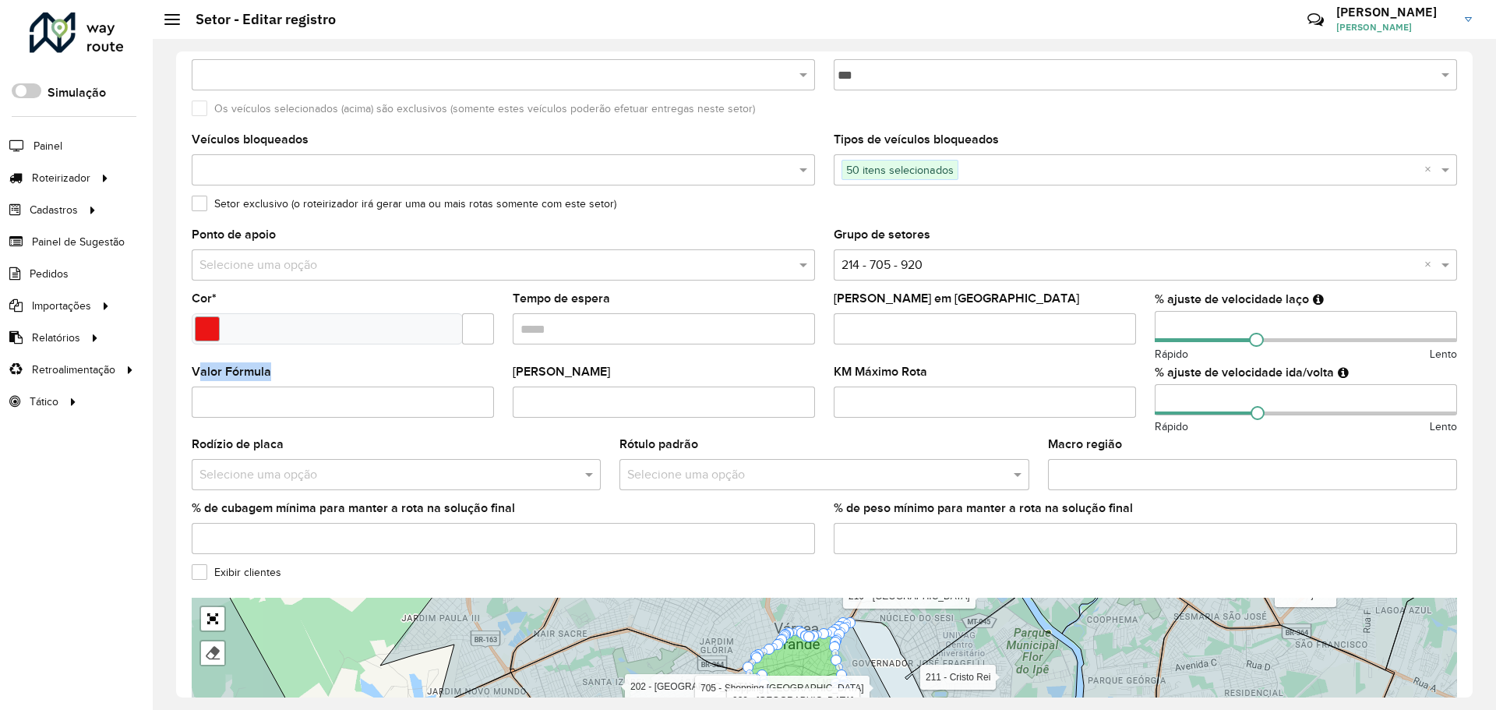
click at [235, 378] on label "Valor Fórmula" at bounding box center [231, 371] width 79 height 19
click at [235, 386] on input "Valor Fórmula" at bounding box center [343, 401] width 302 height 31
click at [298, 367] on div "Valor Fórmula" at bounding box center [343, 391] width 302 height 51
click at [583, 373] on label "Valor Máximo Rota" at bounding box center [561, 371] width 97 height 19
click at [583, 386] on input "Valor Máximo Rota" at bounding box center [664, 401] width 302 height 31
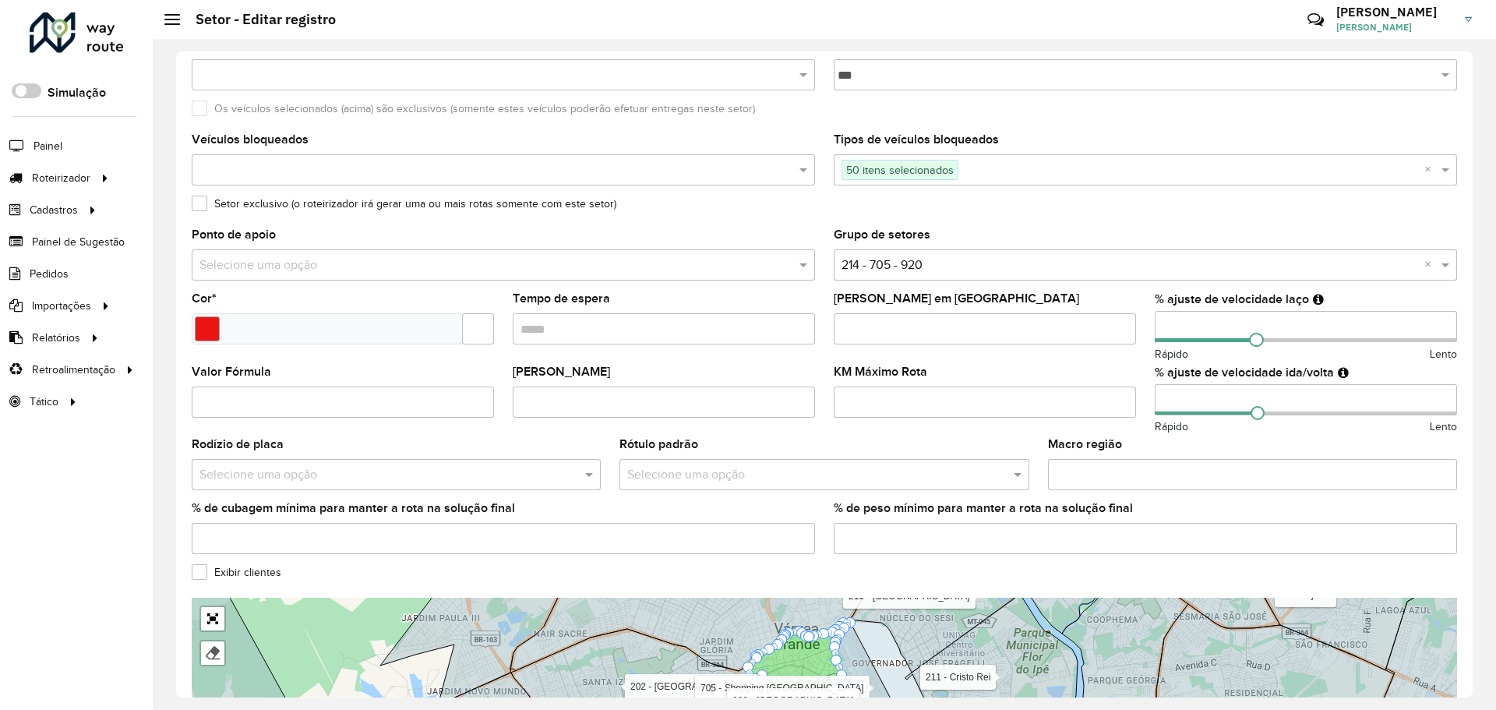
click at [576, 371] on label "Valor Máximo Rota" at bounding box center [561, 371] width 97 height 19
click at [576, 386] on input "Valor Máximo Rota" at bounding box center [664, 401] width 302 height 31
click at [576, 371] on label "Valor Máximo Rota" at bounding box center [561, 371] width 97 height 19
click at [576, 386] on input "Valor Máximo Rota" at bounding box center [664, 401] width 302 height 31
click at [576, 371] on label "Valor Máximo Rota" at bounding box center [561, 371] width 97 height 19
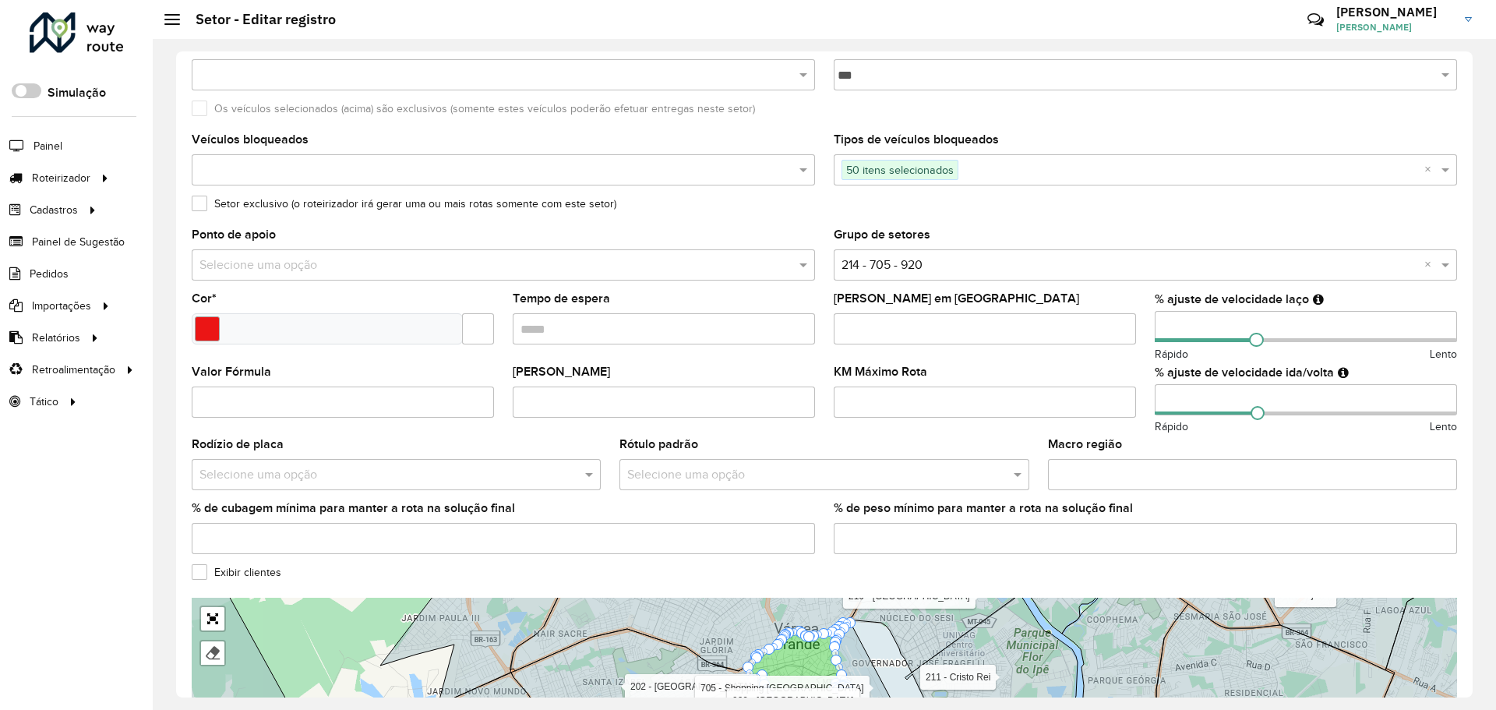
click at [576, 386] on input "Valor Máximo Rota" at bounding box center [664, 401] width 302 height 31
click at [892, 378] on label "KM Máximo Rota" at bounding box center [880, 371] width 93 height 19
click at [892, 386] on input "KM Máximo Rota" at bounding box center [985, 401] width 302 height 31
click at [892, 378] on label "KM Máximo Rota" at bounding box center [880, 371] width 93 height 19
click at [892, 386] on input "KM Máximo Rota" at bounding box center [985, 401] width 302 height 31
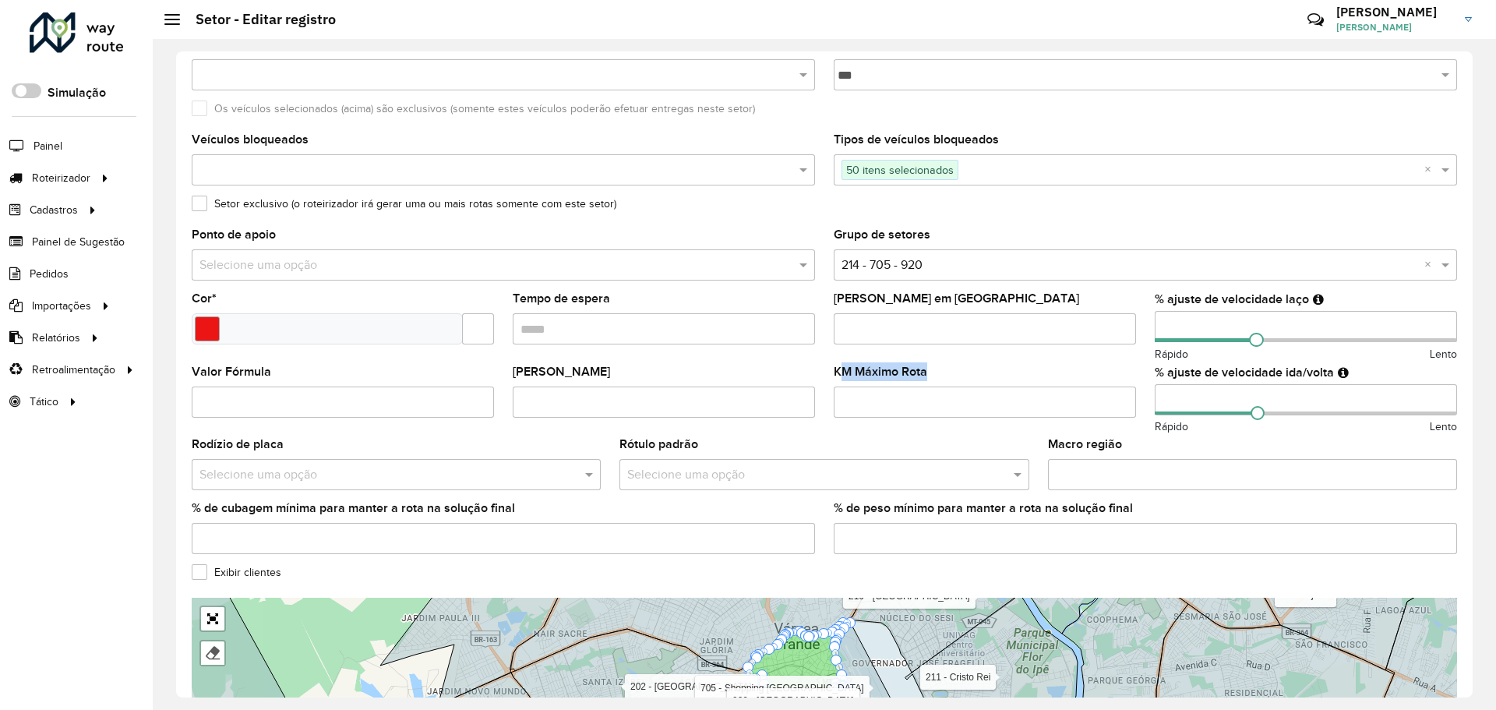
click at [892, 378] on label "KM Máximo Rota" at bounding box center [880, 371] width 93 height 19
click at [892, 386] on input "KM Máximo Rota" at bounding box center [985, 401] width 302 height 31
click at [895, 375] on label "KM Máximo Rota" at bounding box center [880, 371] width 93 height 19
click at [895, 386] on input "KM Máximo Rota" at bounding box center [985, 401] width 302 height 31
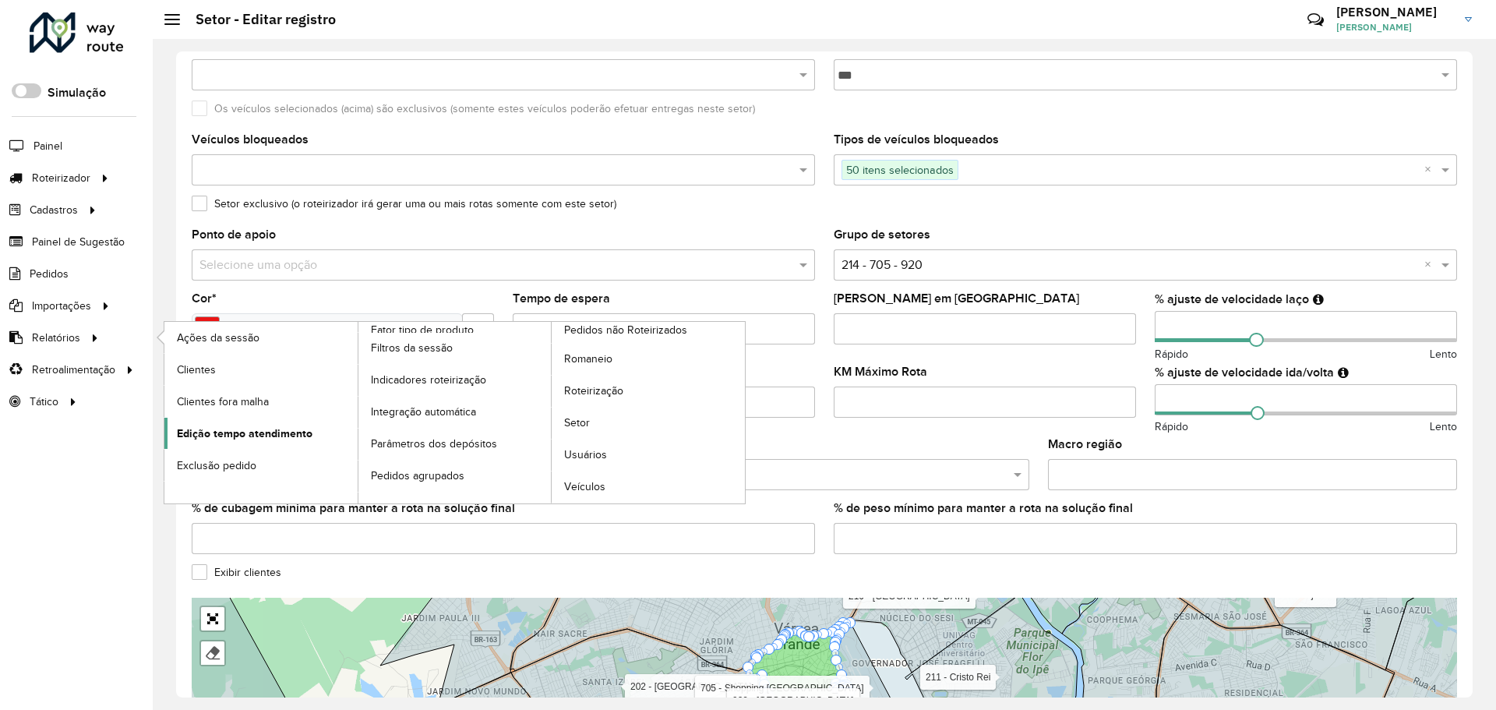
click at [249, 441] on span "Edição tempo atendimento" at bounding box center [245, 433] width 136 height 16
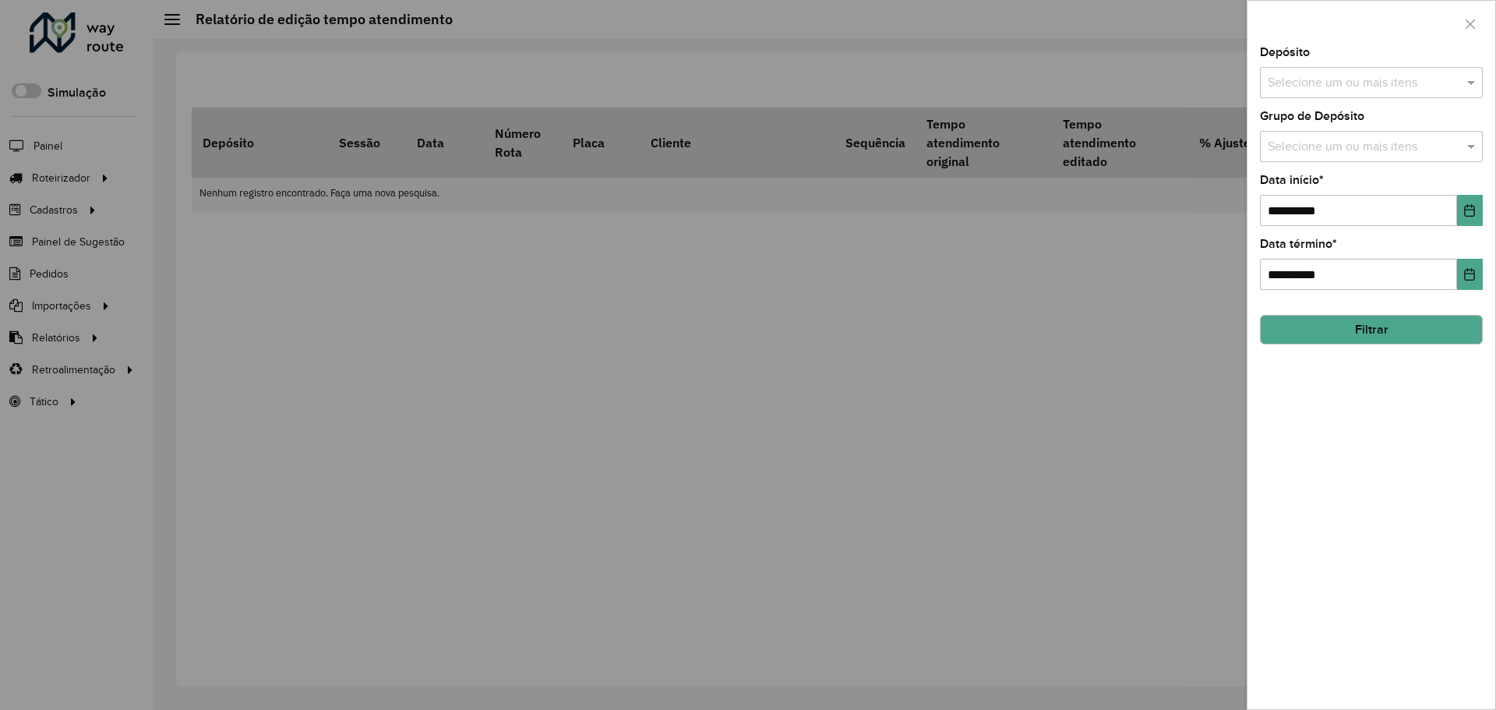
click at [1364, 146] on input "text" at bounding box center [1363, 147] width 199 height 19
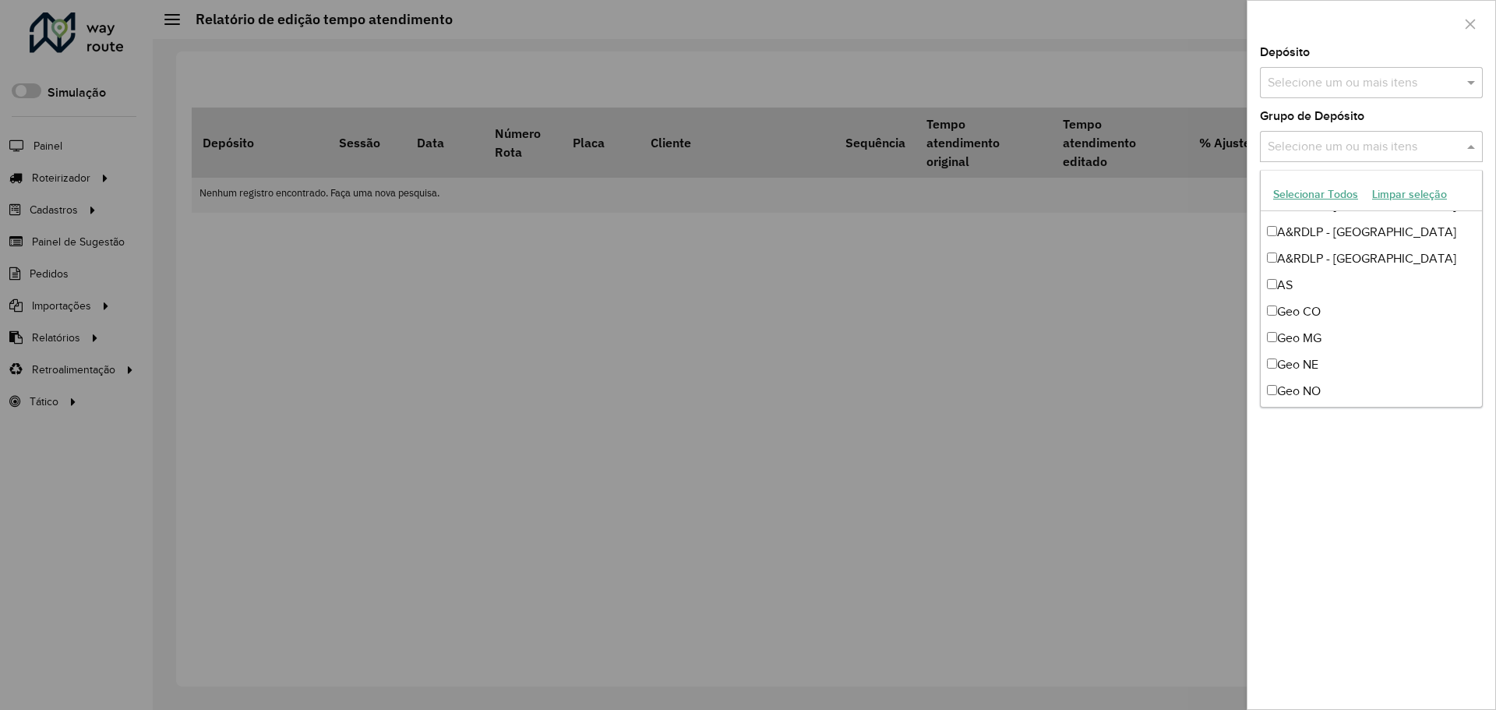
scroll to position [156, 0]
click at [1342, 227] on div "Geo CO" at bounding box center [1370, 227] width 221 height 26
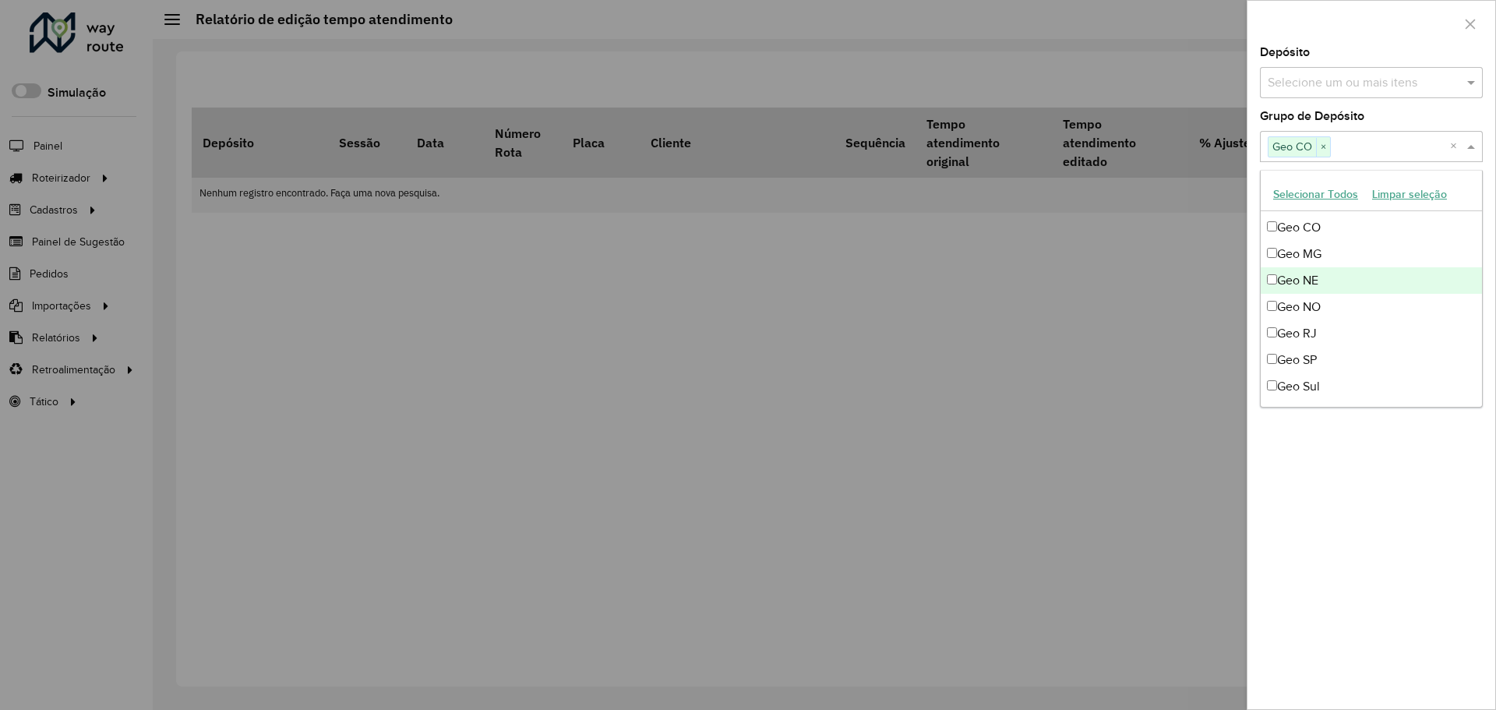
click at [1345, 281] on div "Geo NE" at bounding box center [1370, 280] width 221 height 26
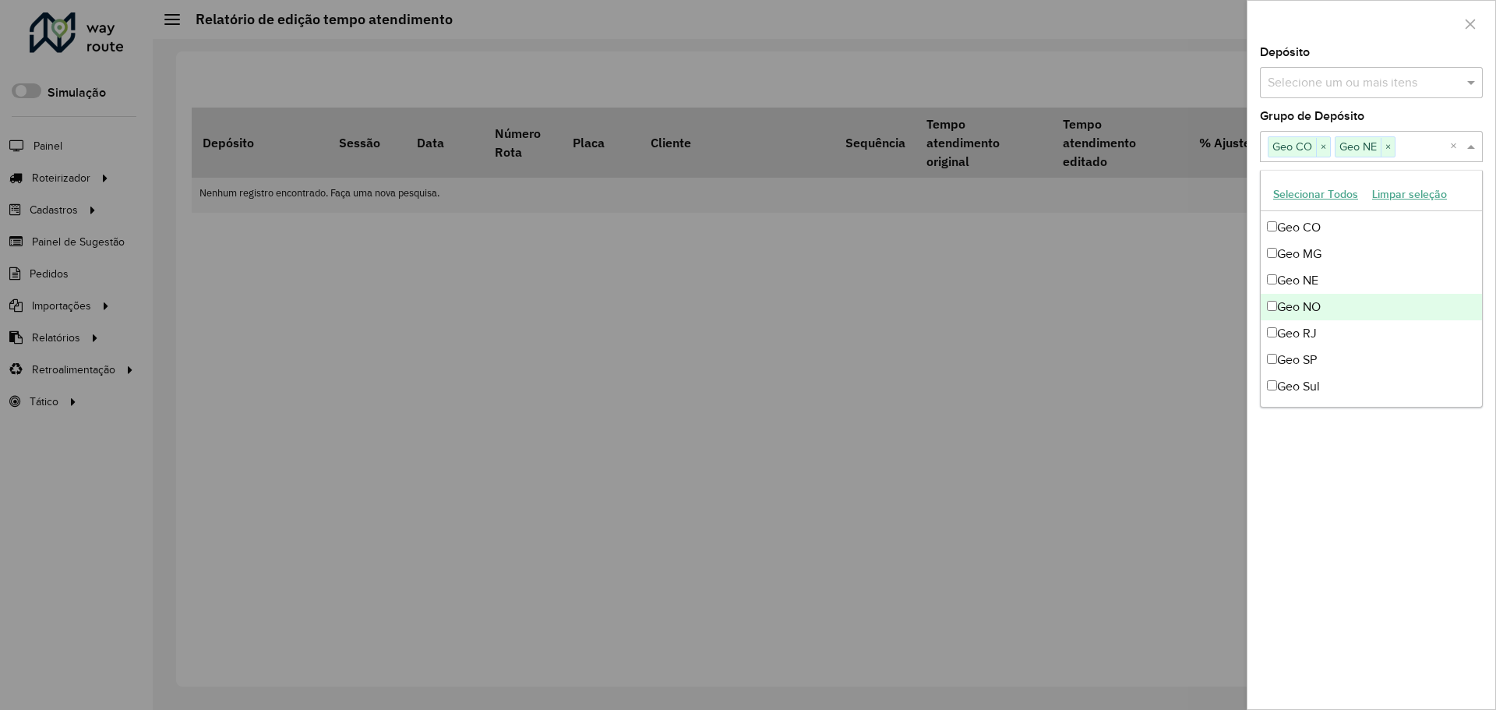
click at [1359, 306] on div "Geo NO" at bounding box center [1370, 307] width 221 height 26
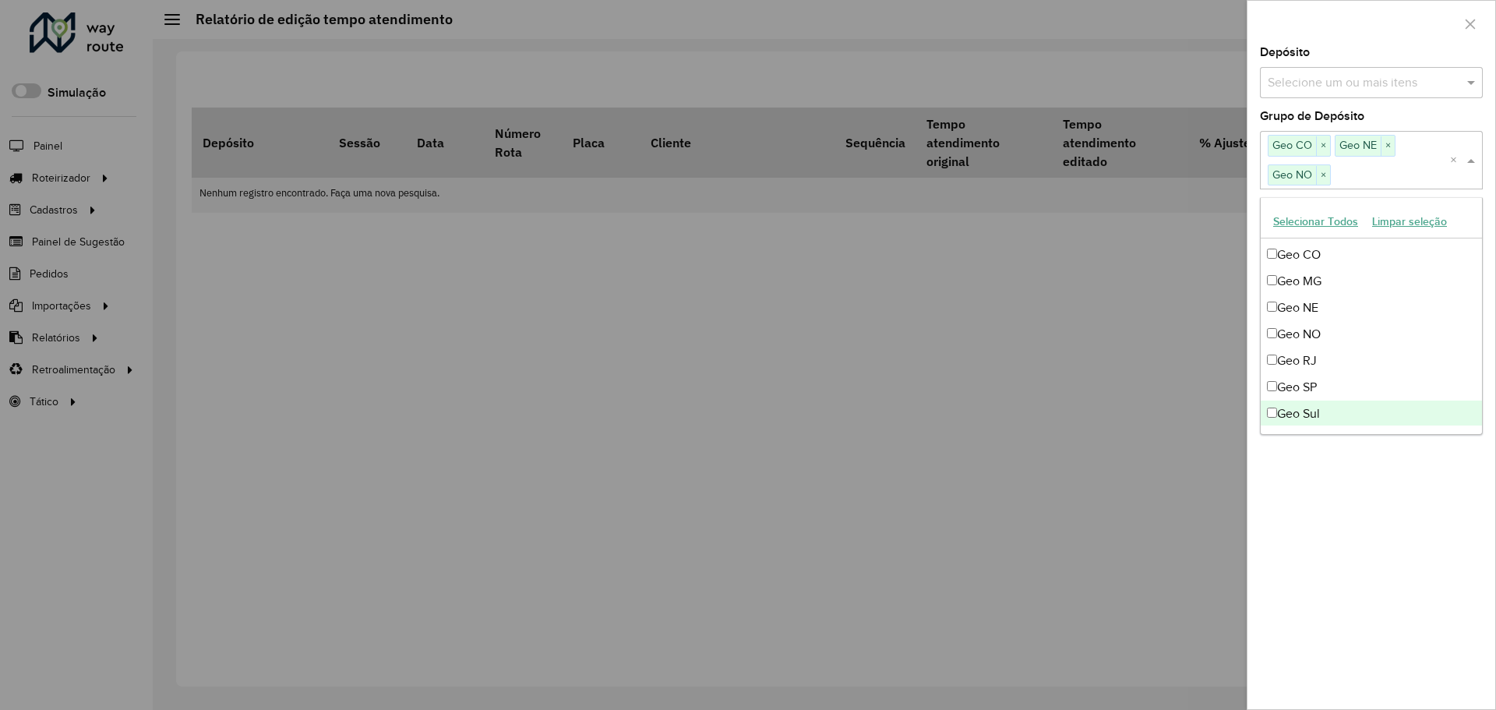
drag, startPoint x: 1351, startPoint y: 404, endPoint x: 1364, endPoint y: 382, distance: 24.9
click at [1350, 404] on div "Geo Sul" at bounding box center [1370, 413] width 221 height 26
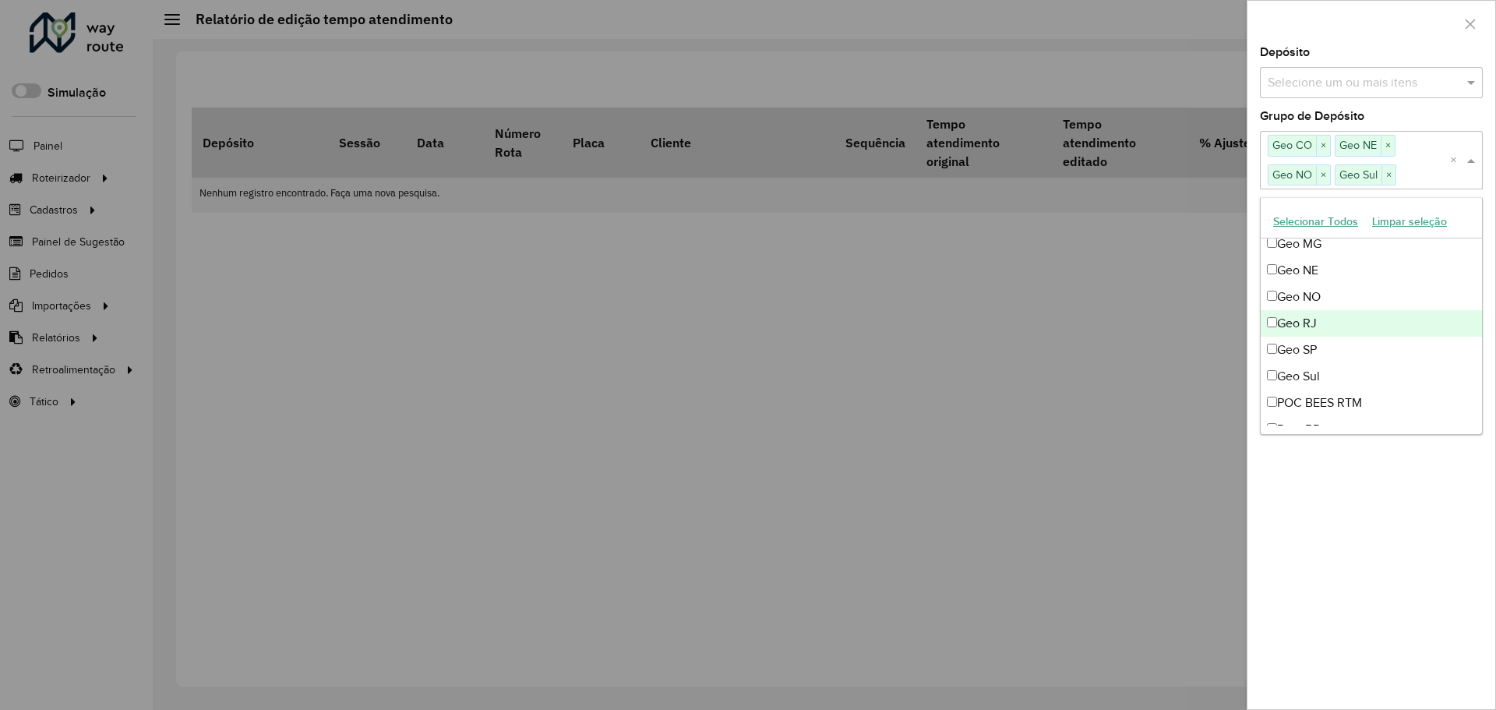
scroll to position [210, 0]
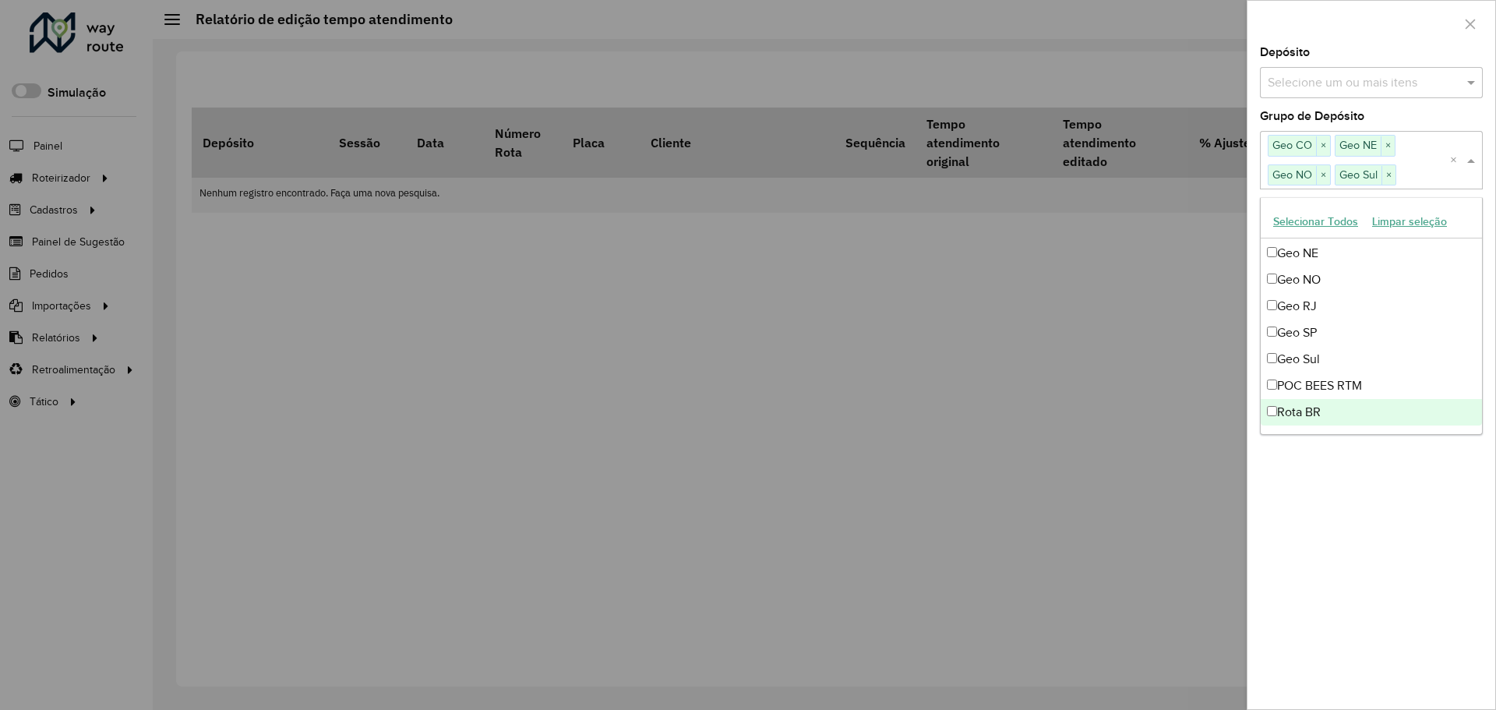
click at [1392, 500] on div "**********" at bounding box center [1371, 378] width 248 height 662
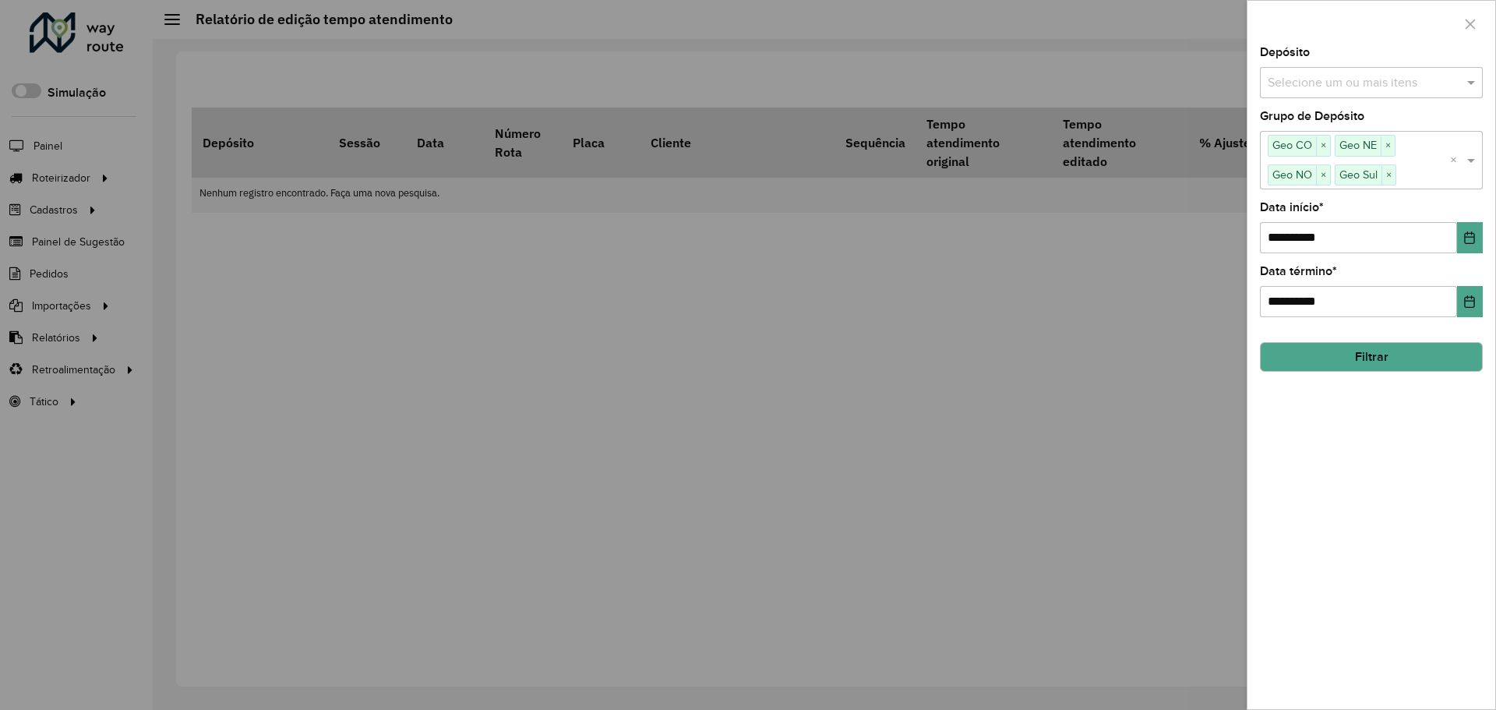
click at [1394, 362] on button "Filtrar" at bounding box center [1371, 357] width 223 height 30
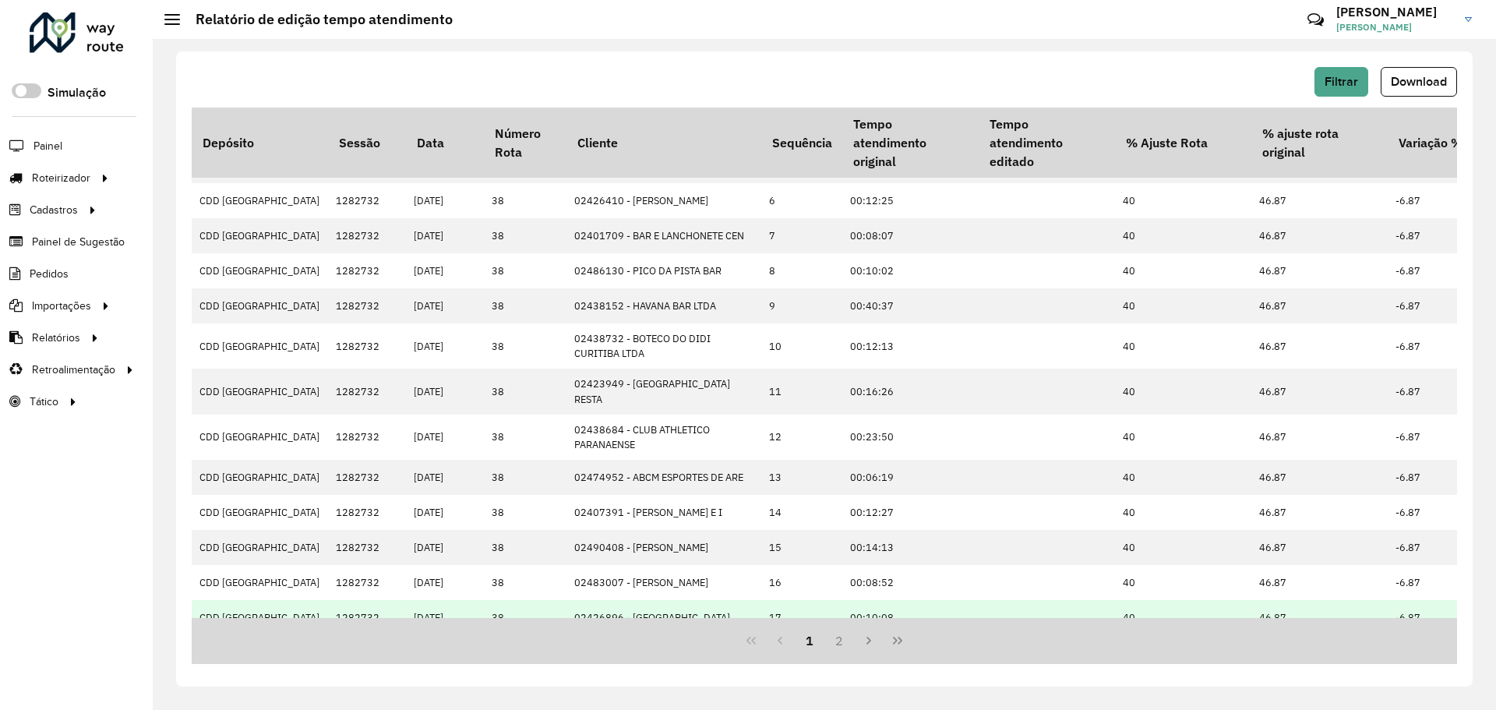
scroll to position [297, 73]
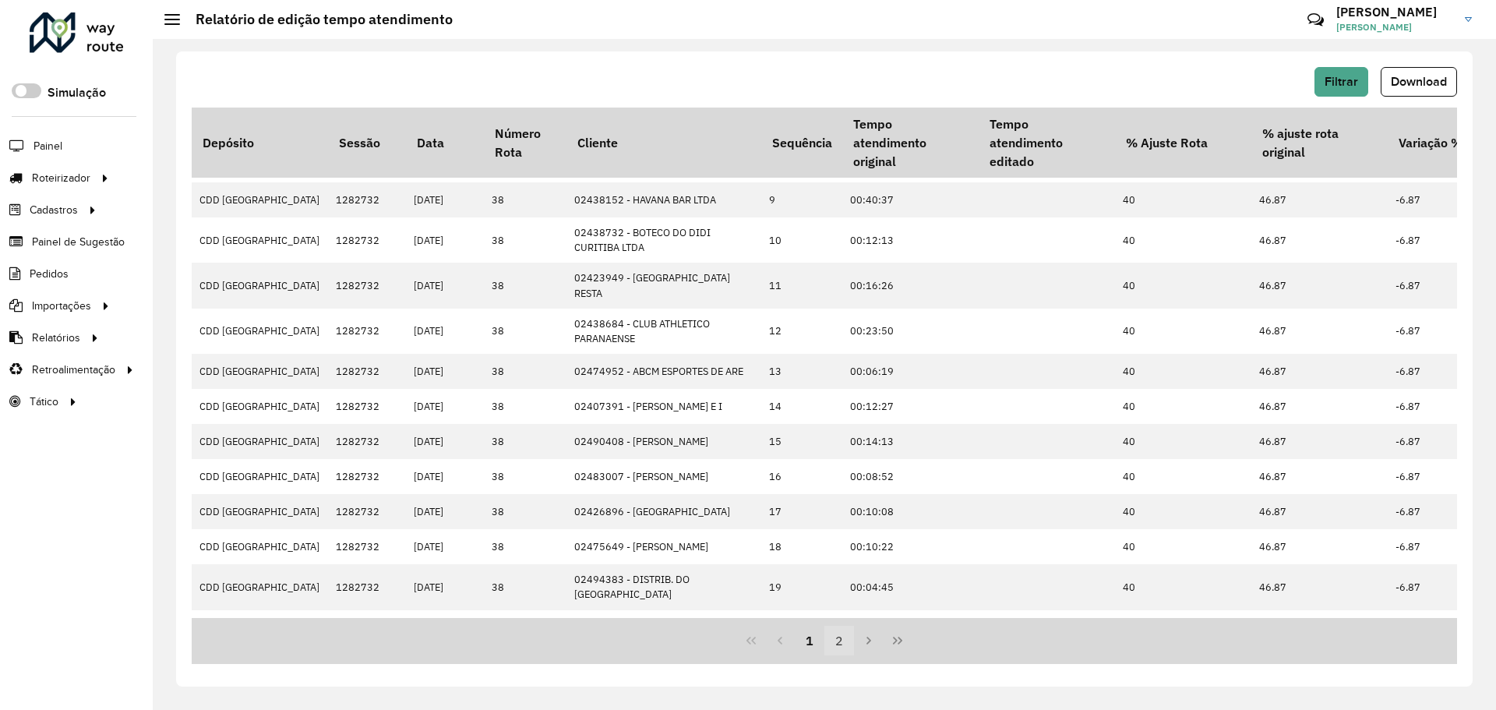
click at [837, 640] on button "2" at bounding box center [839, 641] width 30 height 30
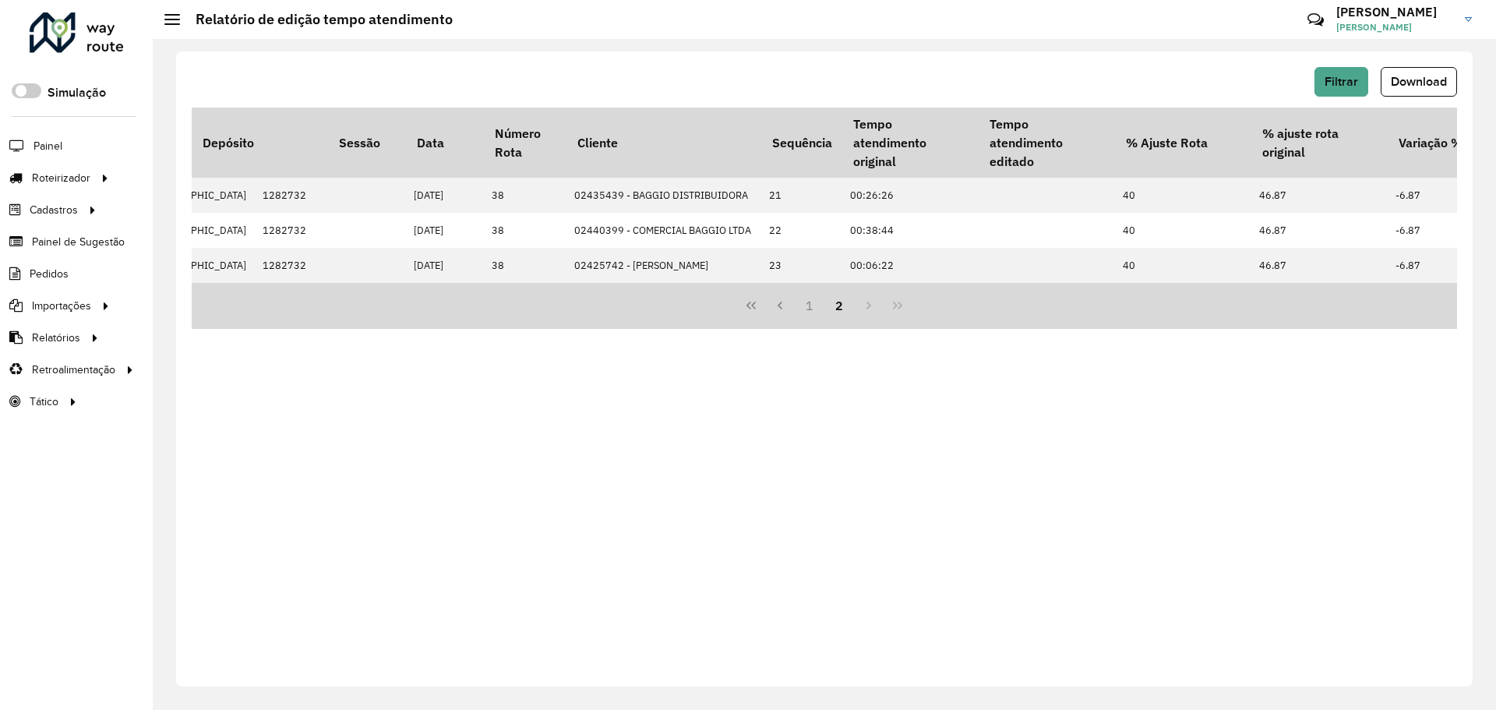
scroll to position [0, 0]
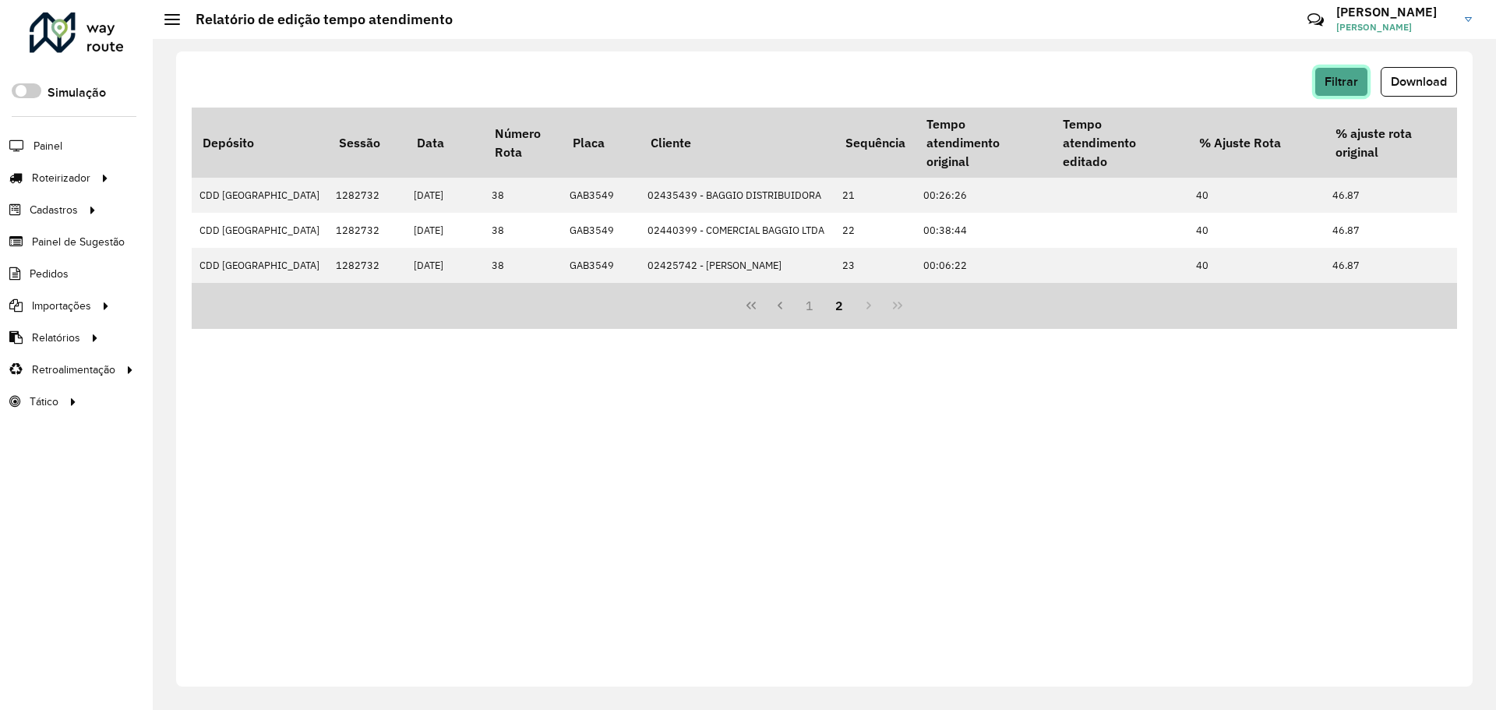
click at [1331, 86] on span "Filtrar" at bounding box center [1340, 81] width 33 height 13
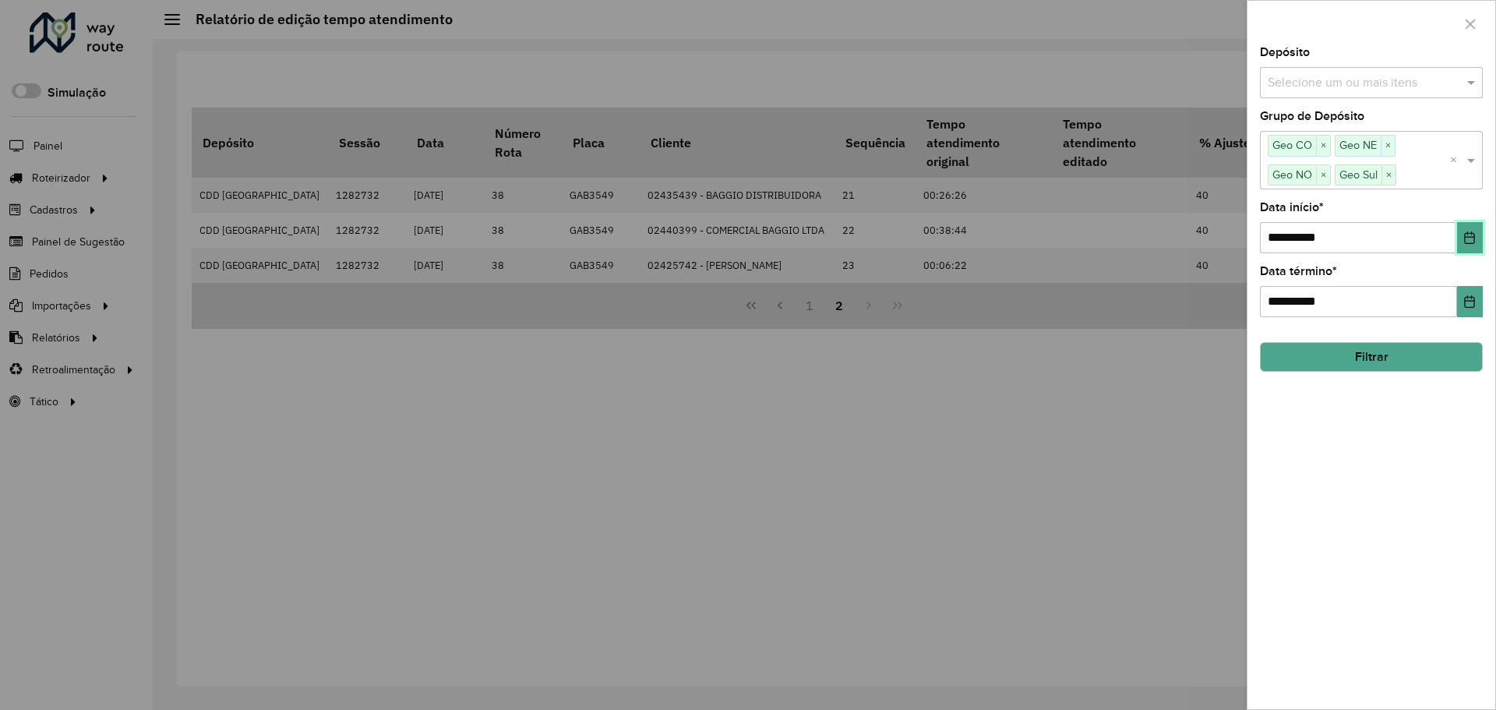
click at [1468, 245] on button "Choose Date" at bounding box center [1470, 237] width 26 height 31
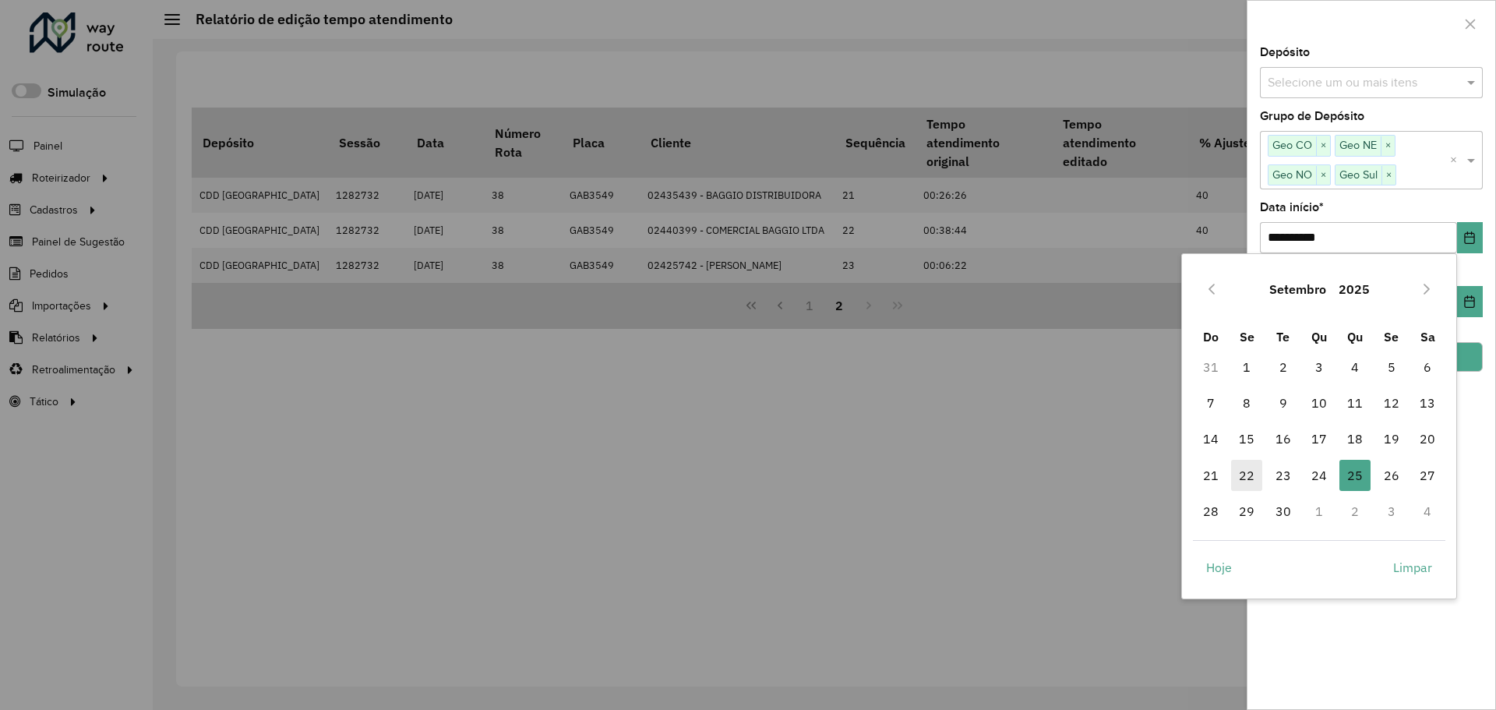
click at [1244, 480] on span "22" at bounding box center [1246, 475] width 31 height 31
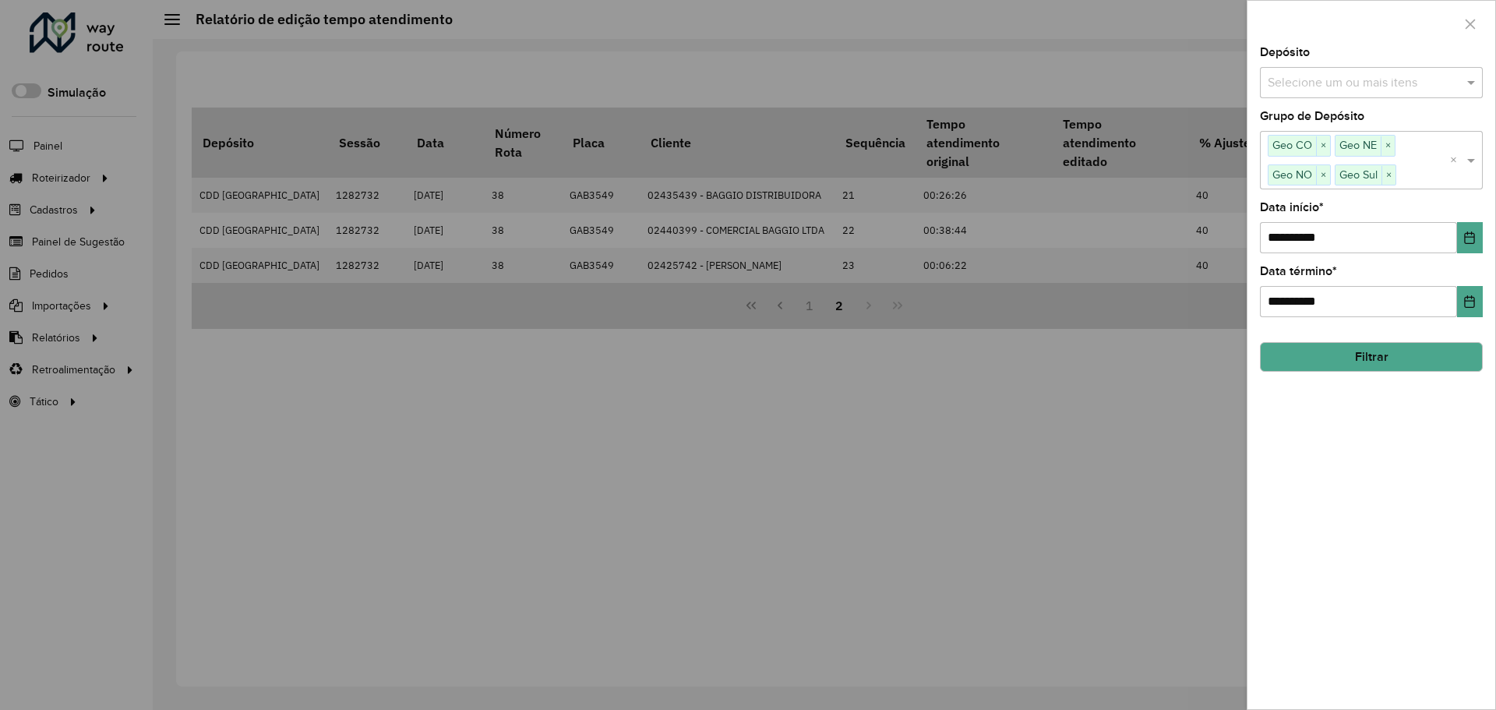
click at [1447, 354] on button "Filtrar" at bounding box center [1371, 357] width 223 height 30
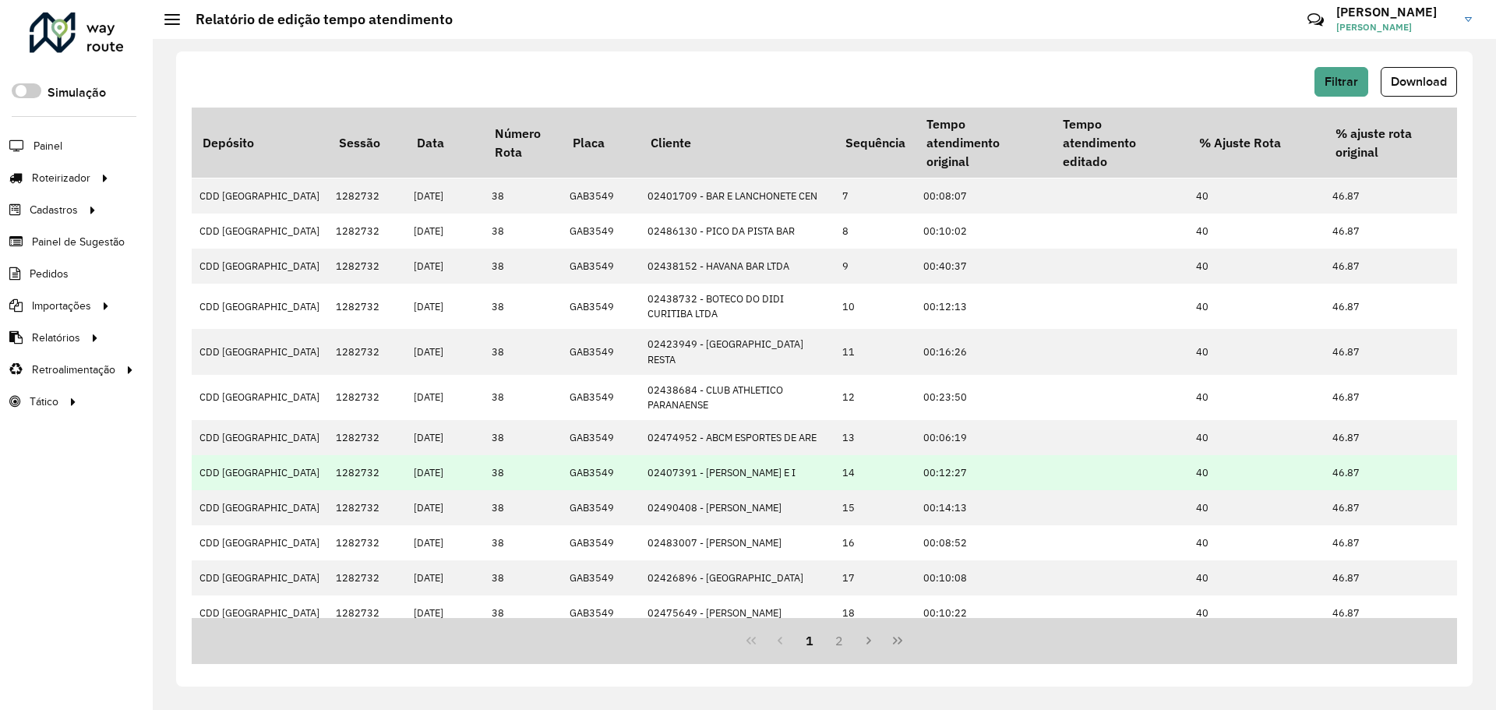
scroll to position [297, 0]
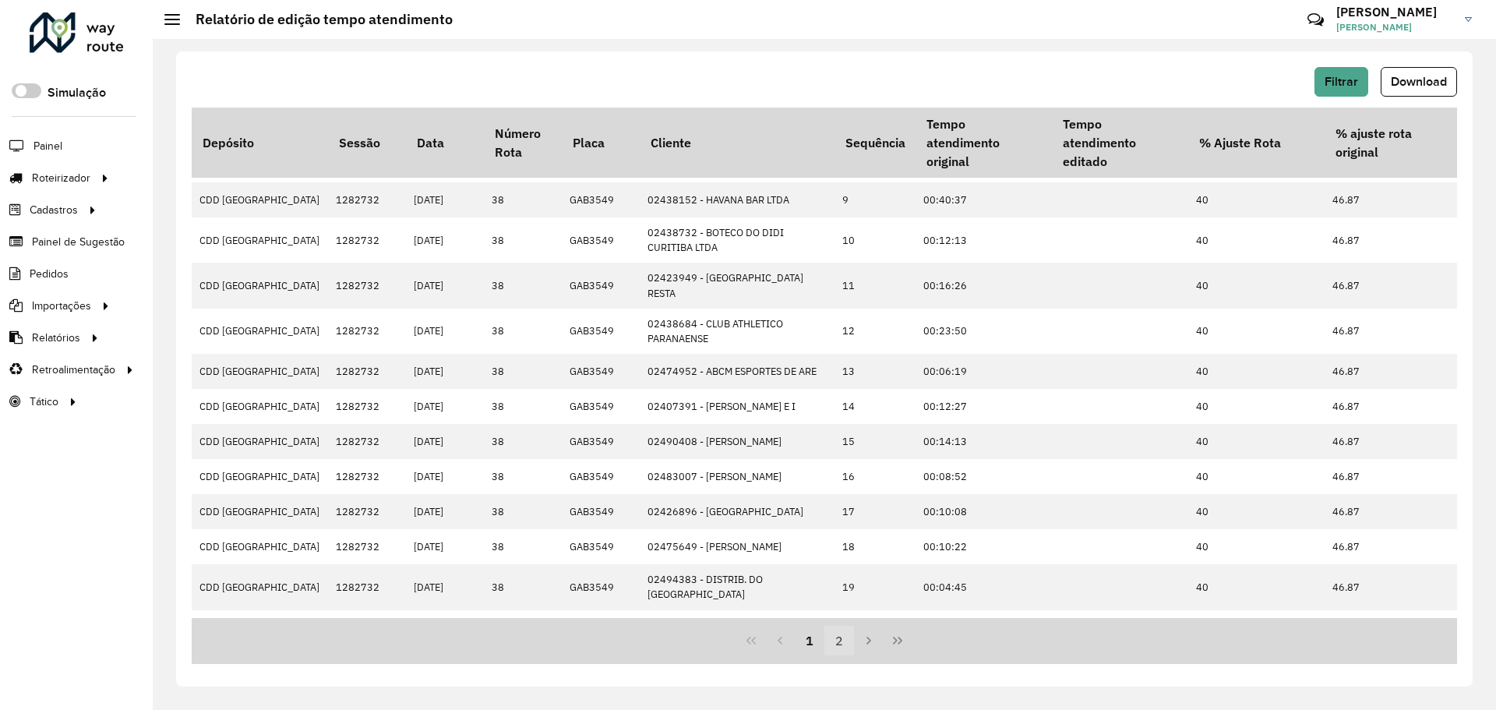
click at [837, 640] on button "2" at bounding box center [839, 641] width 30 height 30
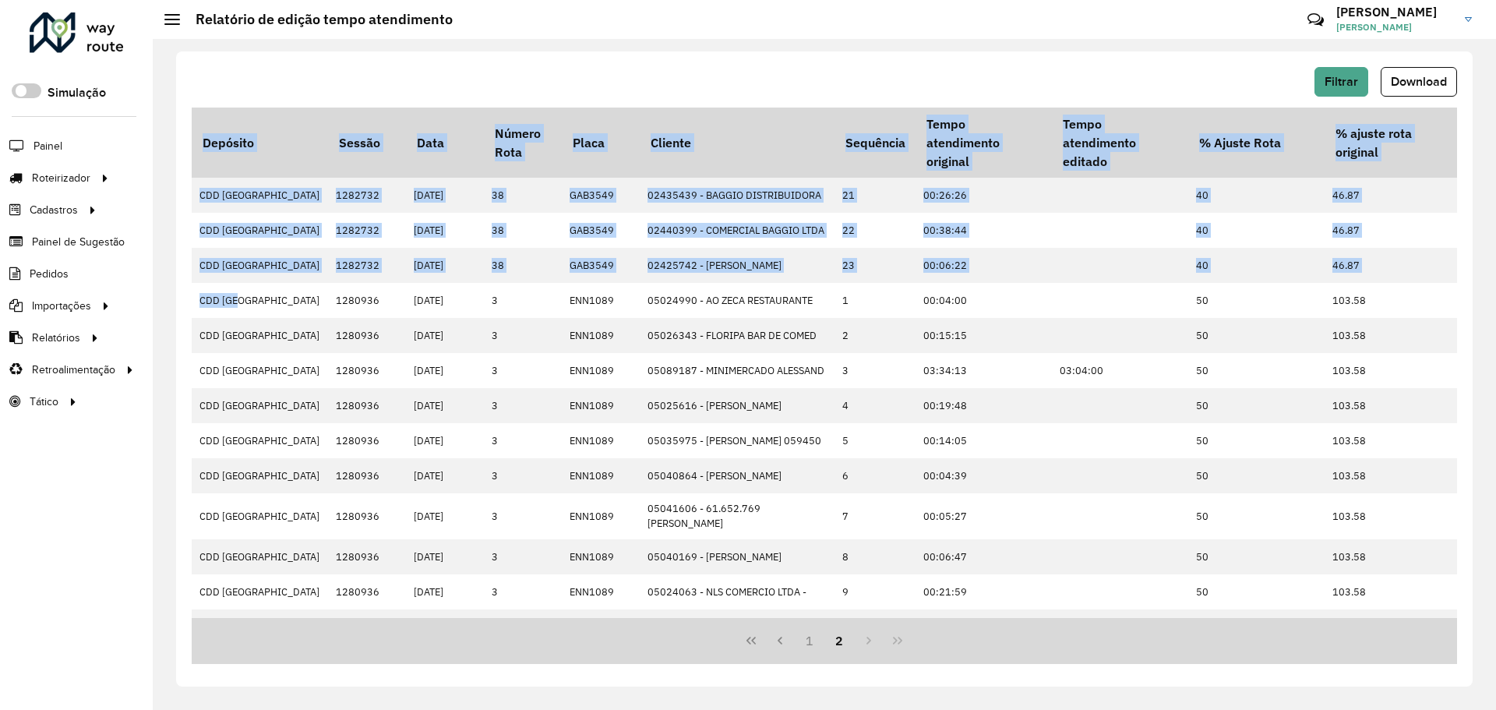
scroll to position [66, 0]
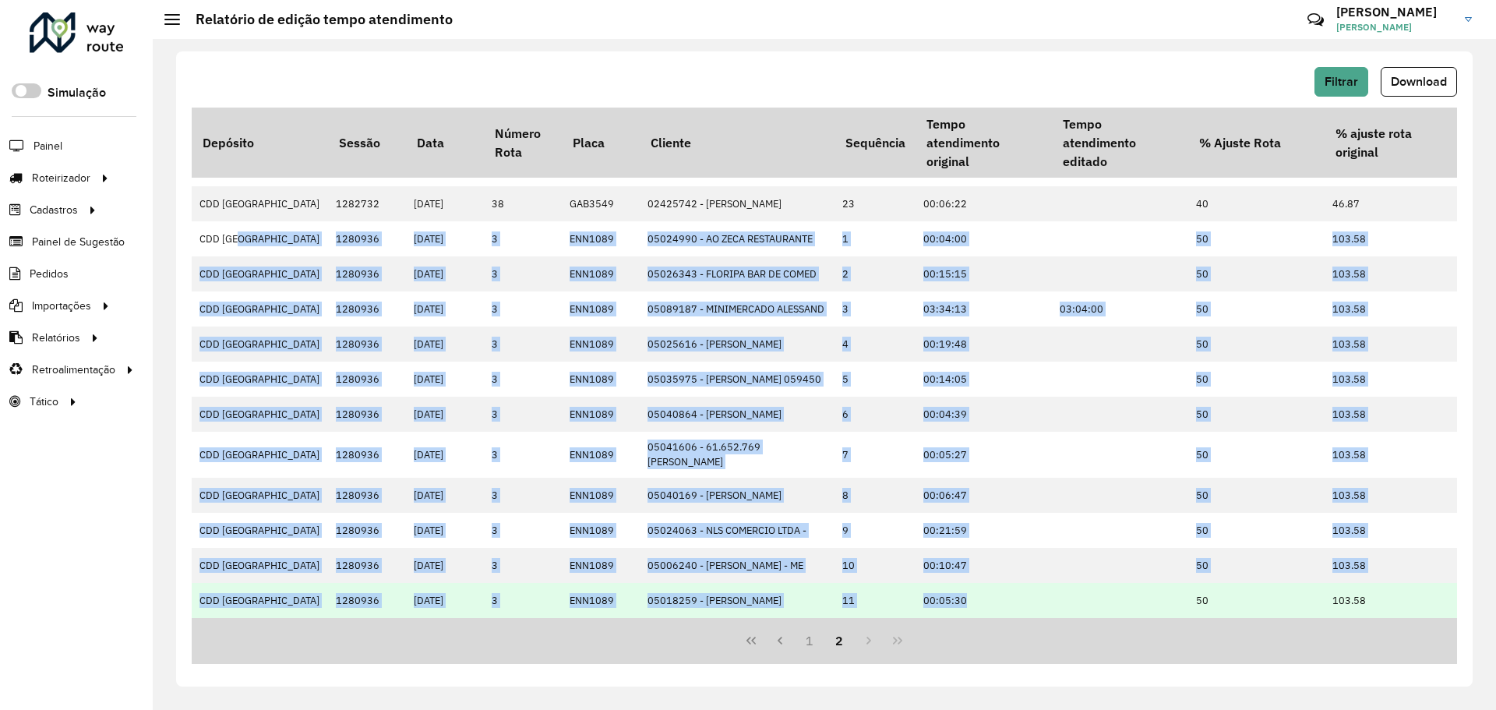
drag, startPoint x: 236, startPoint y: 305, endPoint x: 988, endPoint y: 611, distance: 811.4
click at [987, 609] on tbody "CDD Curitiba 1282732 25/09/2025 38 GAB3549 02435439 - BAGGIO DISTRIBUIDORA 21 0…" at bounding box center [963, 366] width 1542 height 501
click at [988, 604] on td "00:05:30" at bounding box center [983, 600] width 136 height 35
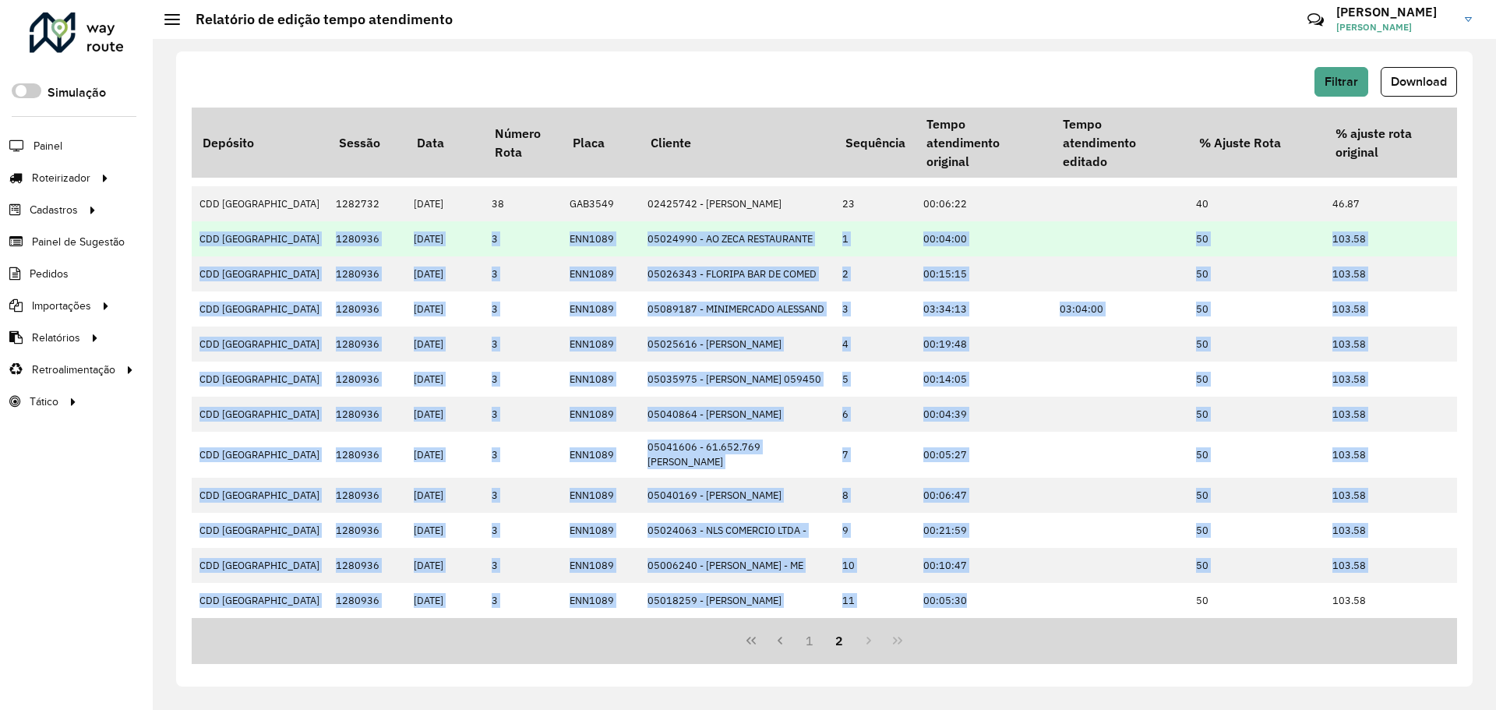
drag, startPoint x: 988, startPoint y: 604, endPoint x: 199, endPoint y: 241, distance: 868.2
click at [199, 241] on tbody "CDD Curitiba 1282732 25/09/2025 38 GAB3549 02435439 - BAGGIO DISTRIBUIDORA 21 0…" at bounding box center [963, 366] width 1542 height 501
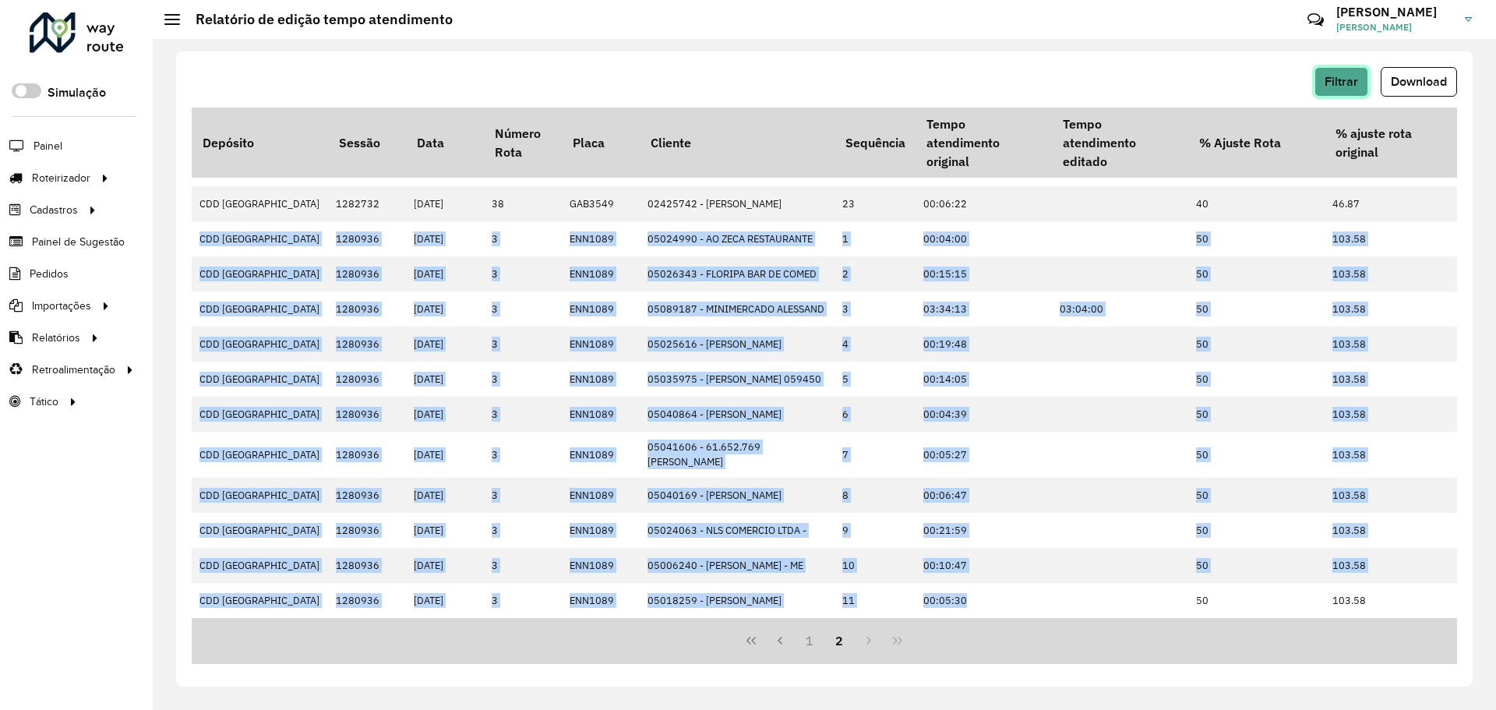
click at [1350, 77] on span "Filtrar" at bounding box center [1340, 81] width 33 height 13
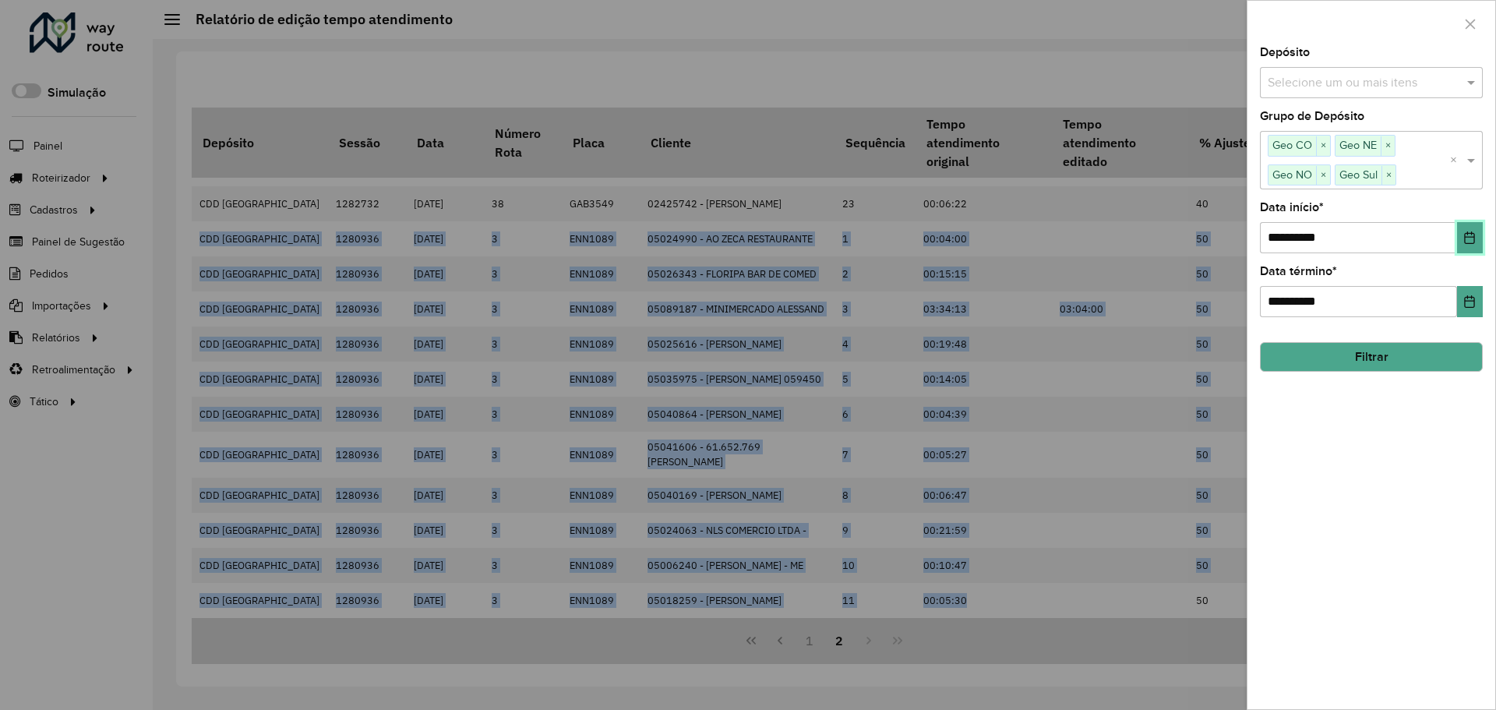
click at [1473, 240] on icon "Choose Date" at bounding box center [1469, 237] width 12 height 12
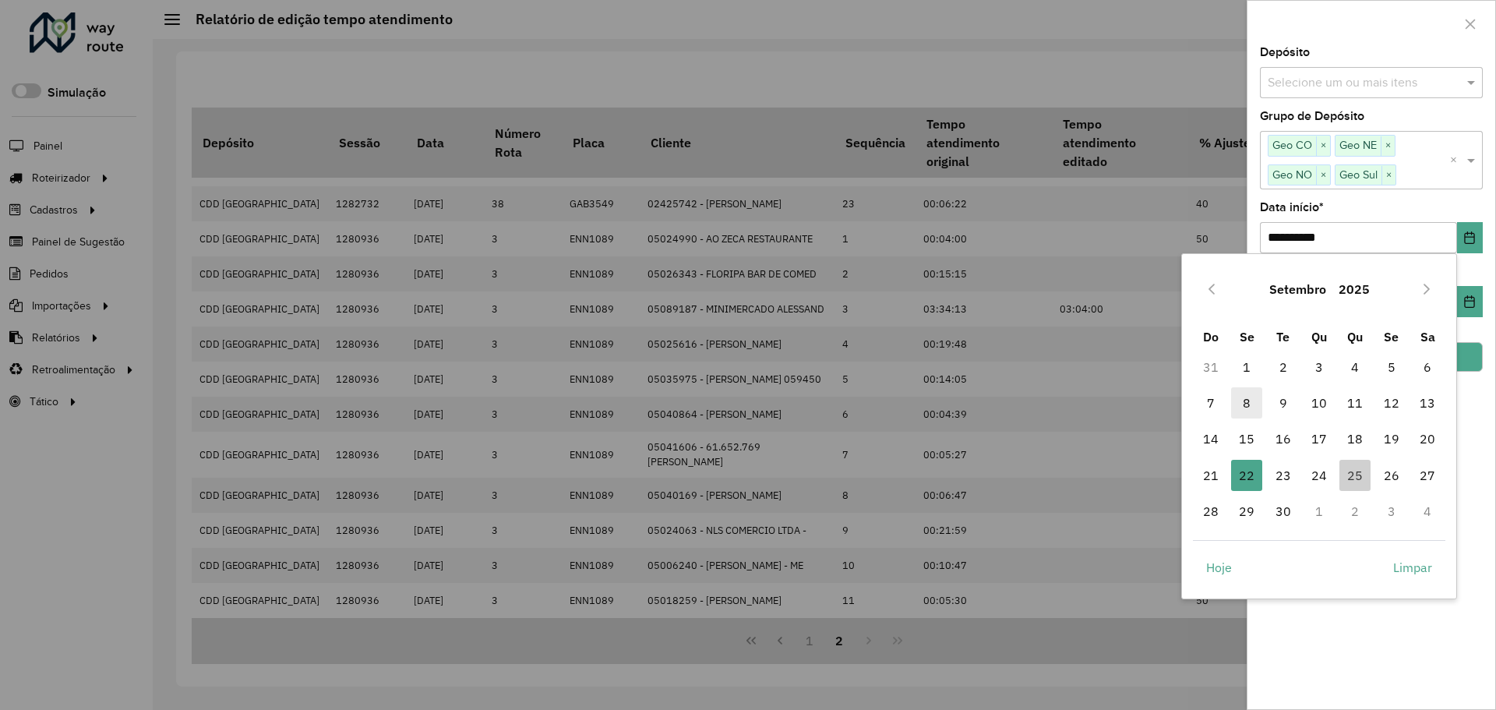
click at [1255, 401] on span "8" at bounding box center [1246, 402] width 31 height 31
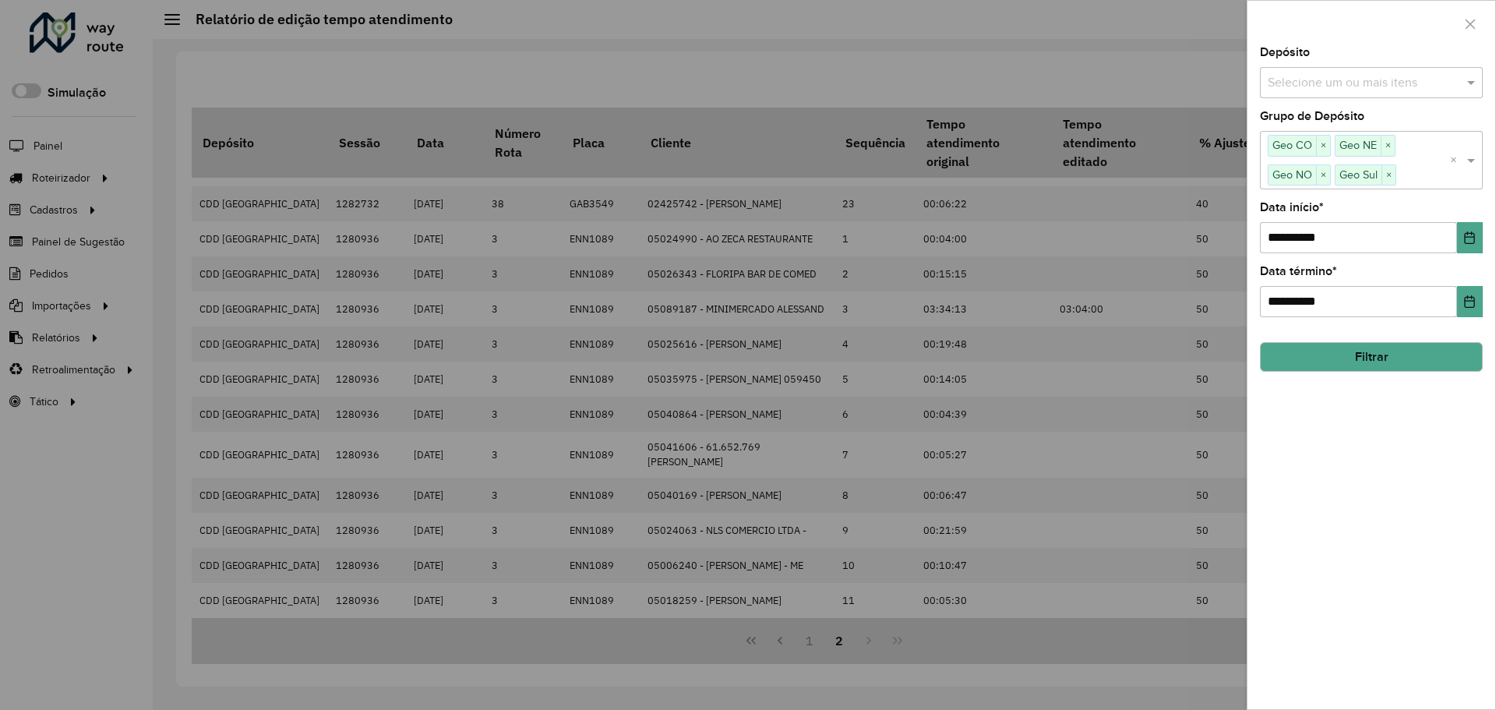
click at [1405, 345] on button "Filtrar" at bounding box center [1371, 357] width 223 height 30
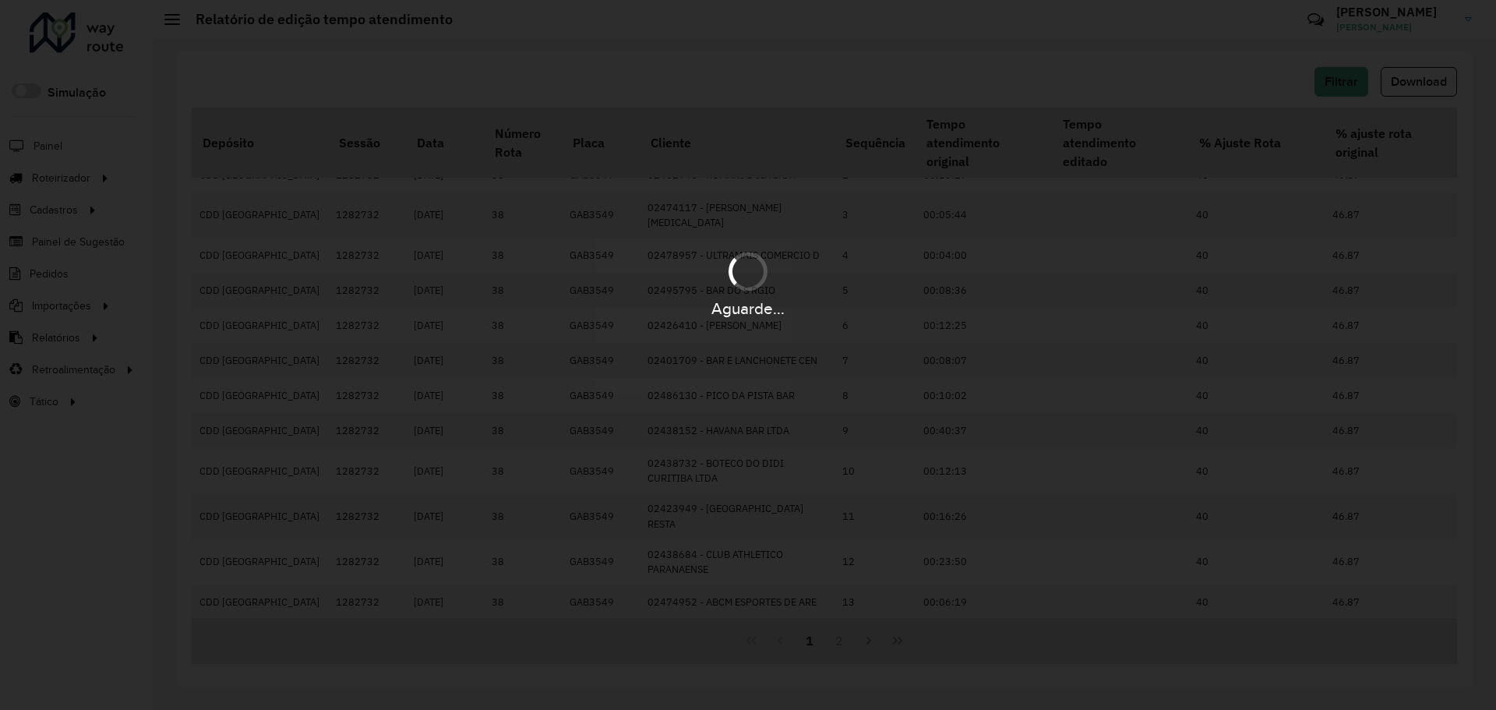
scroll to position [0, 0]
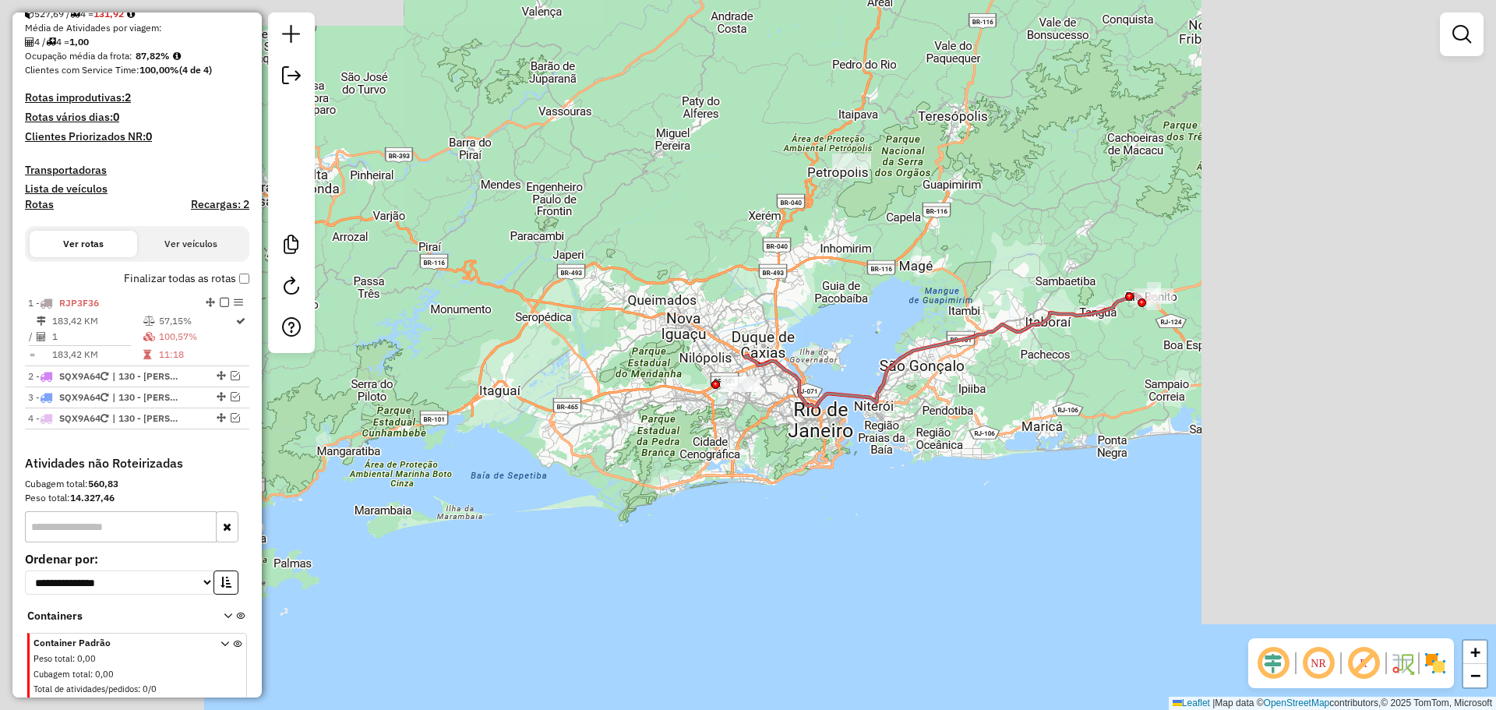
scroll to position [389, 0]
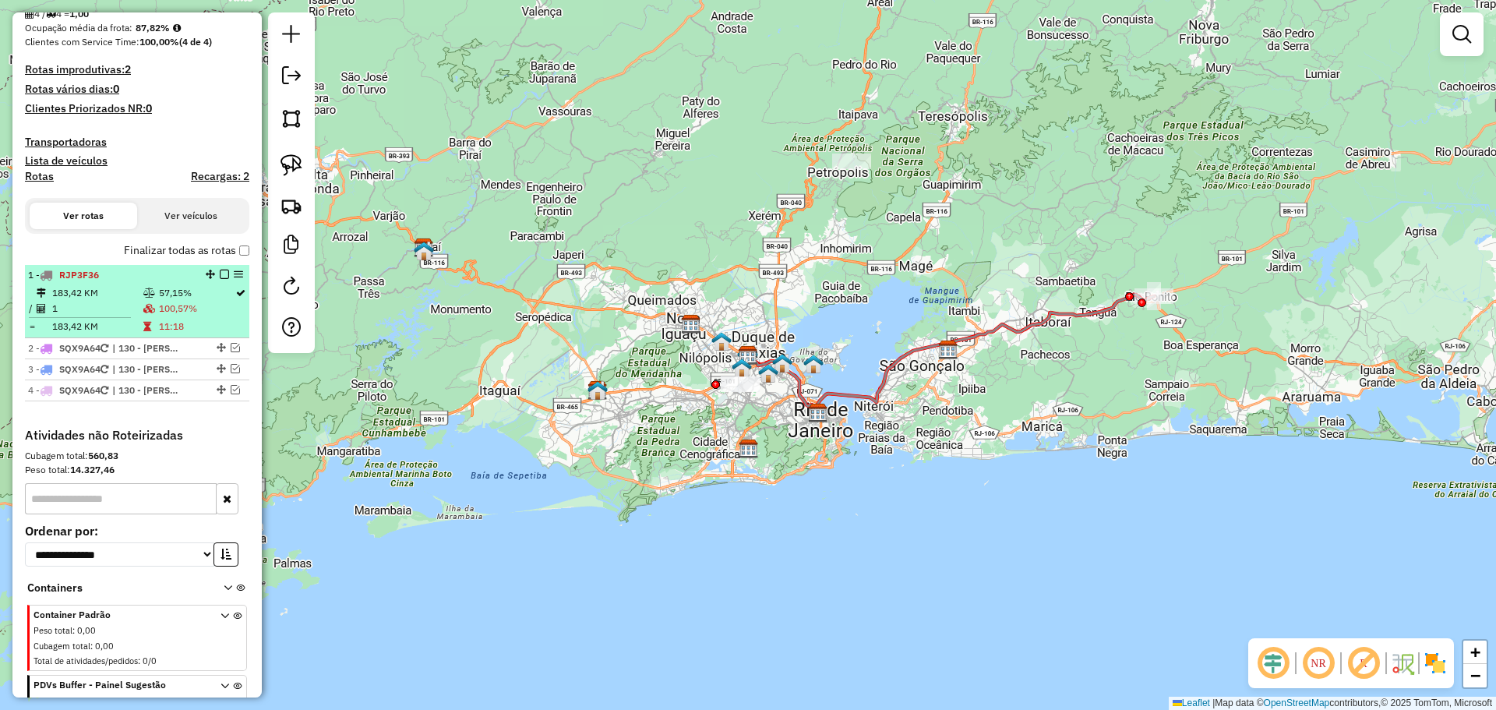
select select "**********"
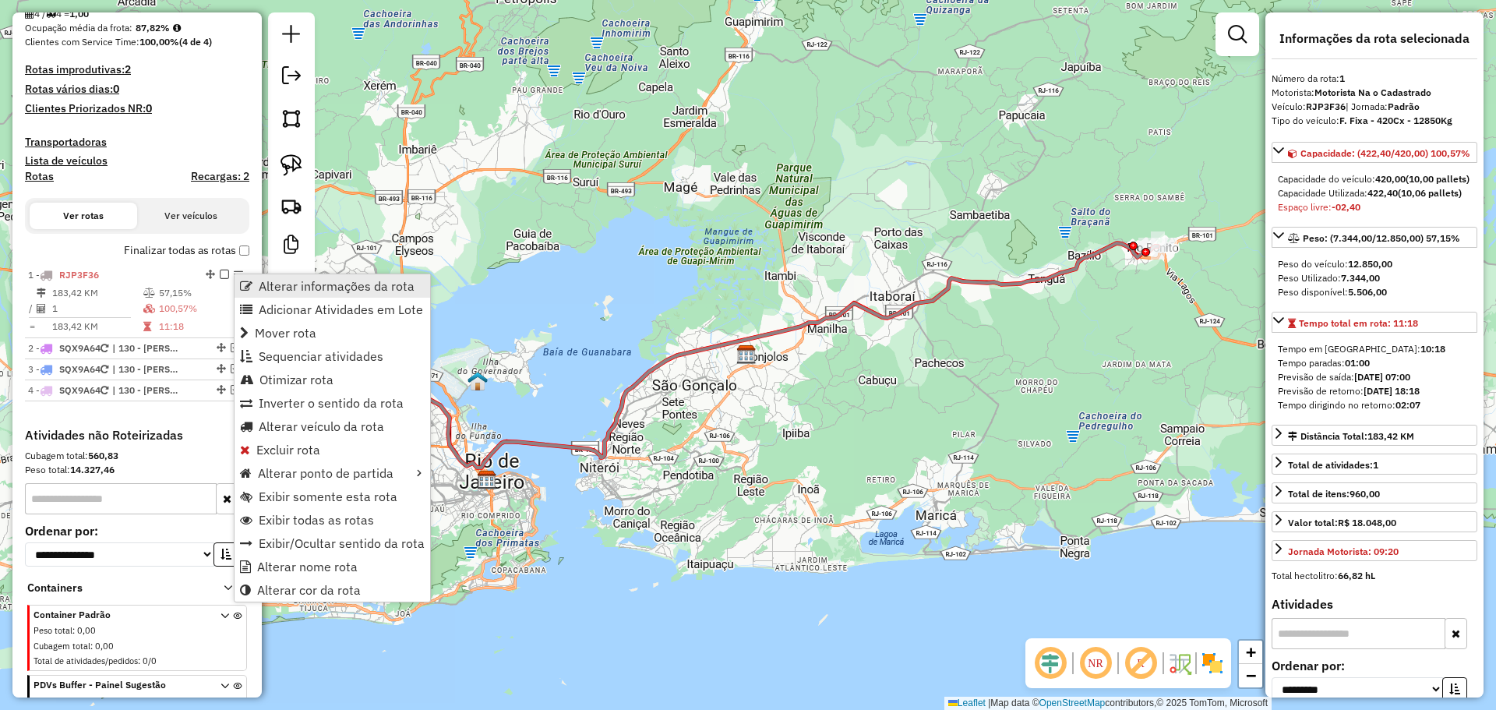
click at [272, 292] on span "Alterar informações da rota" at bounding box center [337, 286] width 156 height 12
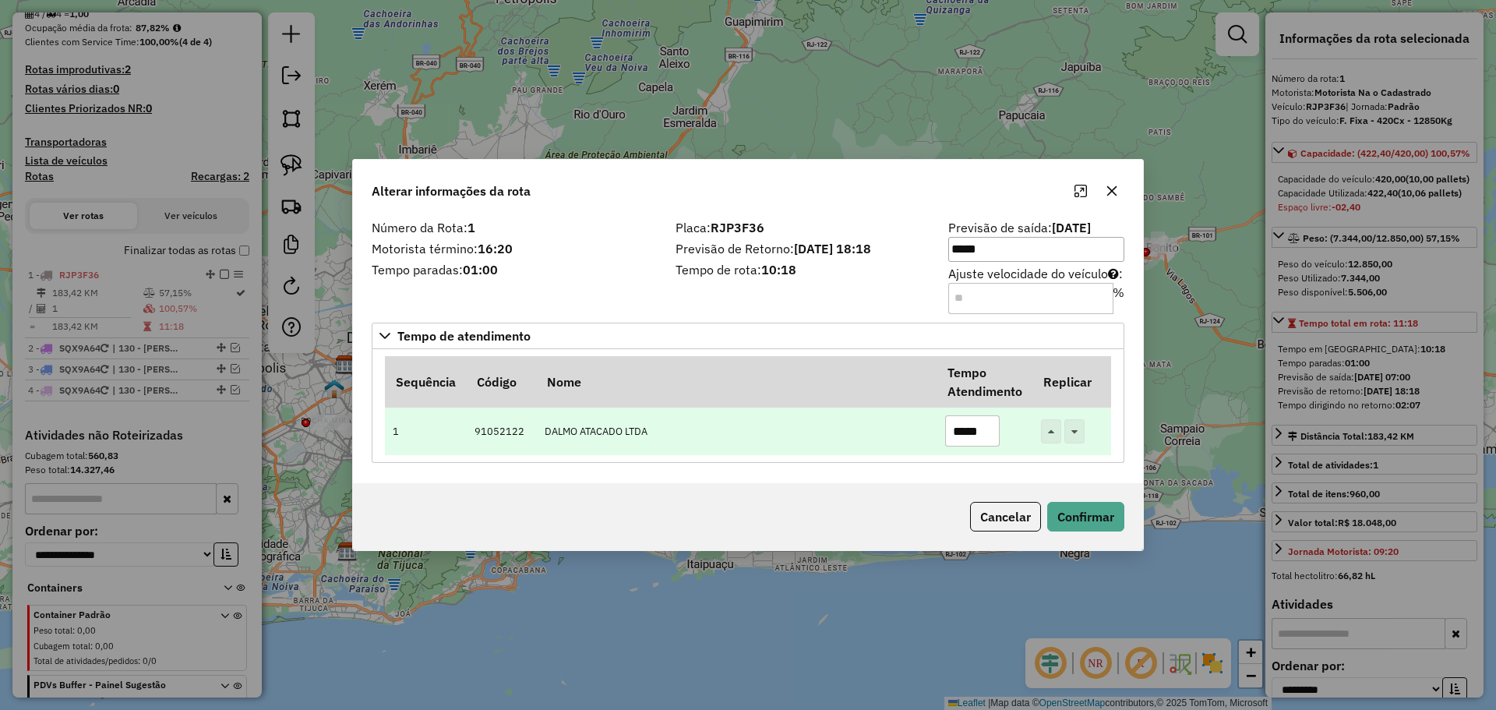
click at [966, 432] on input "*****" at bounding box center [972, 430] width 55 height 31
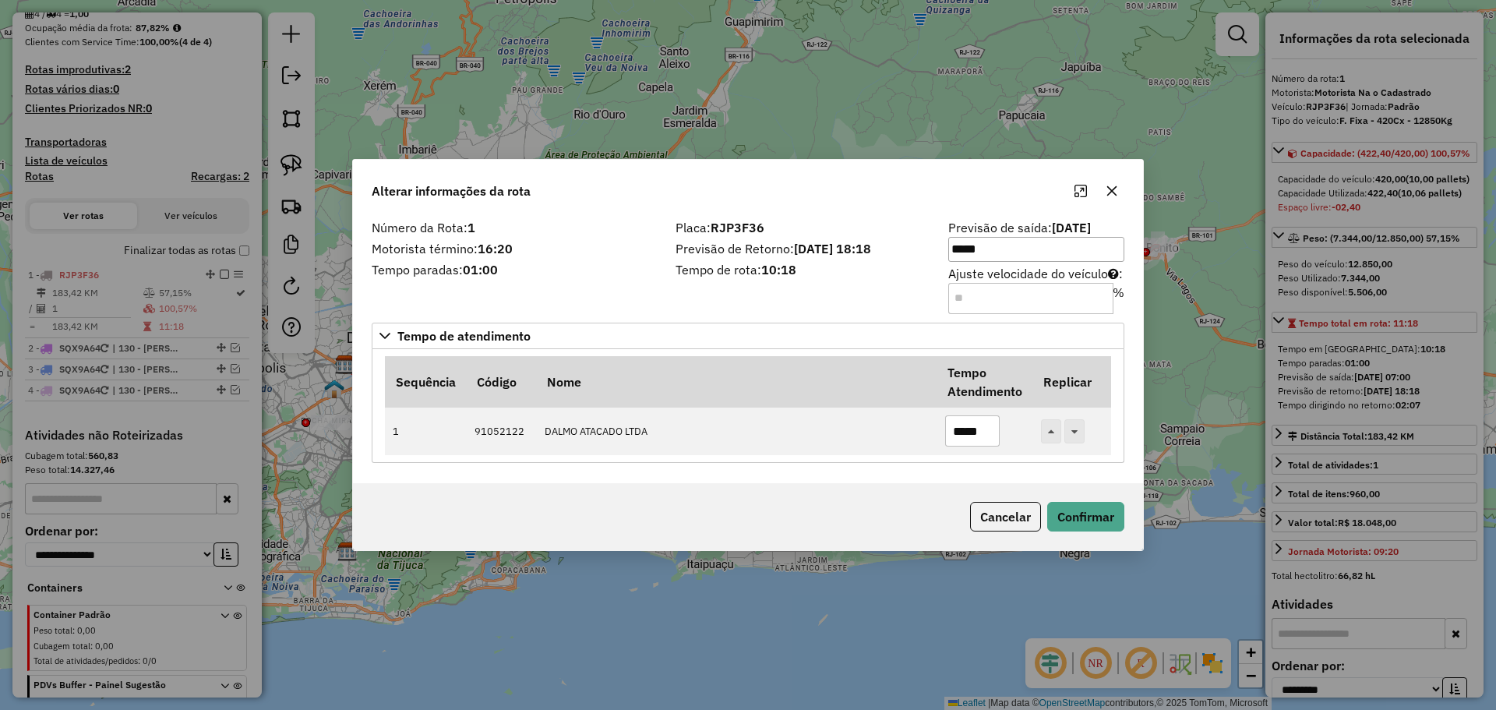
type input "*****"
click at [1022, 298] on input "Ajuste velocidade do veículo : %" at bounding box center [1030, 298] width 165 height 31
type input "**"
click at [1097, 525] on button "Confirmar" at bounding box center [1085, 517] width 77 height 30
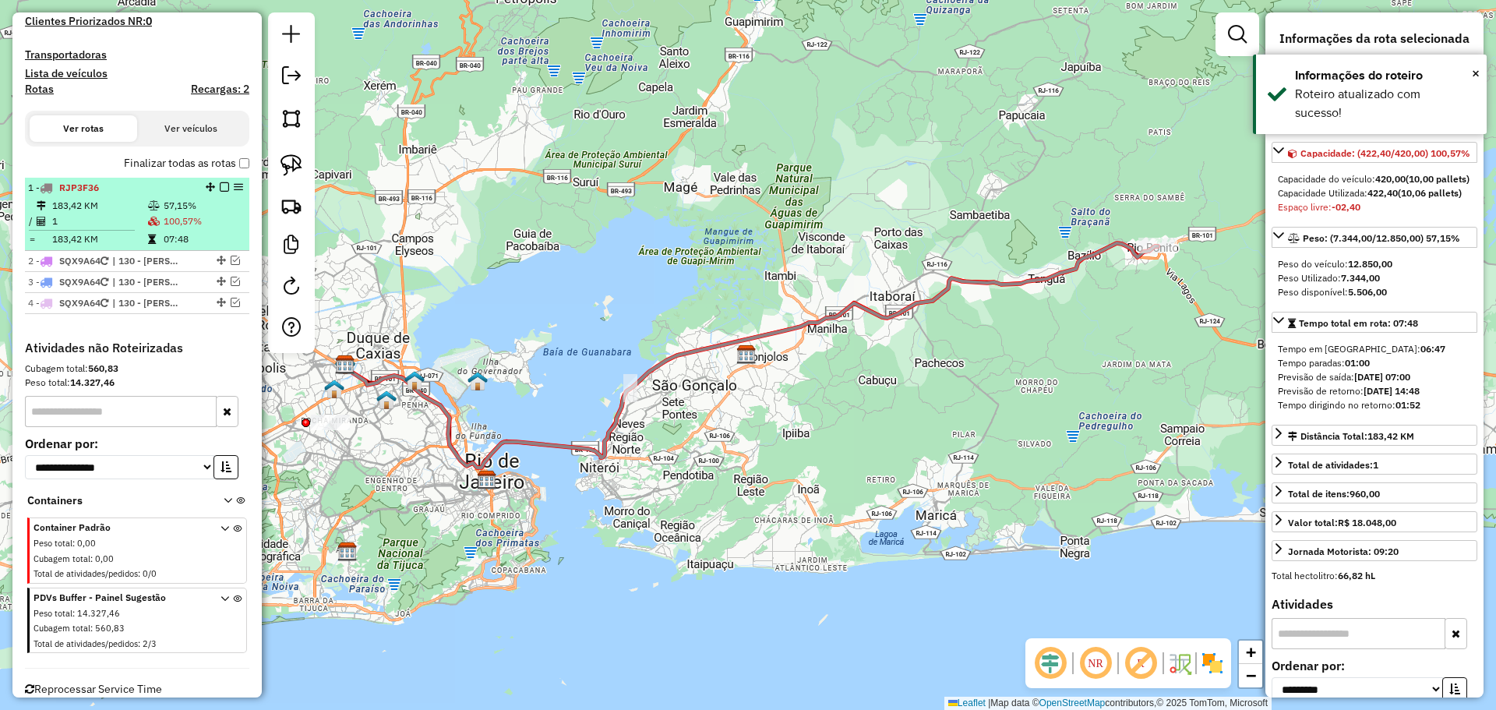
scroll to position [512, 0]
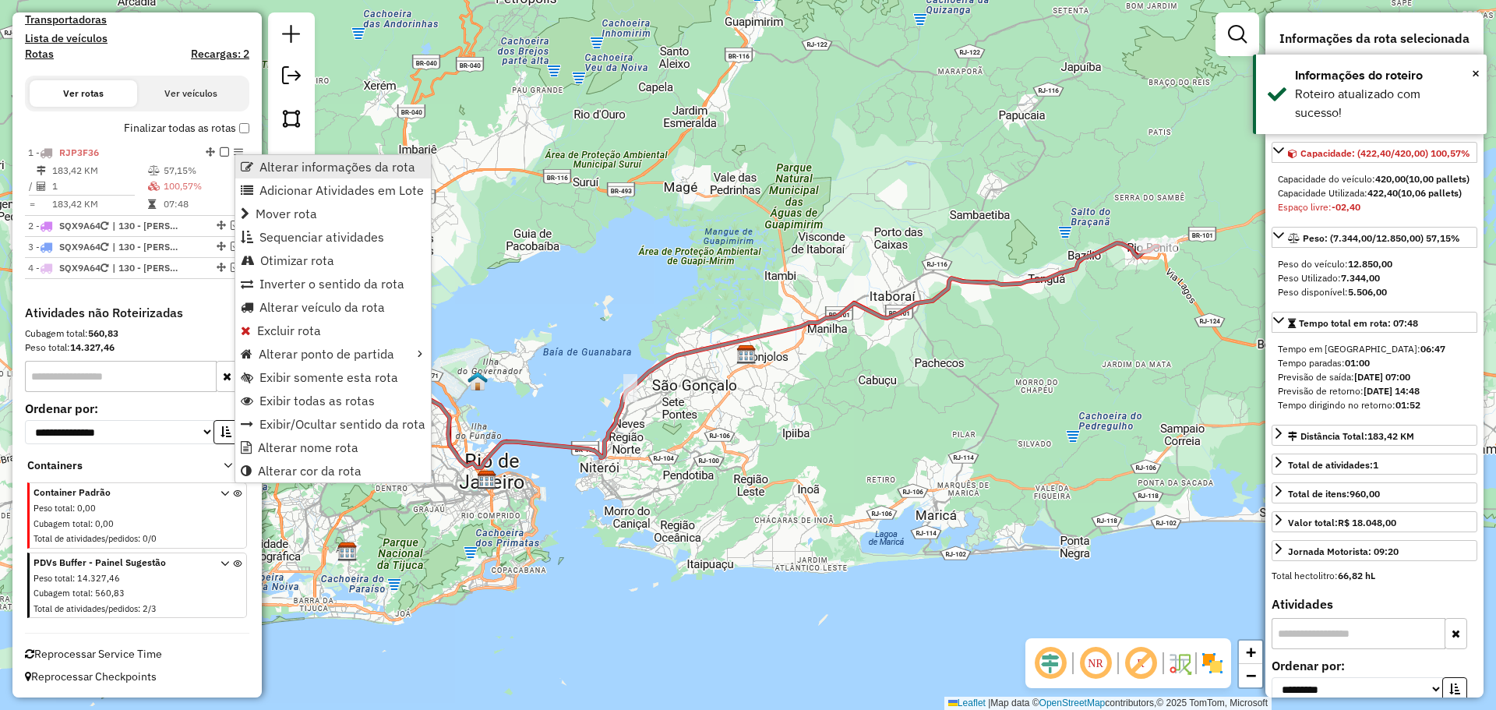
click at [256, 172] on link "Alterar informações da rota" at bounding box center [333, 166] width 196 height 23
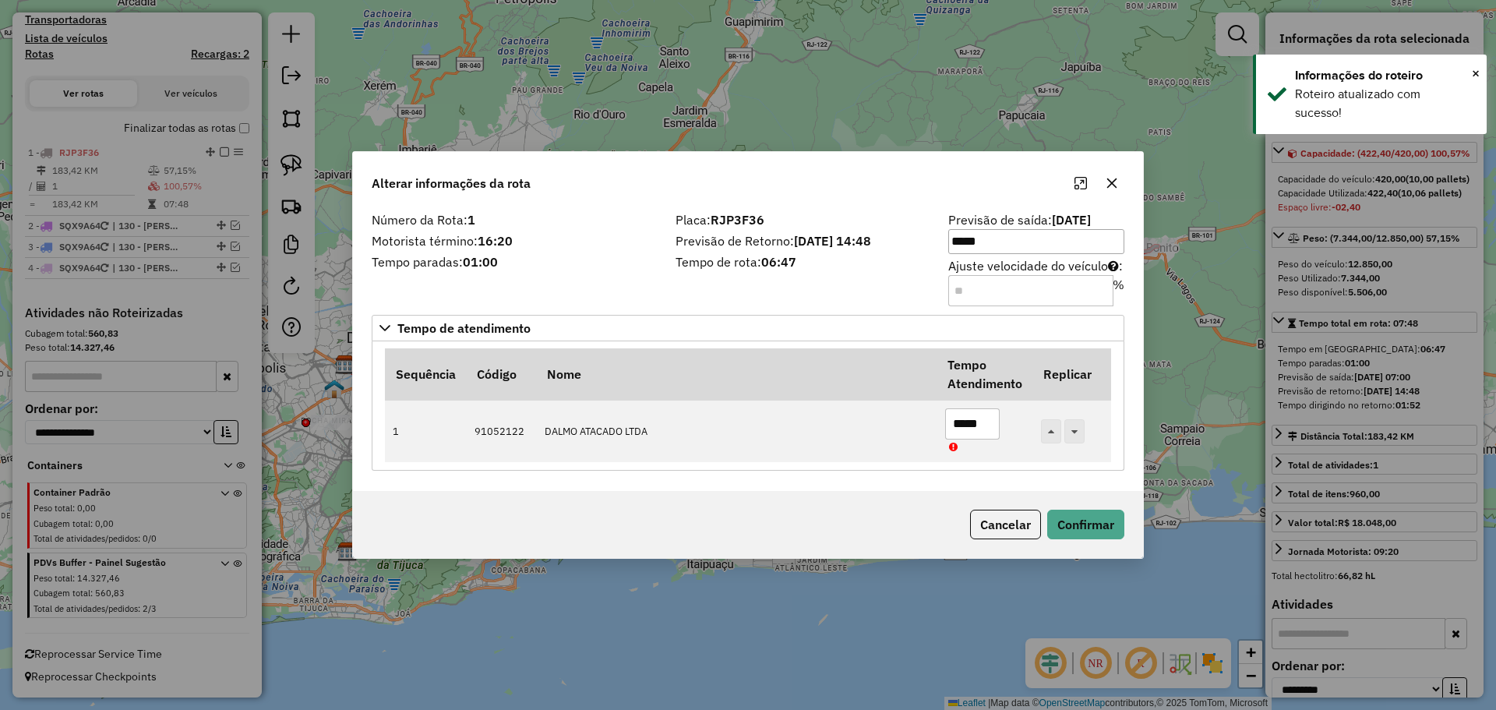
click at [994, 284] on input "**" at bounding box center [1030, 290] width 165 height 31
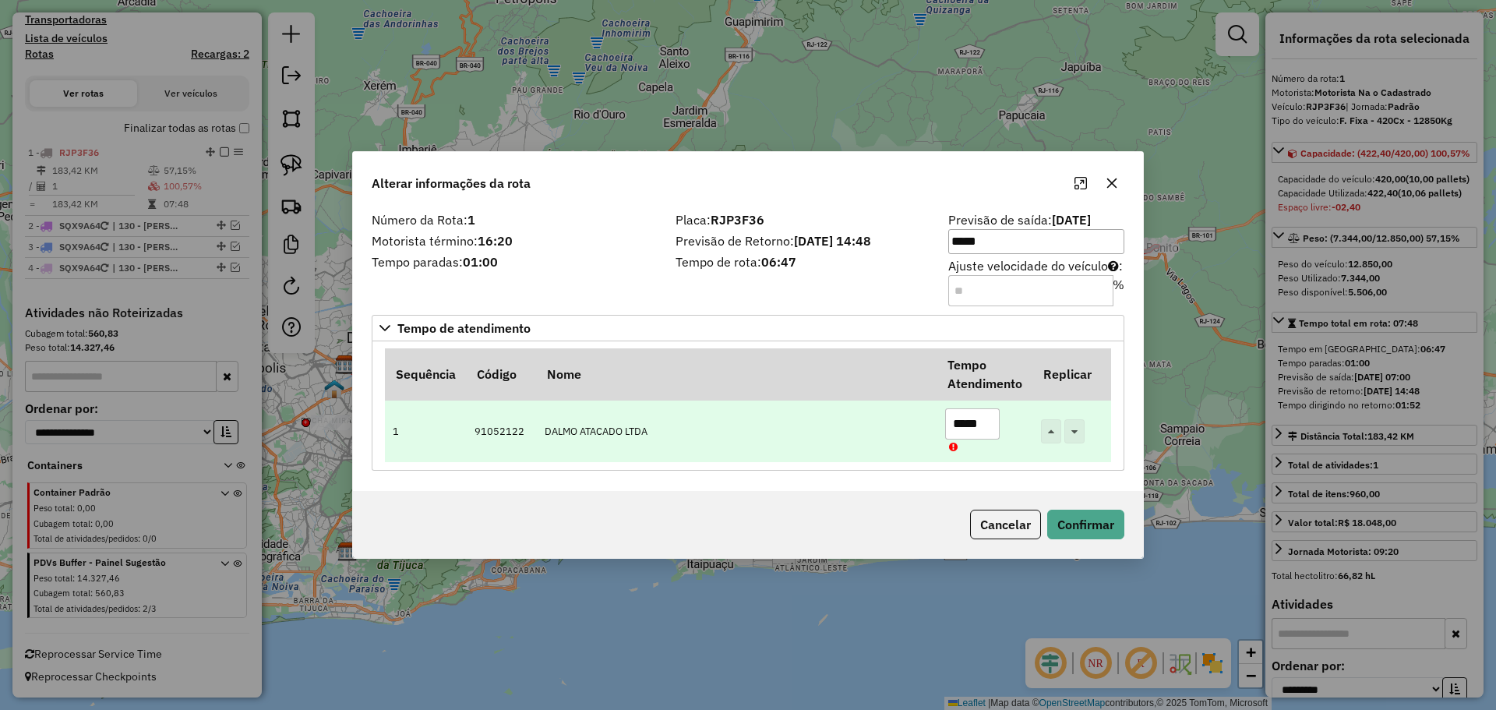
click at [960, 420] on input "*****" at bounding box center [972, 423] width 55 height 31
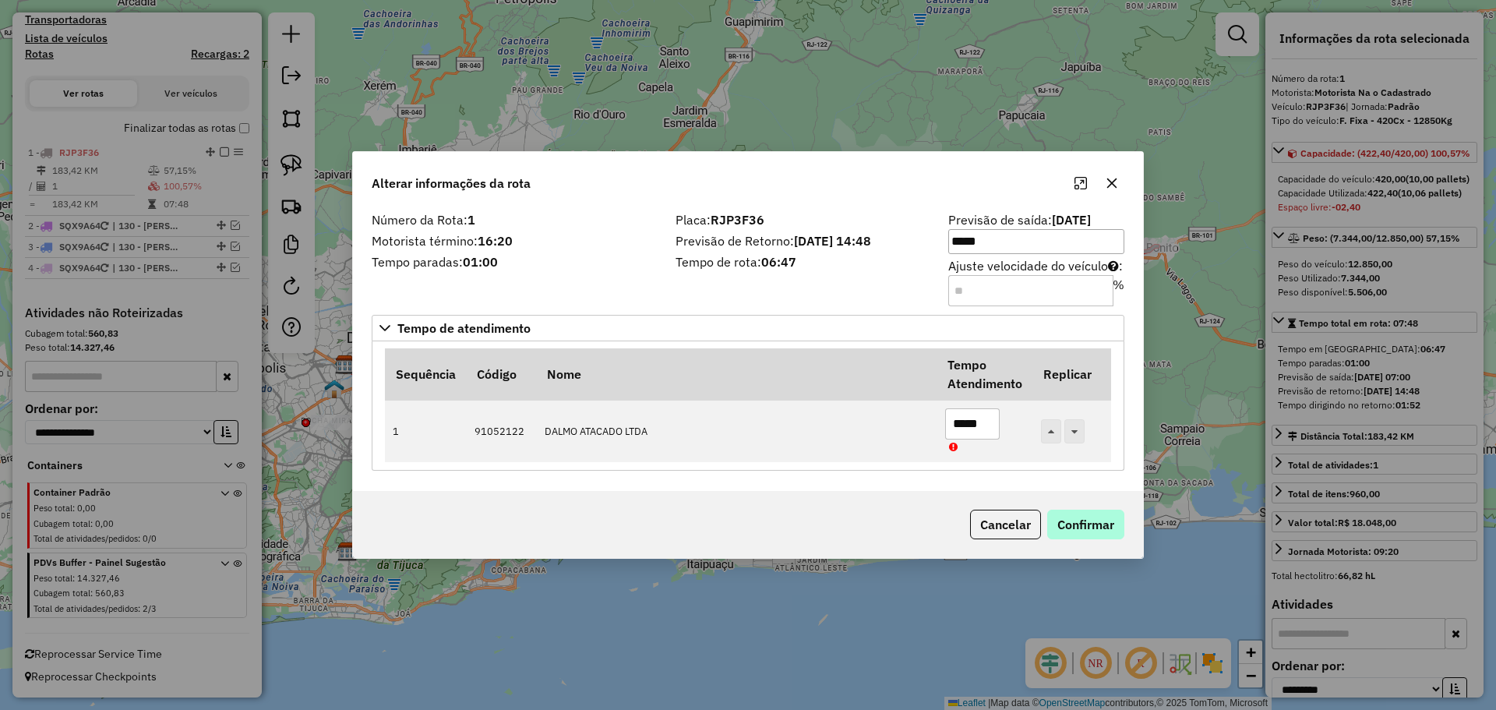
type input "*****"
click at [1075, 515] on button "Confirmar" at bounding box center [1085, 524] width 77 height 30
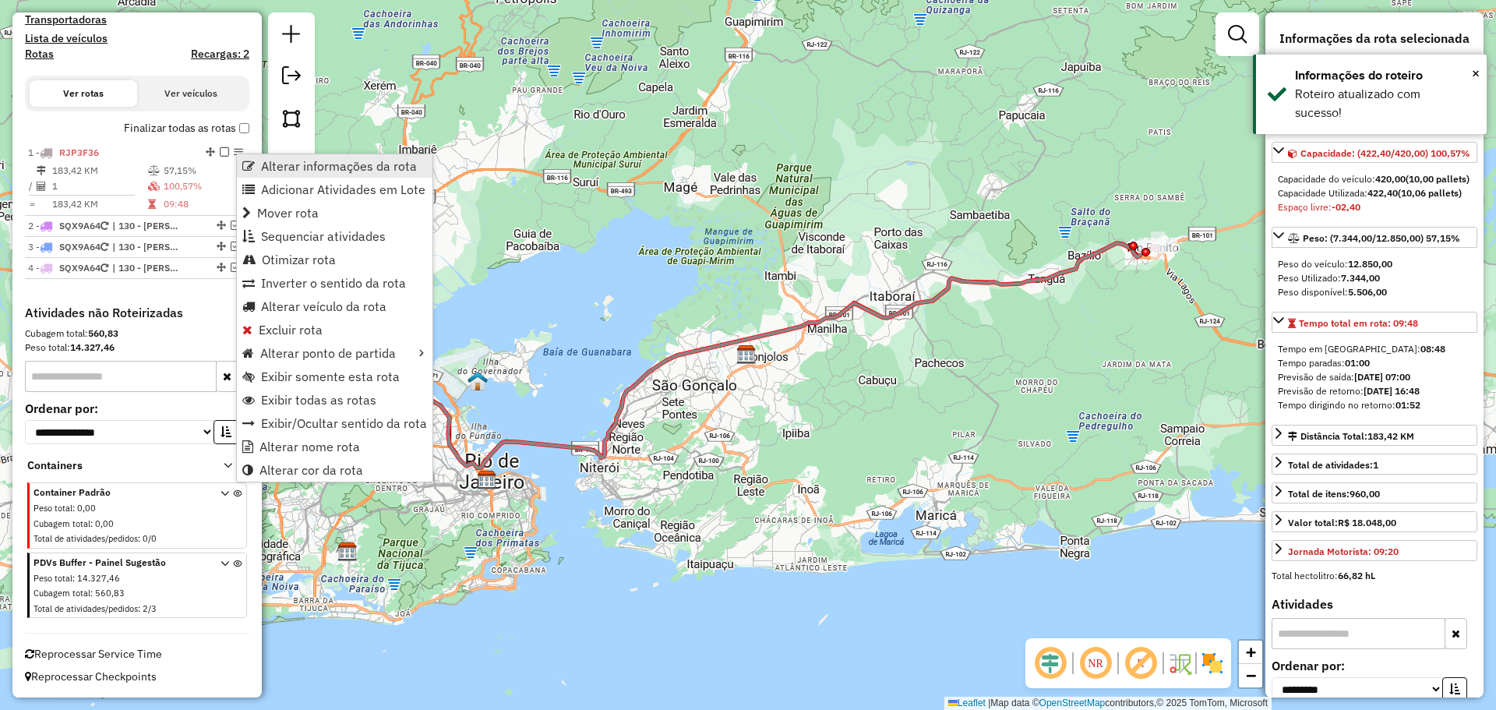
click at [253, 168] on span "Alterar informações da rota" at bounding box center [248, 166] width 12 height 12
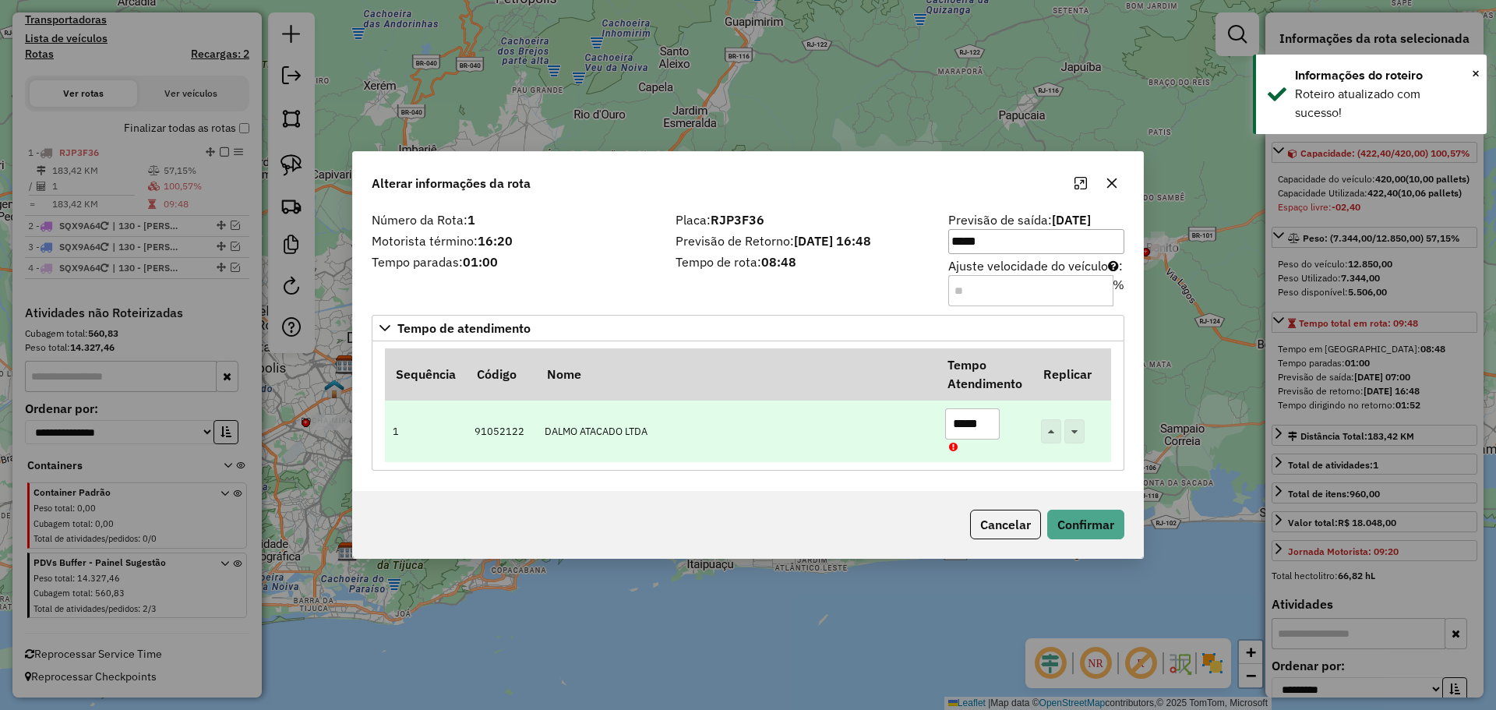
drag, startPoint x: 972, startPoint y: 425, endPoint x: 982, endPoint y: 431, distance: 11.2
click at [977, 425] on input "*****" at bounding box center [972, 423] width 55 height 31
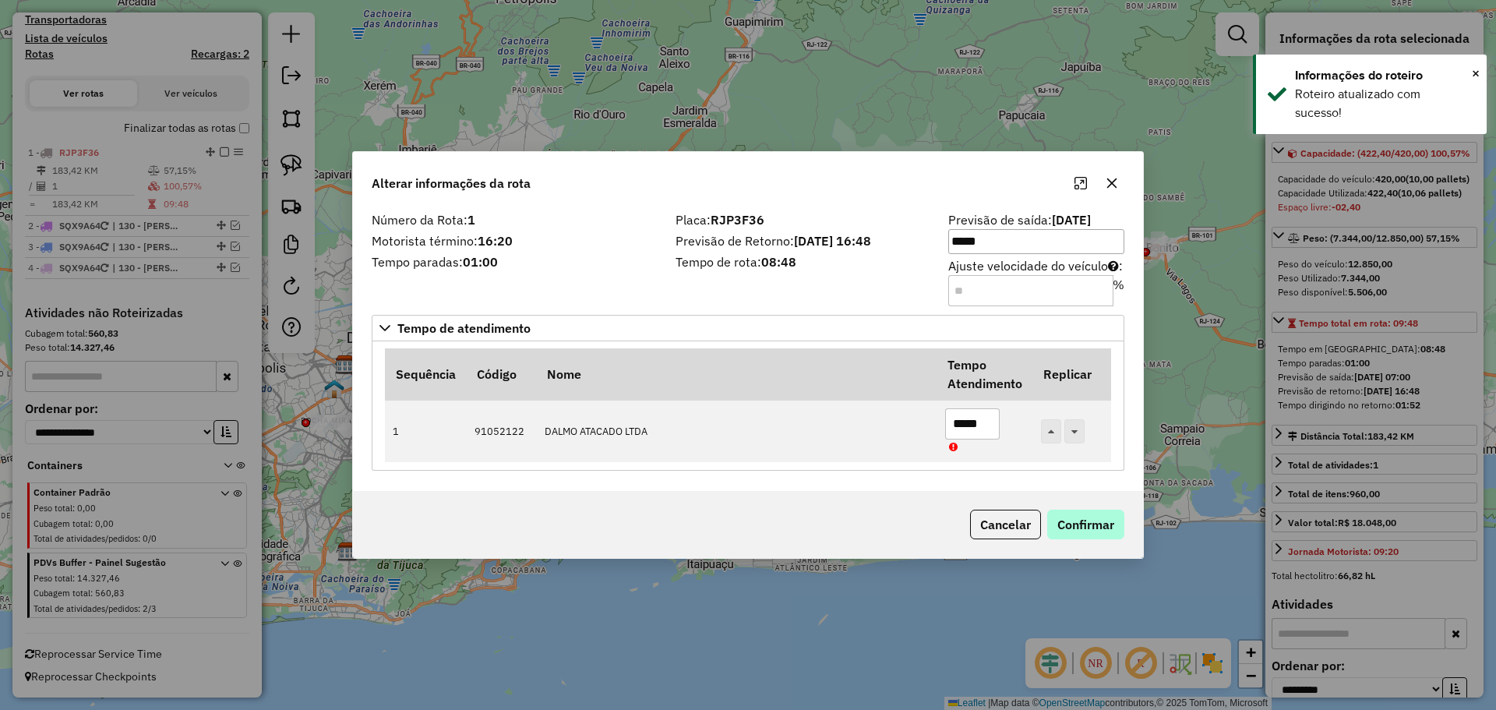
type input "*****"
click at [1068, 520] on button "Confirmar" at bounding box center [1085, 524] width 77 height 30
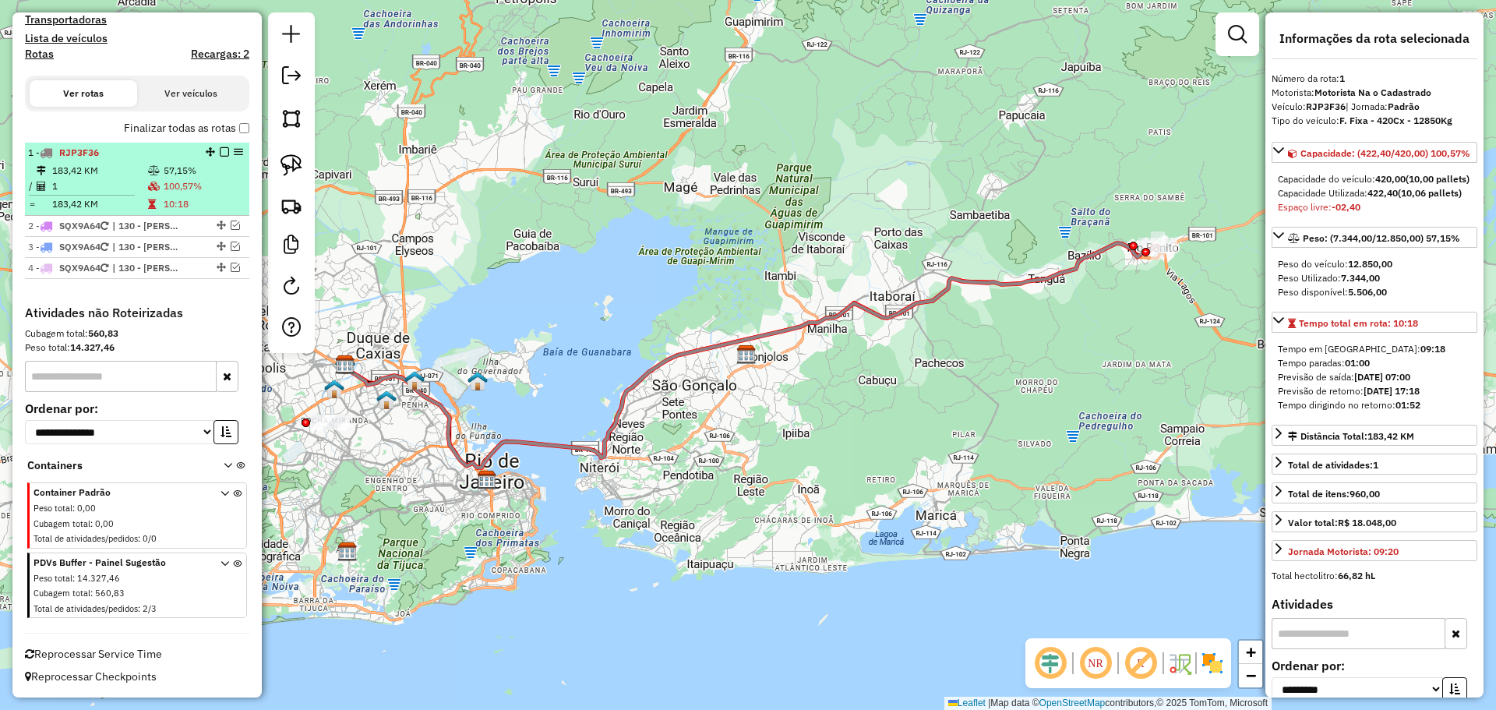
click at [234, 156] on em at bounding box center [238, 151] width 9 height 9
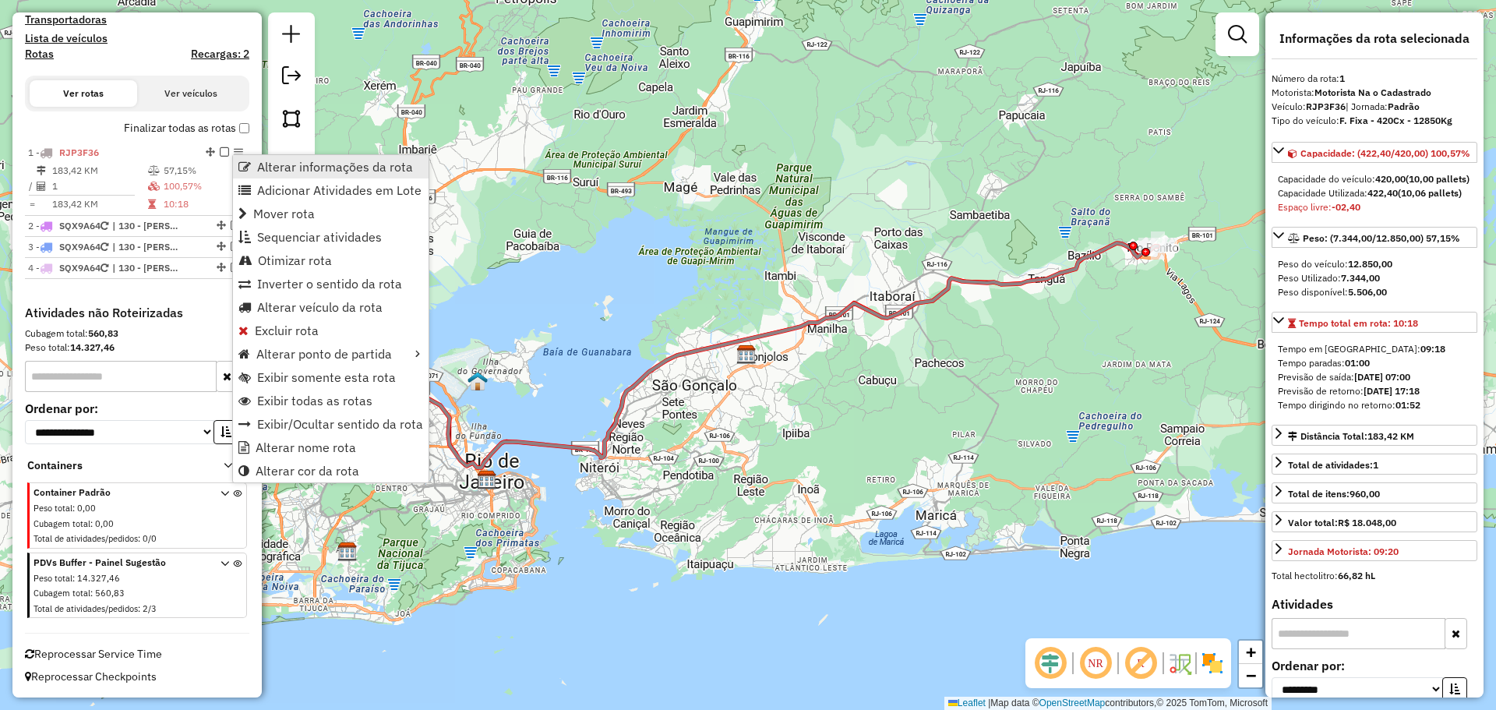
click at [250, 165] on span "Alterar informações da rota" at bounding box center [244, 166] width 12 height 12
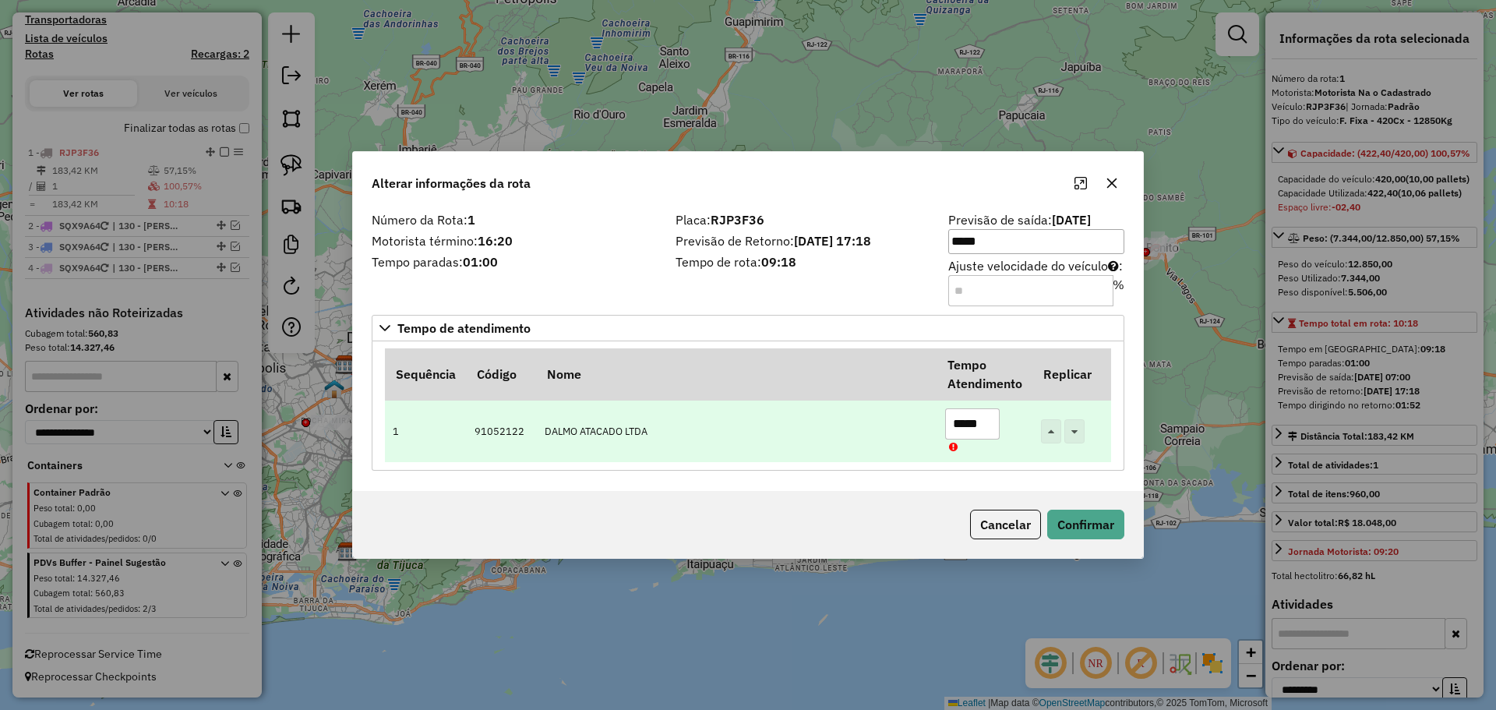
drag, startPoint x: 982, startPoint y: 425, endPoint x: 964, endPoint y: 425, distance: 17.9
click at [960, 423] on input "*****" at bounding box center [972, 423] width 55 height 31
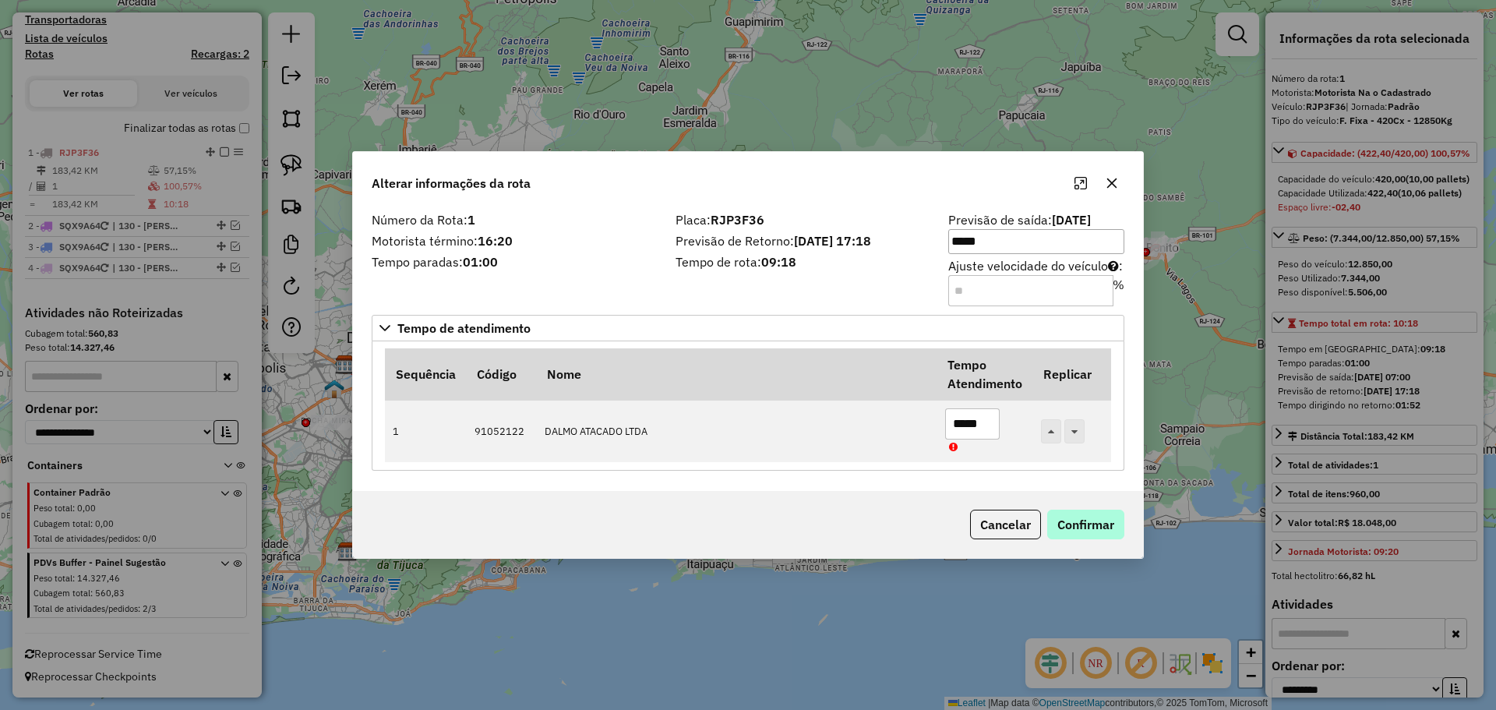
type input "*****"
click at [1099, 522] on button "Confirmar" at bounding box center [1085, 524] width 77 height 30
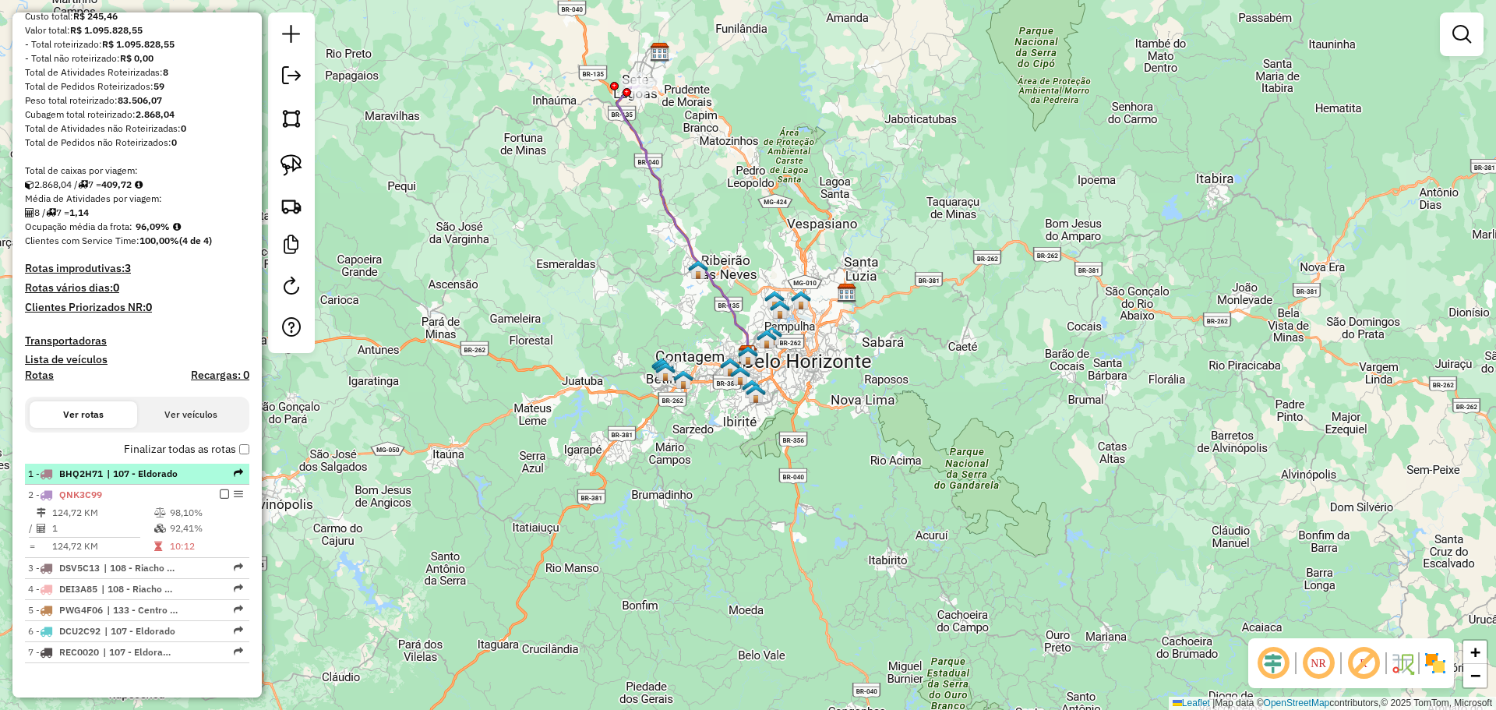
scroll to position [274, 0]
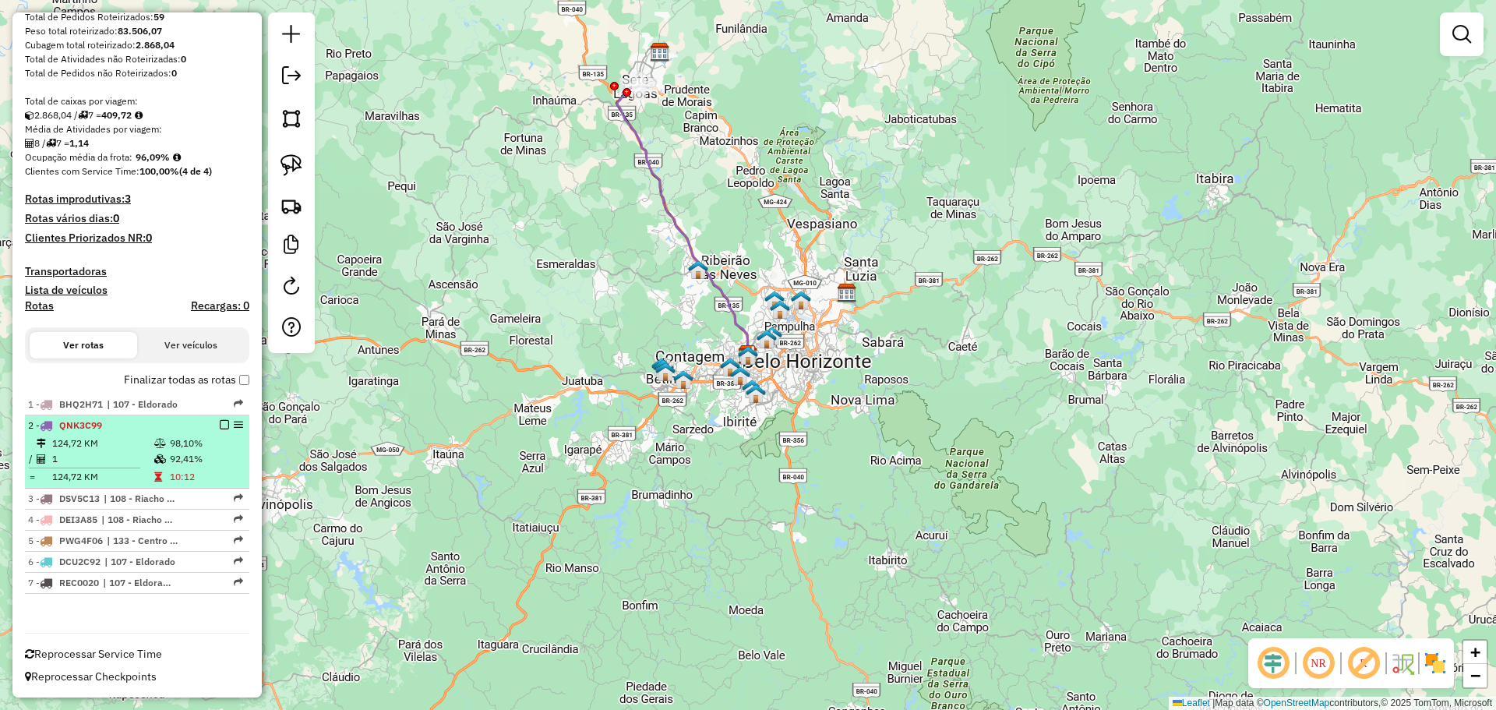
click at [202, 457] on td "92,41%" at bounding box center [206, 459] width 74 height 16
select select "**********"
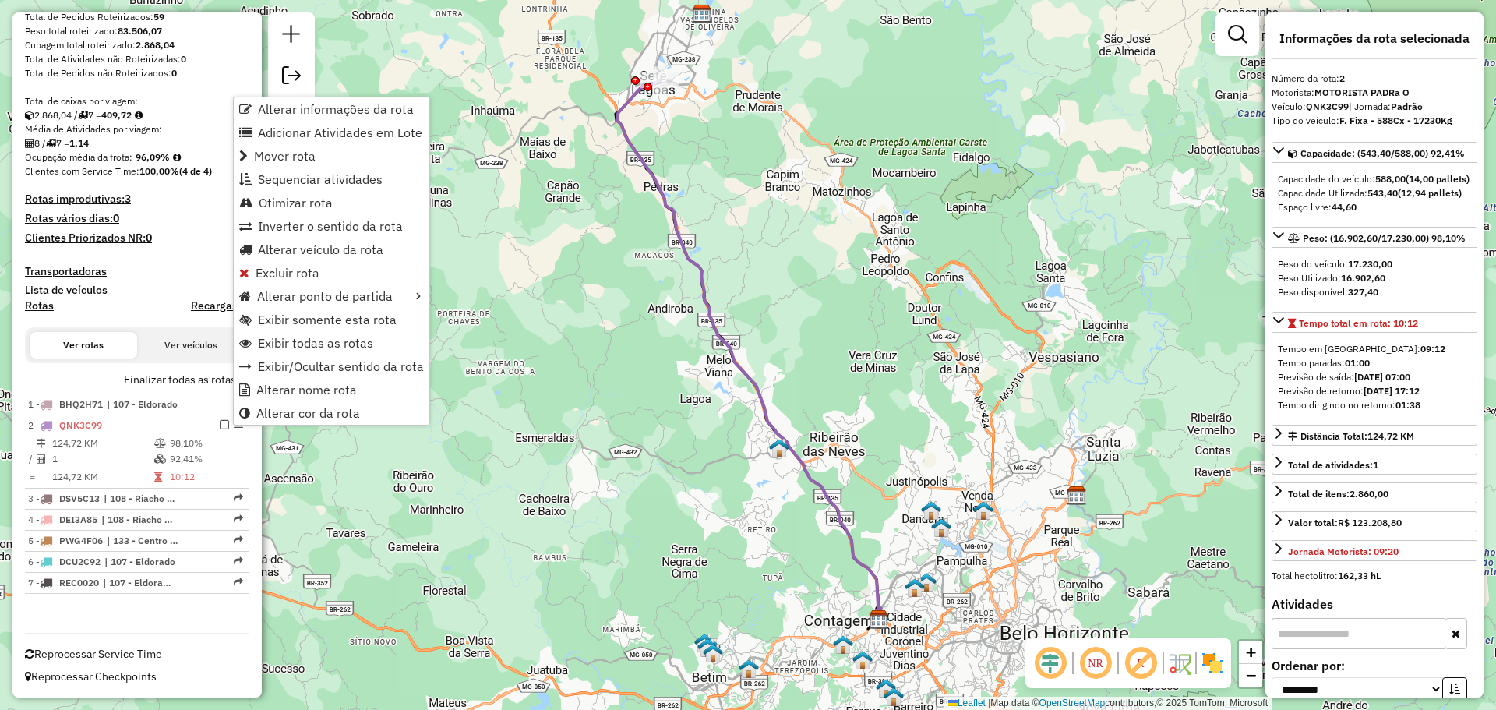
drag, startPoint x: 319, startPoint y: 108, endPoint x: 167, endPoint y: 226, distance: 192.6
click at [0, 0] on hb-router-info "Alterar informações da rota Adicionar Atividades em Lote Mover rota Sequenciar …" at bounding box center [0, 0] width 0 height 0
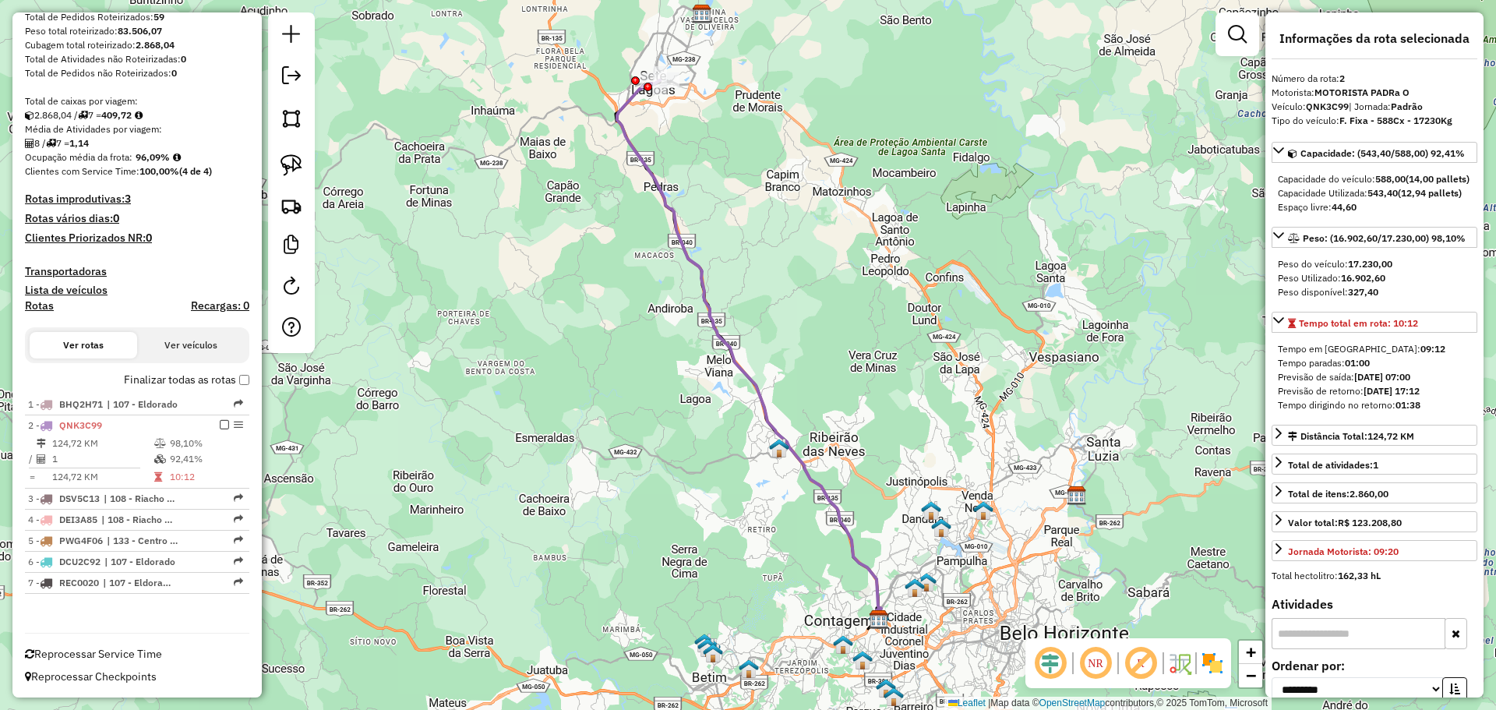
click at [176, 214] on h4 "Rotas vários dias: 0" at bounding box center [137, 218] width 224 height 13
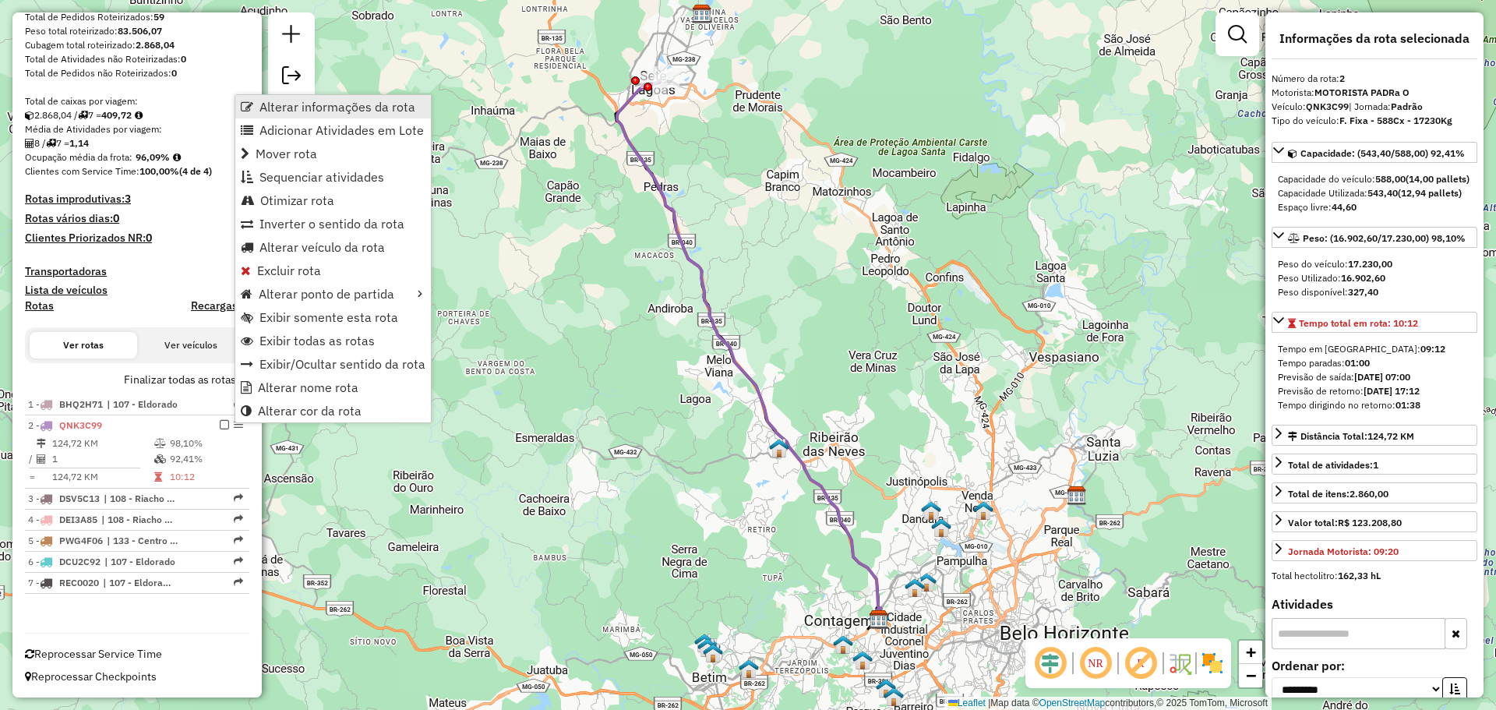
click at [309, 111] on span "Alterar informações da rota" at bounding box center [337, 106] width 156 height 12
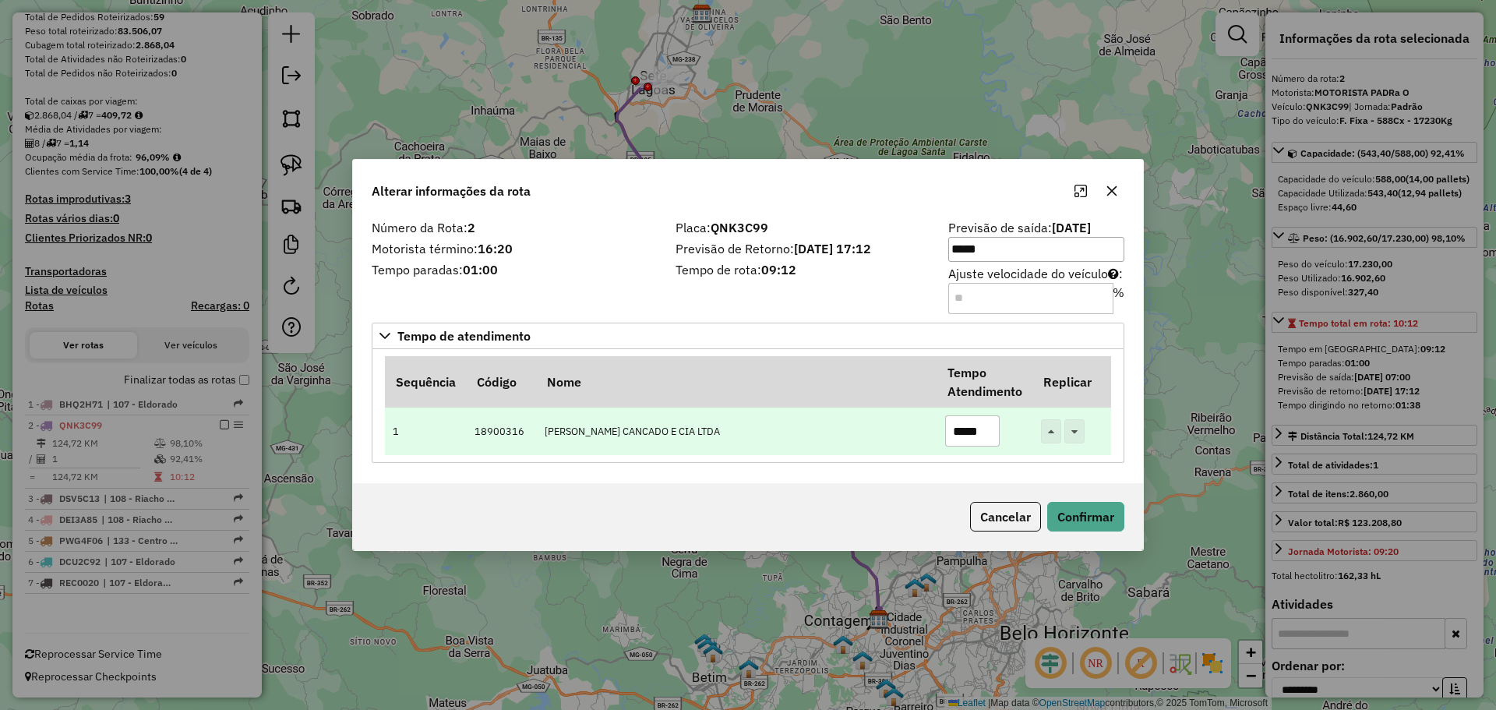
click at [965, 432] on input "*****" at bounding box center [972, 430] width 55 height 31
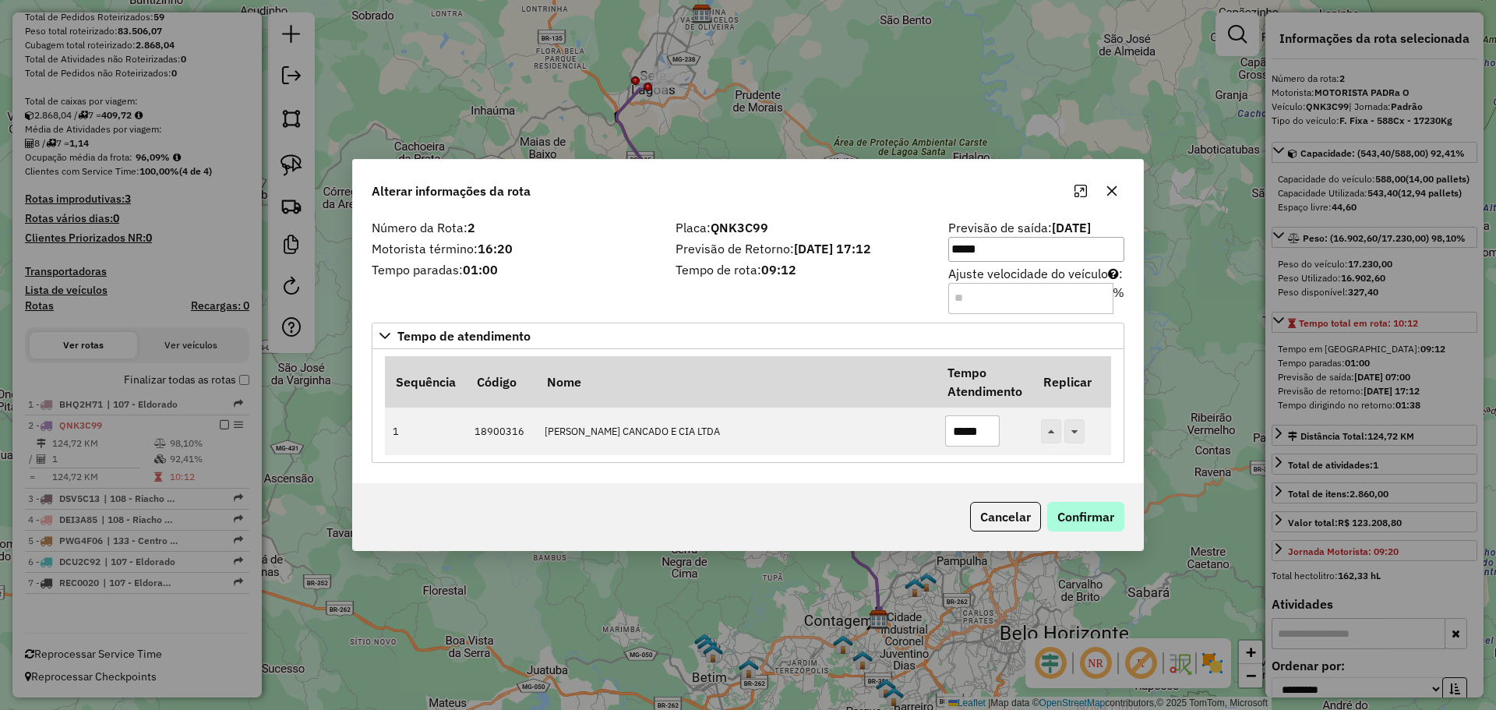
type input "*****"
click at [1099, 516] on button "Confirmar" at bounding box center [1085, 517] width 77 height 30
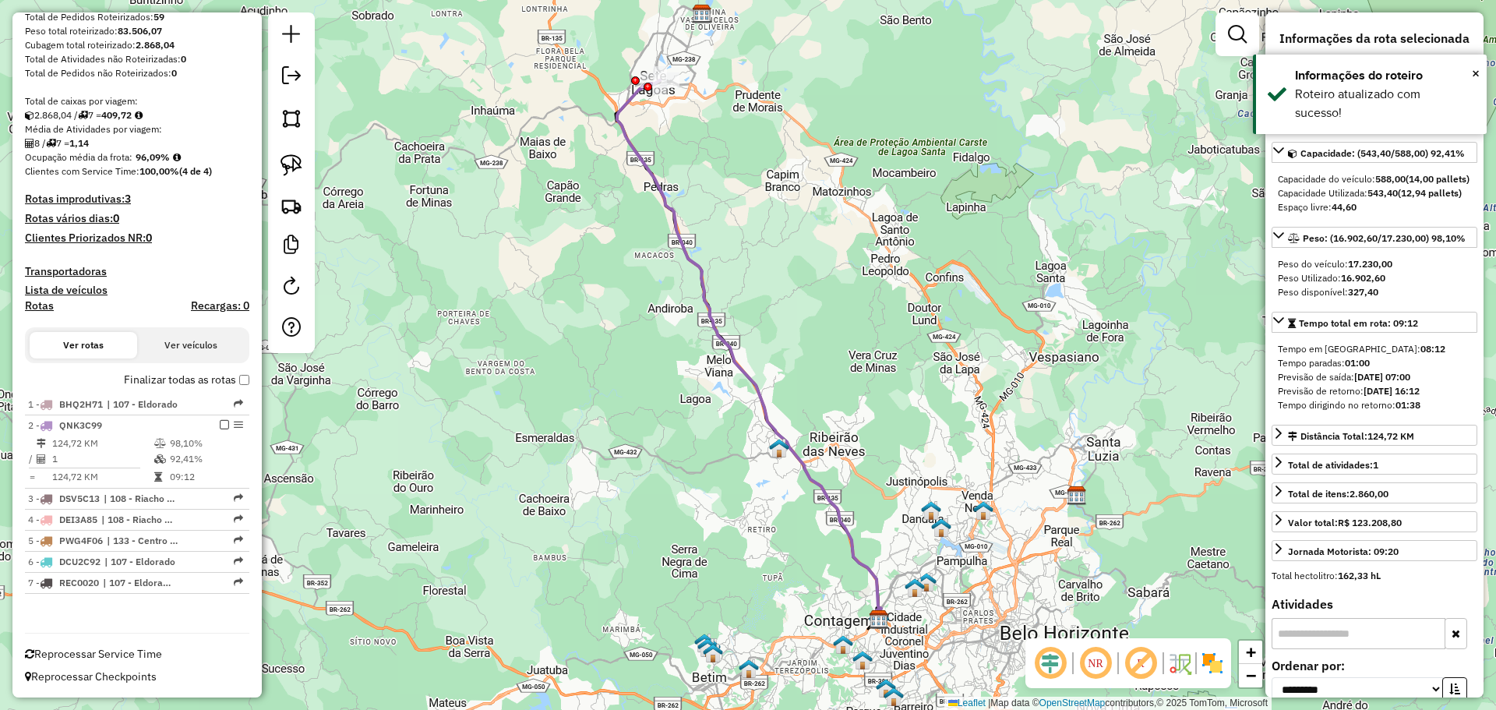
scroll to position [398, 0]
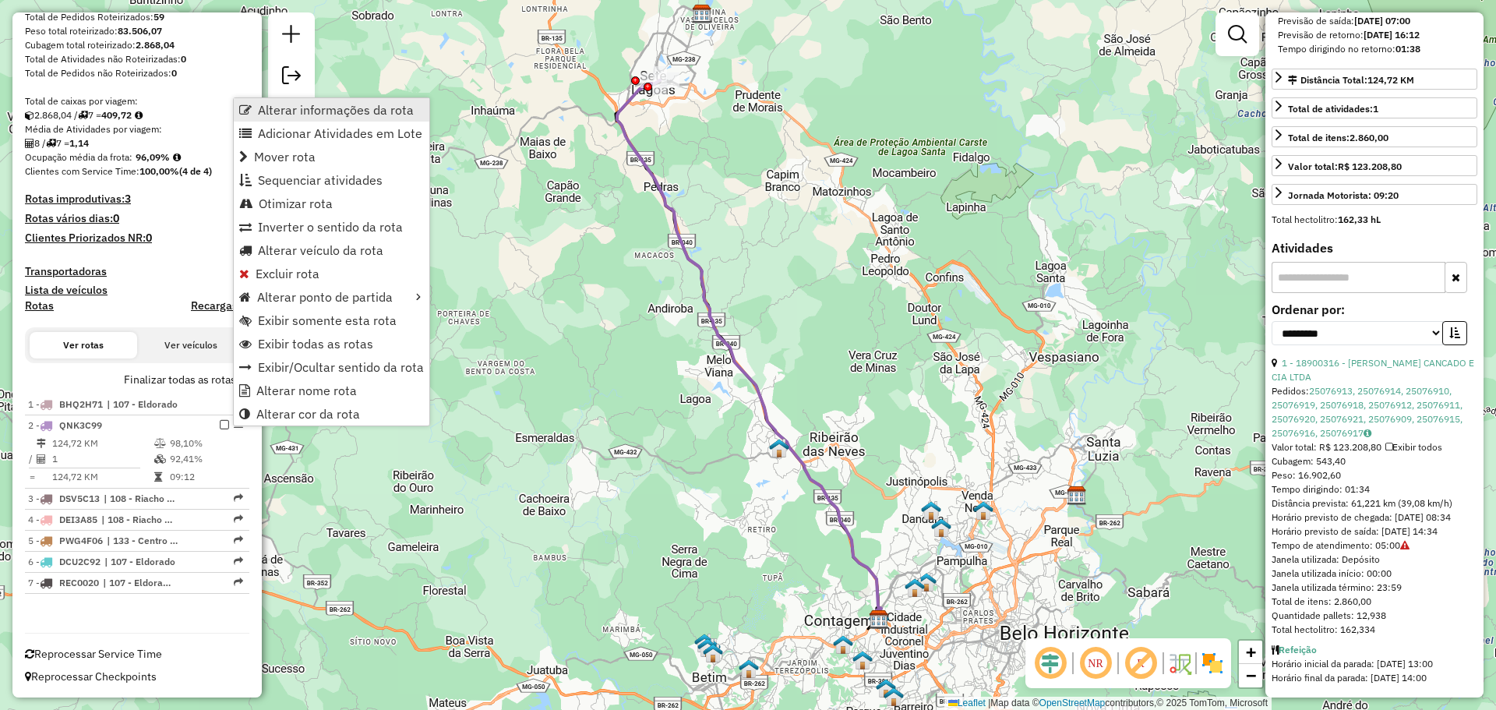
click at [299, 107] on span "Alterar informações da rota" at bounding box center [336, 110] width 156 height 12
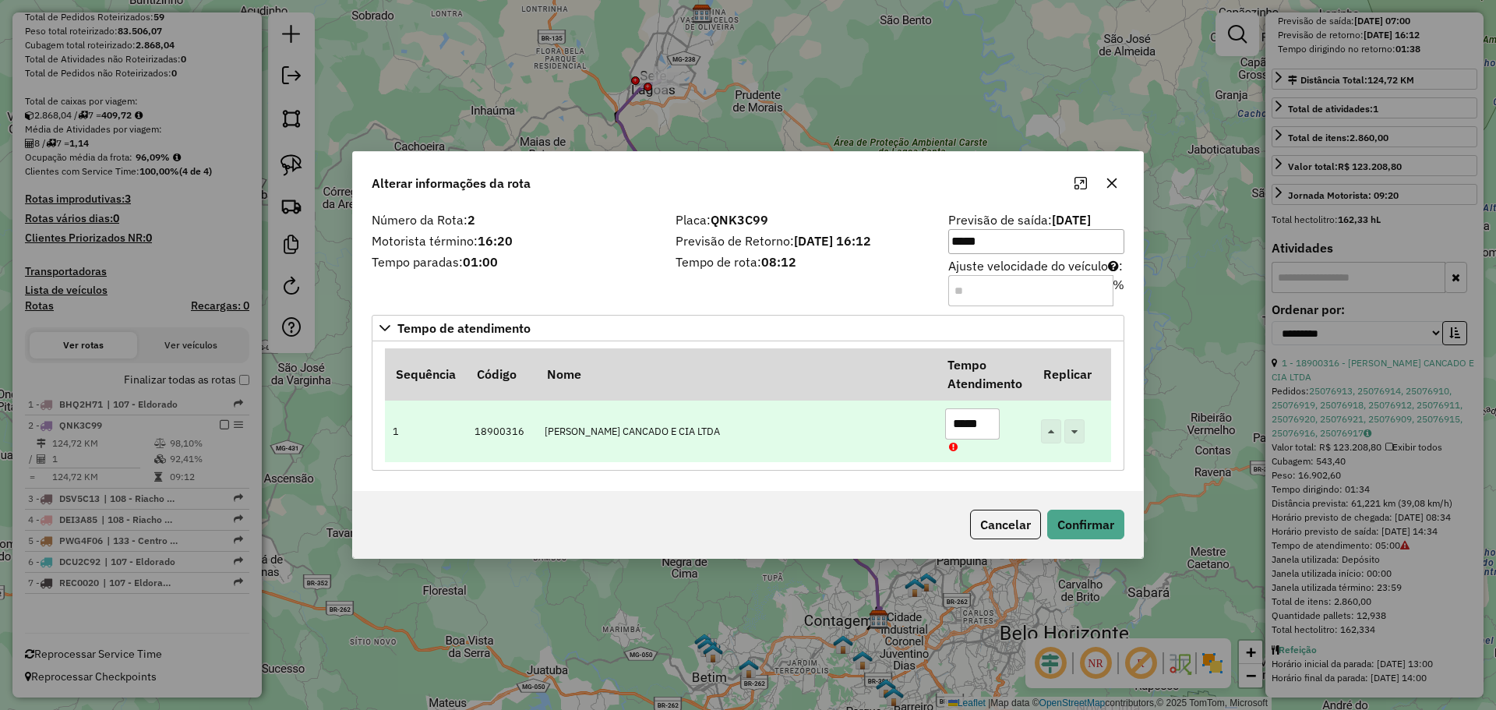
click at [961, 423] on input "*****" at bounding box center [972, 423] width 55 height 31
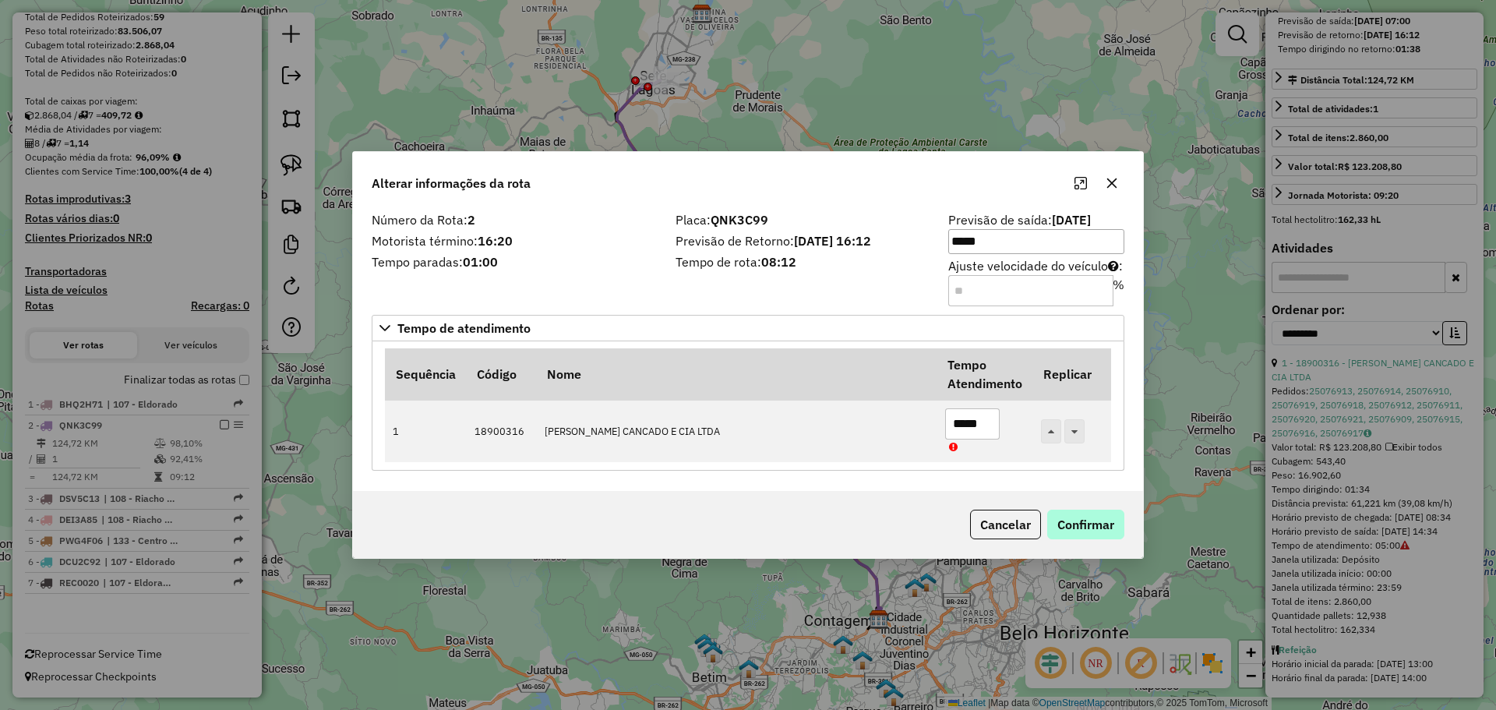
type input "*****"
click at [1087, 530] on button "Confirmar" at bounding box center [1085, 524] width 77 height 30
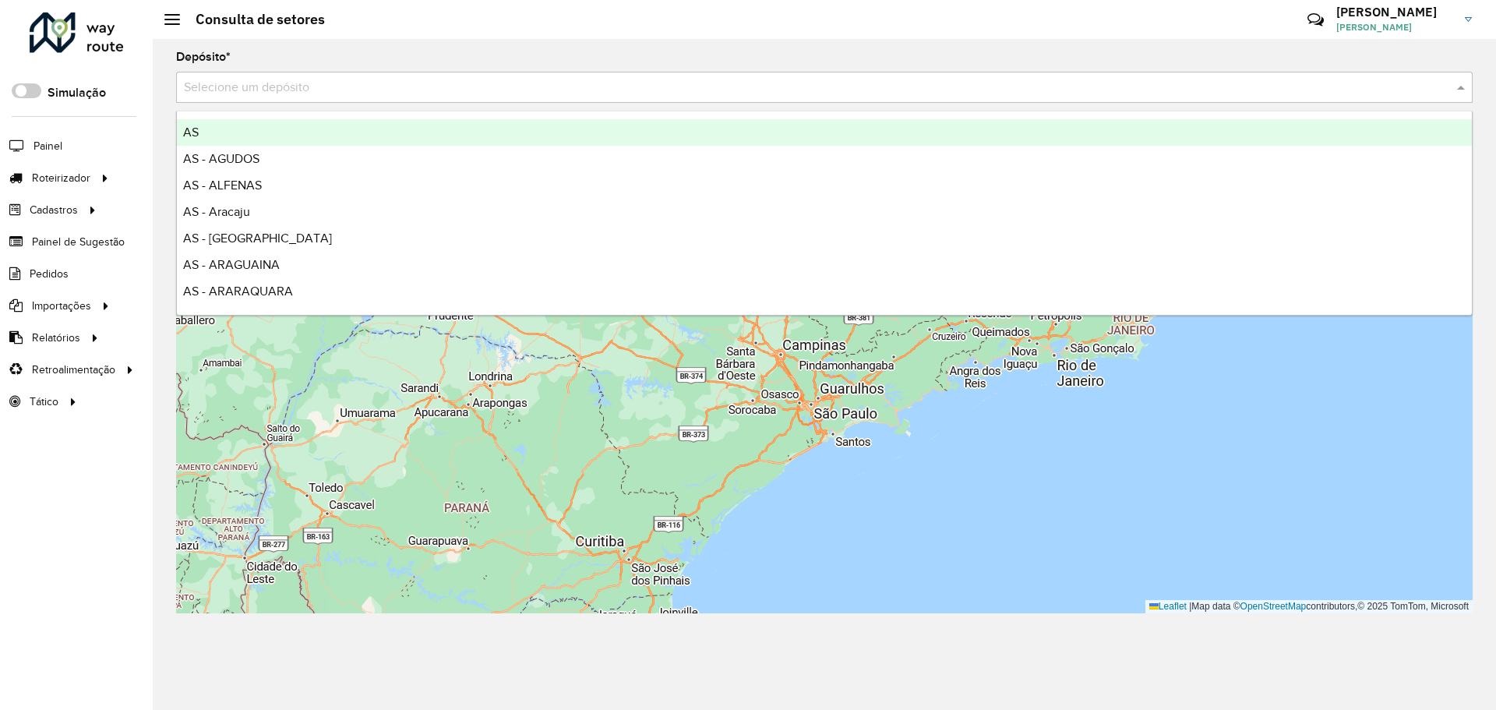
click at [303, 88] on input "text" at bounding box center [809, 88] width 1250 height 19
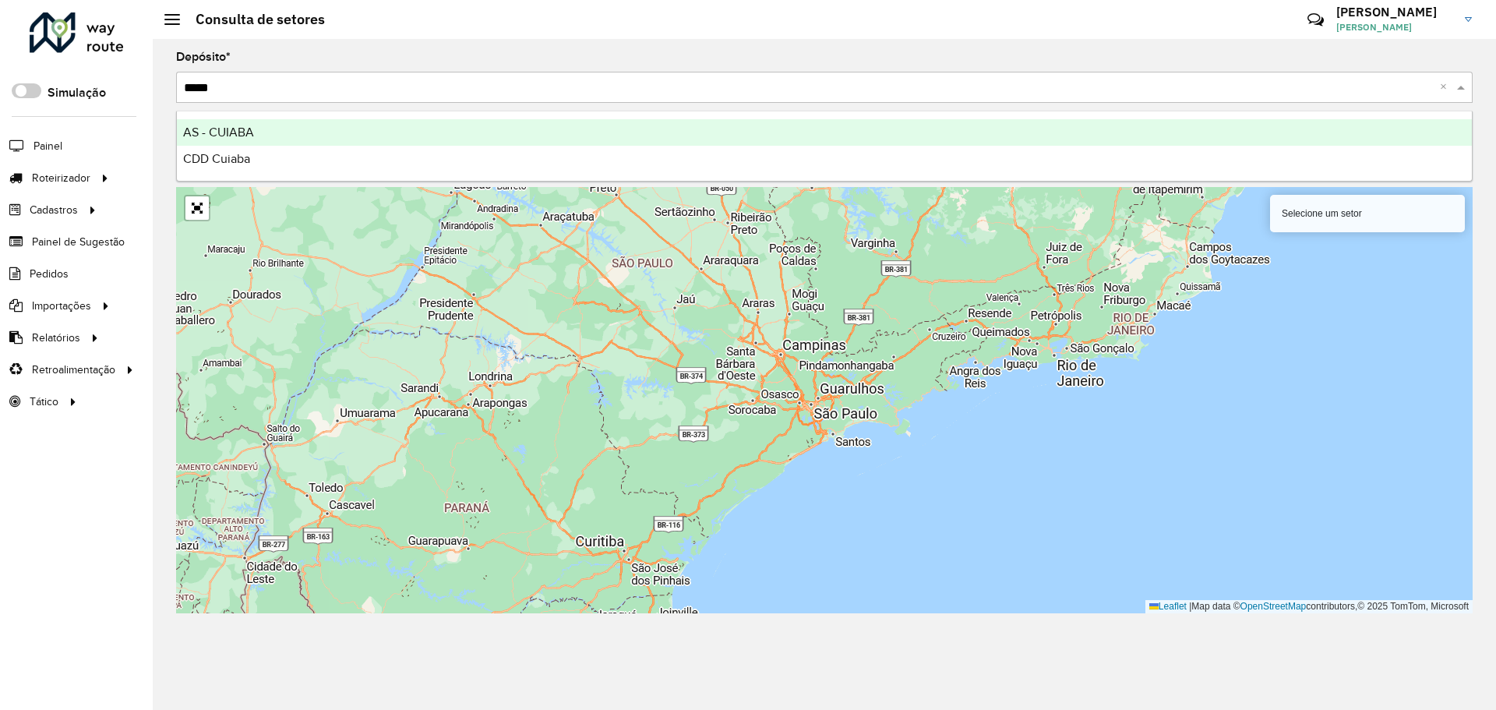
type input "******"
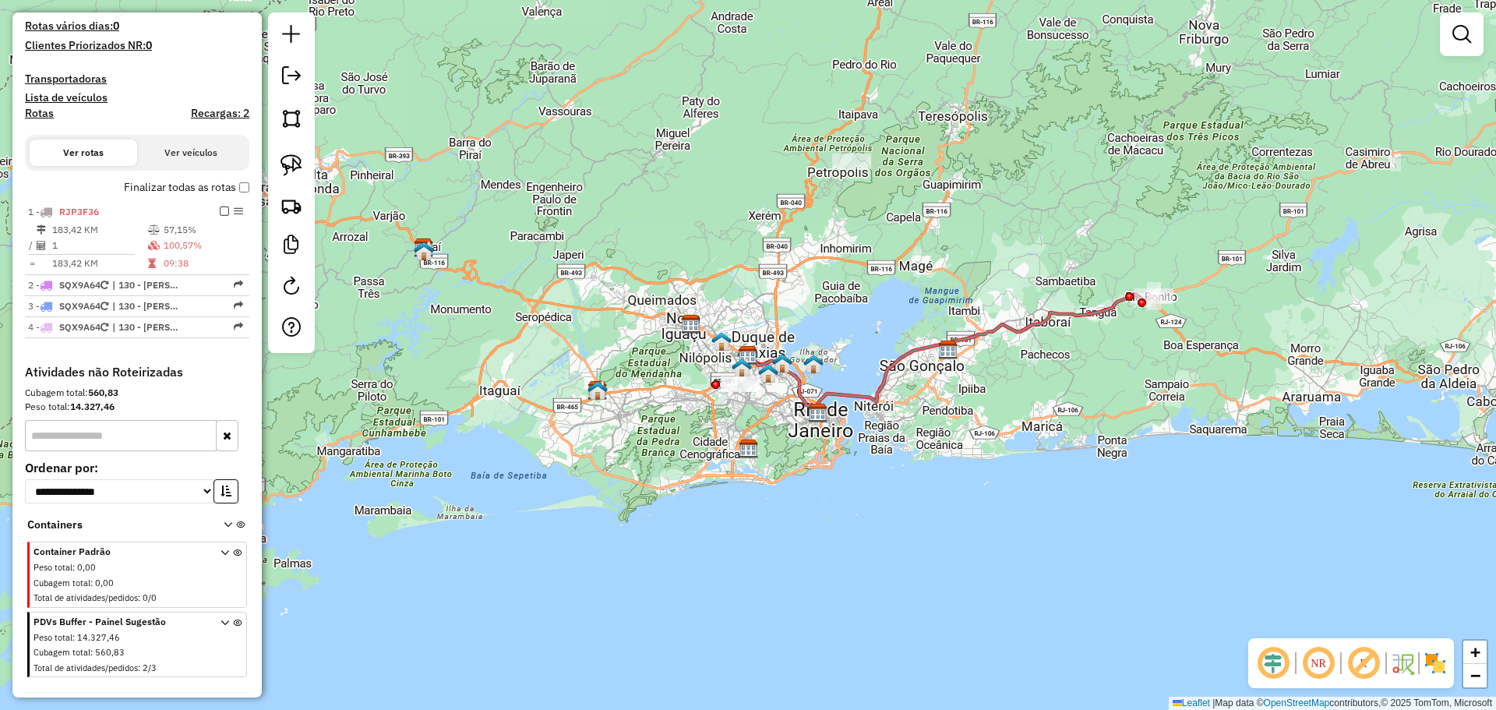
scroll to position [467, 0]
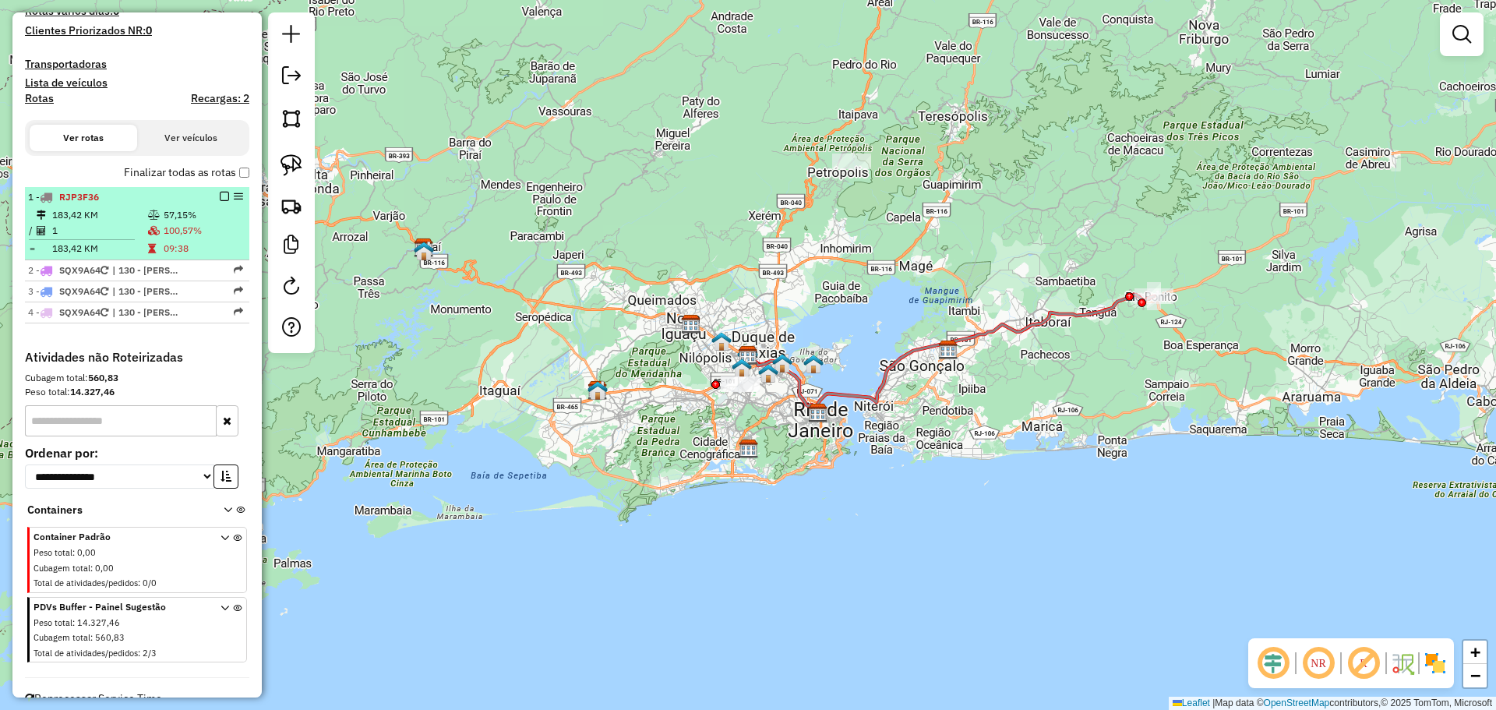
select select "**********"
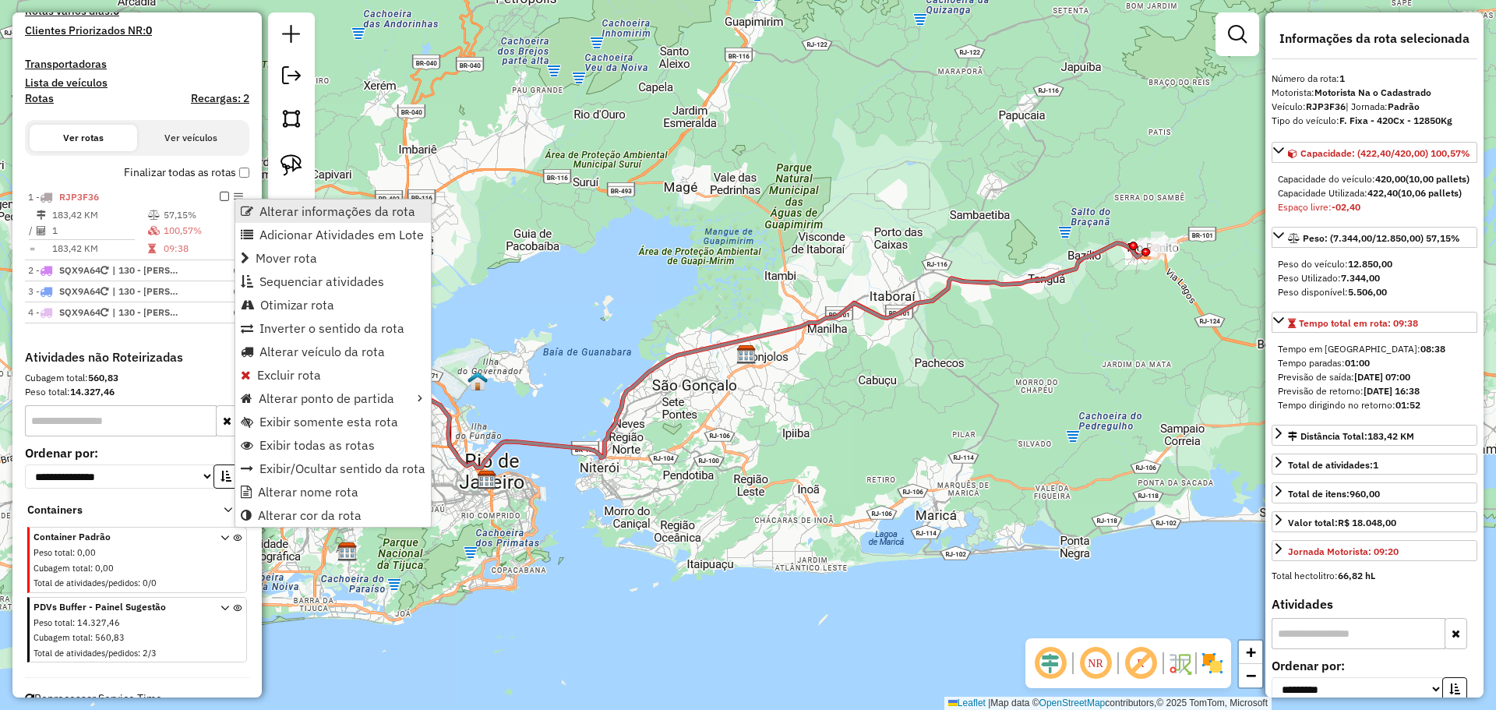
click at [256, 209] on link "Alterar informações da rota" at bounding box center [333, 210] width 196 height 23
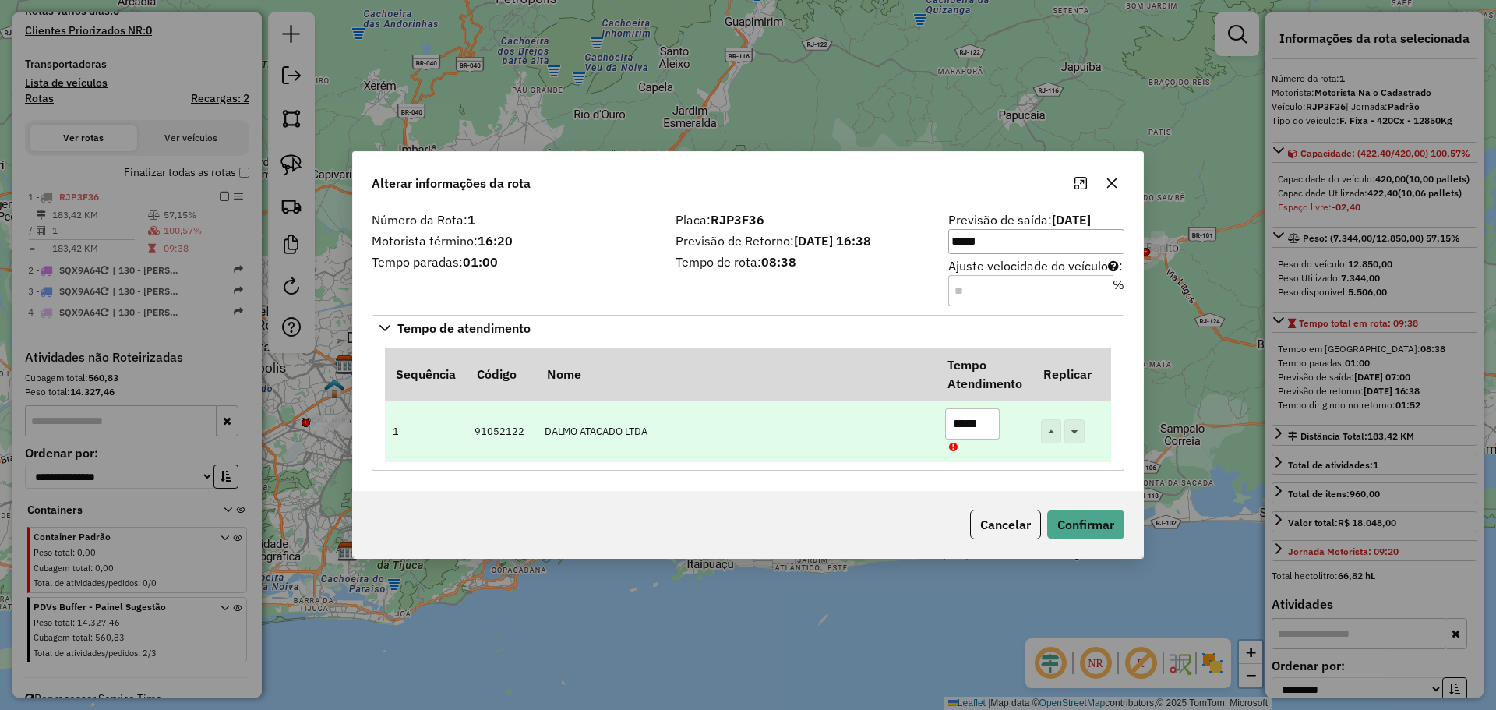
click at [978, 425] on input "*****" at bounding box center [972, 423] width 55 height 31
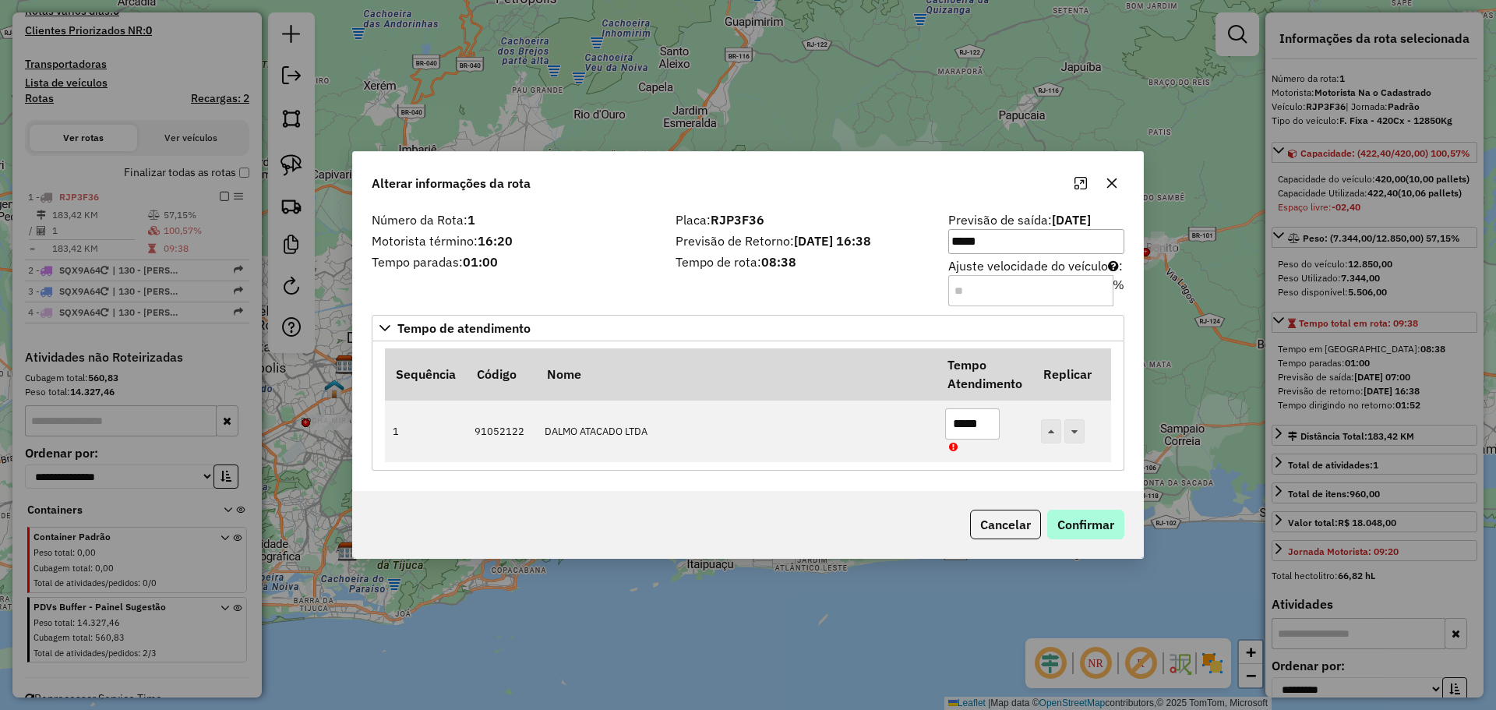
type input "*****"
click at [1093, 523] on button "Confirmar" at bounding box center [1085, 524] width 77 height 30
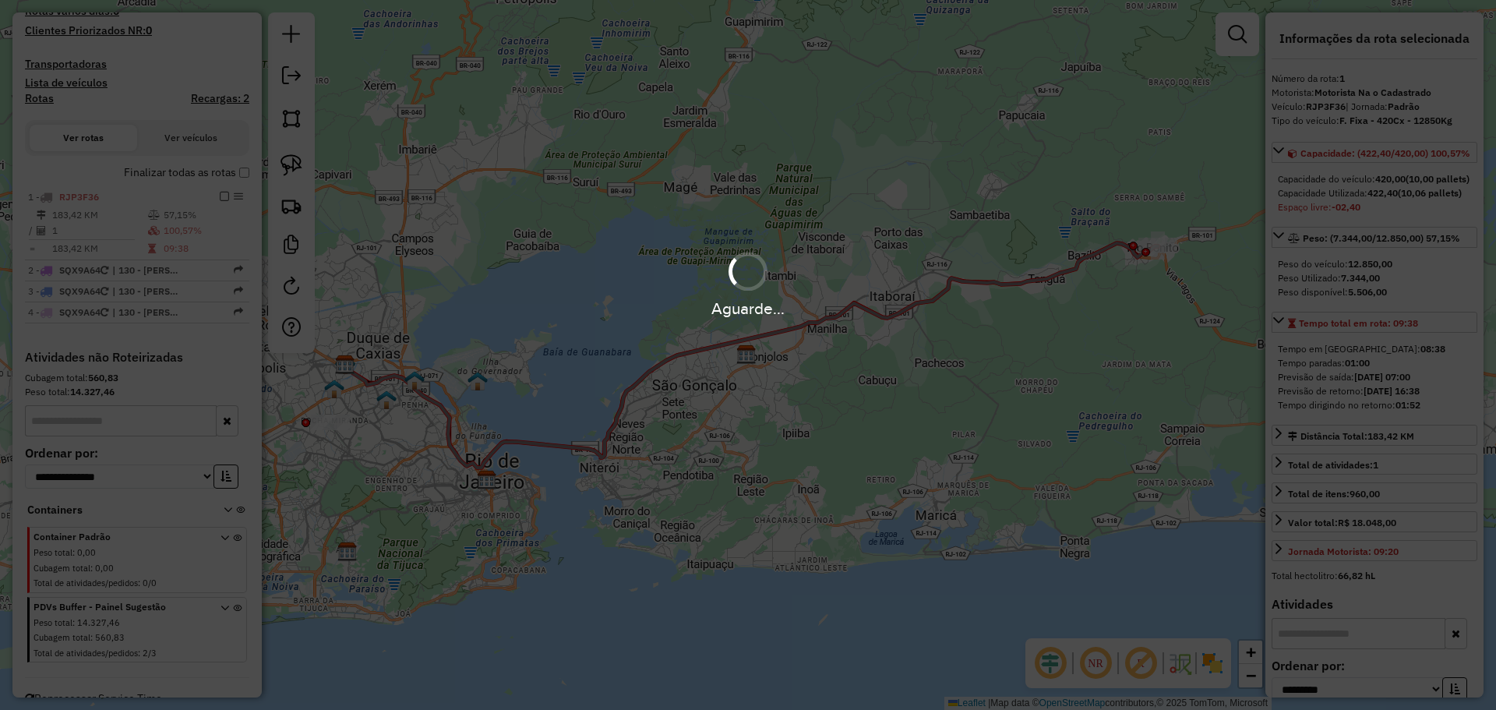
scroll to position [512, 0]
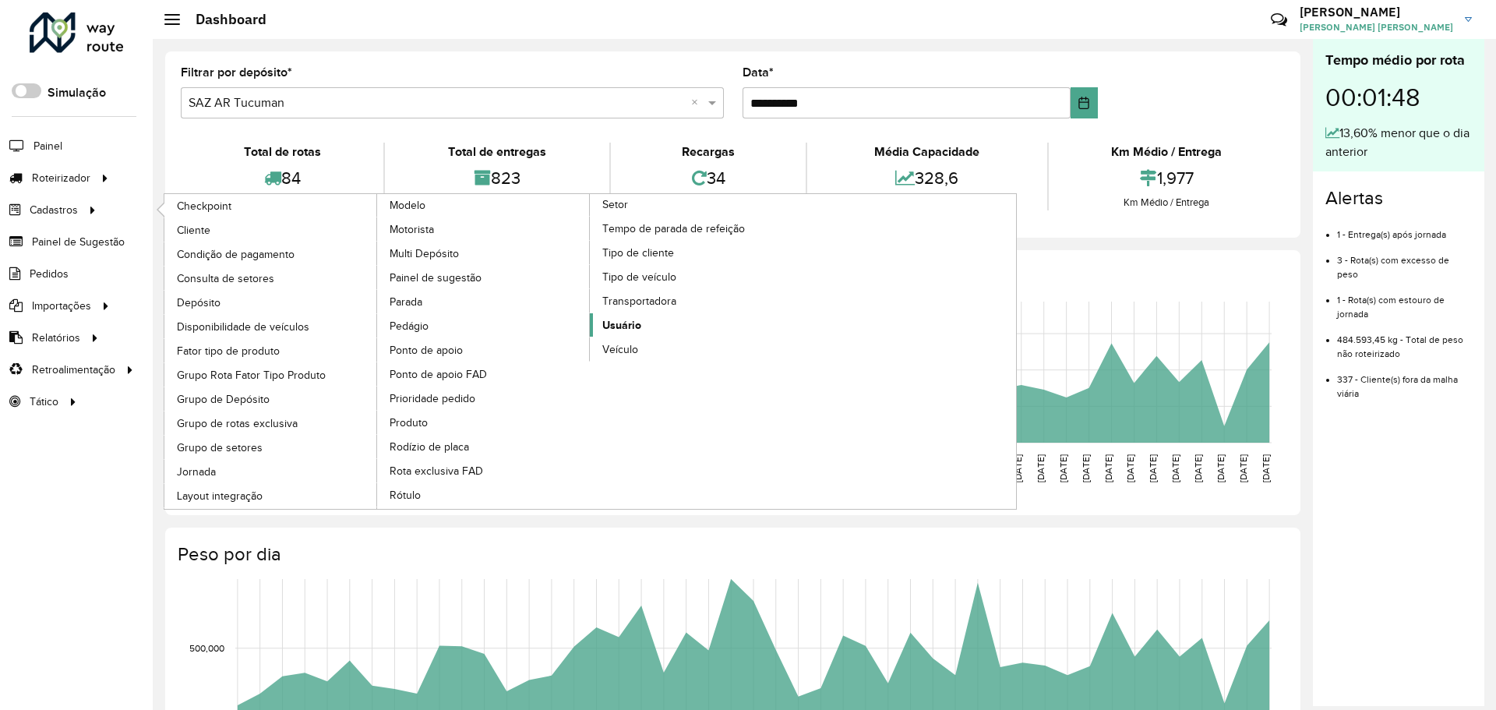
click at [640, 332] on link "Usuário" at bounding box center [696, 324] width 213 height 23
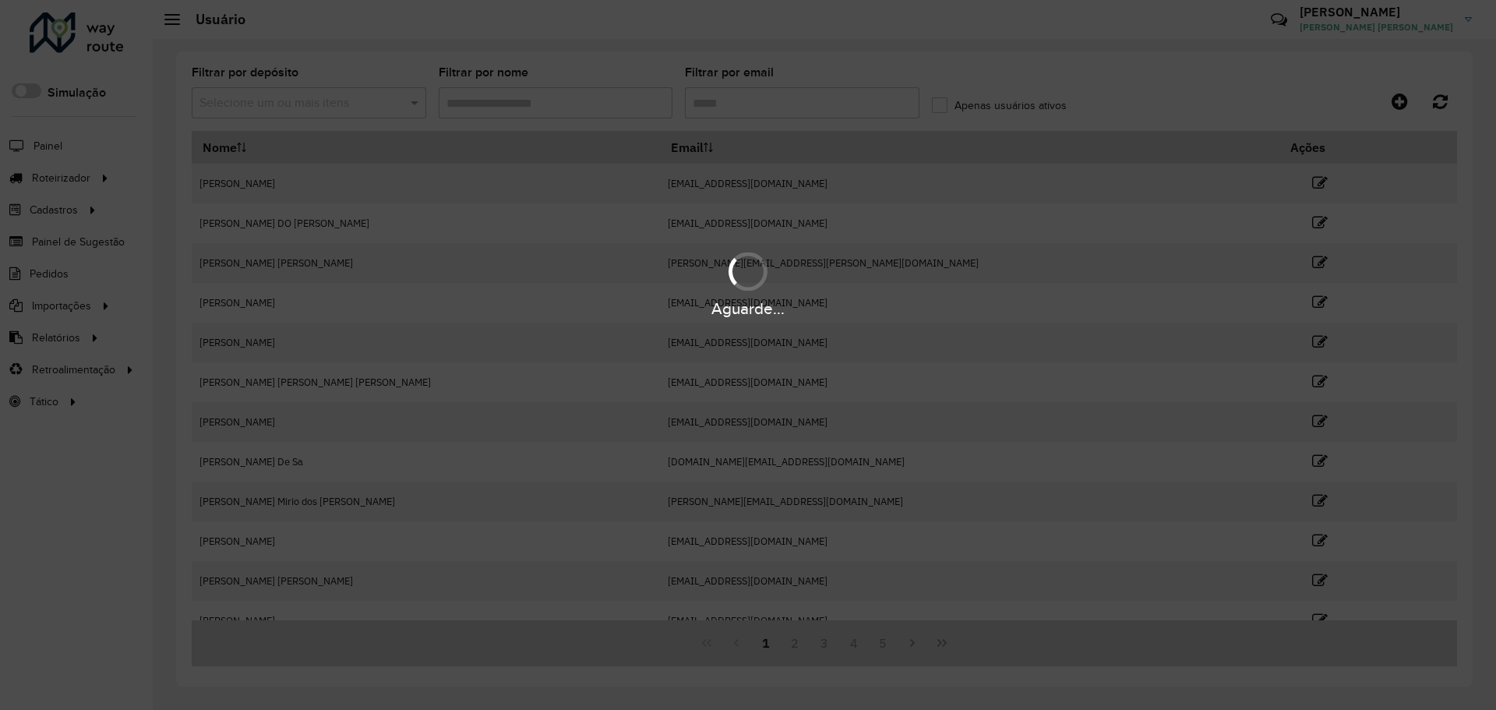
click at [576, 106] on div "Aguarde..." at bounding box center [748, 355] width 1496 height 710
click at [587, 109] on div "Aguarde..." at bounding box center [748, 355] width 1496 height 710
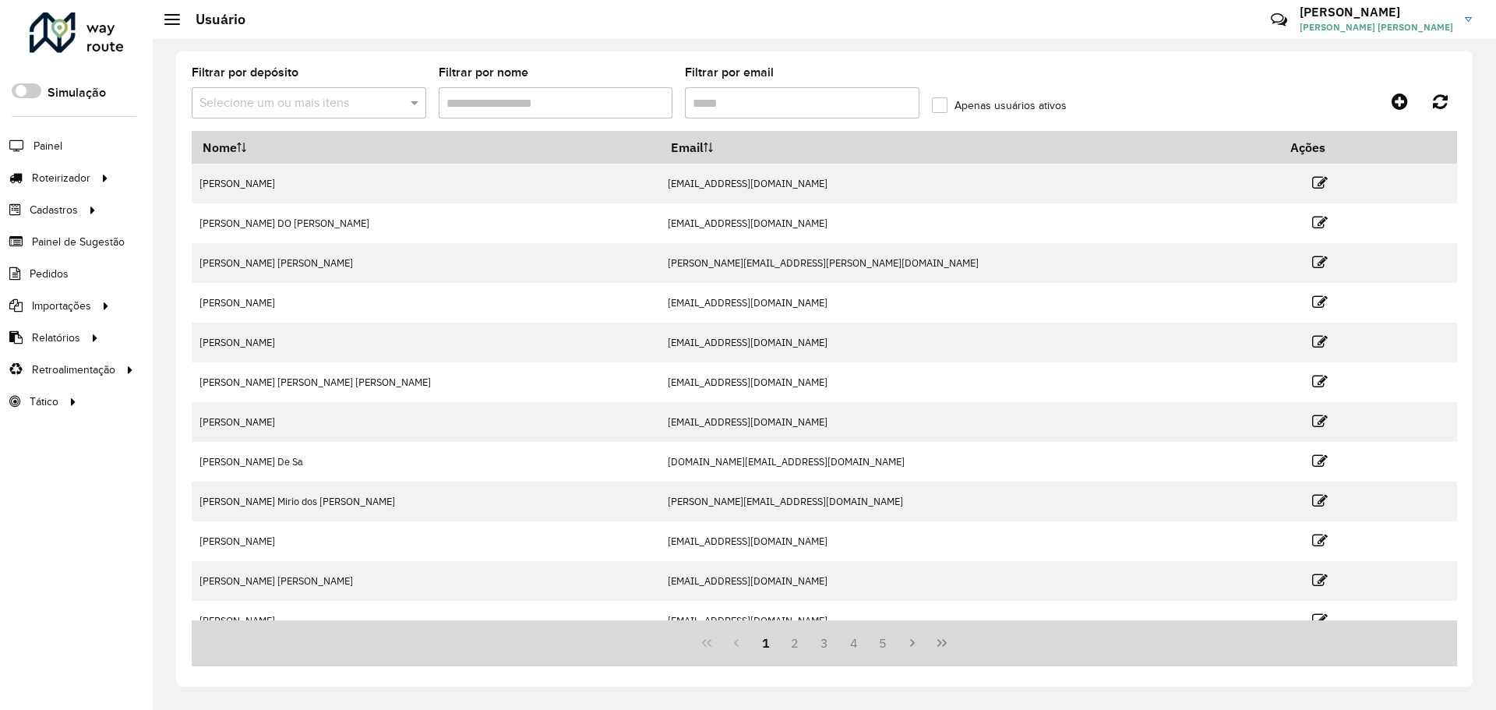
click at [587, 109] on input "Filtrar por nome" at bounding box center [556, 102] width 234 height 31
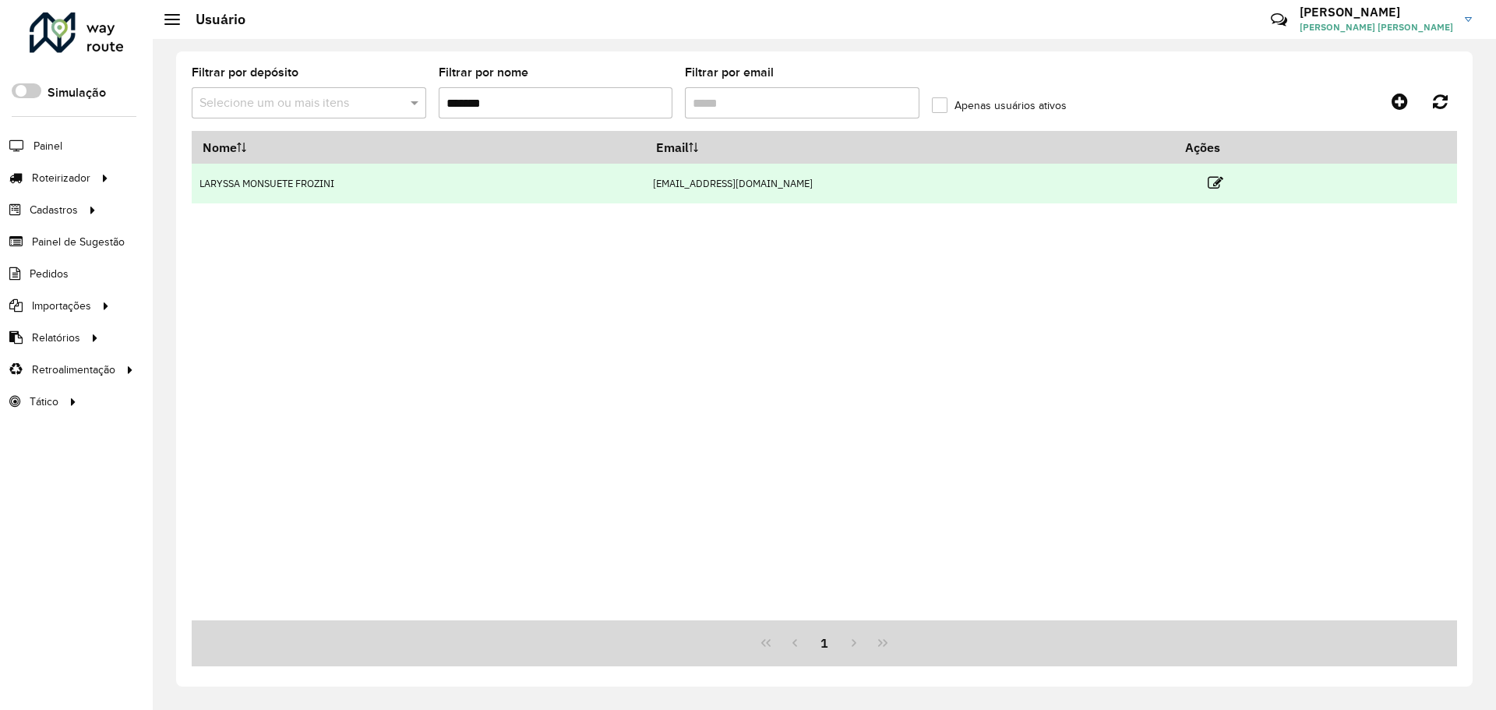
type input "*******"
click at [1175, 182] on td at bounding box center [1221, 183] width 93 height 39
click at [1207, 179] on icon at bounding box center [1215, 183] width 16 height 16
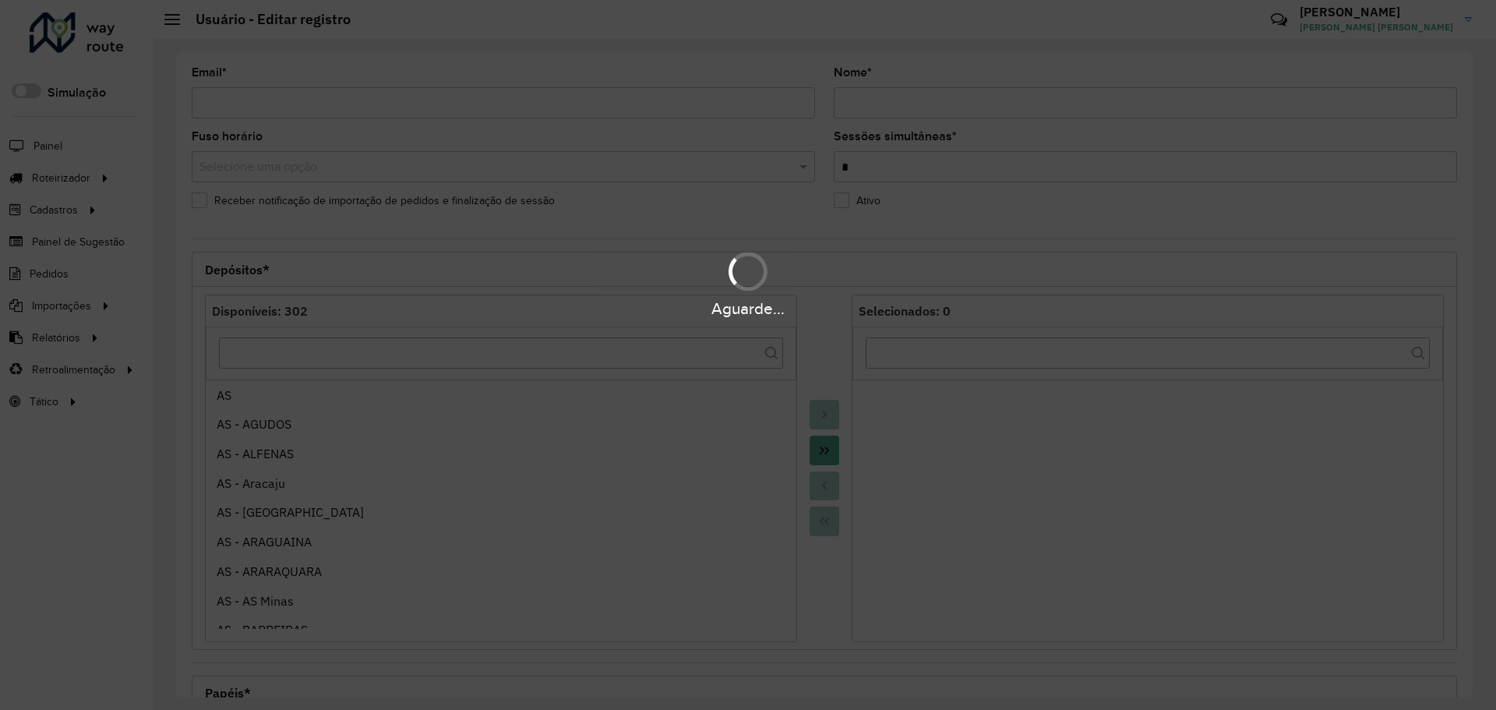
type input "**********"
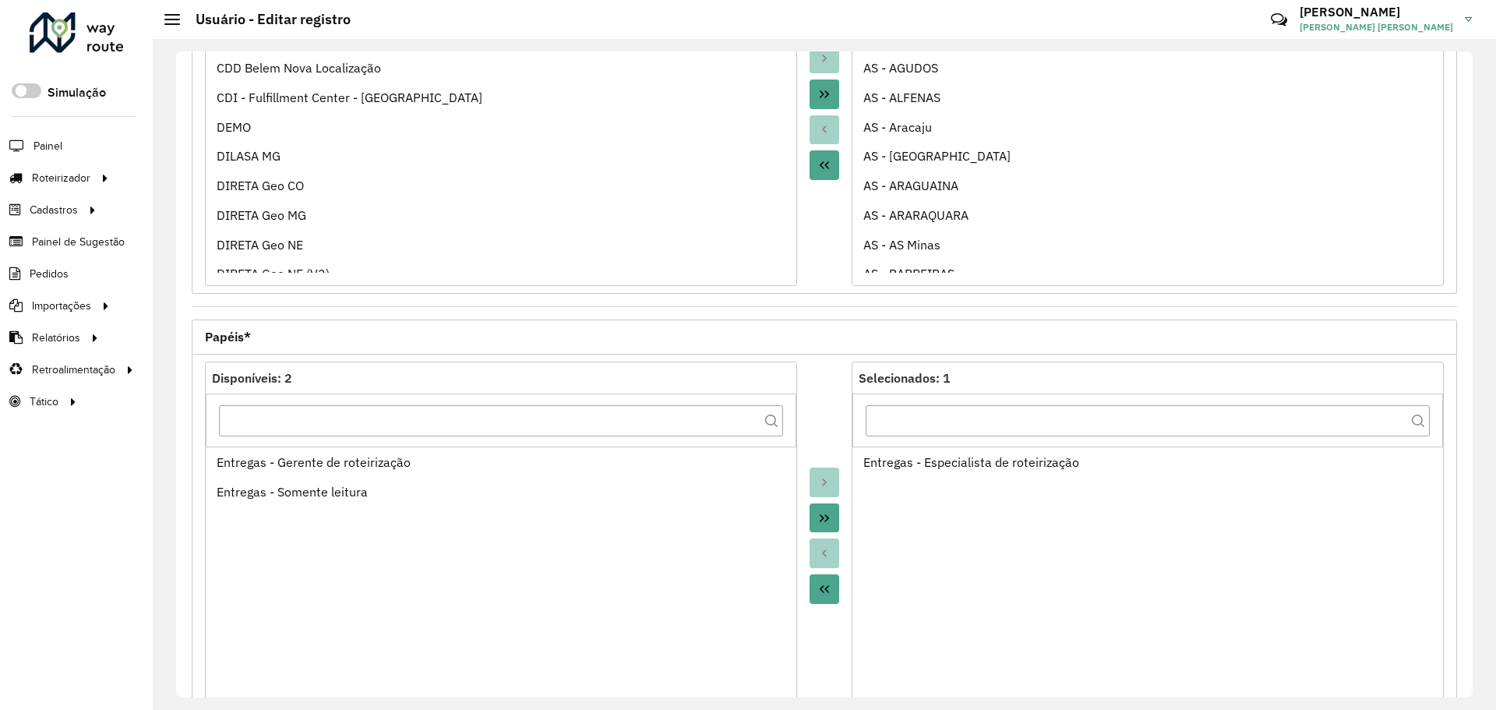
scroll to position [446, 0]
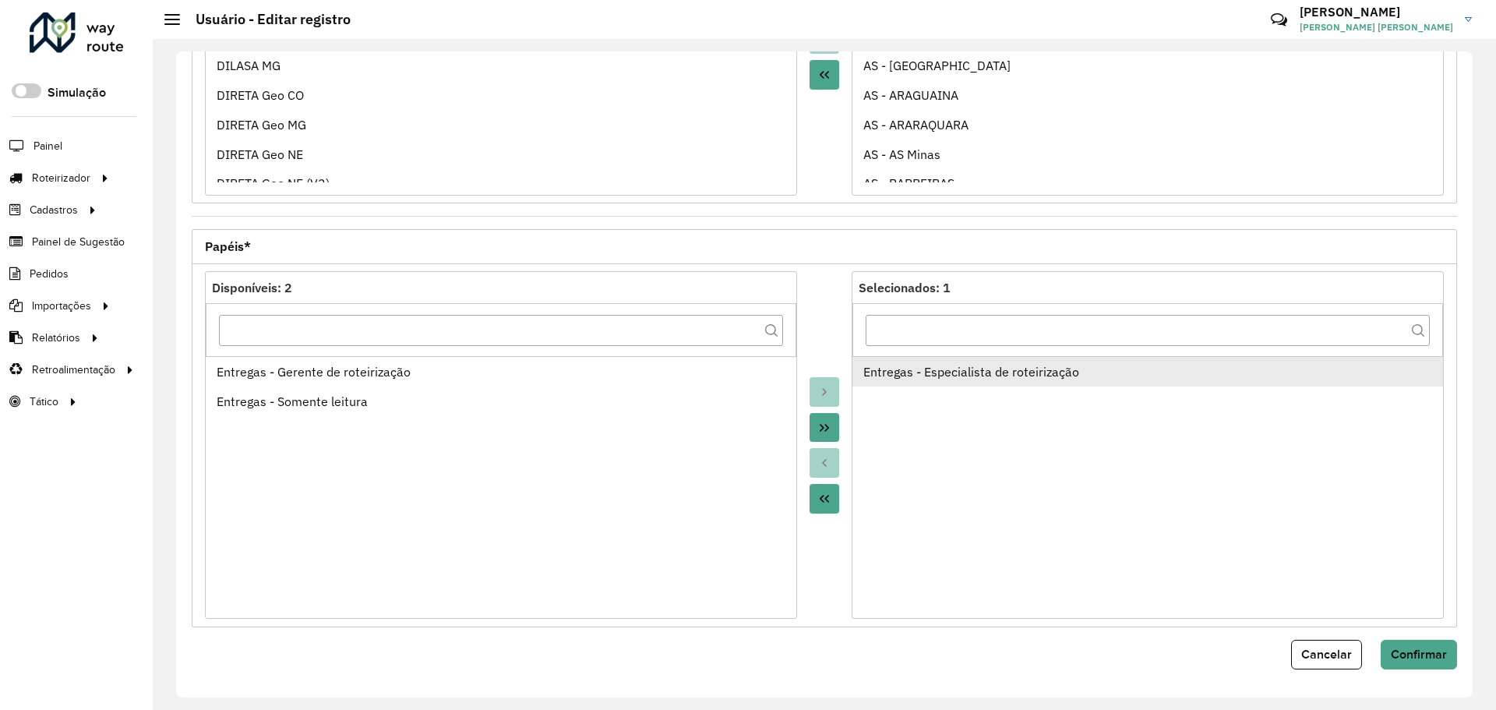
click at [939, 375] on div "Entregas - Especialista de roteirização" at bounding box center [1147, 371] width 569 height 19
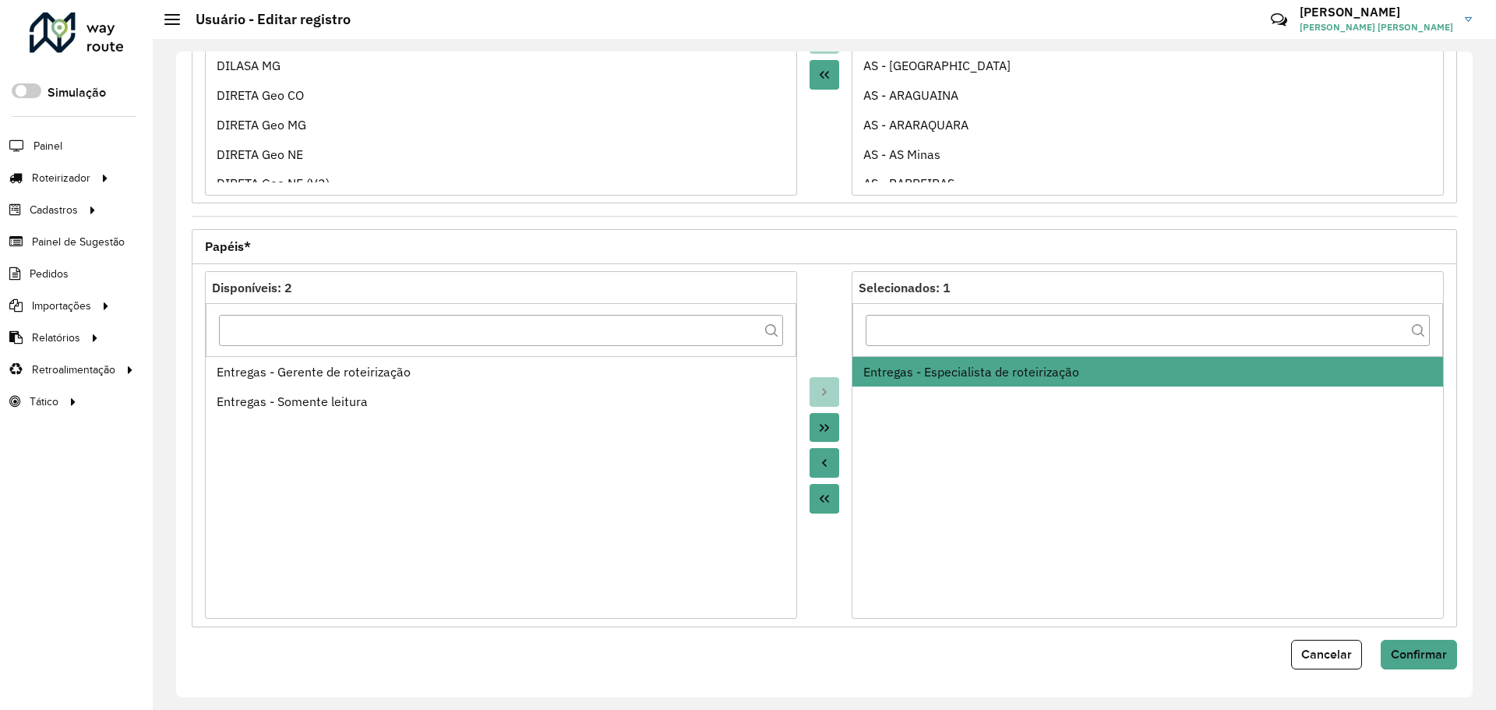
click at [827, 456] on icon "Move to Source" at bounding box center [824, 462] width 12 height 12
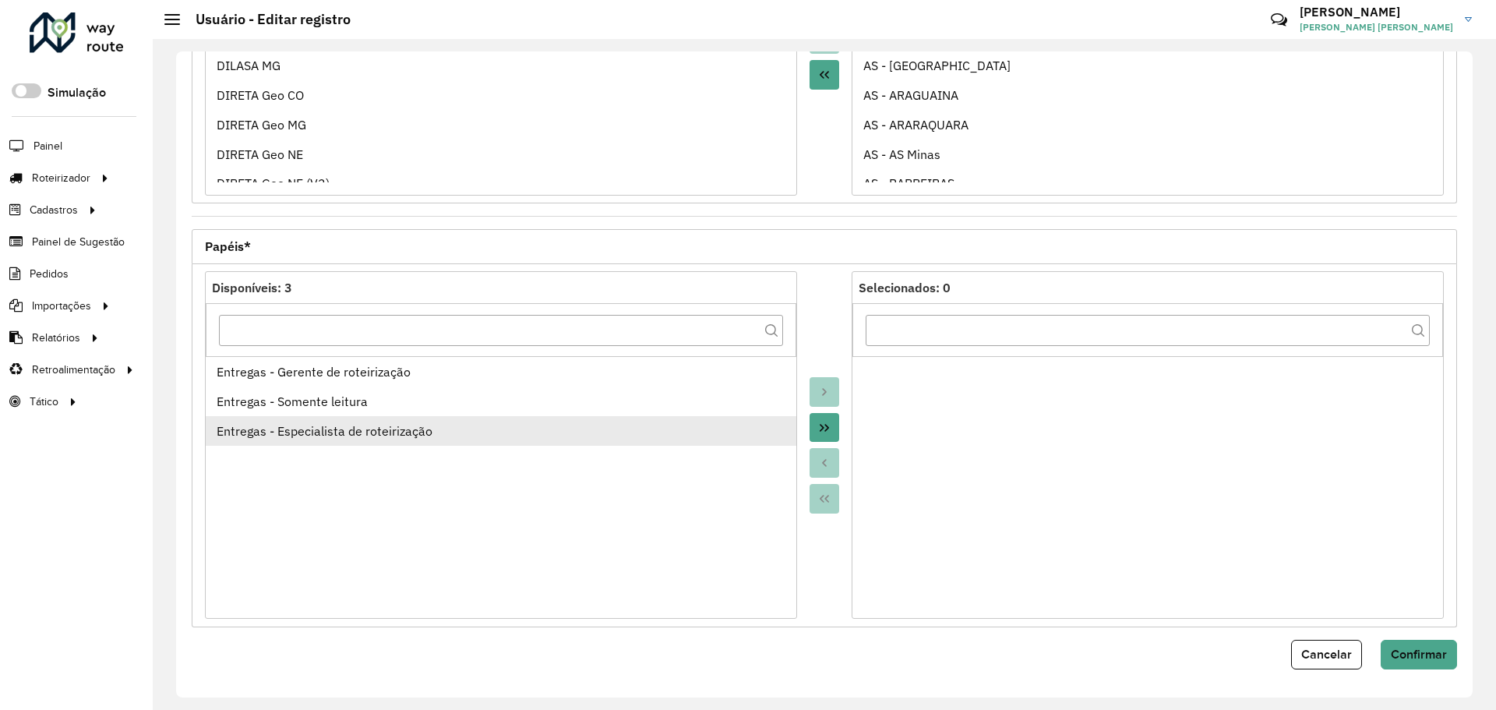
click at [482, 428] on div "Entregas - Especialista de roteirização" at bounding box center [501, 430] width 569 height 19
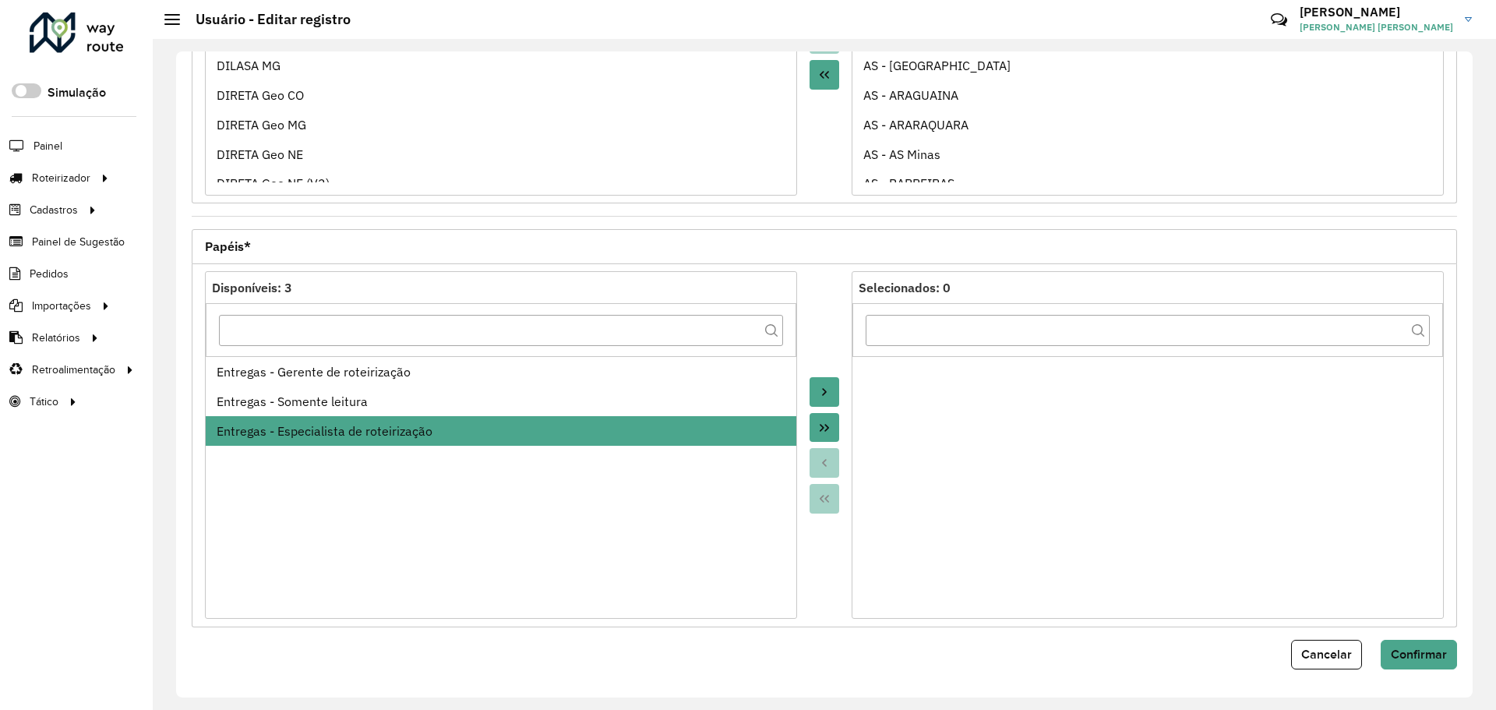
click at [829, 391] on button "Move to Target" at bounding box center [824, 392] width 30 height 30
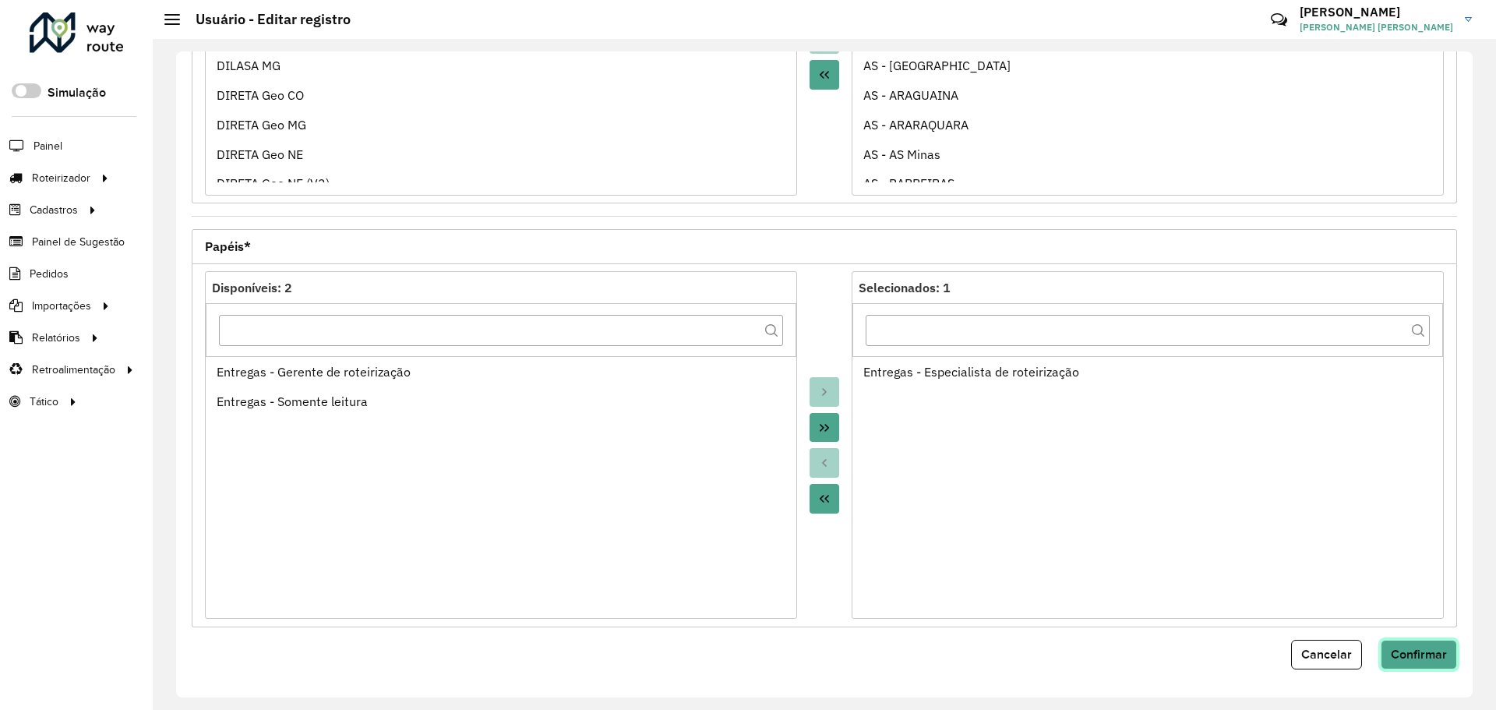
click at [1426, 654] on span "Confirmar" at bounding box center [1418, 653] width 56 height 13
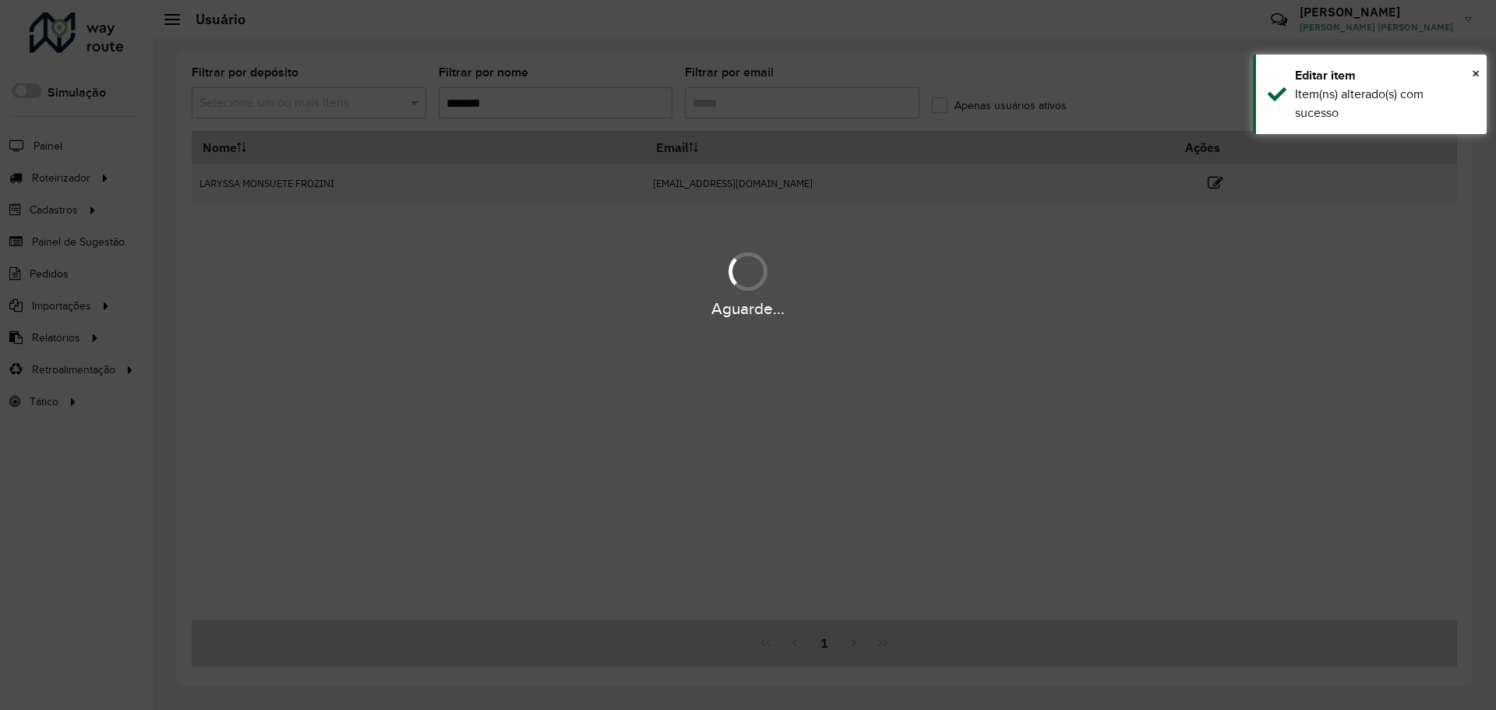
click at [768, 106] on hb-app "Aguarde... Pop-up bloqueado! Seu navegador bloqueou automáticamente a abertura …" at bounding box center [748, 355] width 1496 height 710
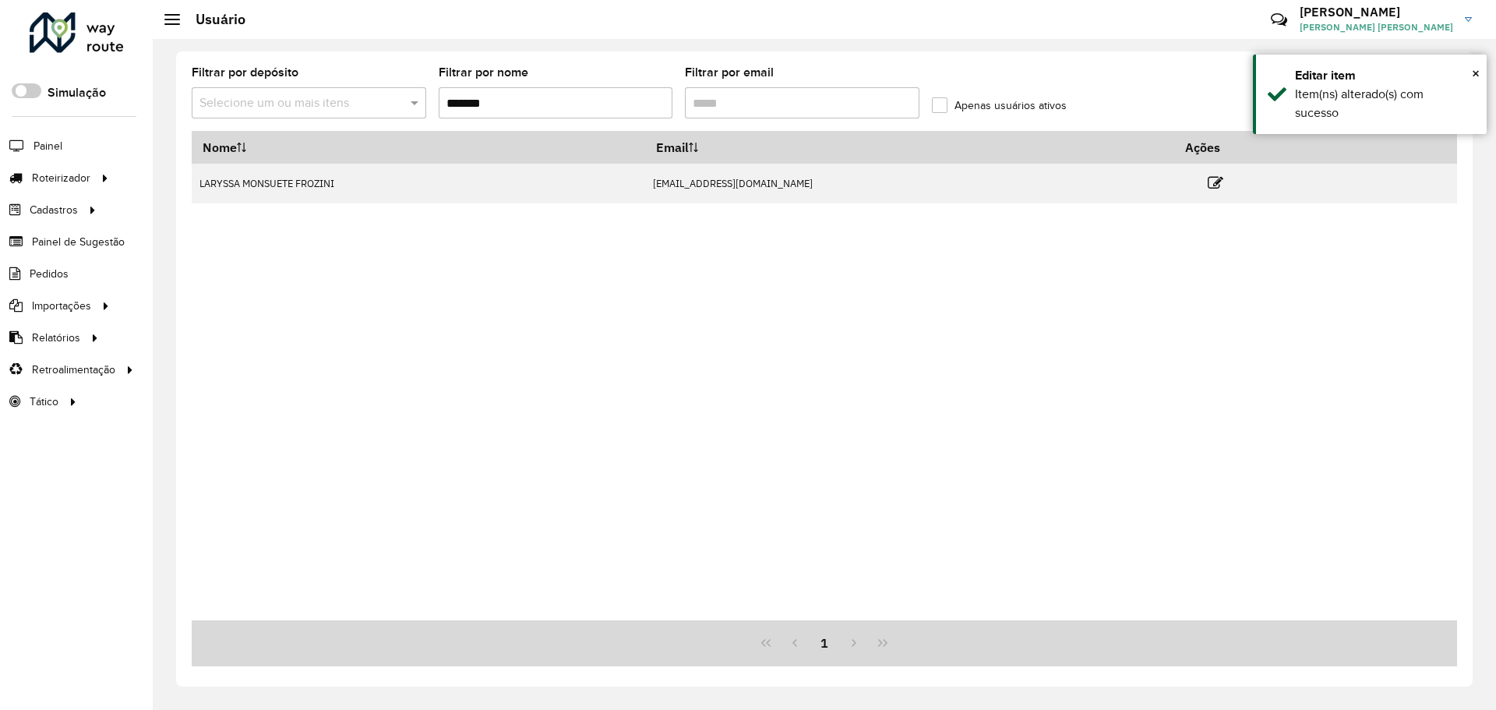
click at [520, 91] on input "*******" at bounding box center [556, 102] width 234 height 31
click at [523, 95] on input "*******" at bounding box center [556, 102] width 234 height 31
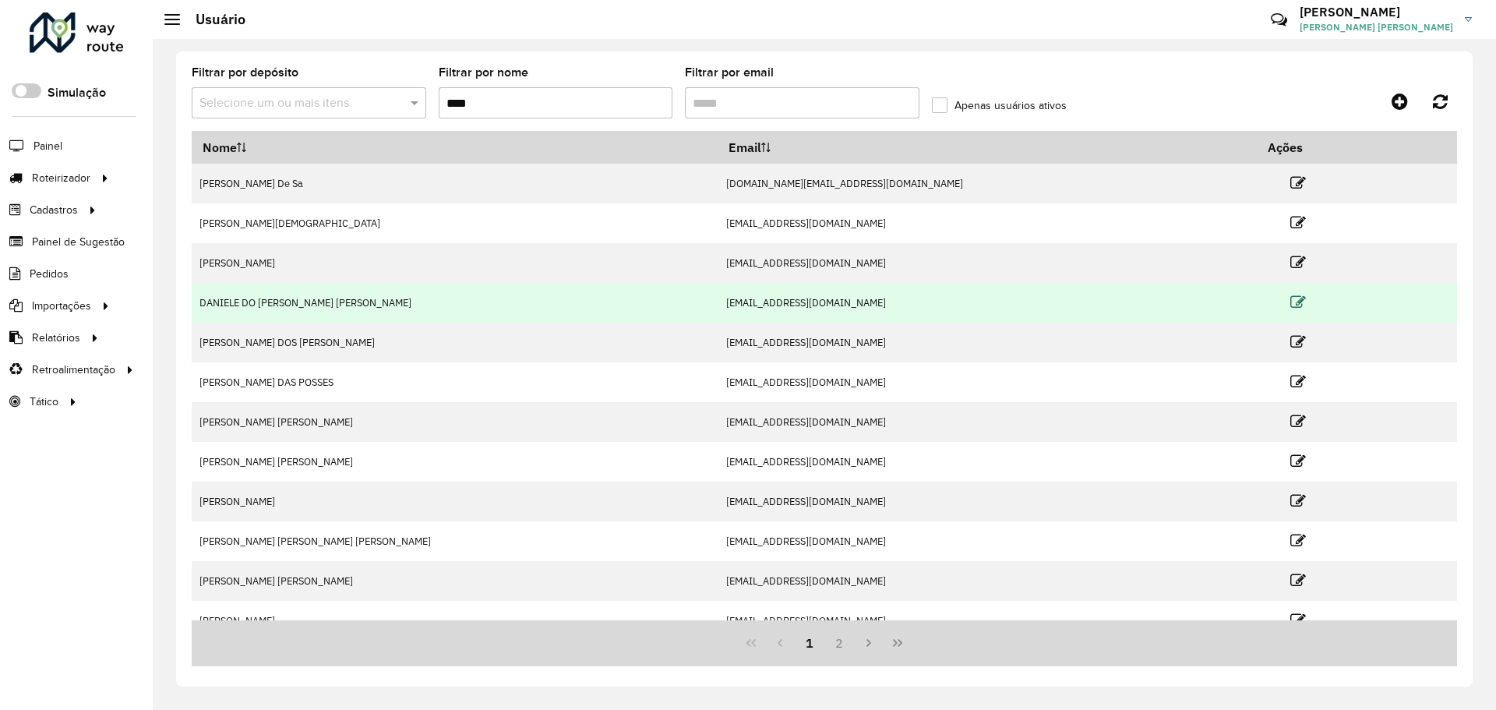
type input "****"
click at [1290, 305] on icon at bounding box center [1298, 302] width 16 height 16
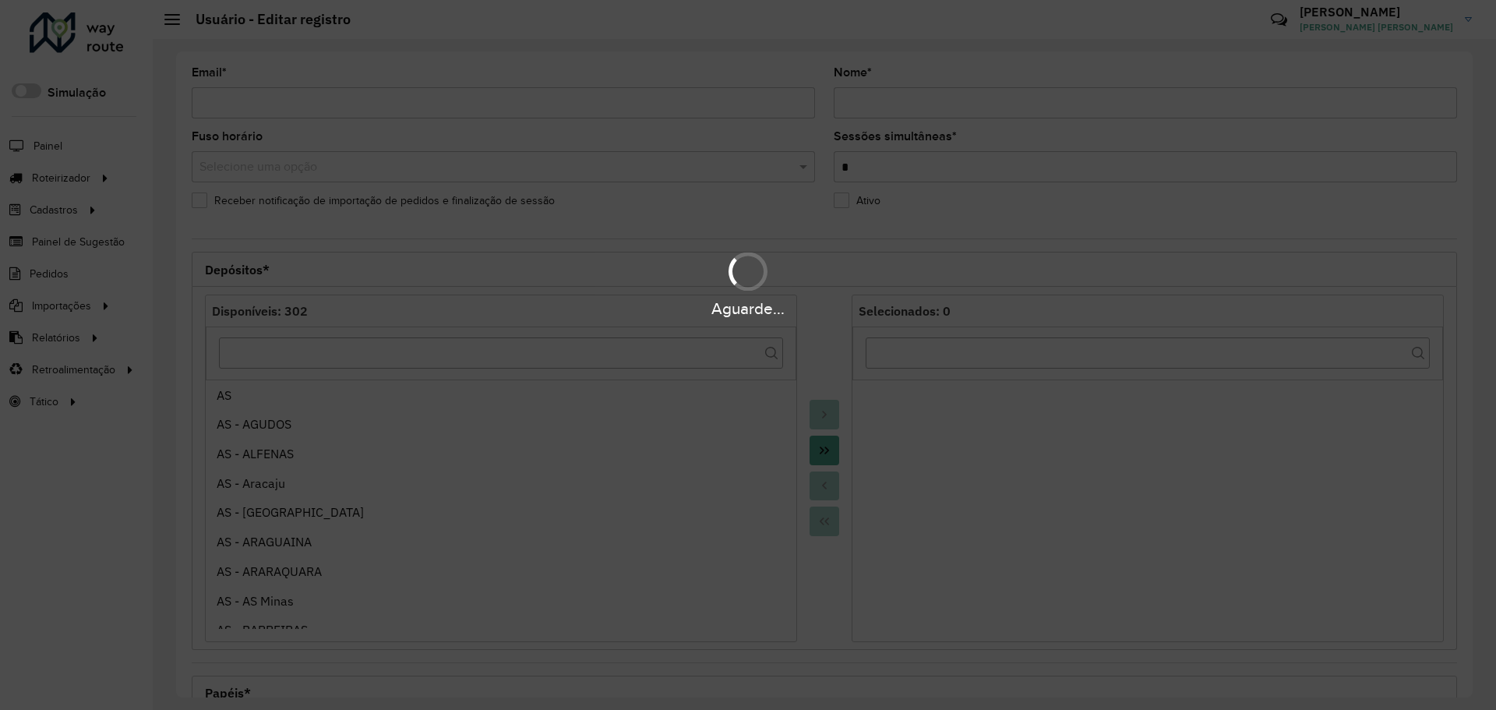
type input "**********"
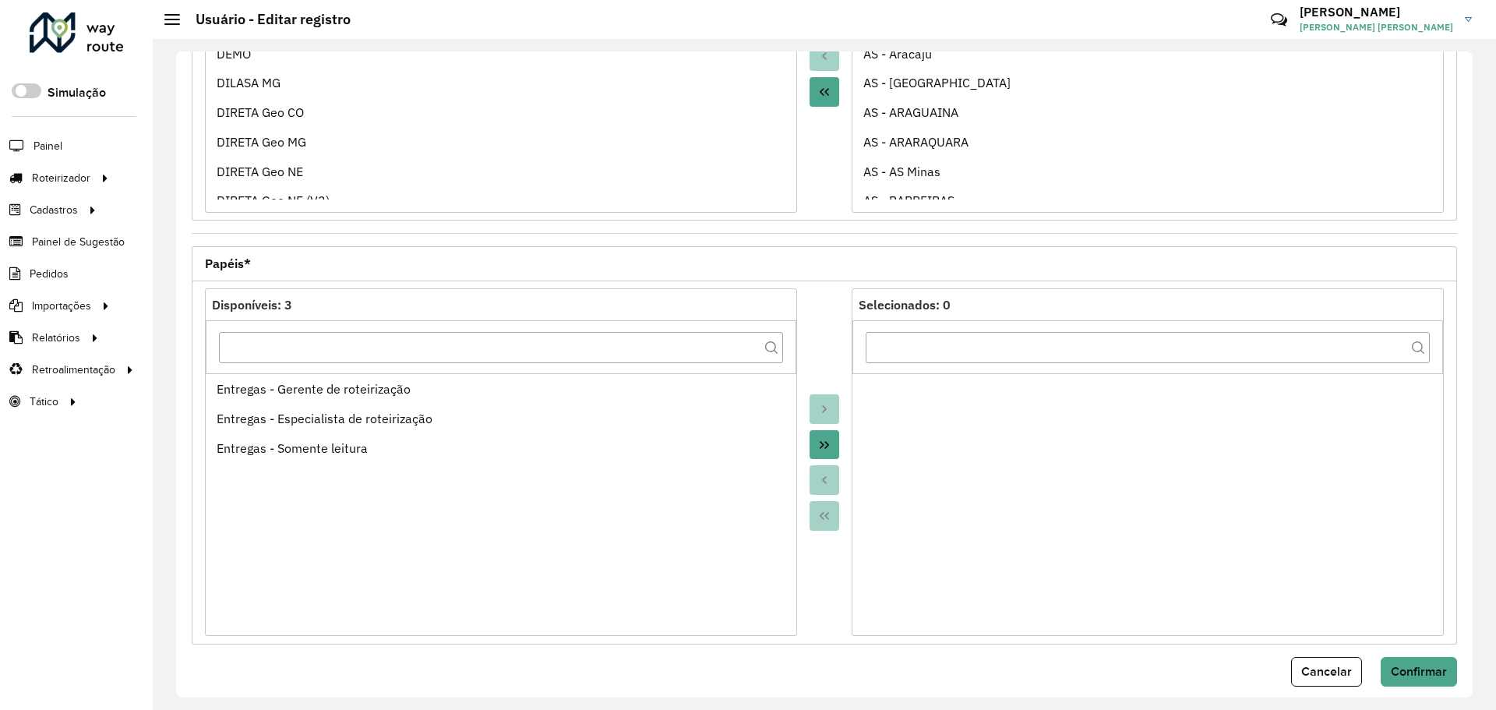
scroll to position [446, 0]
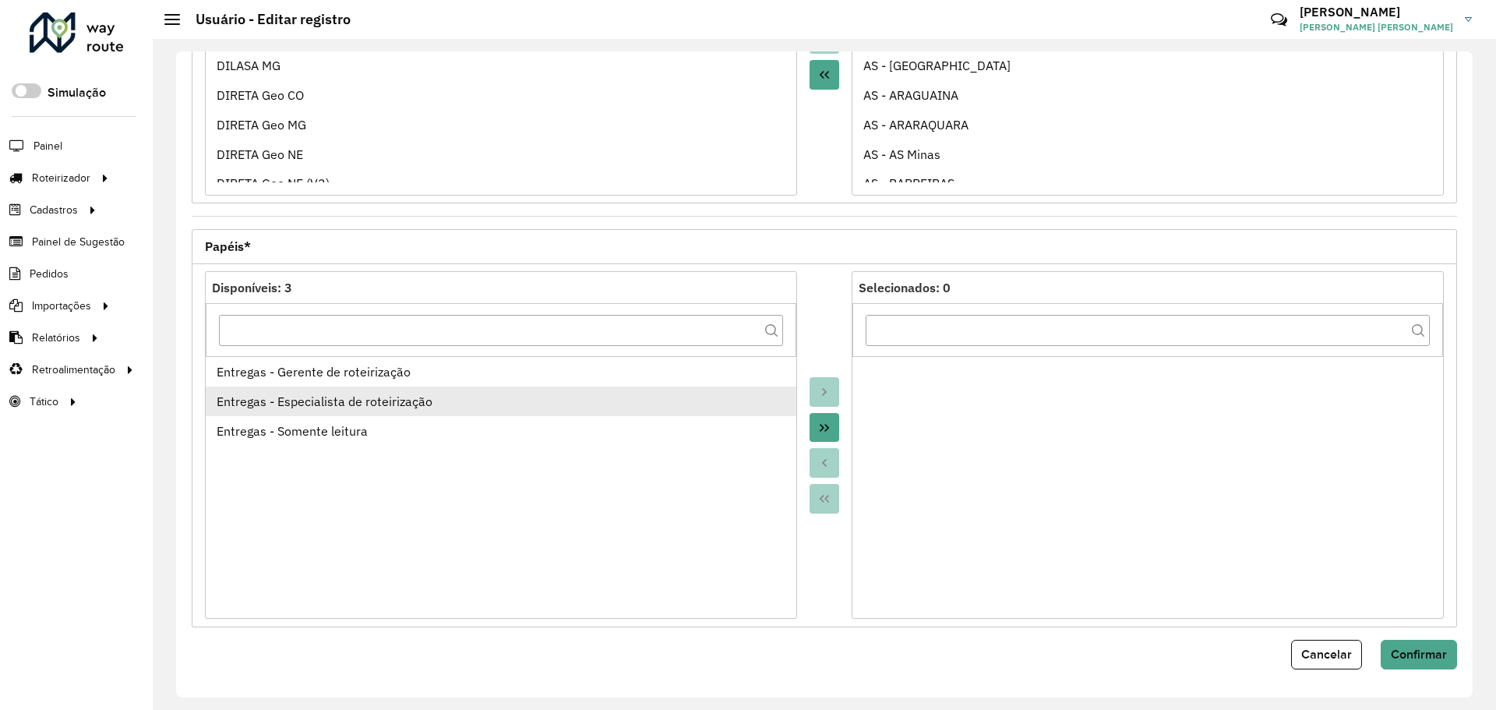
click at [471, 412] on li "Entregas - Especialista de roteirização" at bounding box center [501, 401] width 590 height 30
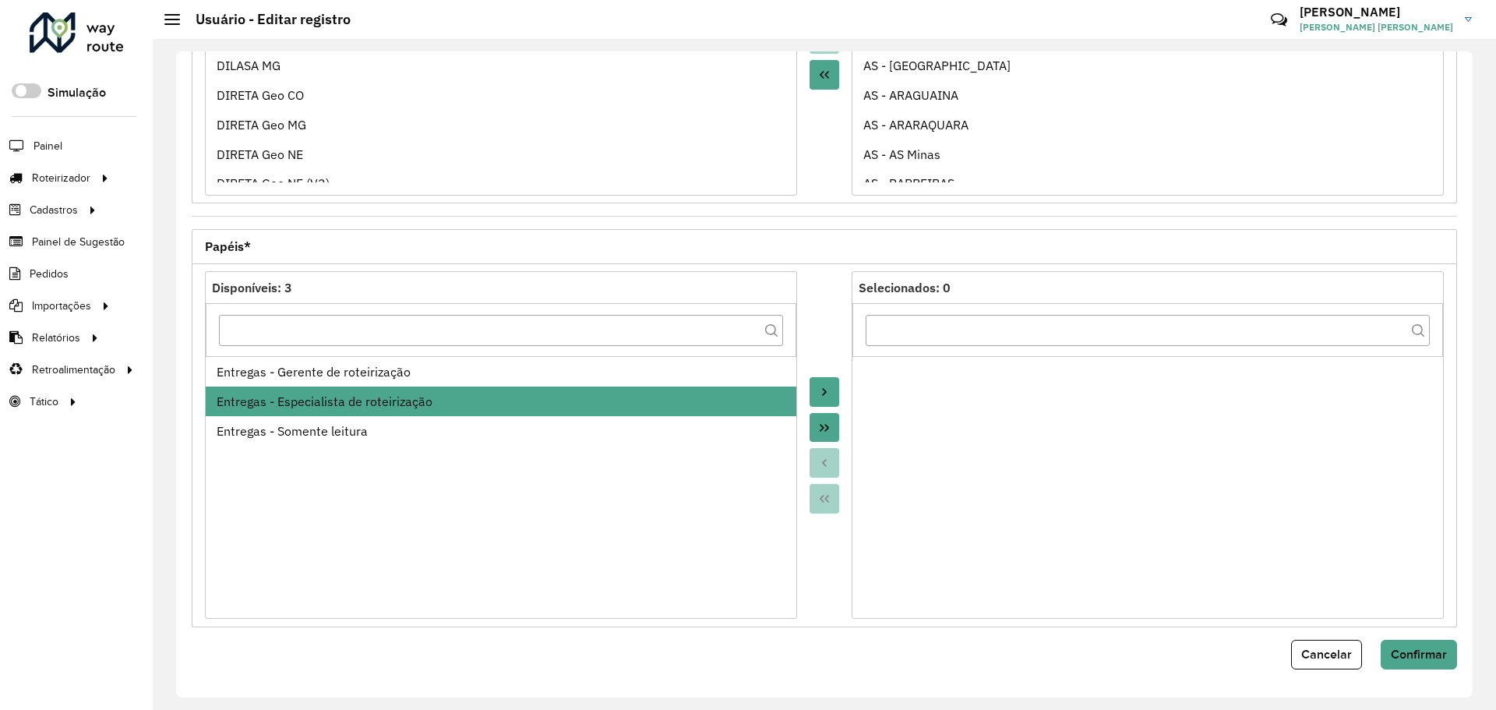
click at [813, 393] on button "Move to Target" at bounding box center [824, 392] width 30 height 30
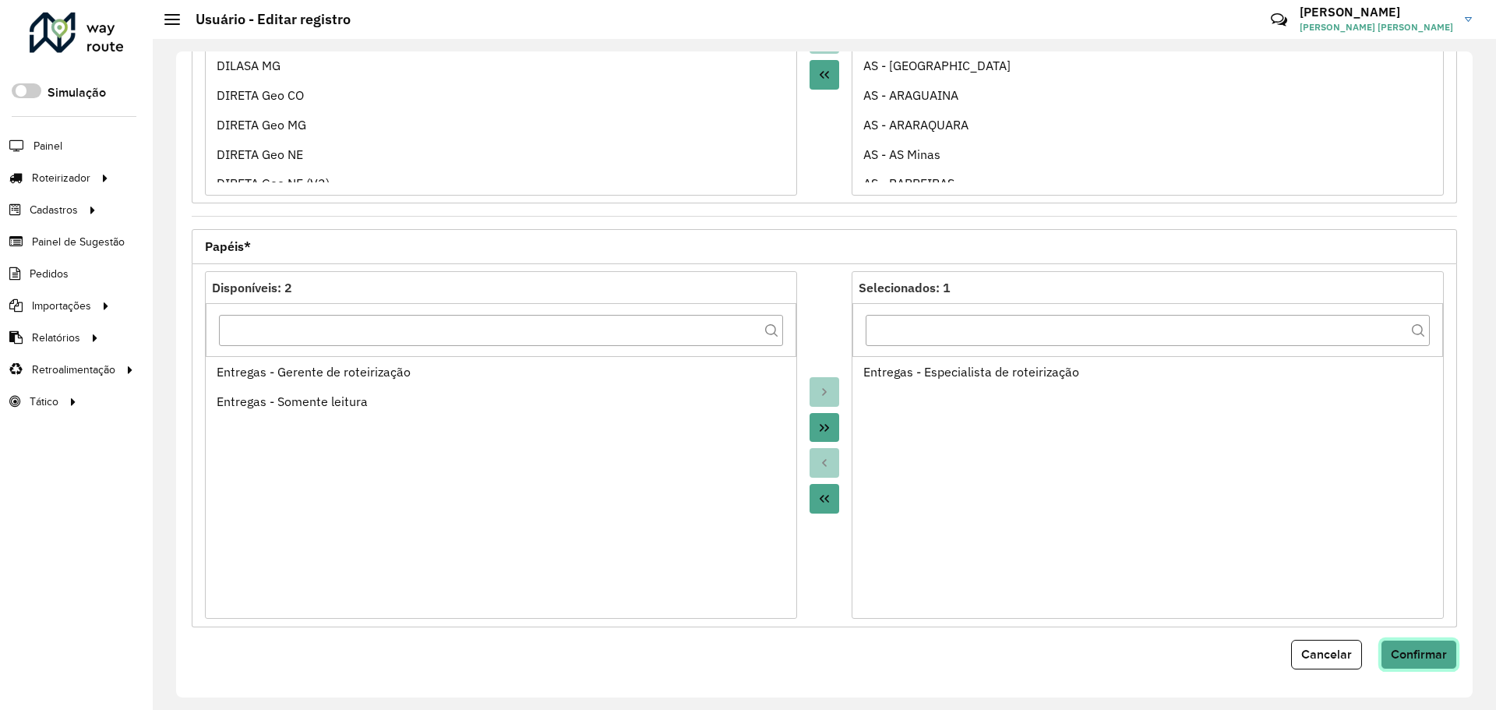
click at [1447, 649] on button "Confirmar" at bounding box center [1418, 655] width 76 height 30
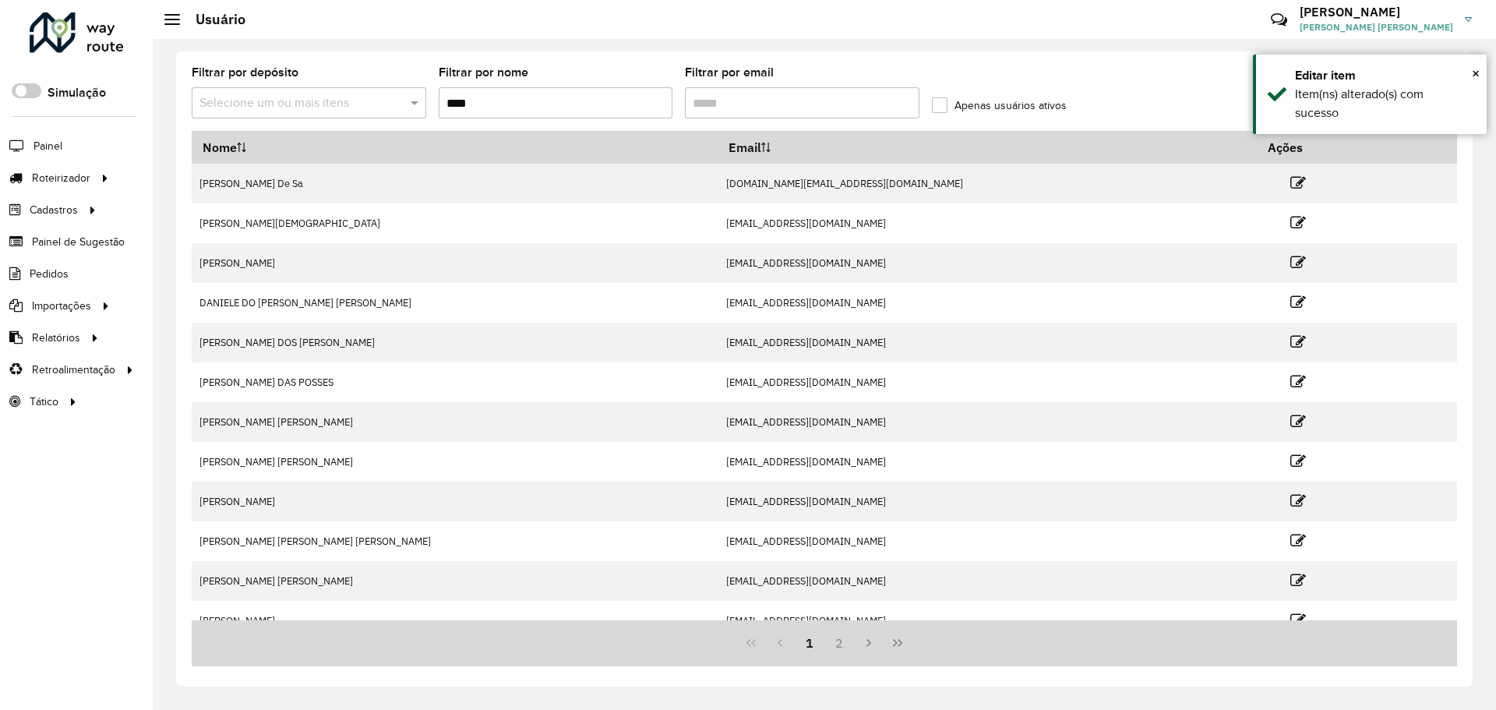
click at [522, 87] on input "****" at bounding box center [556, 102] width 234 height 31
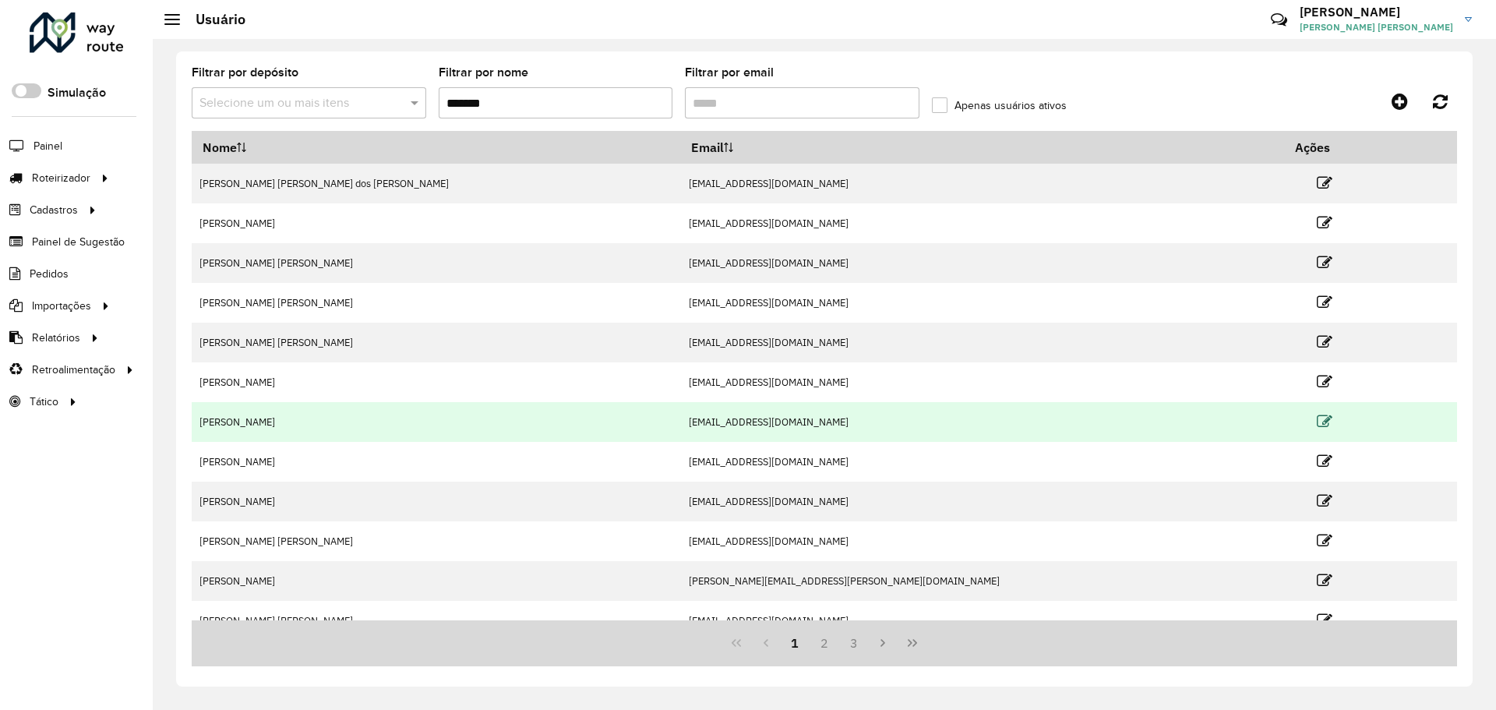
type input "*******"
click at [1316, 416] on icon at bounding box center [1324, 422] width 16 height 16
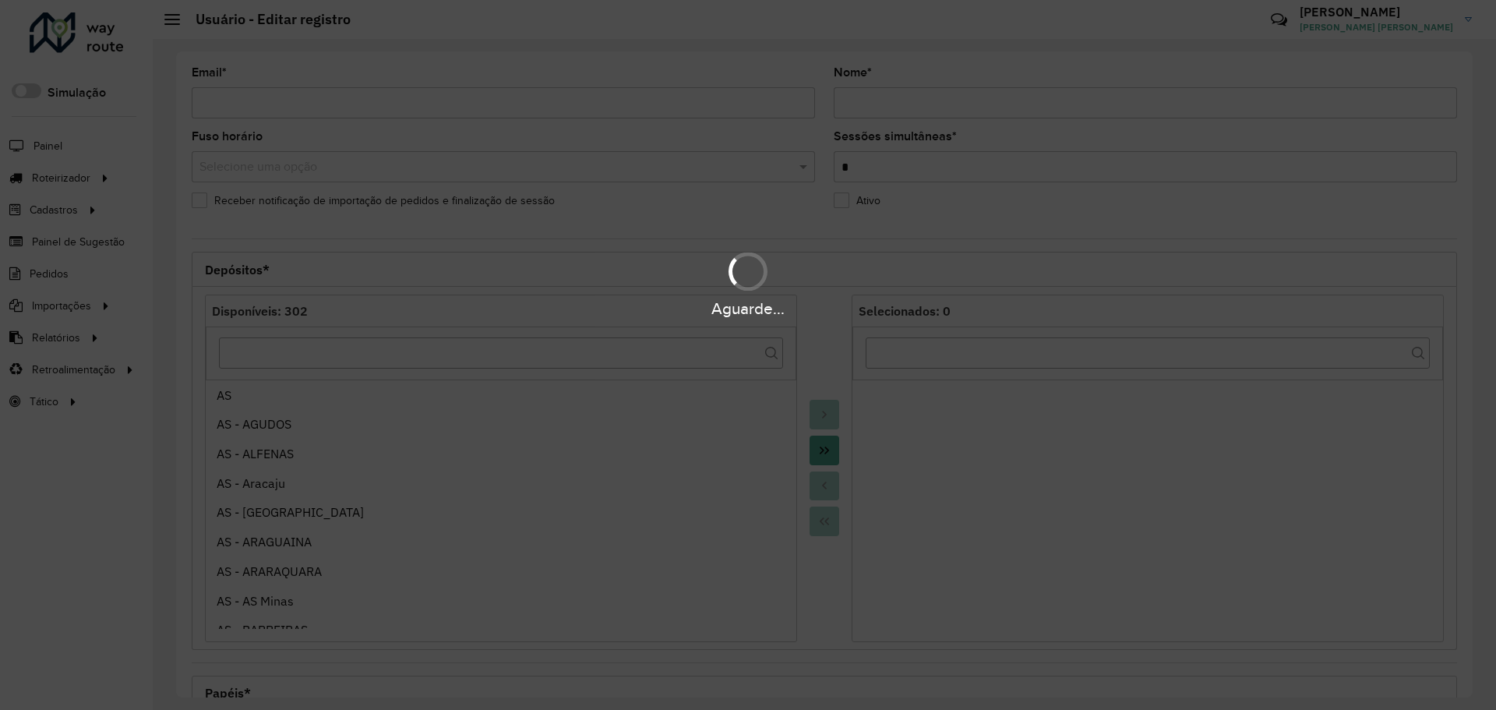
type input "**********"
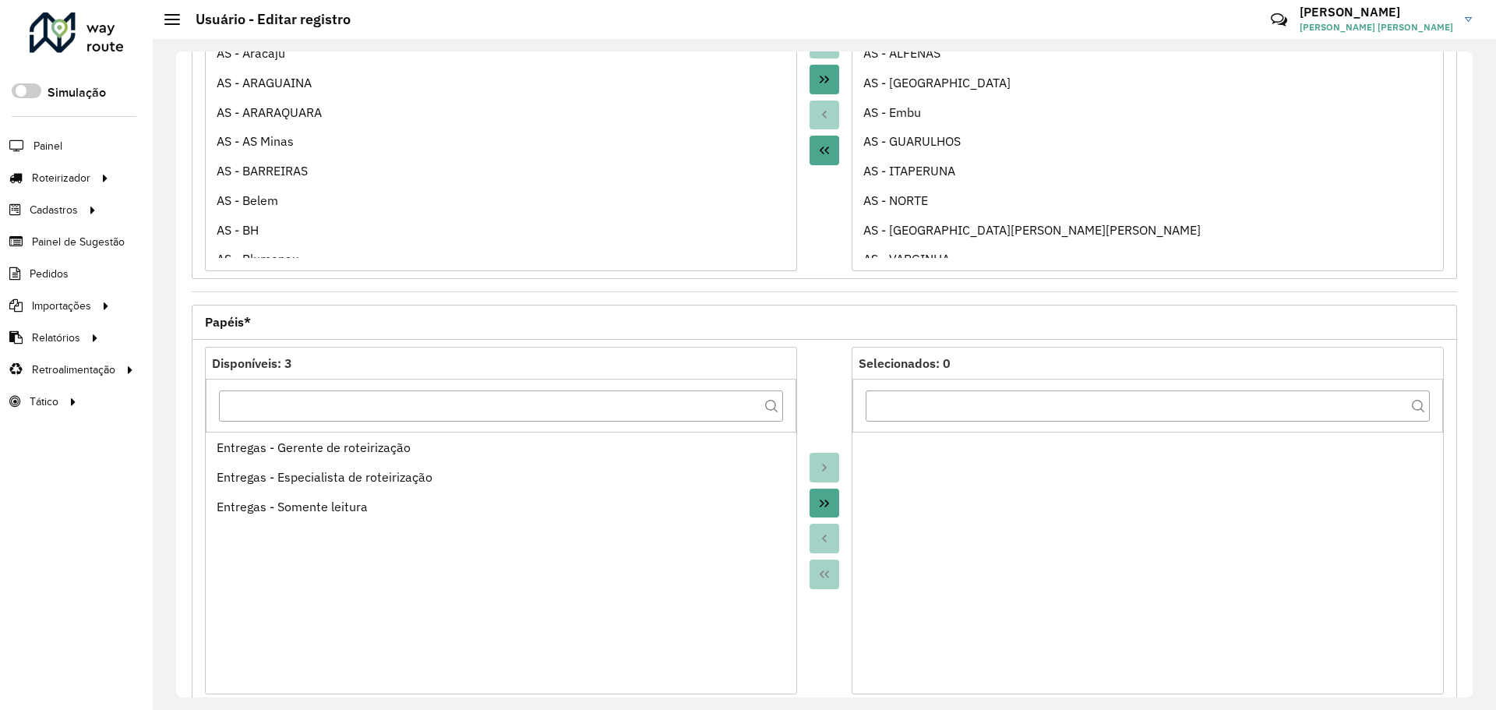
scroll to position [446, 0]
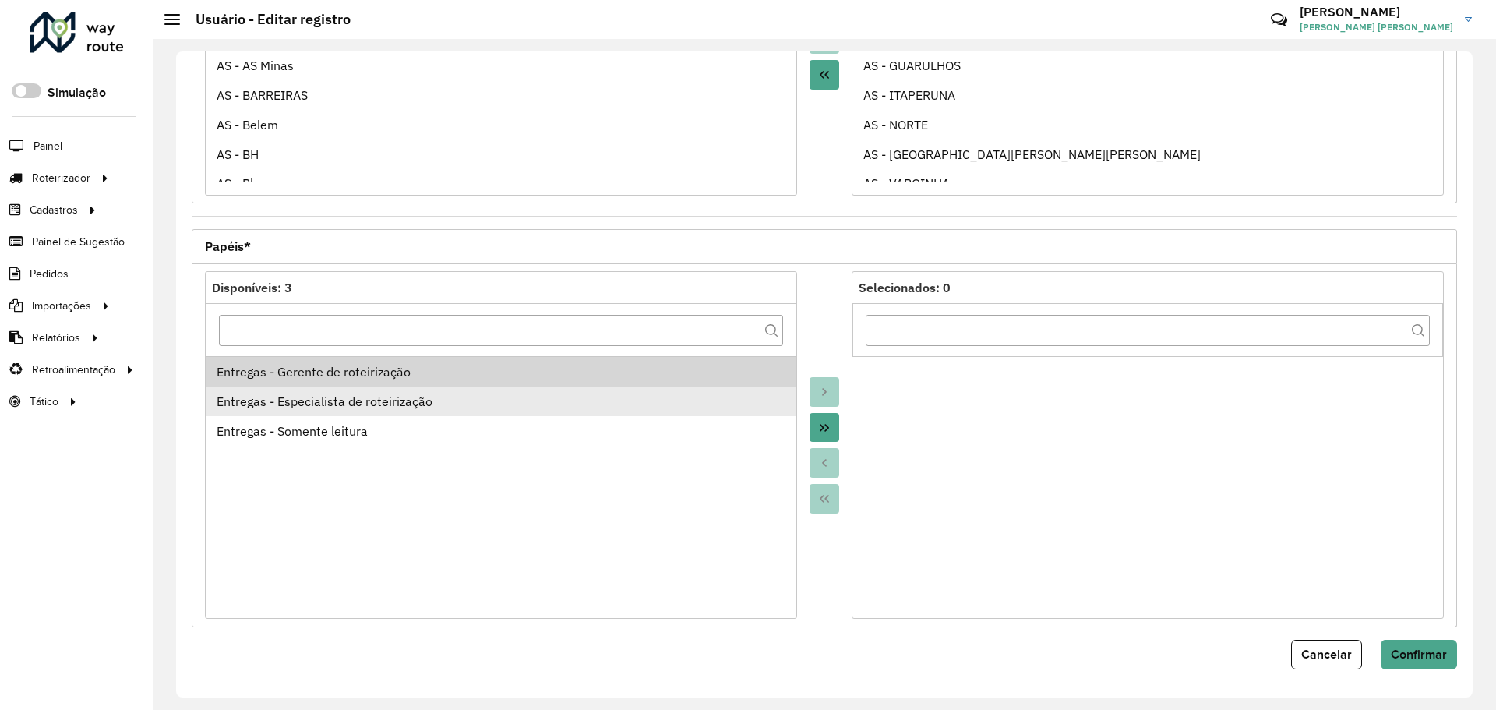
click at [649, 402] on div "Entregas - Especialista de roteirização" at bounding box center [501, 401] width 569 height 19
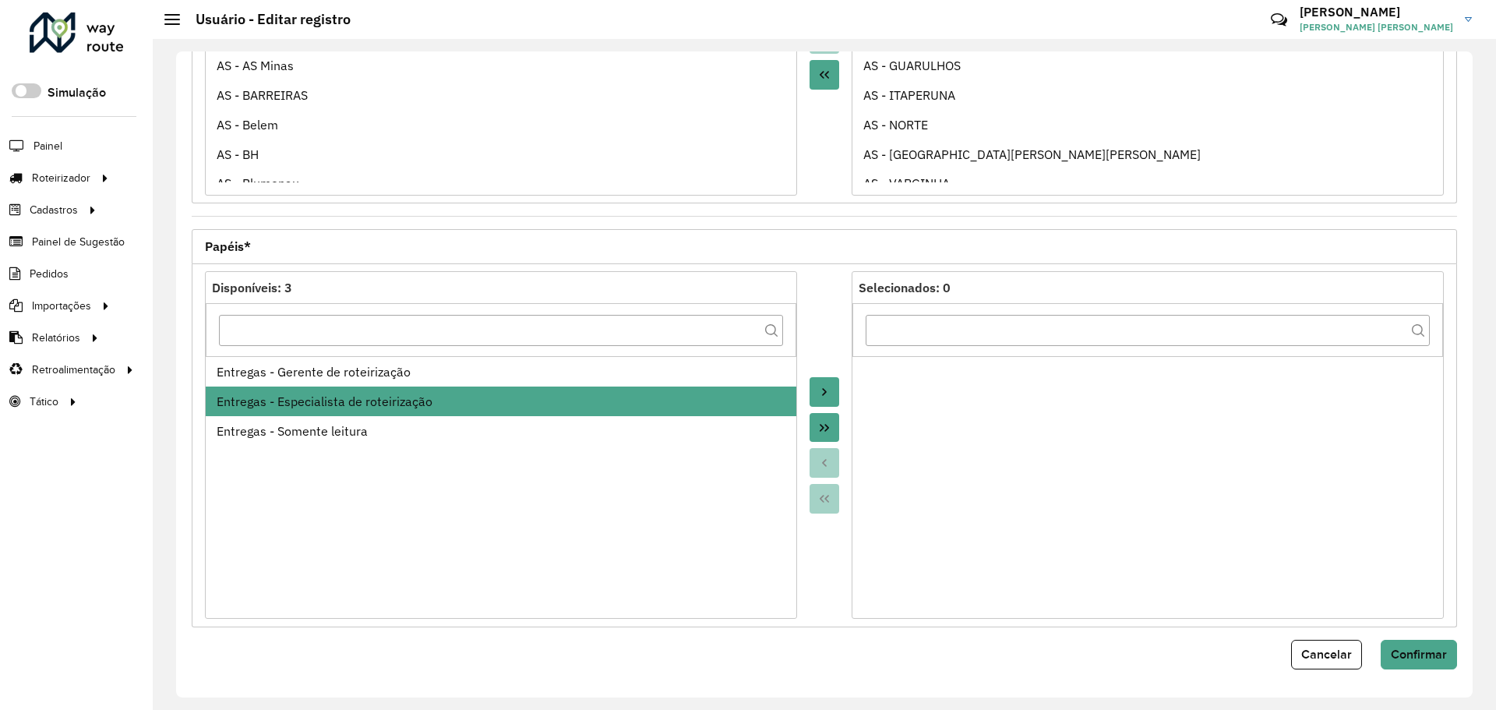
drag, startPoint x: 831, startPoint y: 389, endPoint x: 883, endPoint y: 407, distance: 55.4
click at [830, 389] on button "Move to Target" at bounding box center [824, 392] width 30 height 30
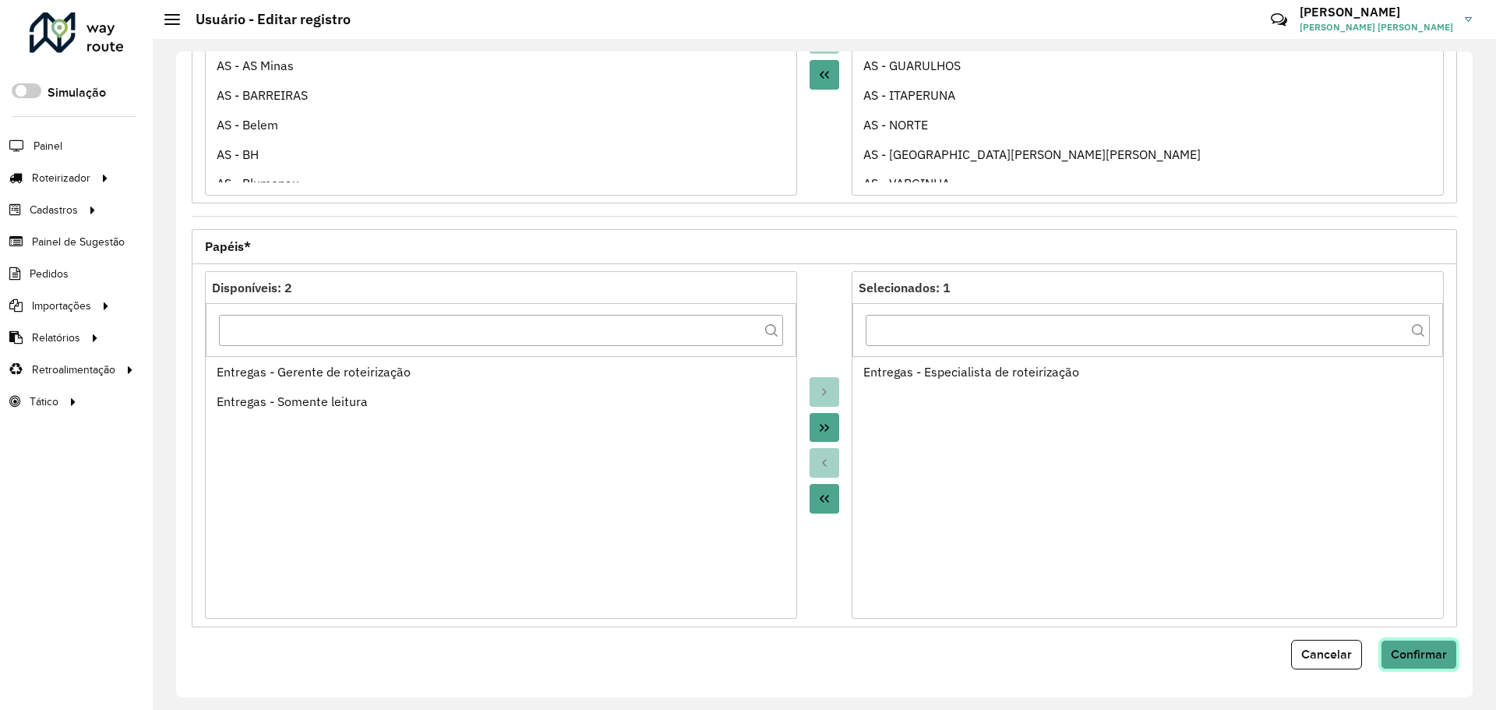
click at [1434, 654] on span "Confirmar" at bounding box center [1418, 653] width 56 height 13
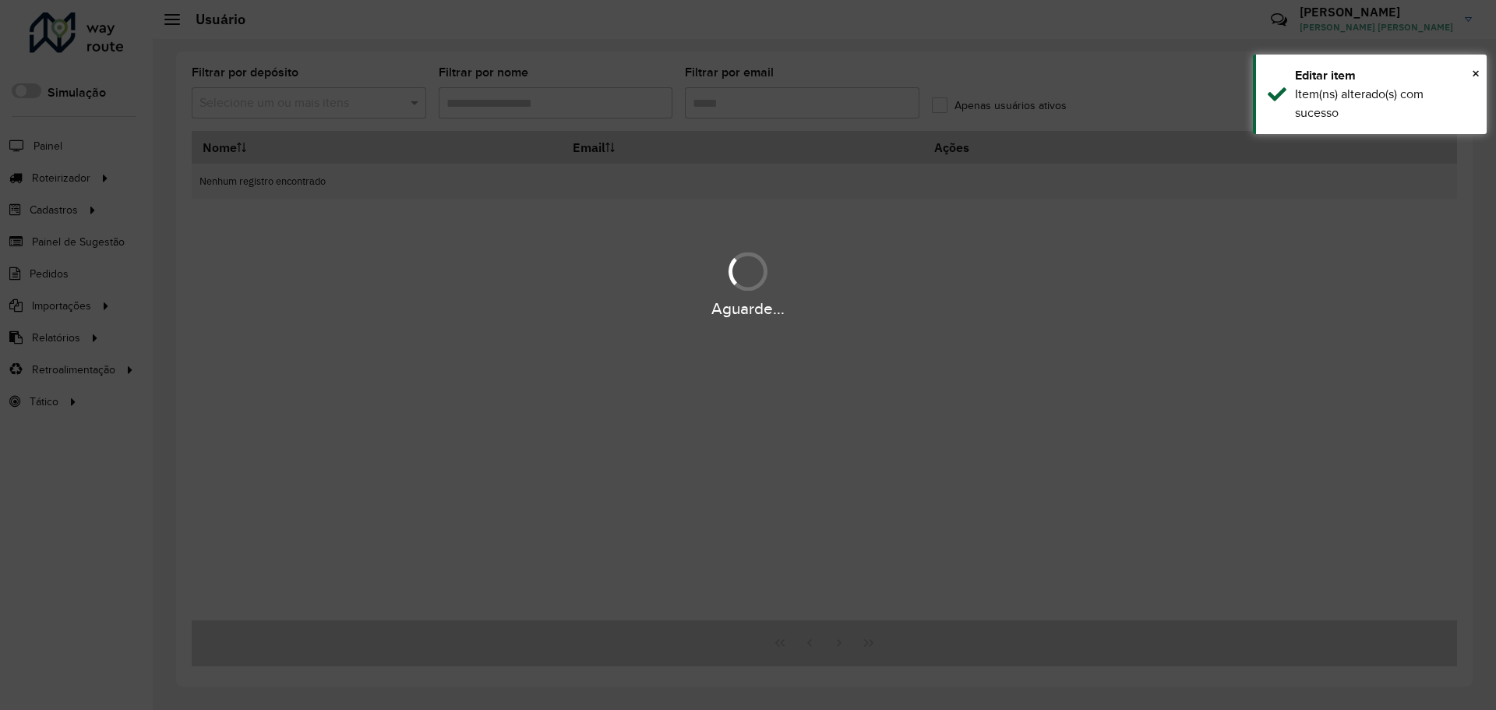
type input "*******"
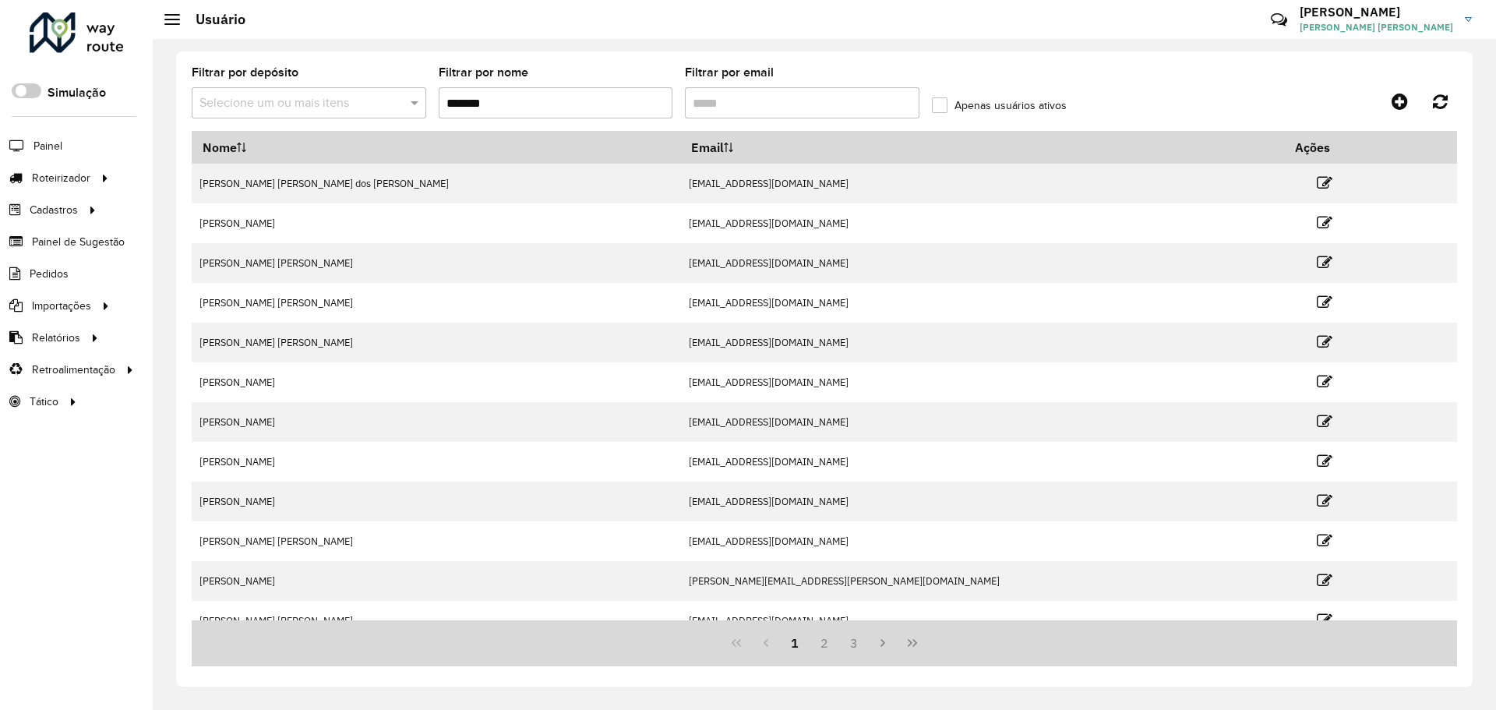
click at [499, 111] on input "*******" at bounding box center [556, 102] width 234 height 31
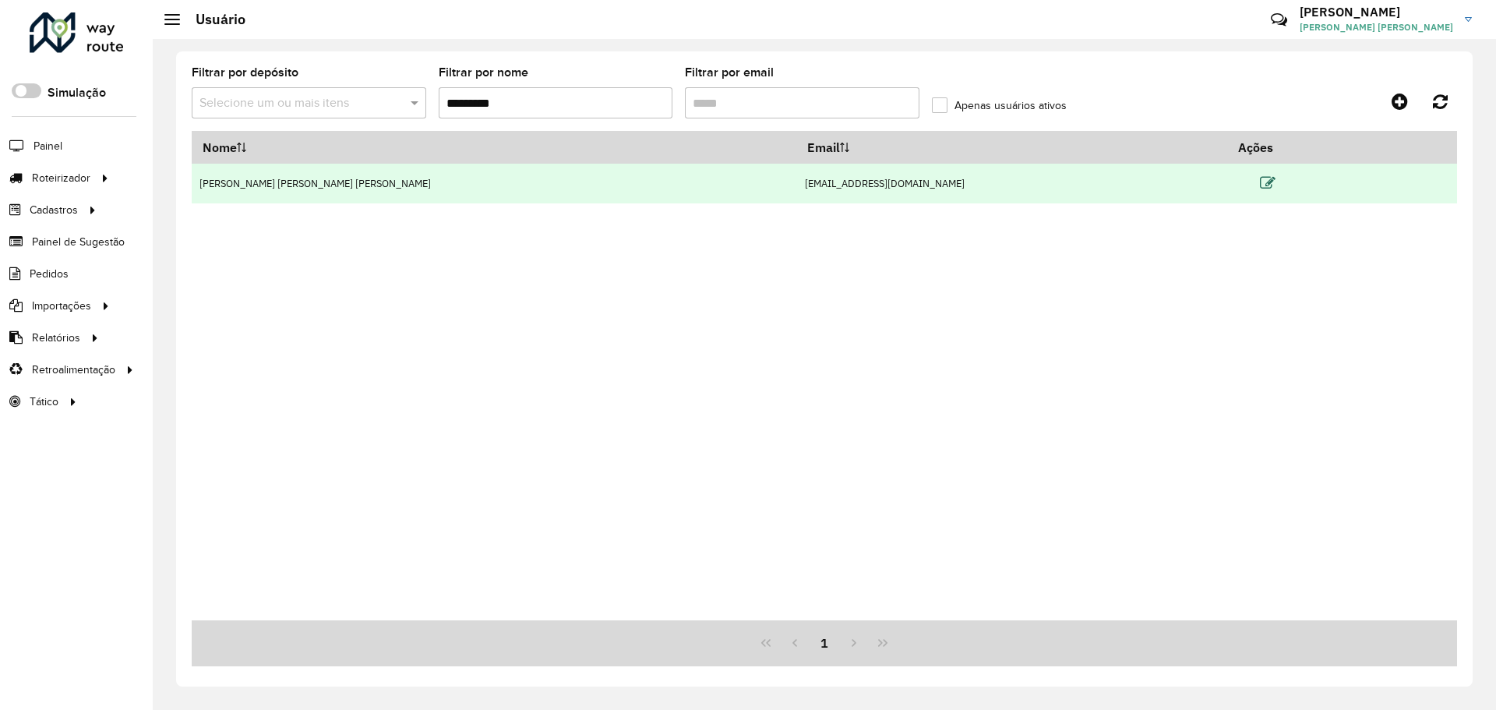
type input "*********"
click at [1260, 185] on icon at bounding box center [1268, 183] width 16 height 16
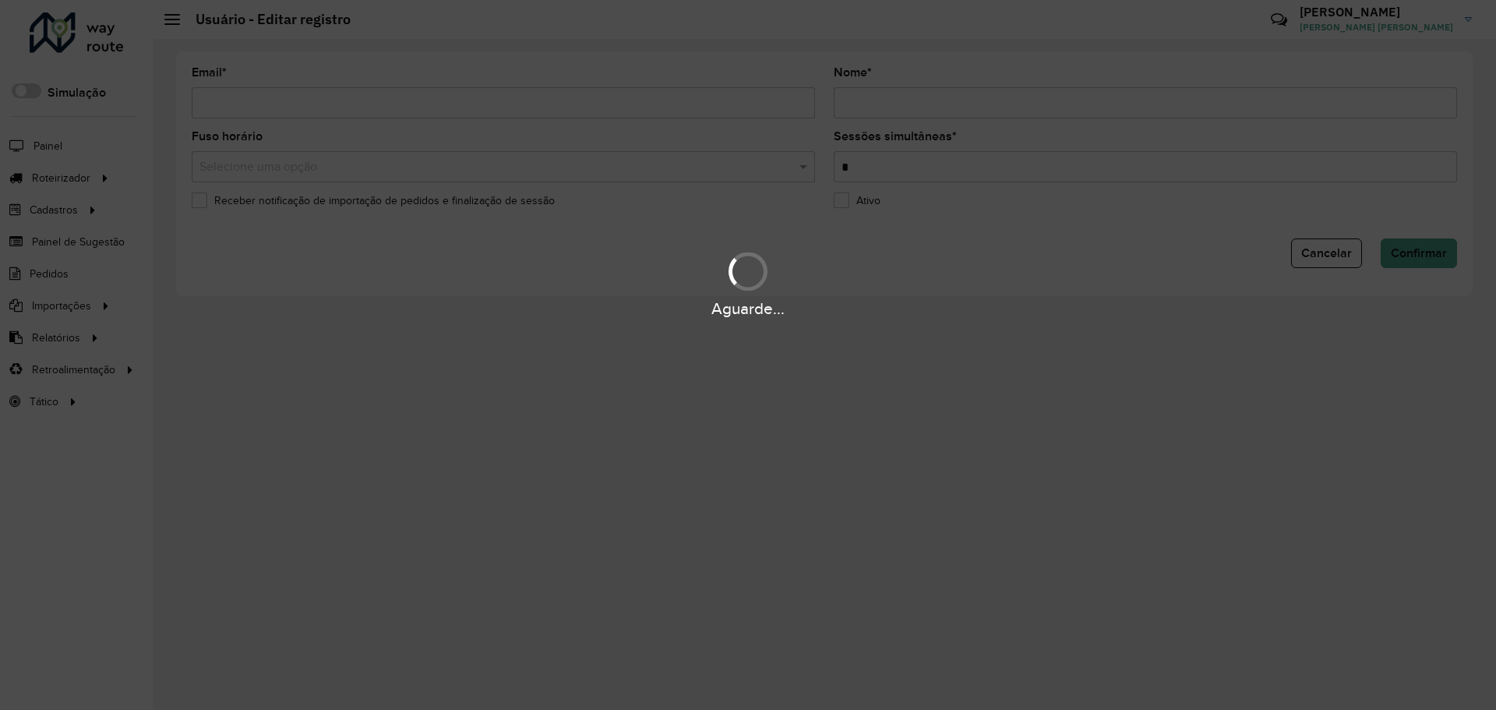
type input "**********"
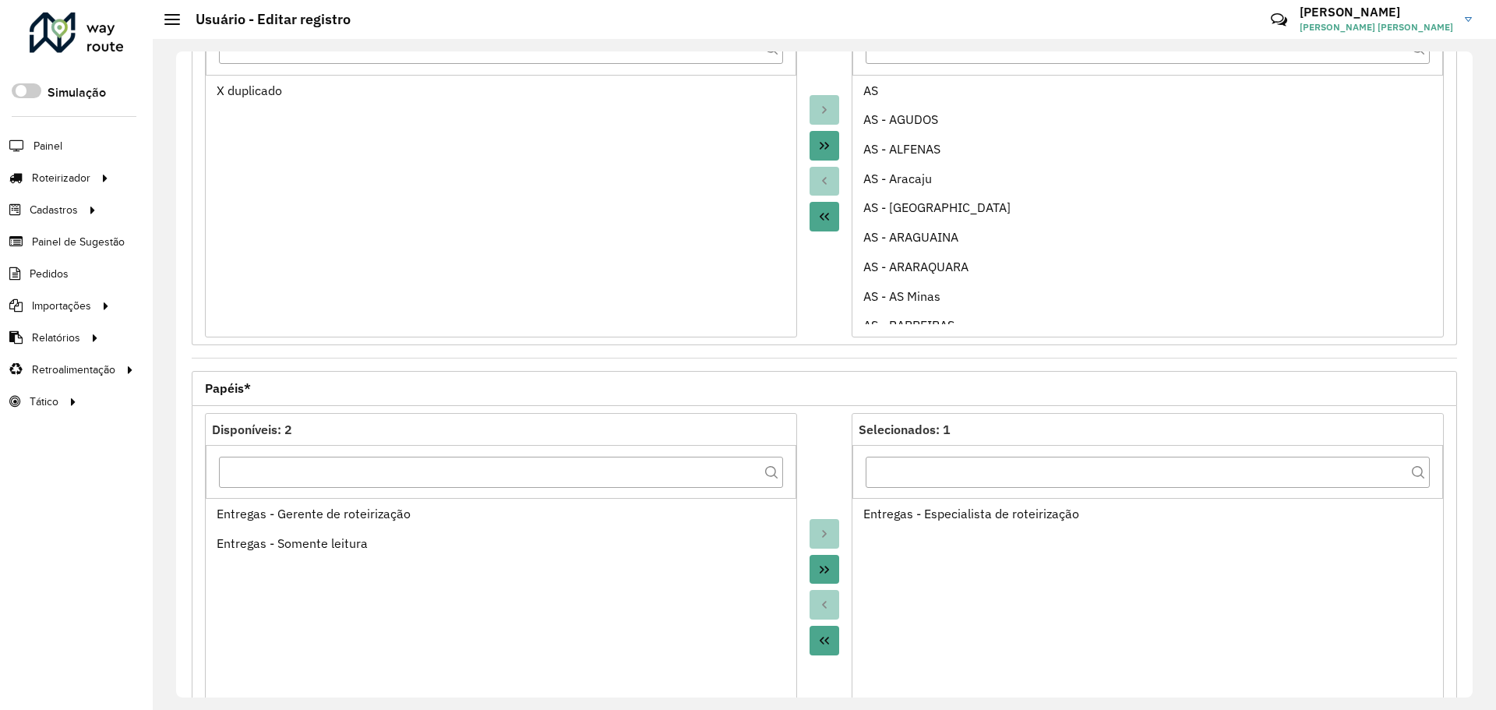
scroll to position [446, 0]
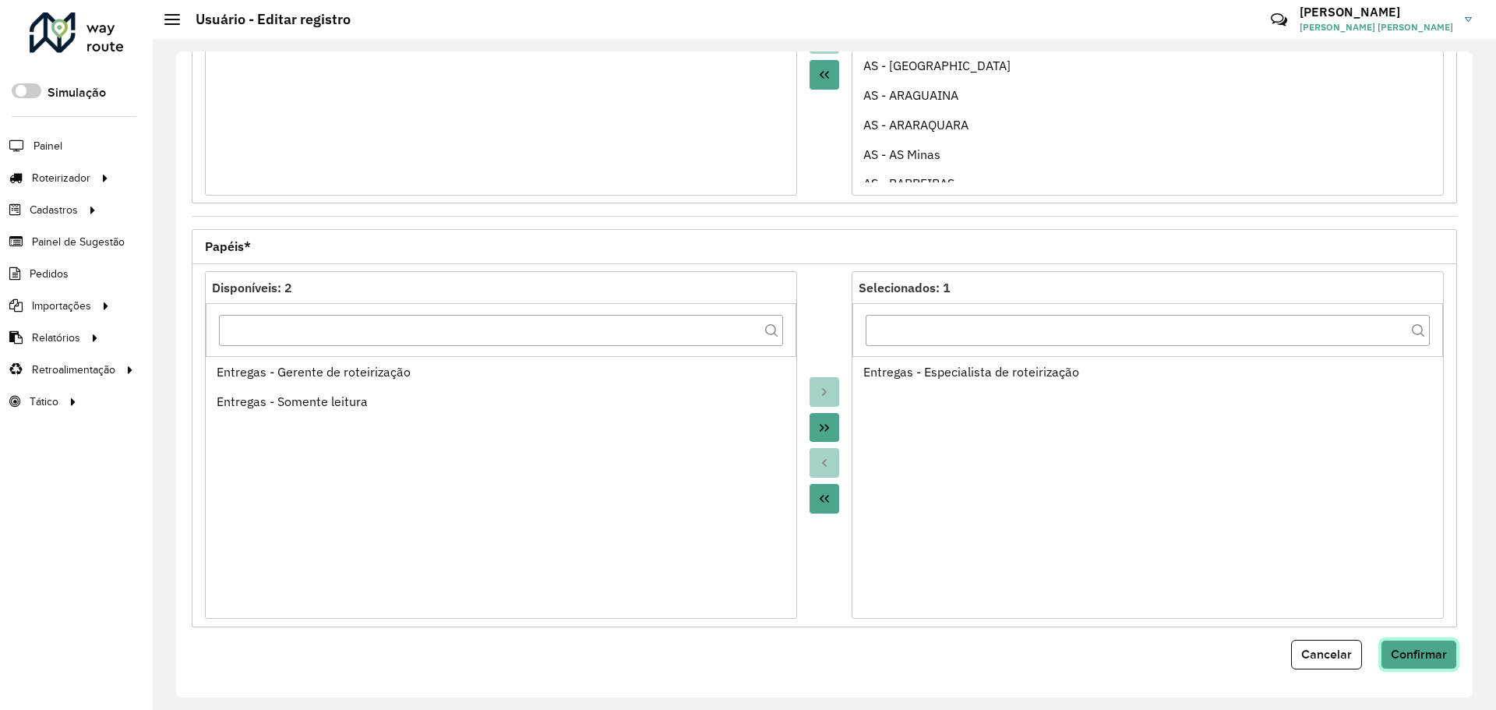
click at [1412, 649] on span "Confirmar" at bounding box center [1418, 653] width 56 height 13
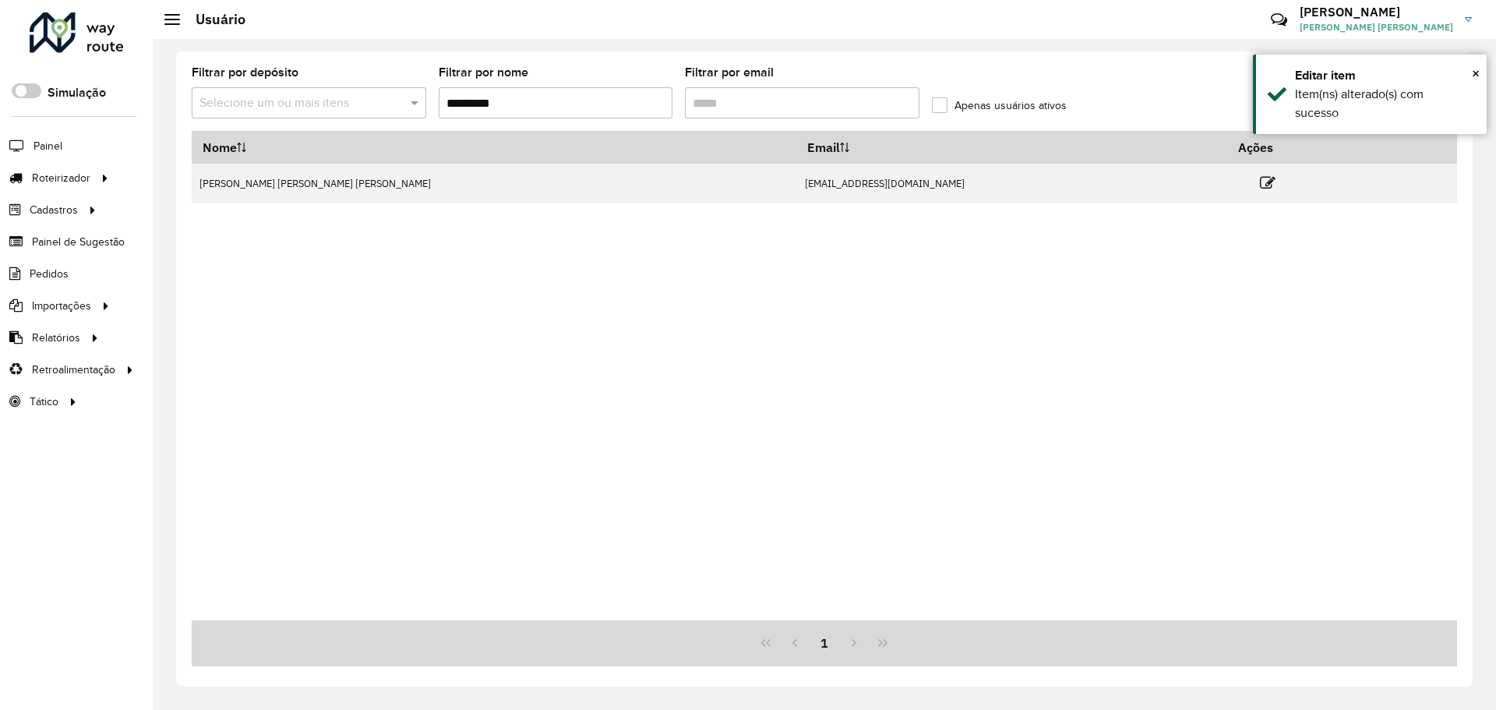
click at [597, 103] on input "*********" at bounding box center [556, 102] width 234 height 31
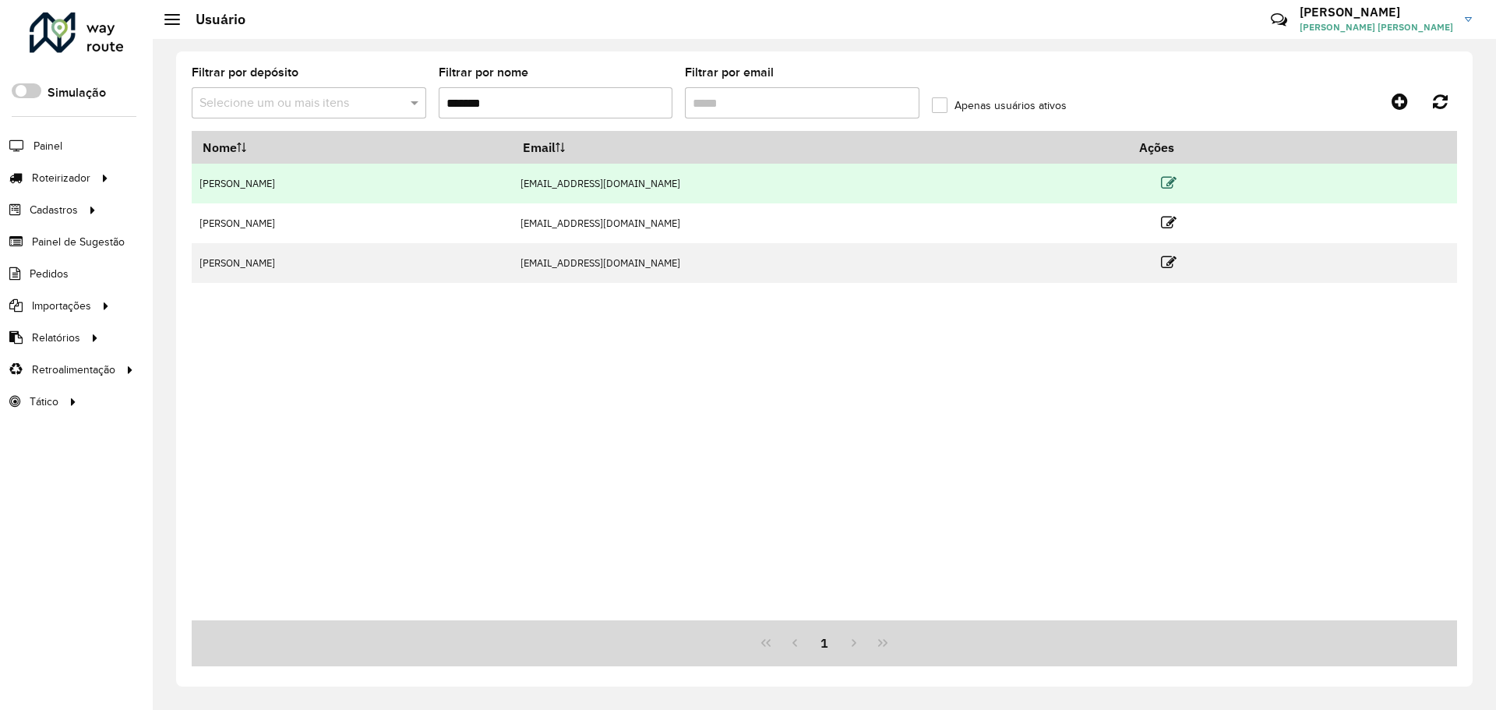
type input "*******"
click at [1176, 182] on icon at bounding box center [1169, 183] width 16 height 16
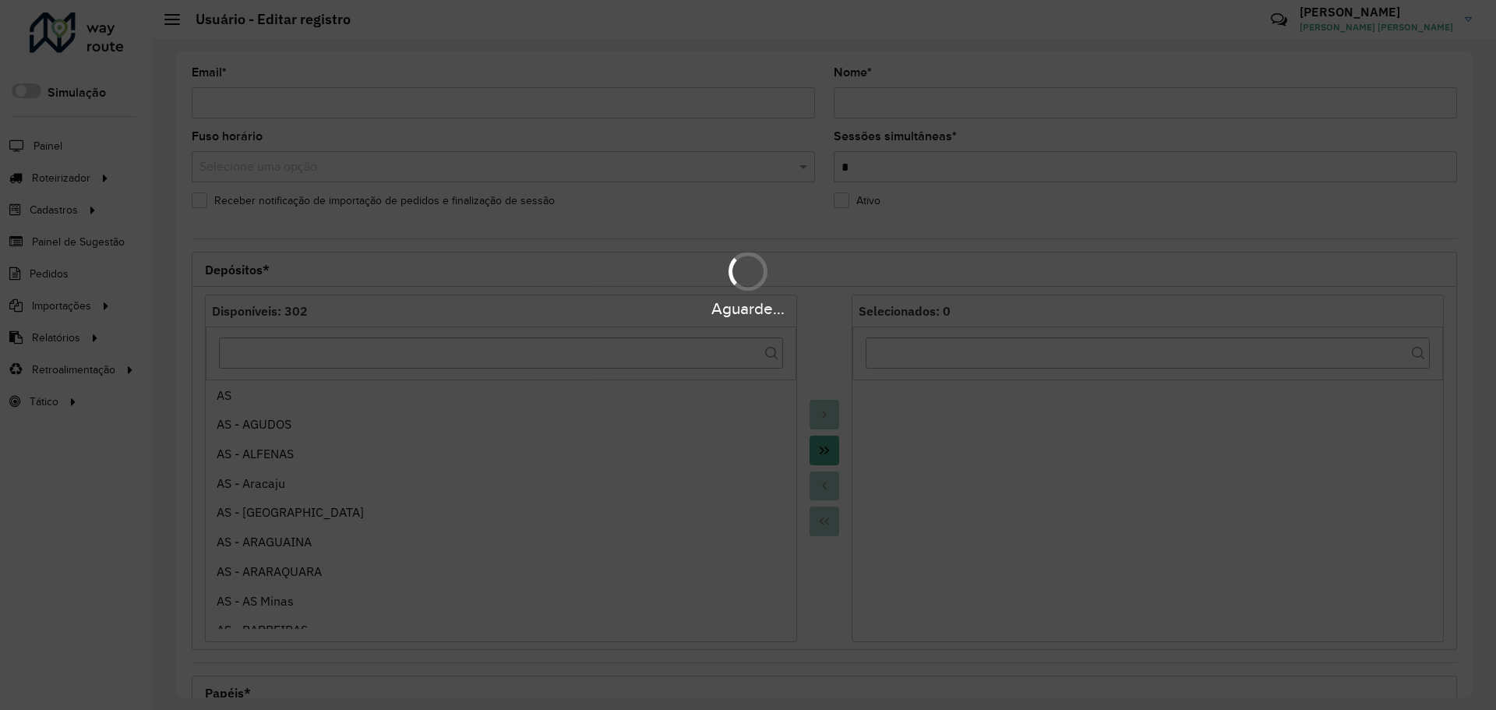
type input "**********"
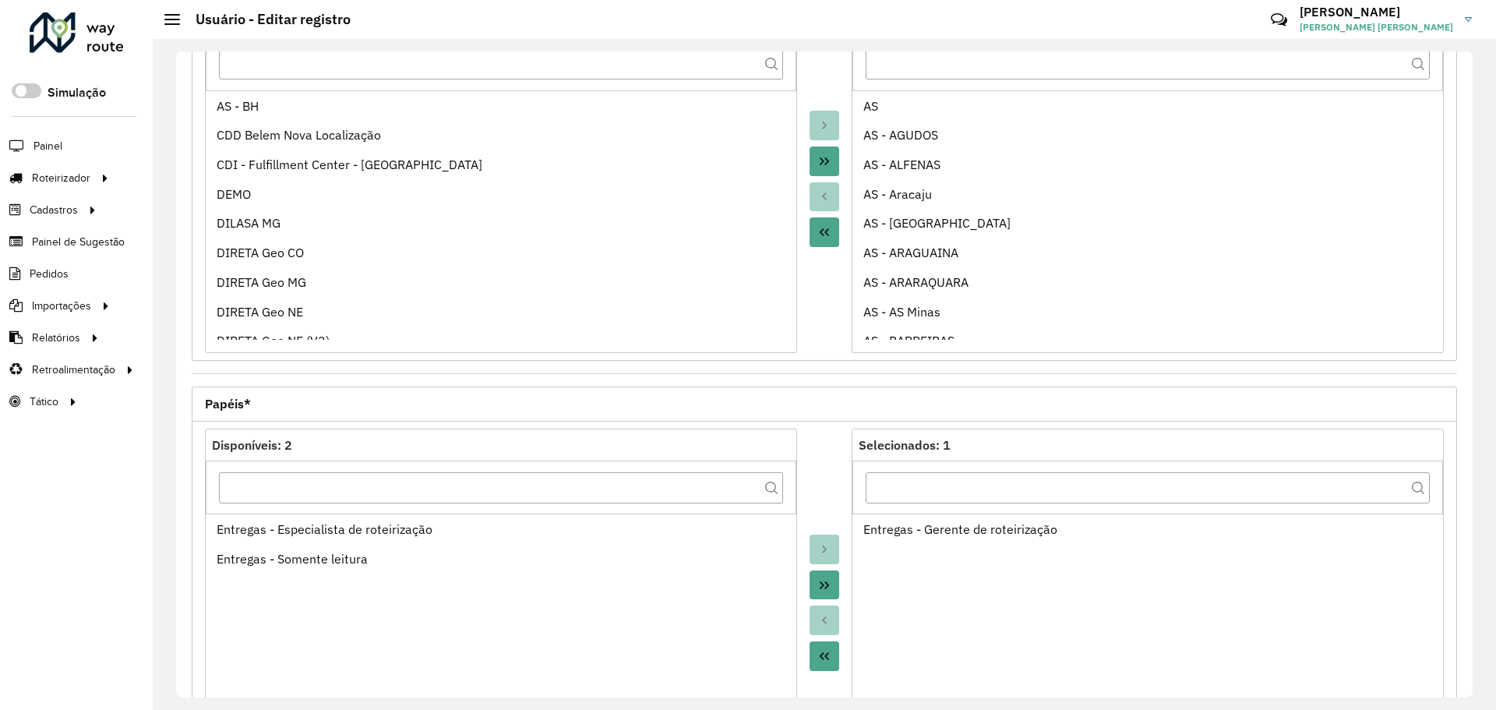
scroll to position [446, 0]
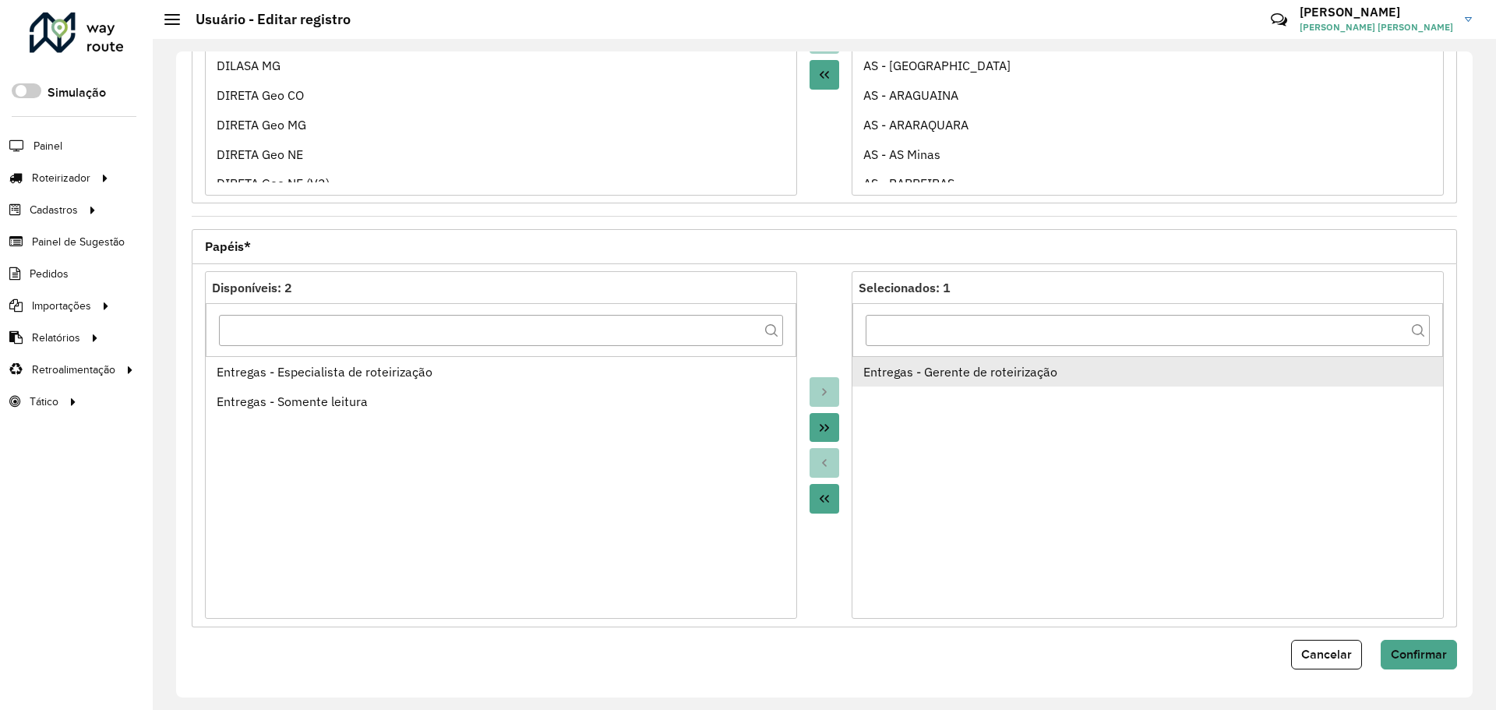
click at [971, 373] on div "Entregas - Gerente de roteirização" at bounding box center [1147, 371] width 569 height 19
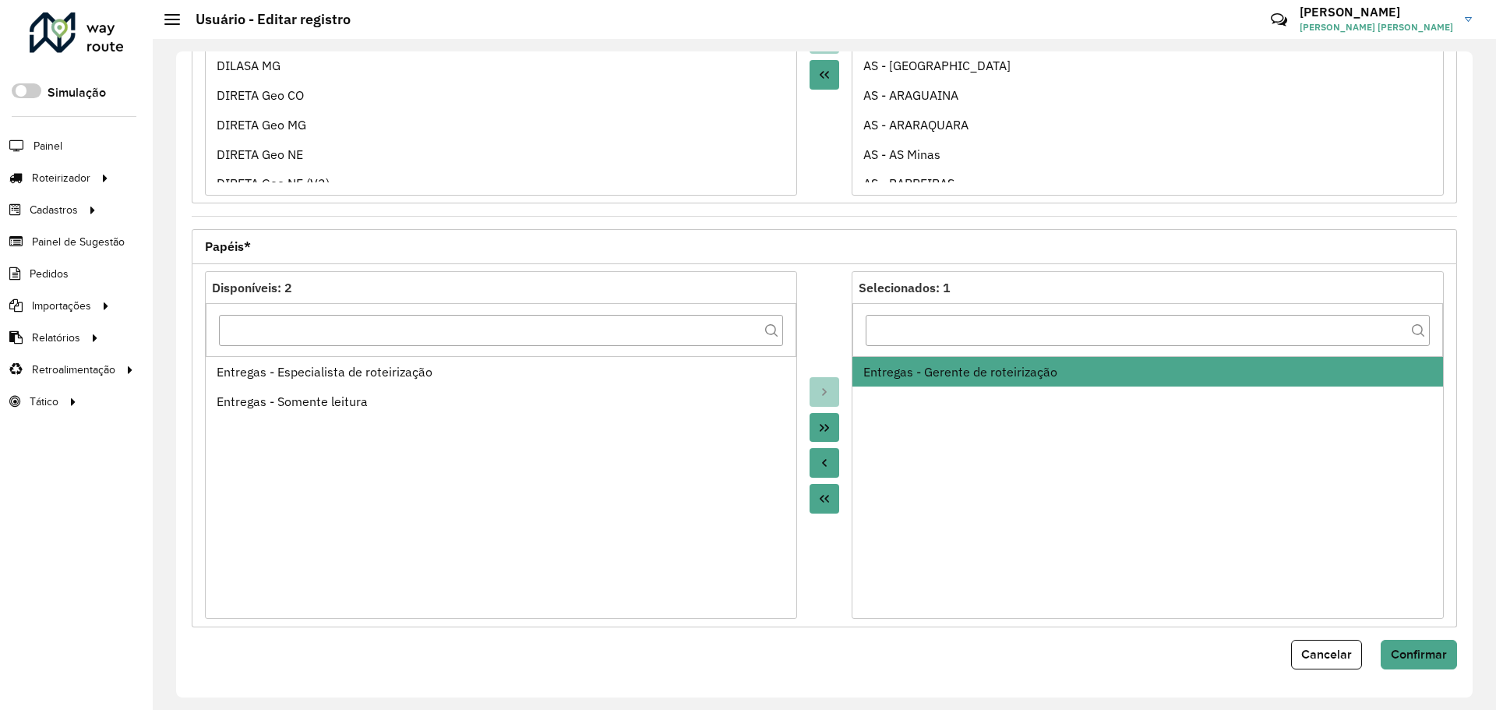
click at [818, 462] on icon "Move to Source" at bounding box center [824, 462] width 12 height 12
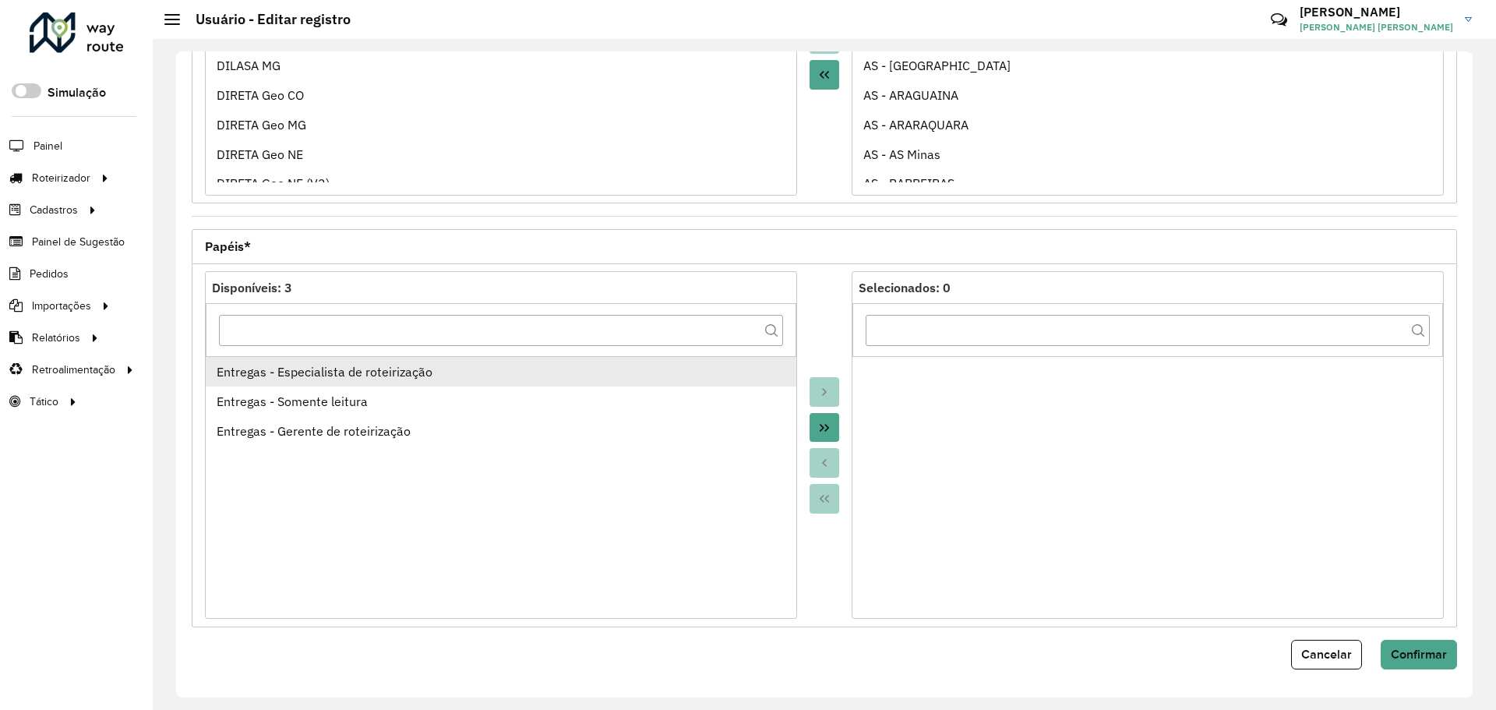
click at [666, 376] on div "Entregas - Especialista de roteirização" at bounding box center [501, 371] width 569 height 19
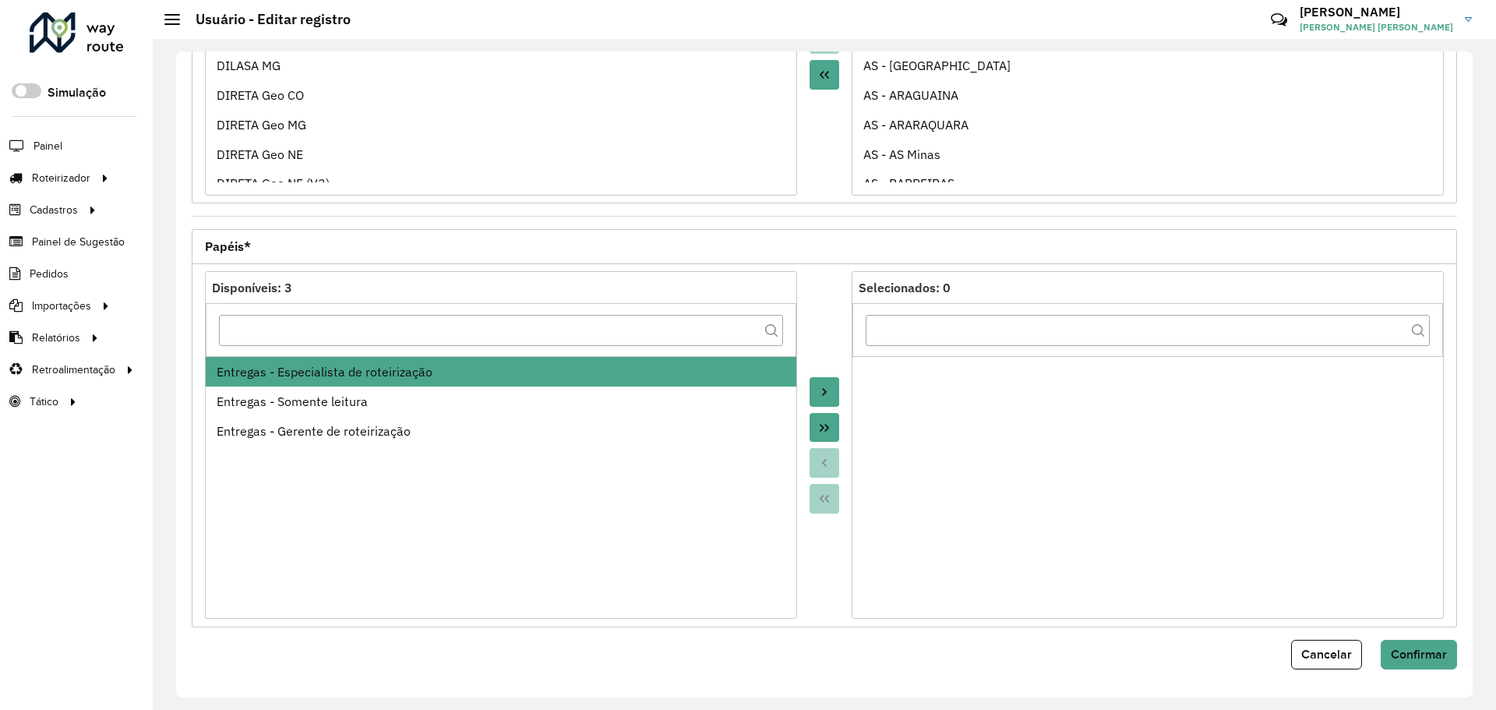
click at [823, 397] on icon "Move to Target" at bounding box center [824, 392] width 12 height 12
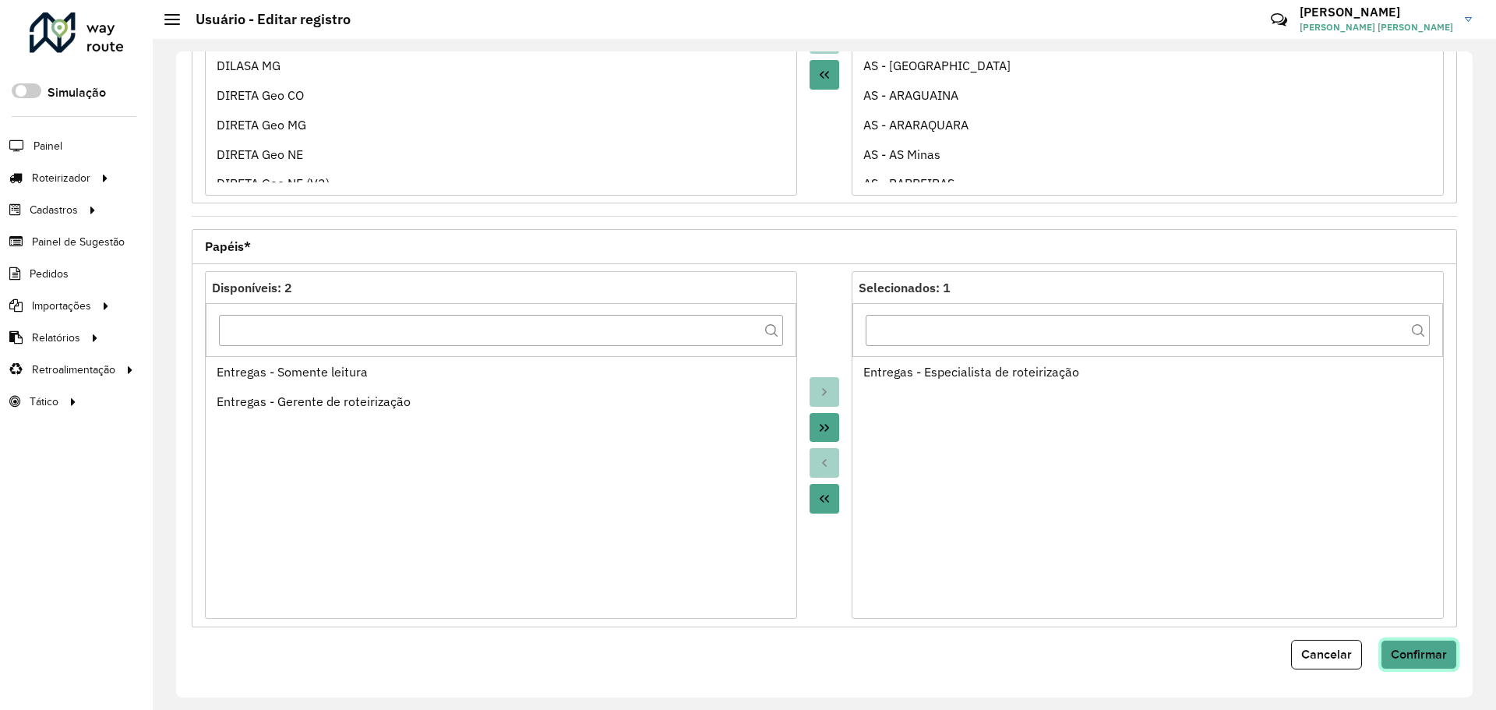
click at [1422, 654] on span "Confirmar" at bounding box center [1418, 653] width 56 height 13
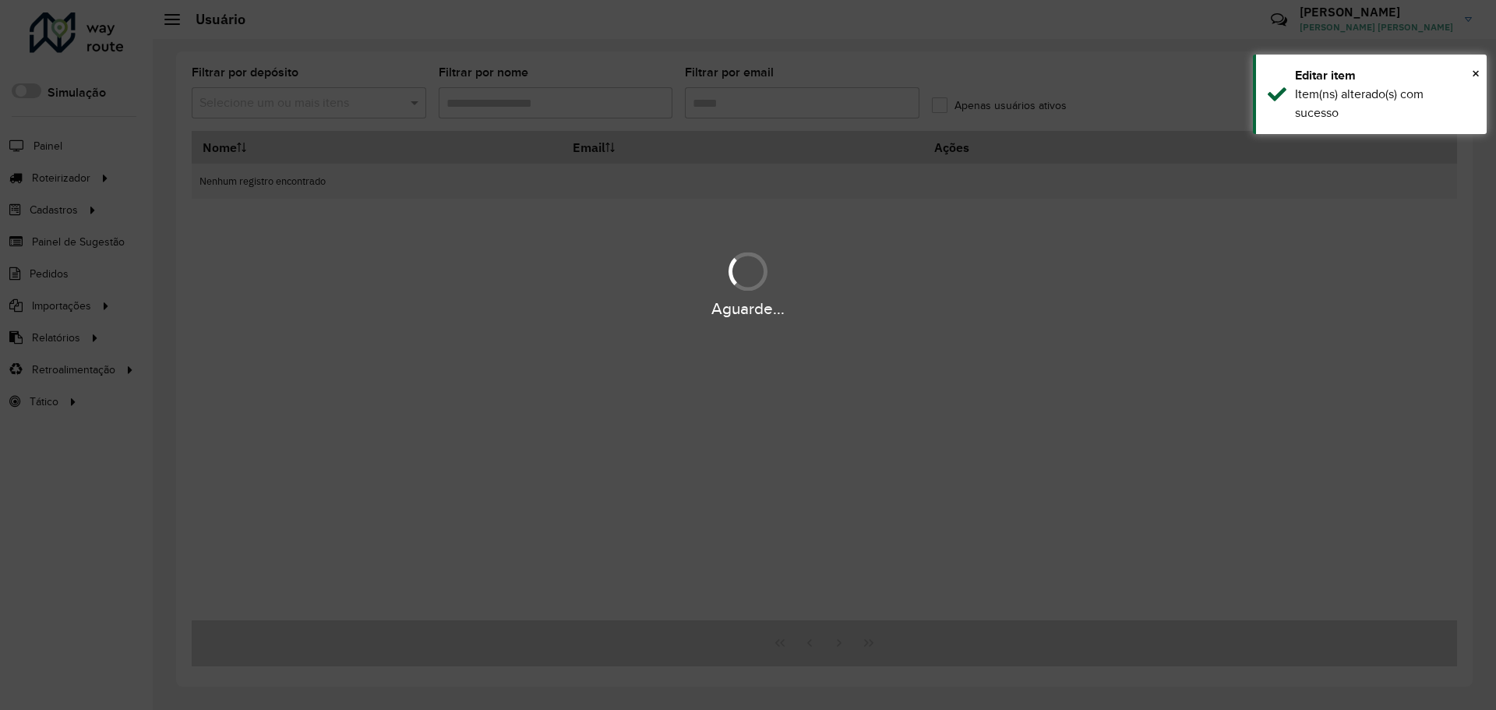
type input "*******"
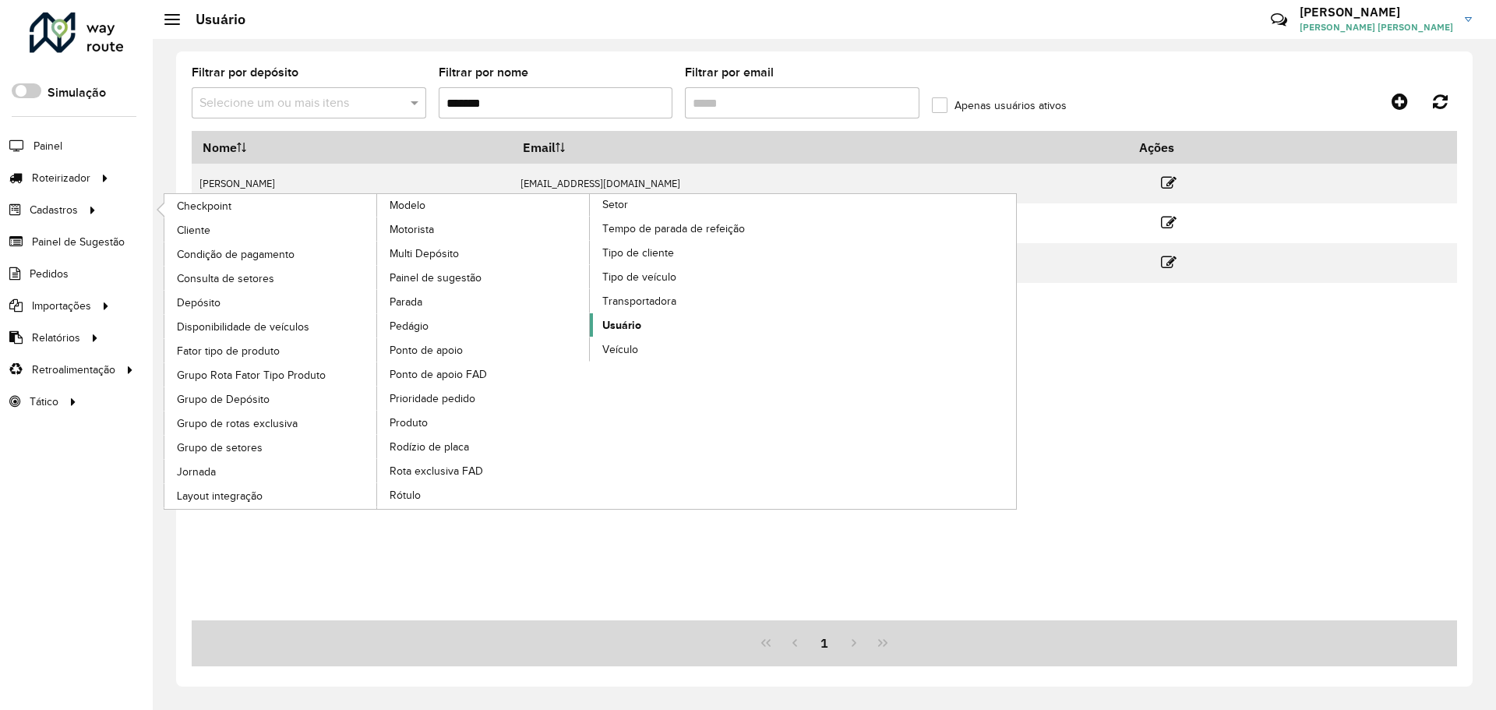
click at [629, 331] on span "Usuário" at bounding box center [621, 325] width 39 height 16
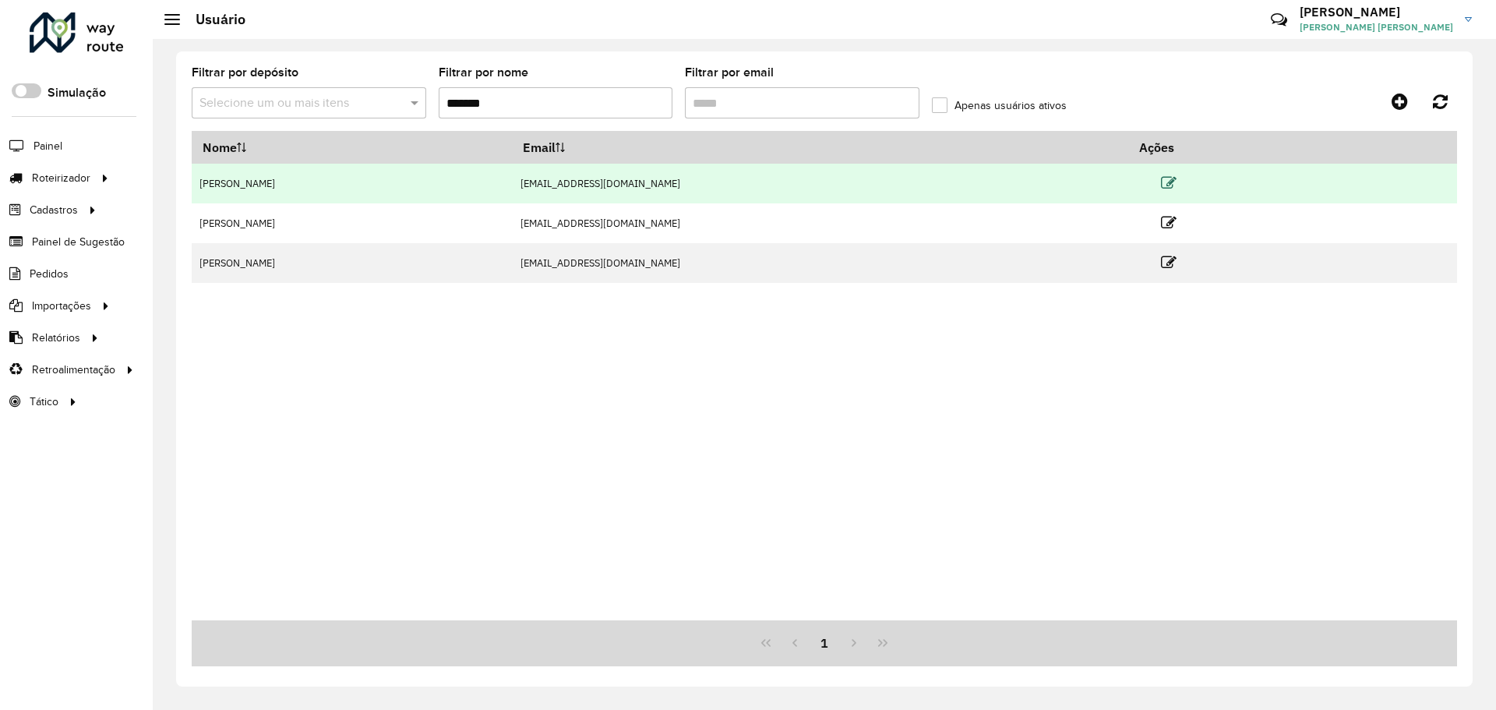
click at [1176, 183] on icon at bounding box center [1169, 183] width 16 height 16
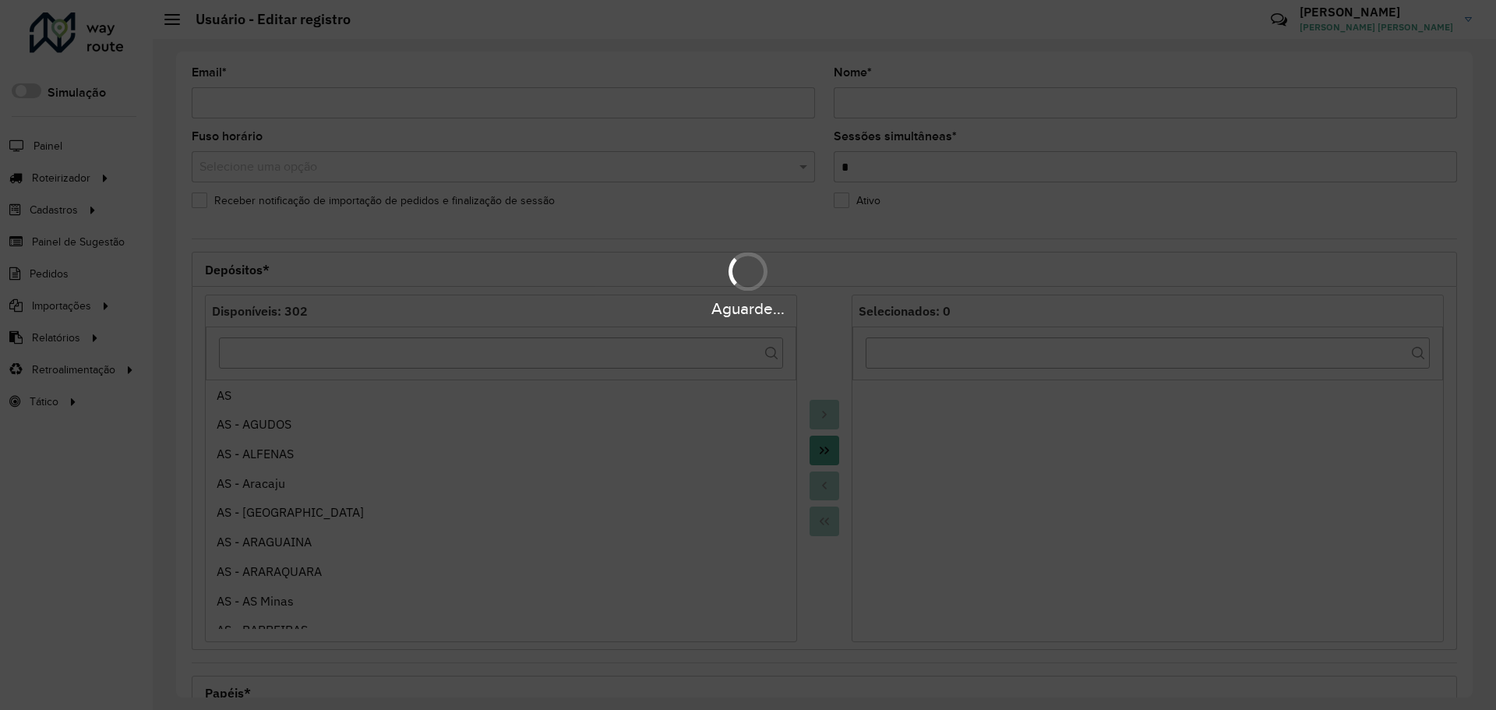
type input "**********"
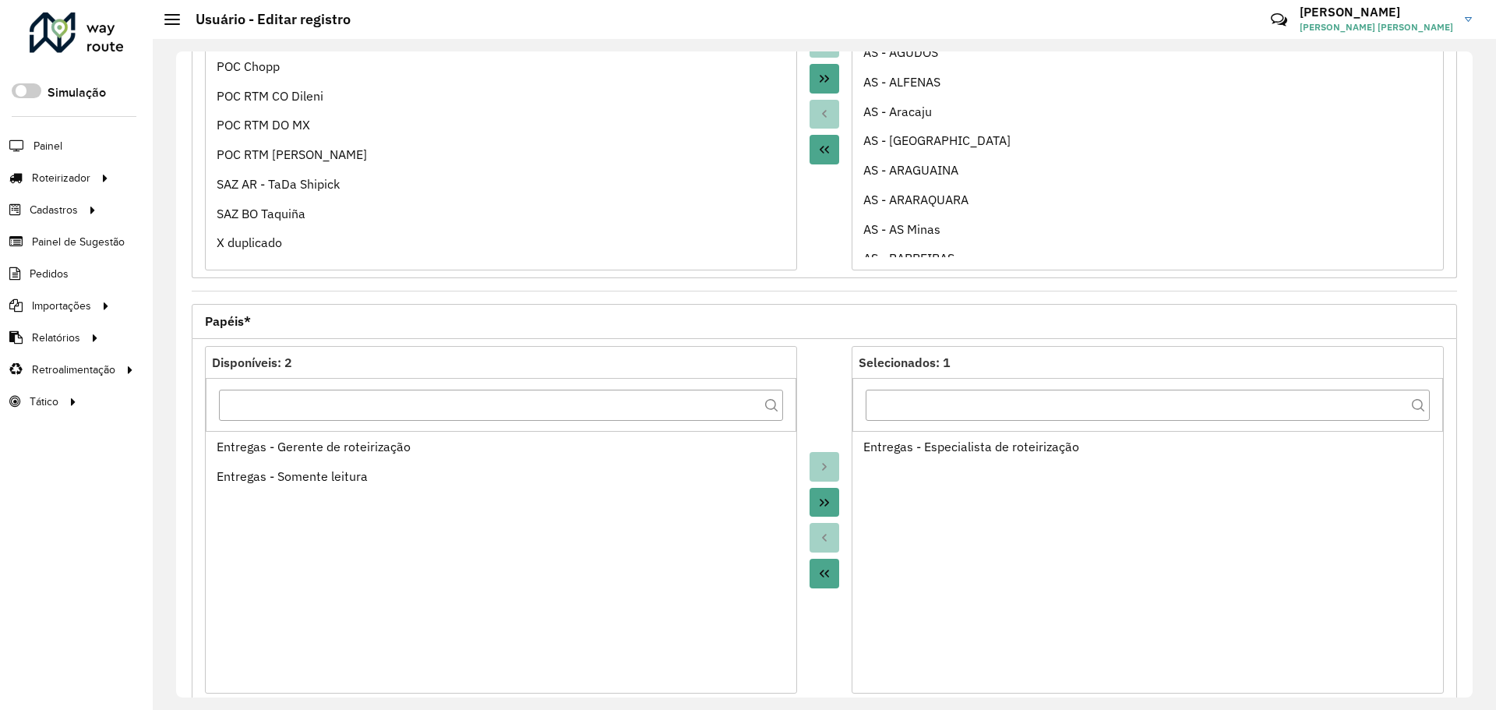
scroll to position [446, 0]
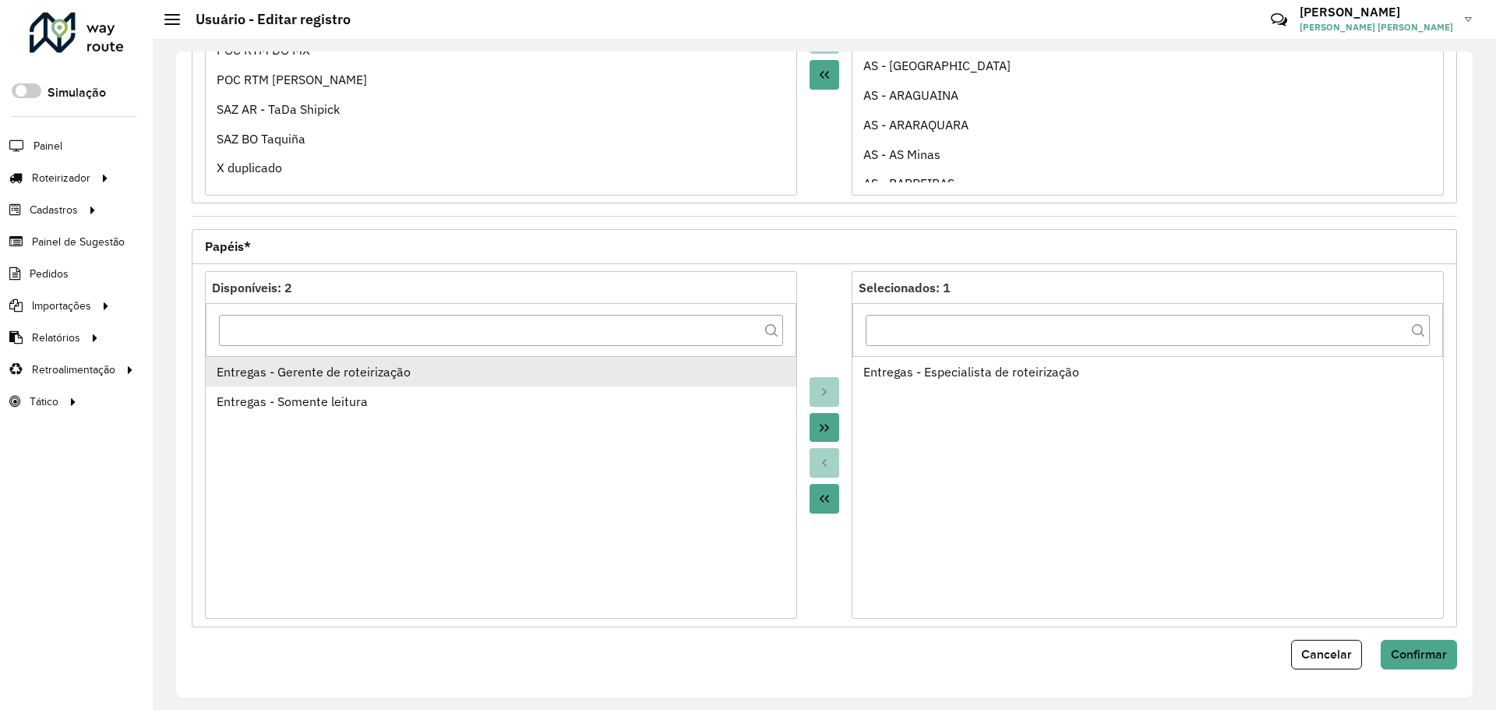
click at [604, 385] on li "Entregas - Gerente de roteirização" at bounding box center [501, 372] width 590 height 30
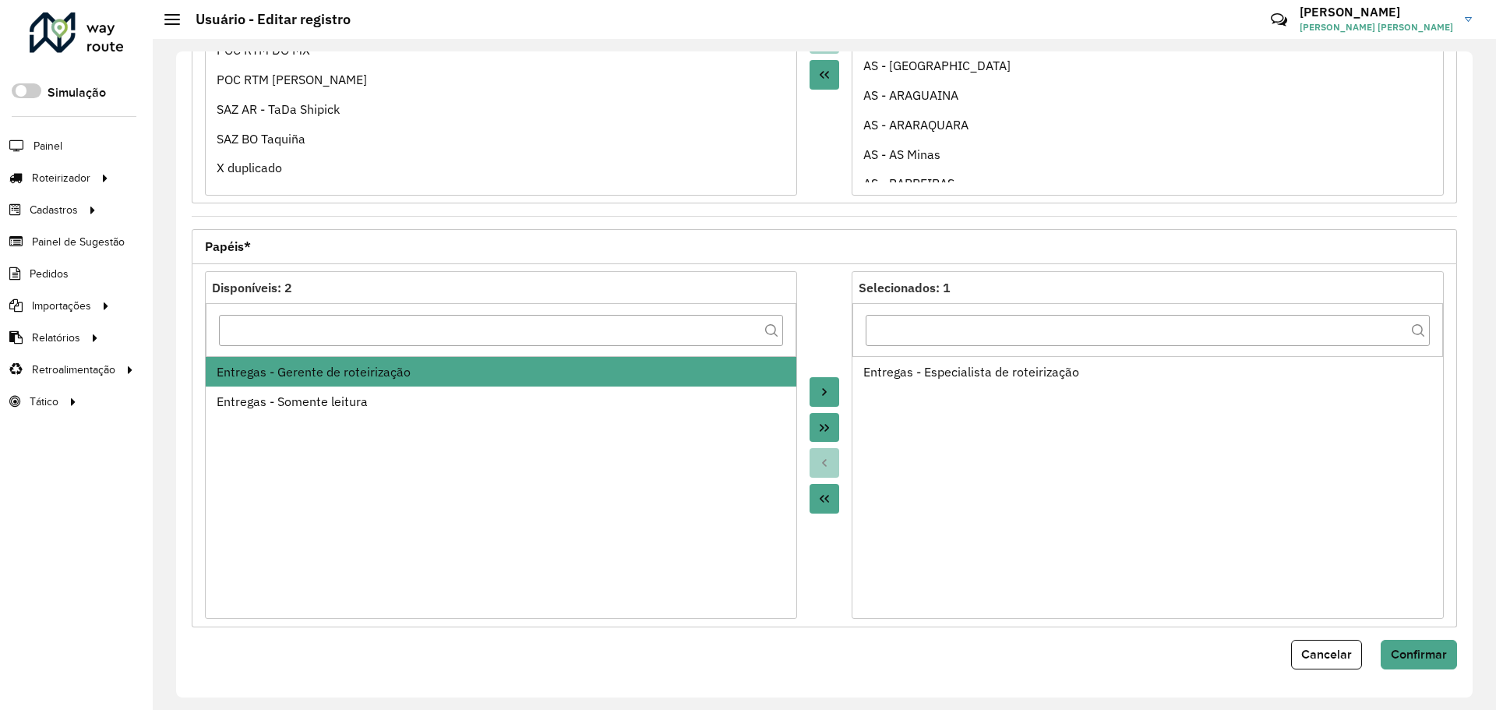
click at [819, 400] on button "Move to Target" at bounding box center [824, 392] width 30 height 30
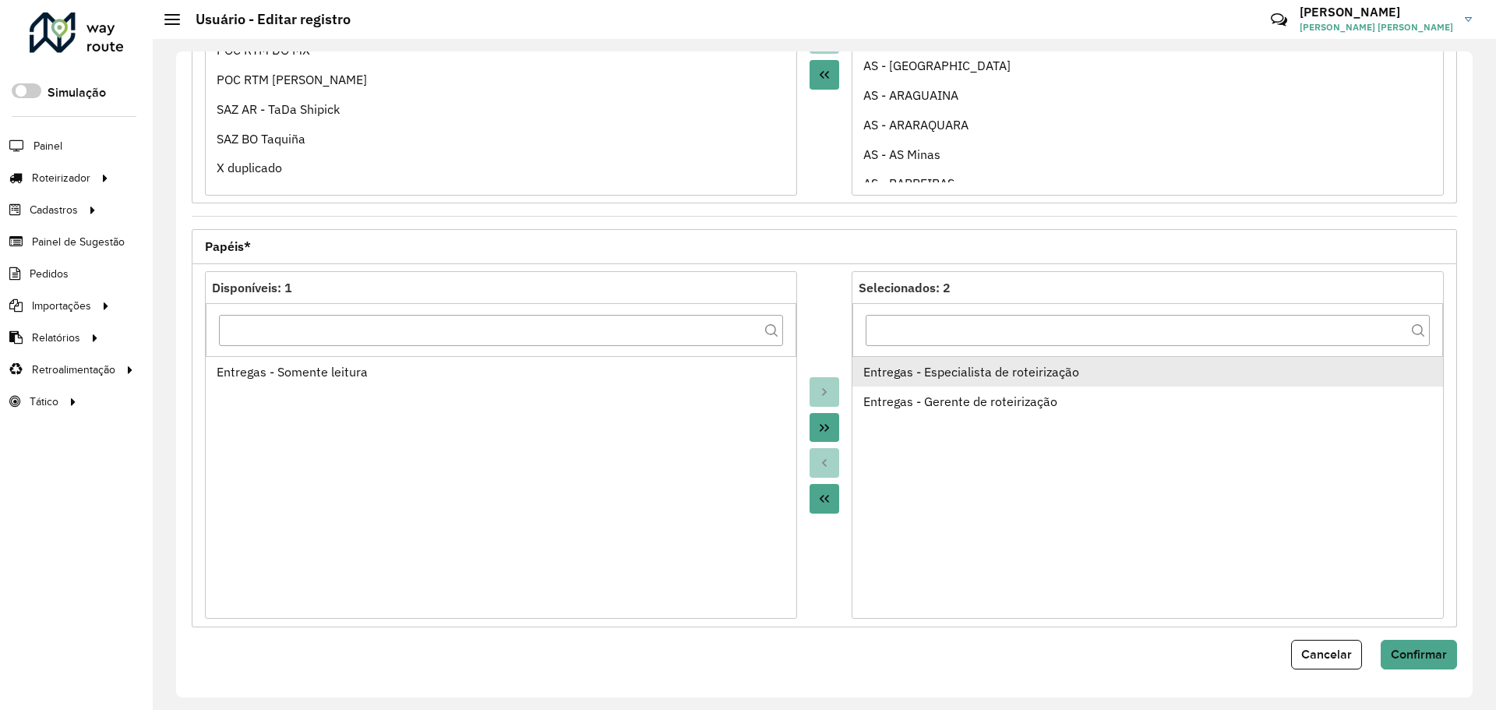
click at [960, 377] on div "Entregas - Especialista de roteirização" at bounding box center [1147, 371] width 569 height 19
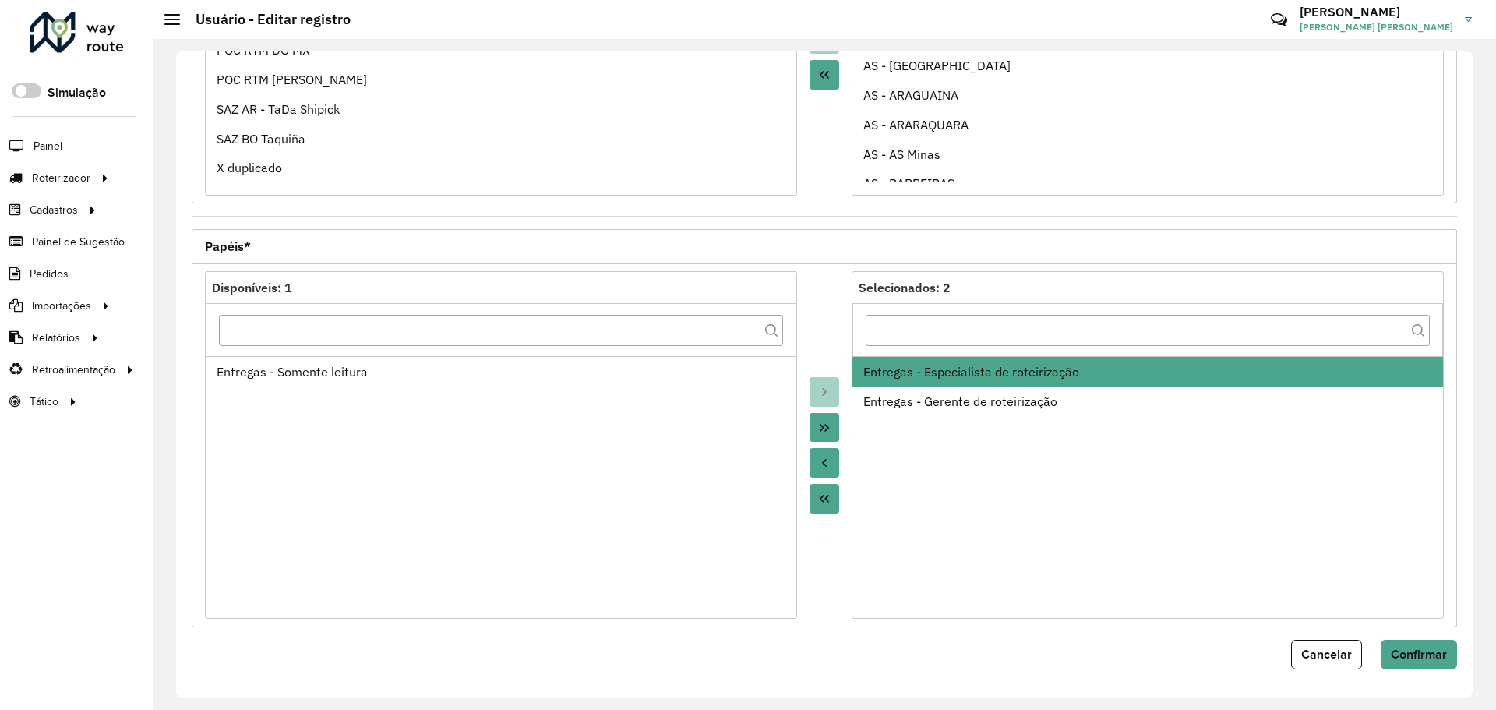
click at [829, 460] on button "Move to Source" at bounding box center [824, 463] width 30 height 30
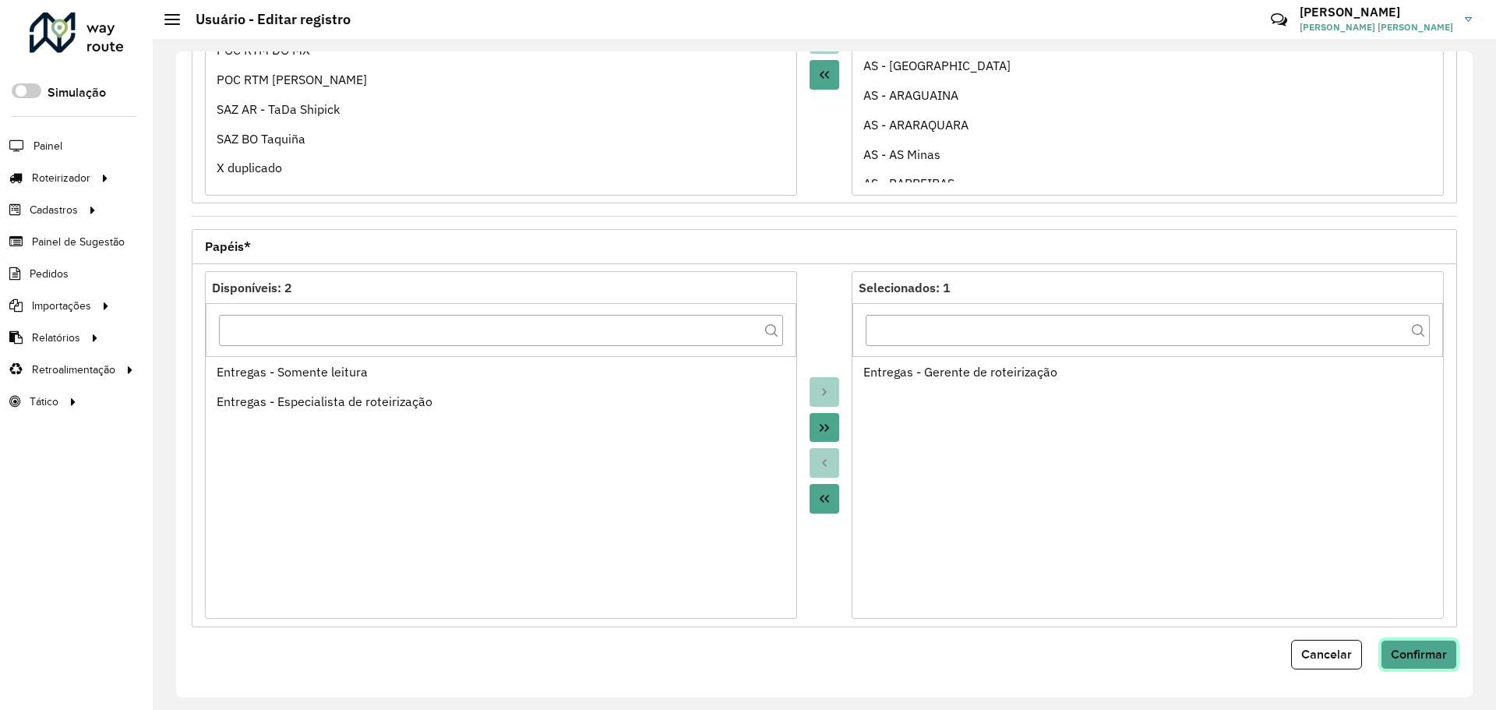
click at [1414, 651] on span "Confirmar" at bounding box center [1418, 653] width 56 height 13
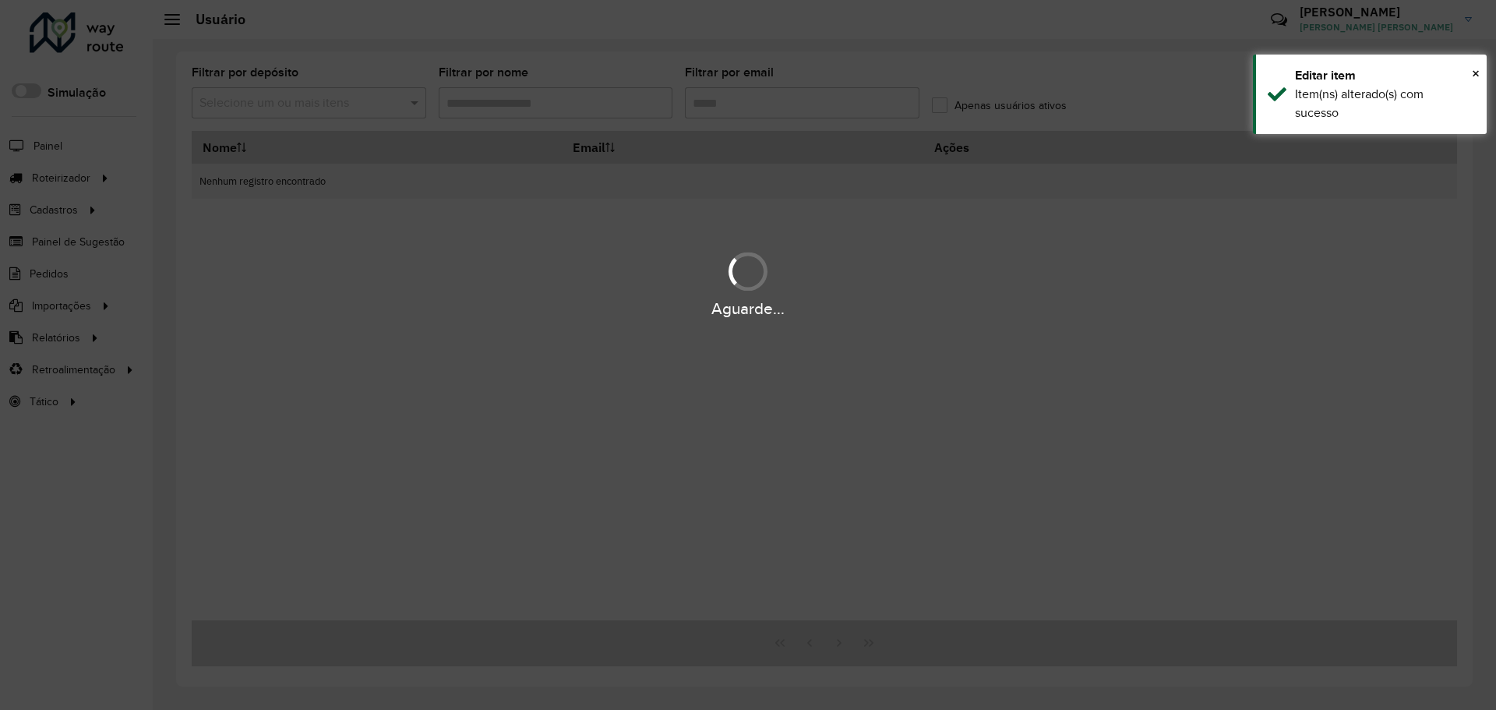
type input "*******"
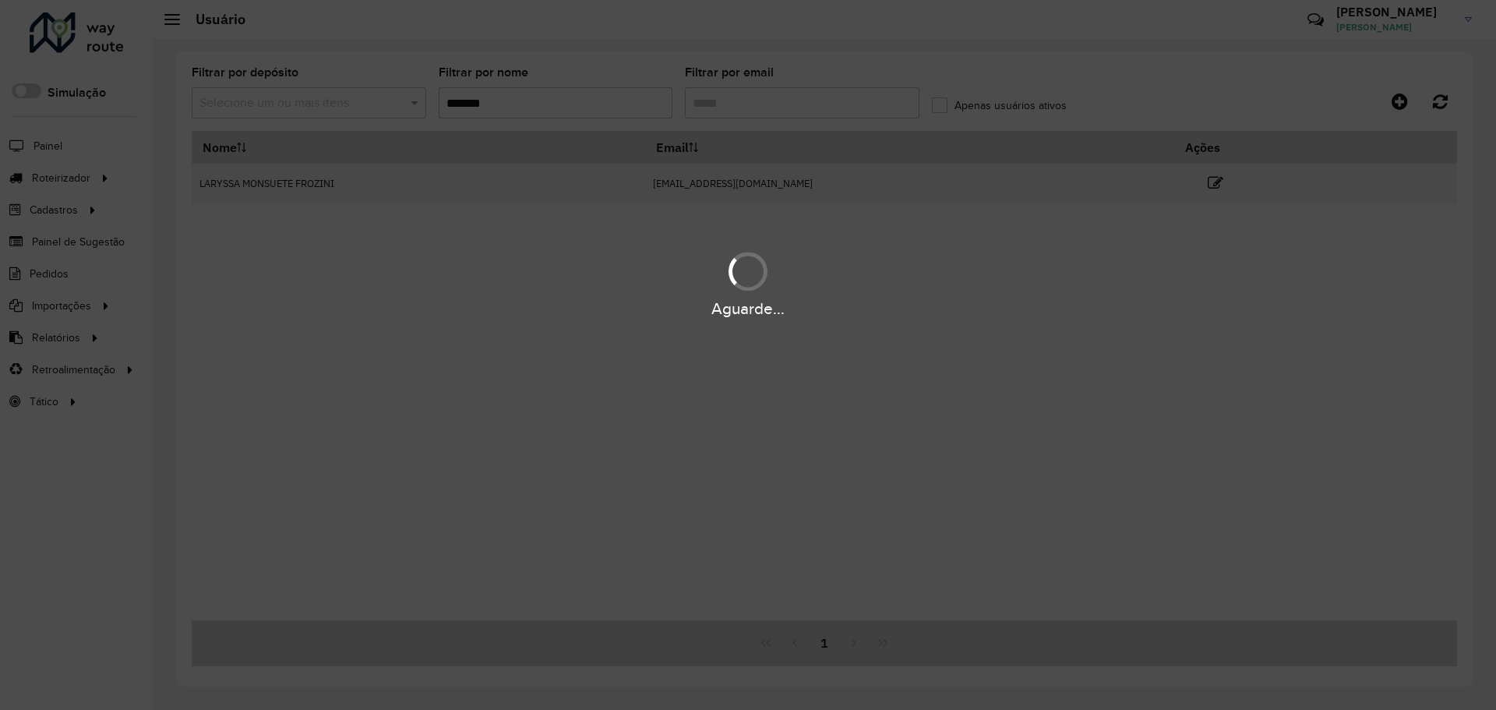
click at [624, 103] on div "Aguarde..." at bounding box center [748, 355] width 1496 height 710
click at [624, 103] on hb-app "Aguarde... Pop-up bloqueado! Seu navegador bloqueou automáticamente a abertura …" at bounding box center [748, 355] width 1496 height 710
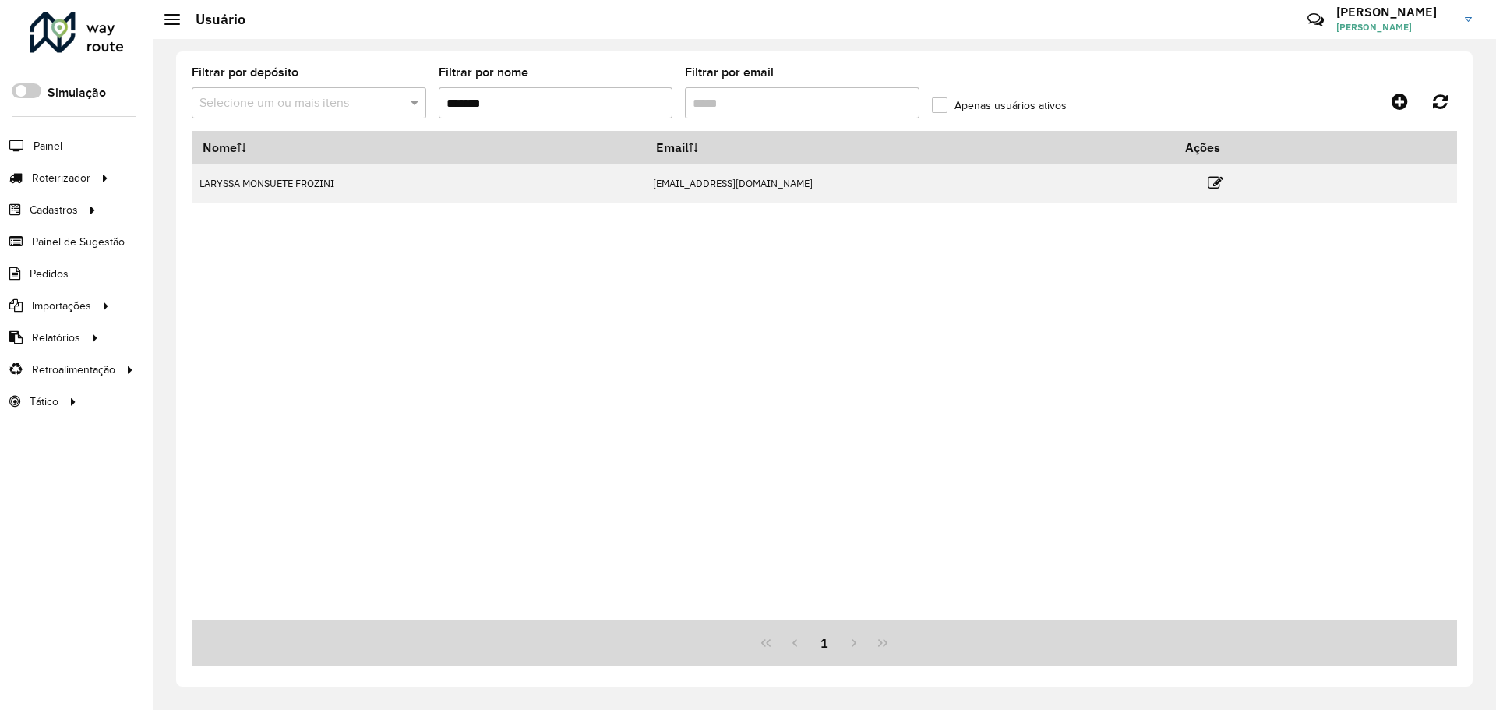
click at [624, 103] on input "*******" at bounding box center [556, 102] width 234 height 31
type input "********"
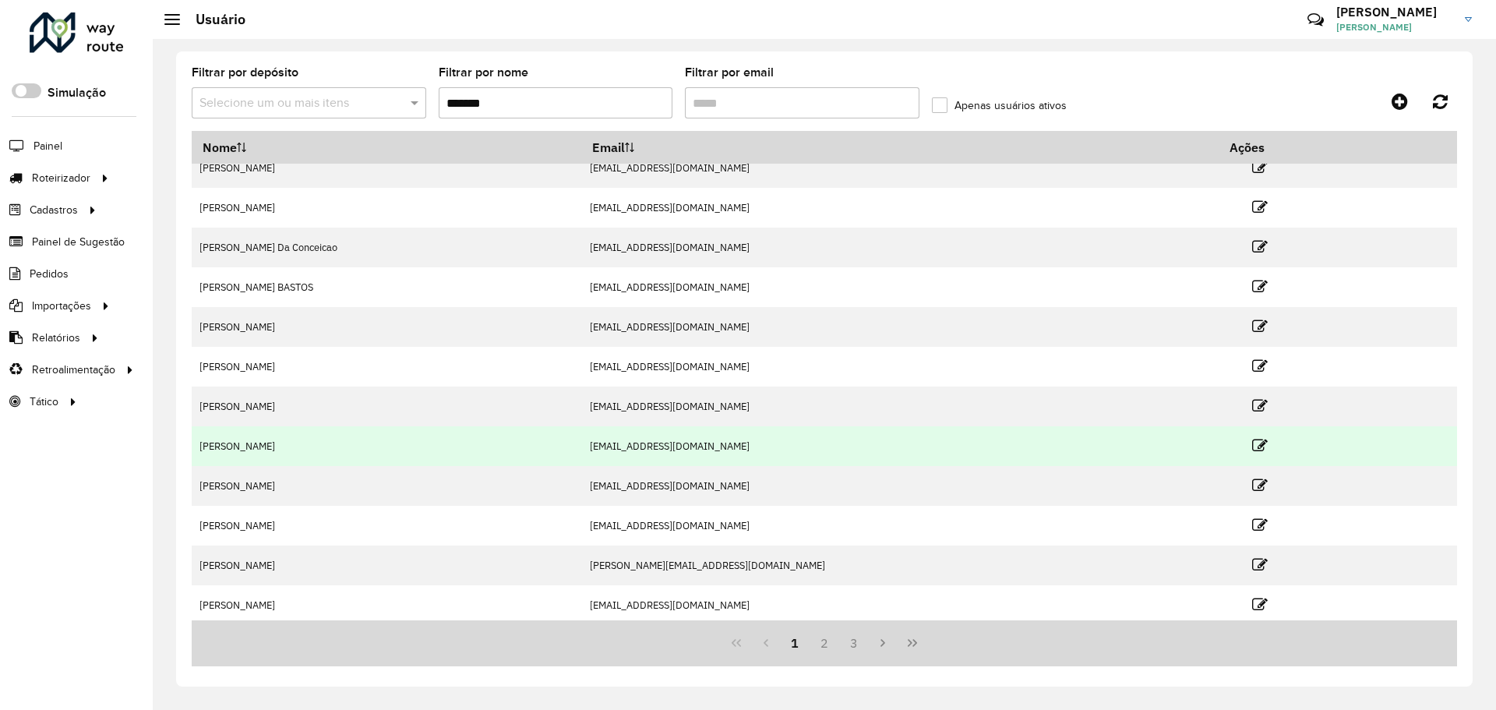
scroll to position [20, 0]
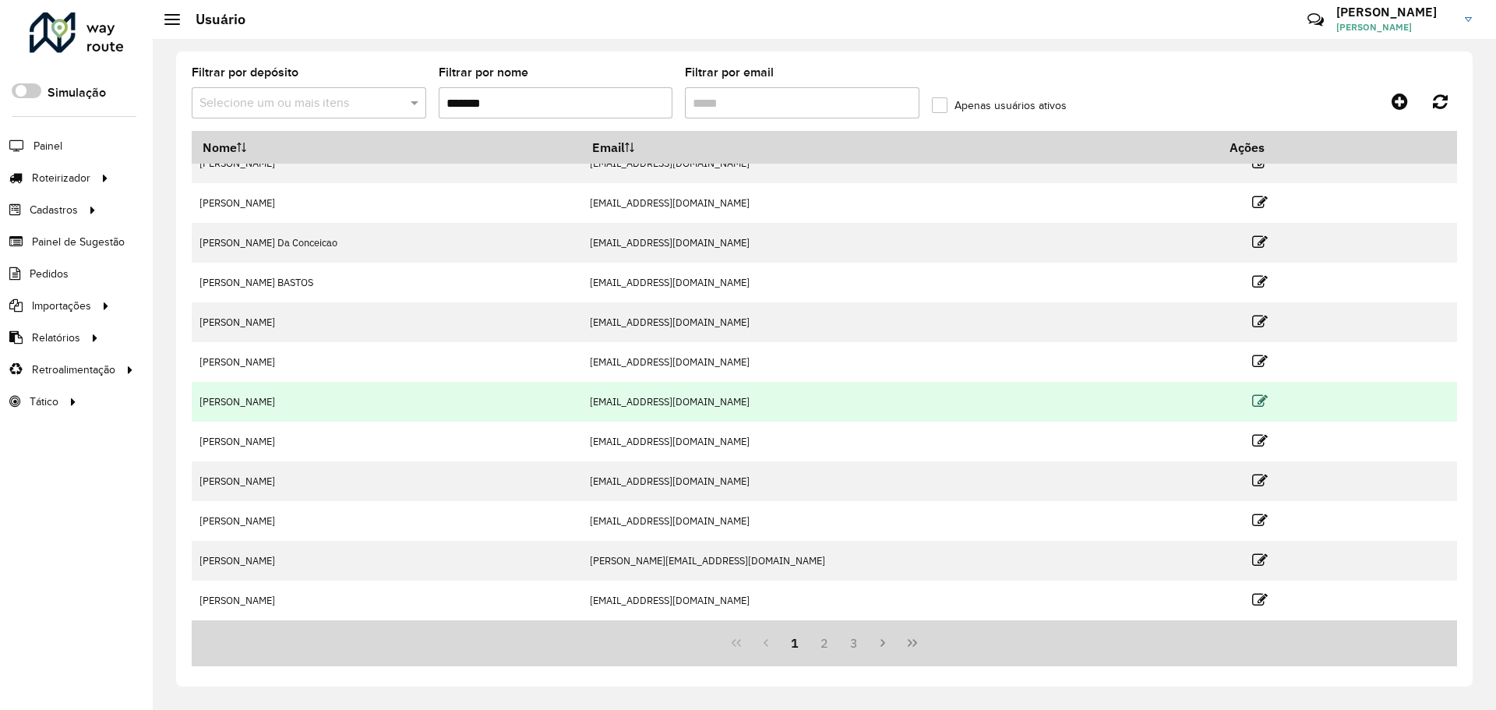
type input "*******"
click at [1252, 394] on icon at bounding box center [1260, 401] width 16 height 16
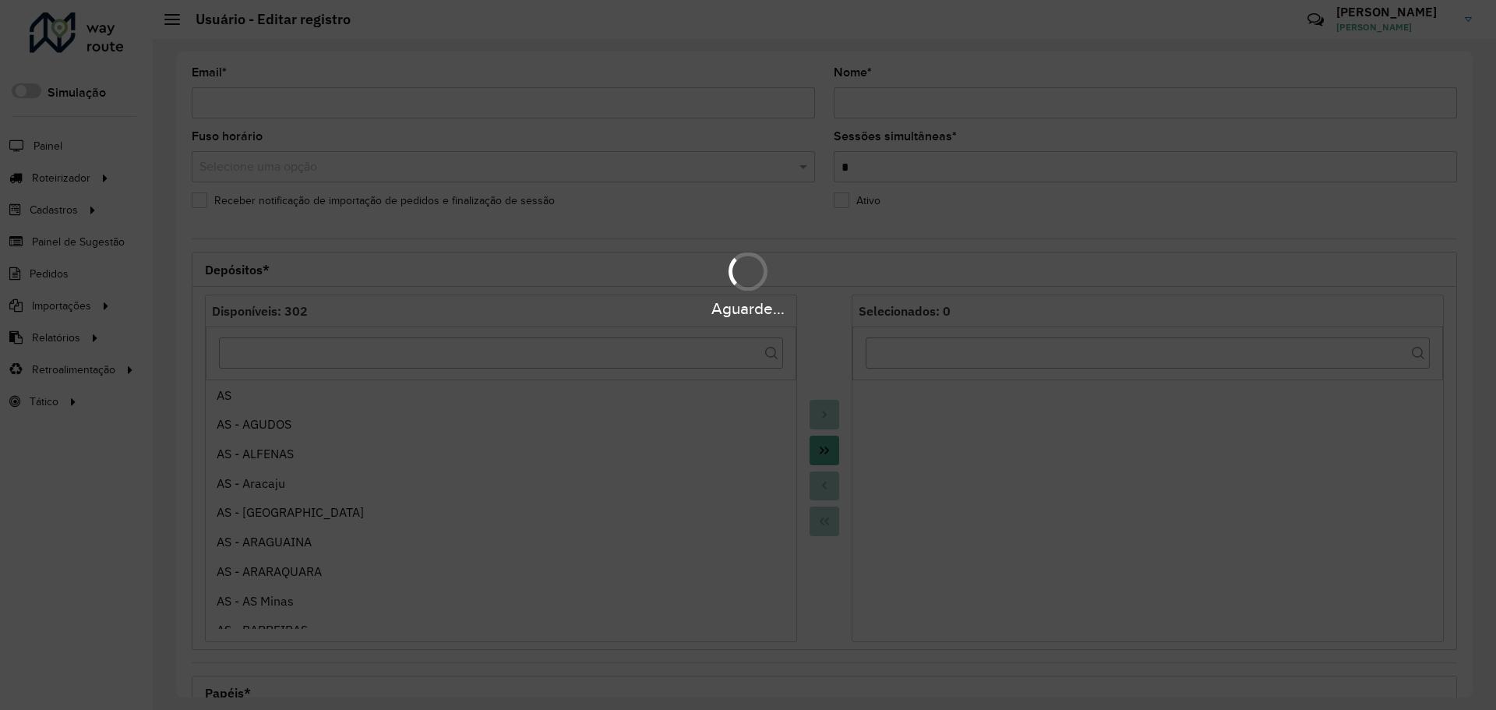
type input "**********"
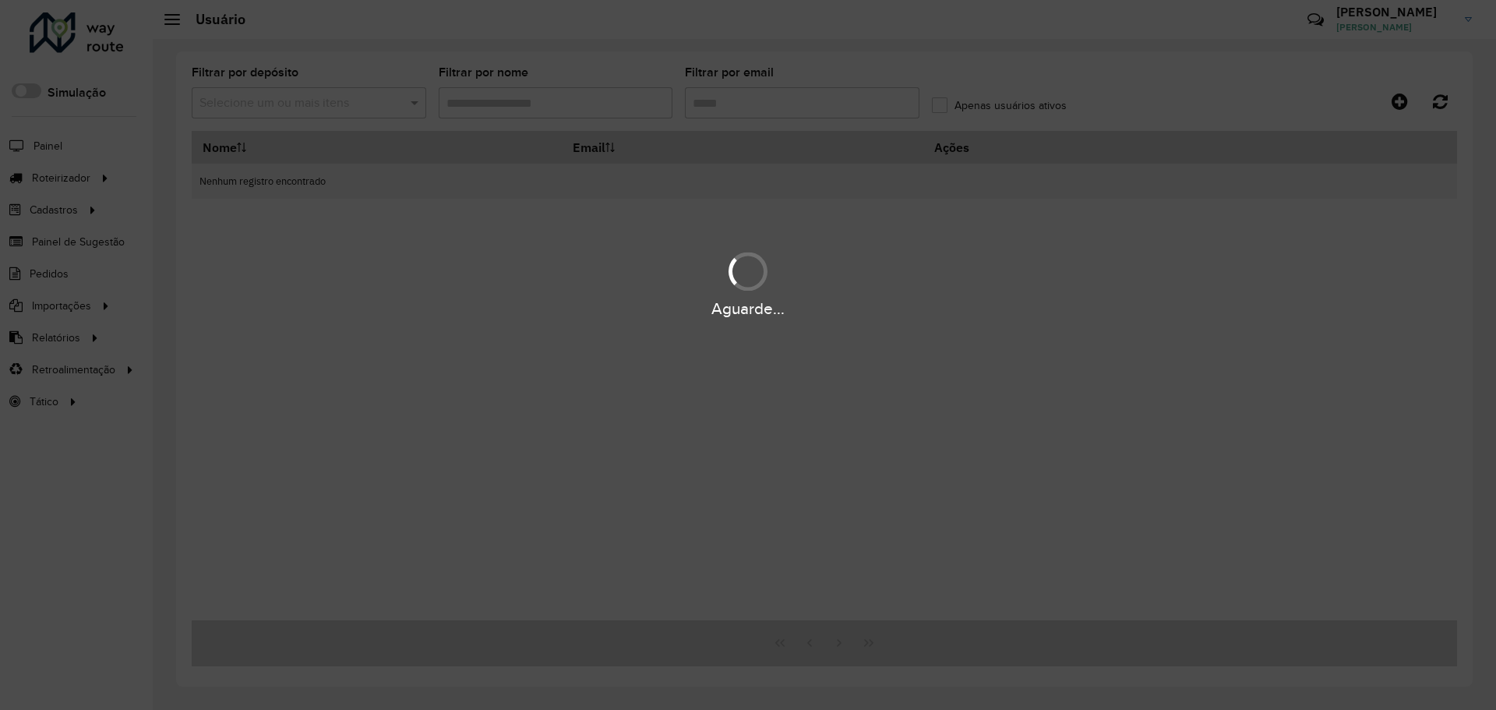
type input "*******"
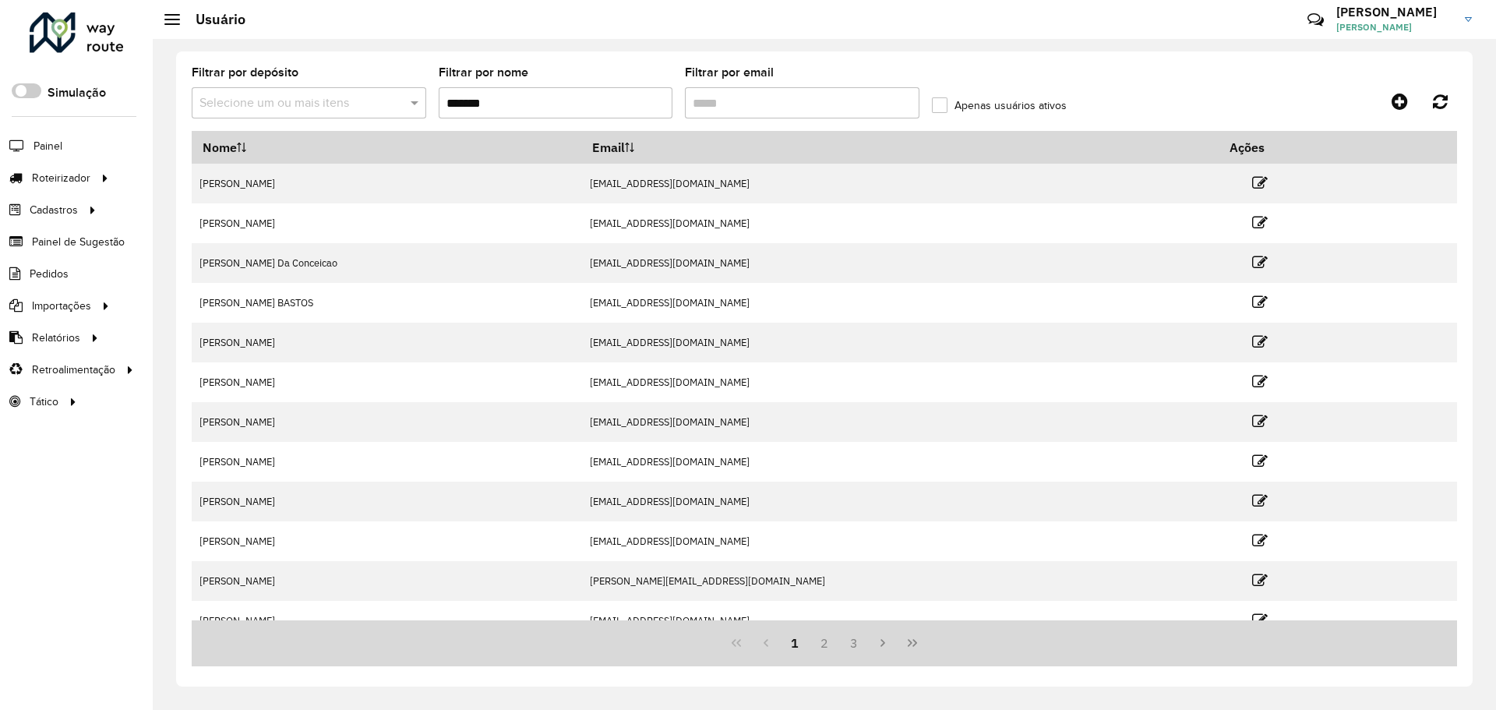
click at [591, 97] on input "*******" at bounding box center [556, 102] width 234 height 31
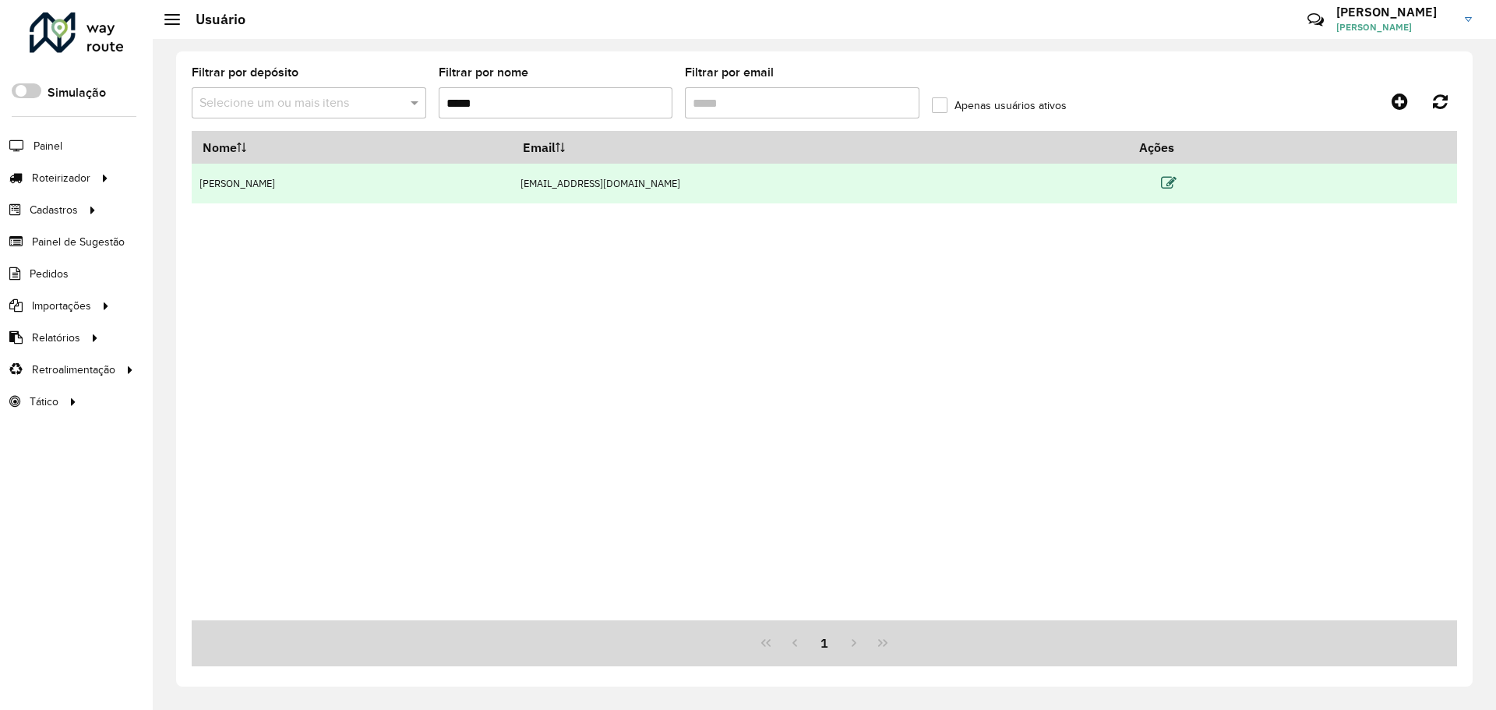
type input "*****"
click at [1165, 178] on icon at bounding box center [1169, 183] width 16 height 16
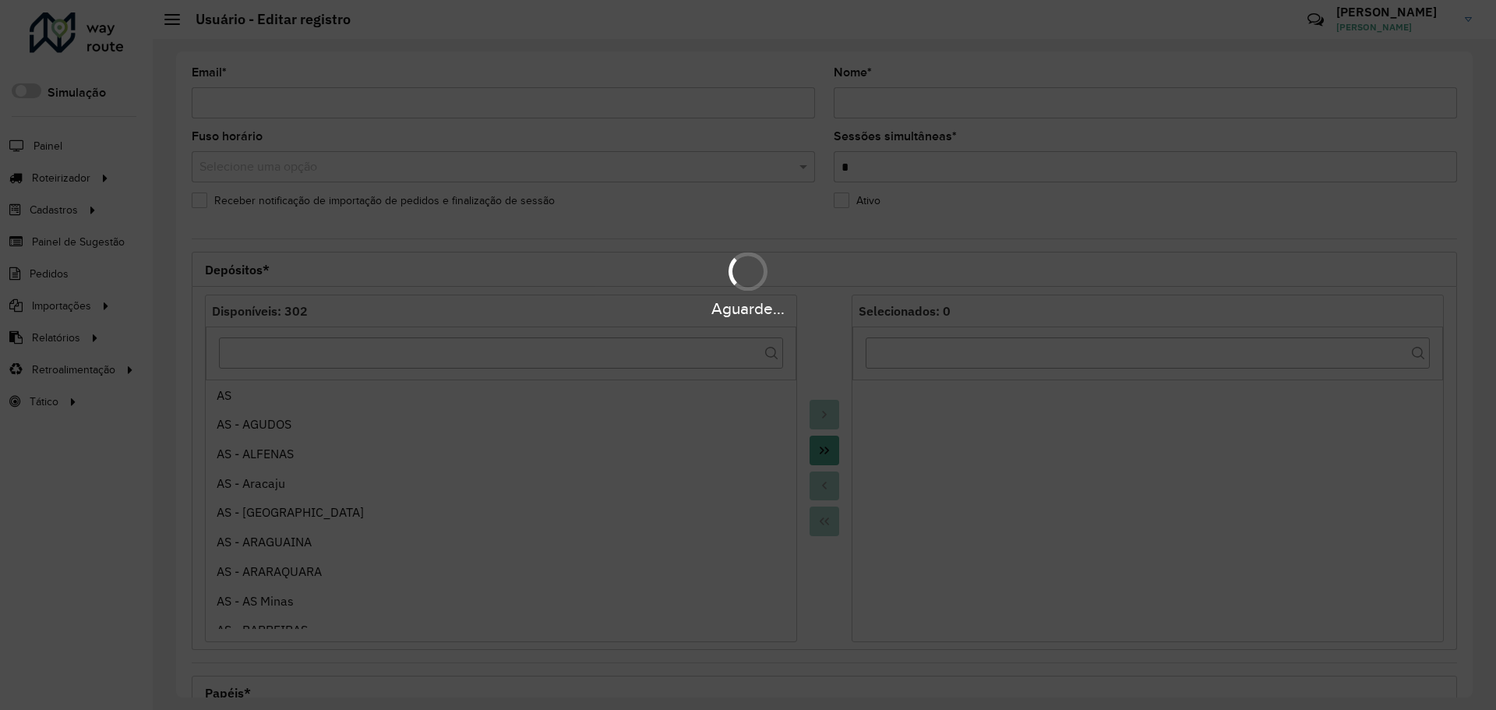
type input "**********"
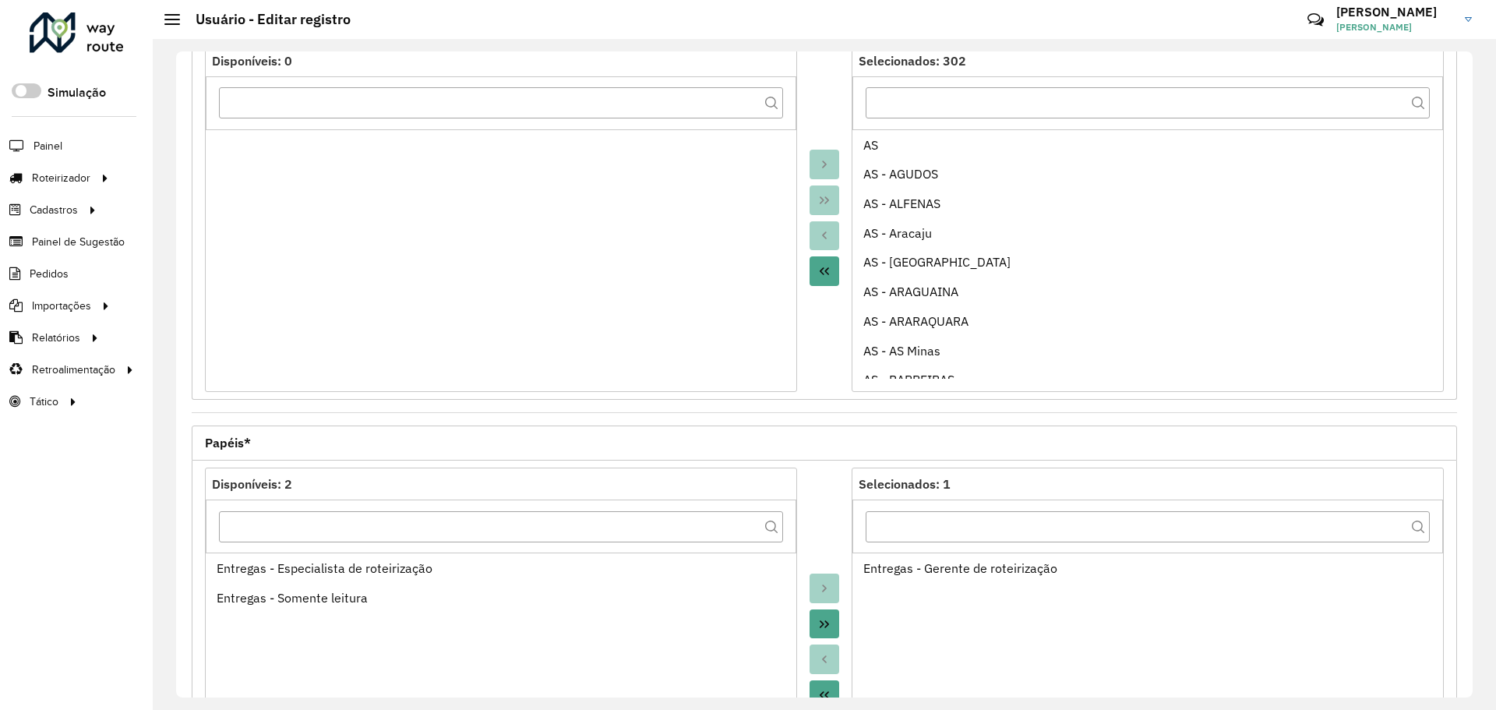
scroll to position [446, 0]
